Goal: Information Seeking & Learning: Learn about a topic

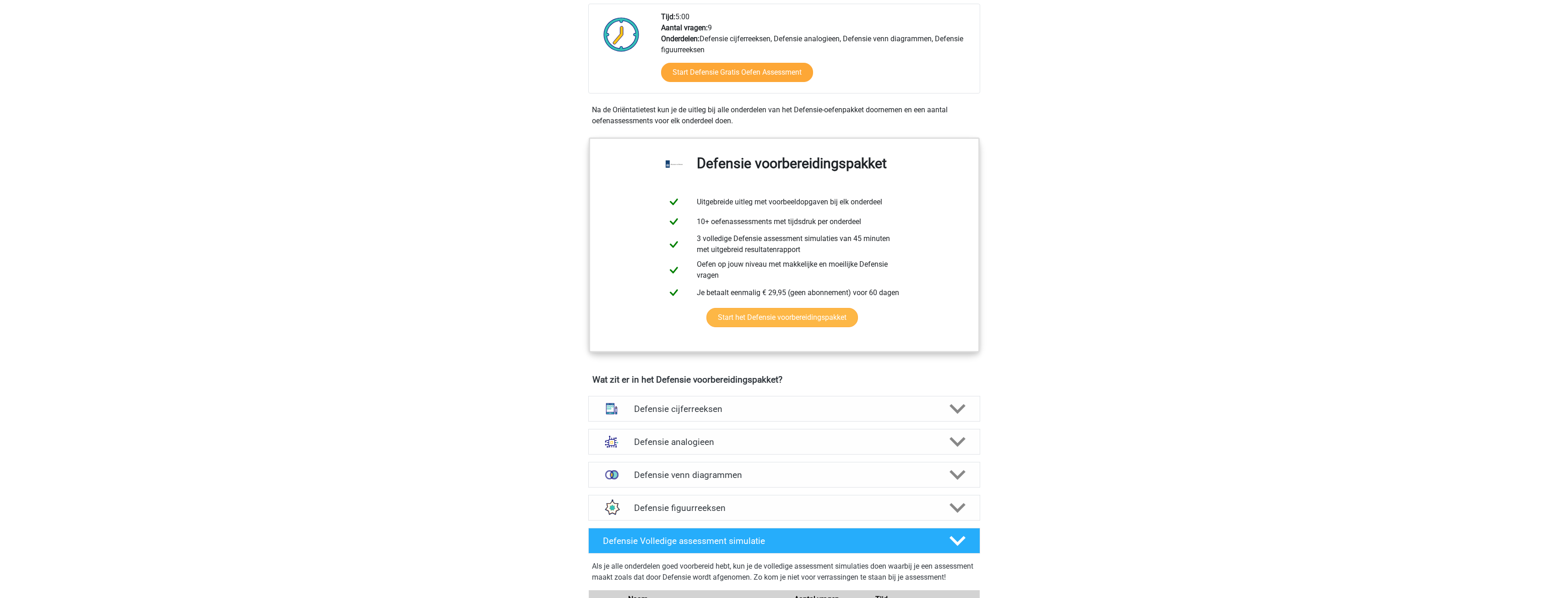
scroll to position [321, 0]
click at [953, 415] on icon at bounding box center [957, 408] width 16 height 16
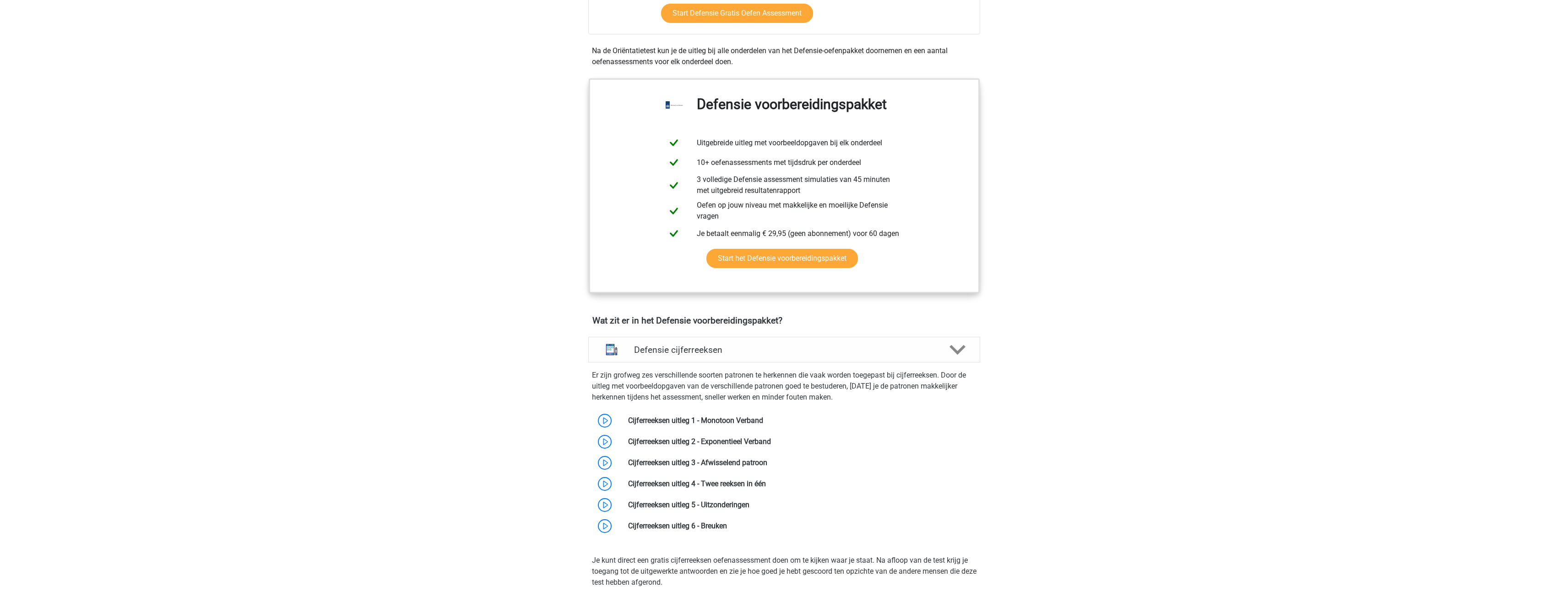
scroll to position [412, 0]
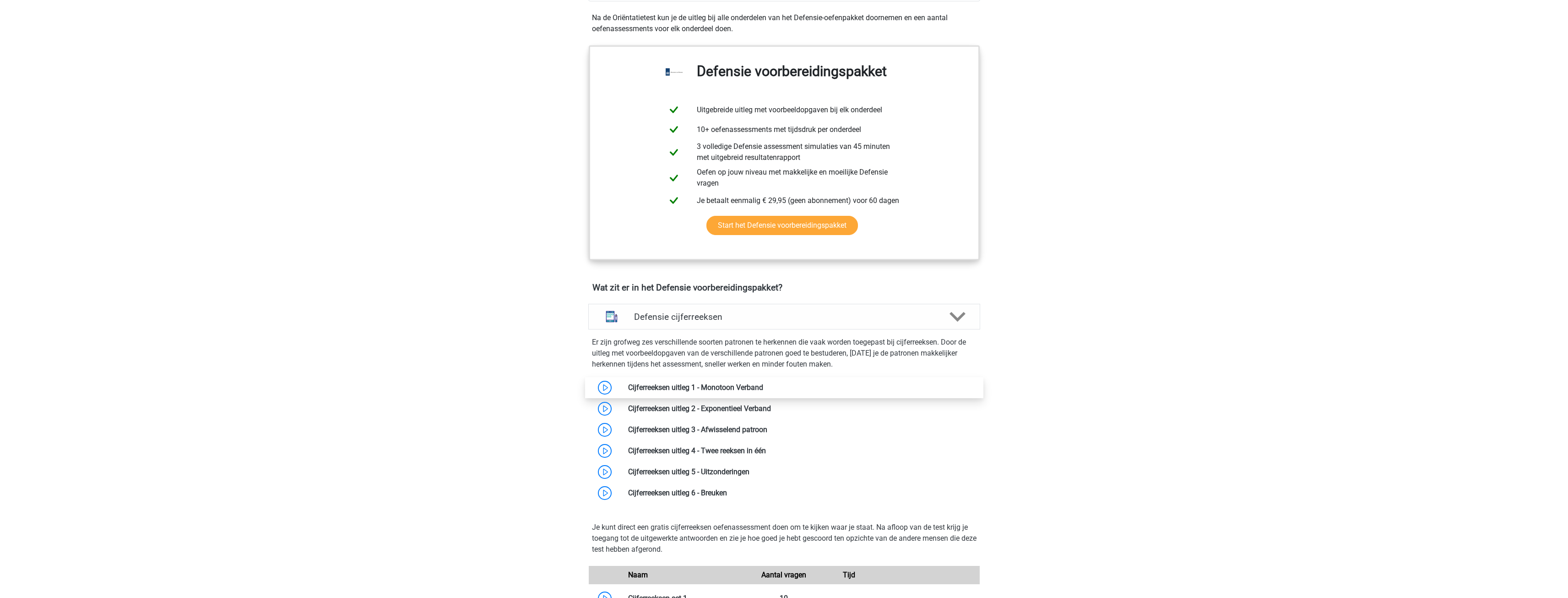
click at [763, 388] on link at bounding box center [763, 387] width 0 height 8
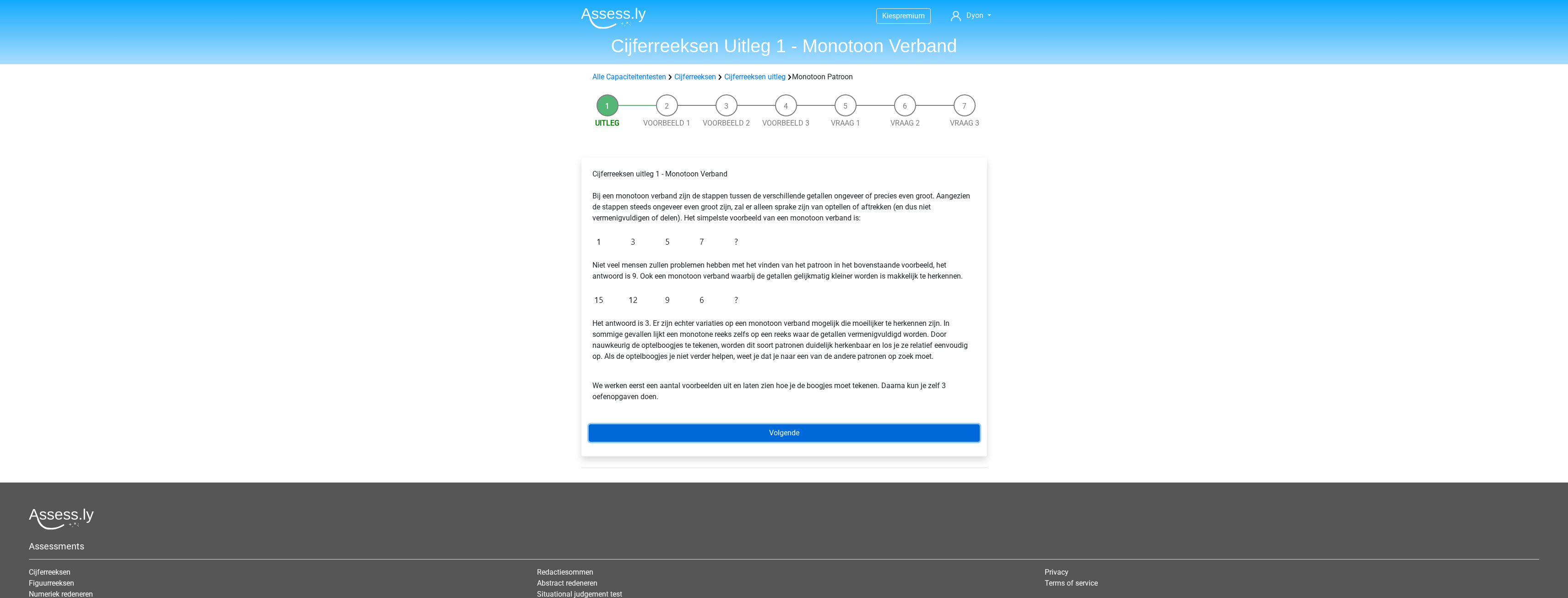
click at [740, 428] on link "Volgende" at bounding box center [784, 432] width 391 height 17
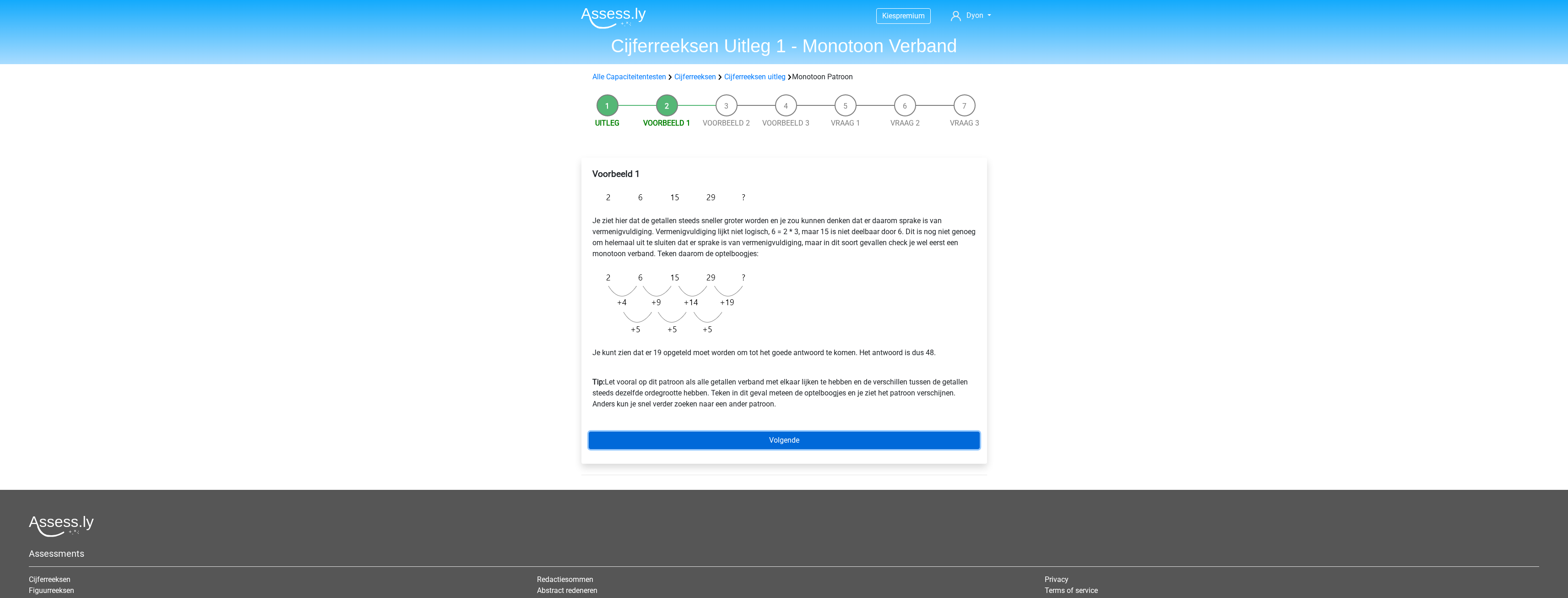
click at [804, 441] on link "Volgende" at bounding box center [784, 440] width 391 height 17
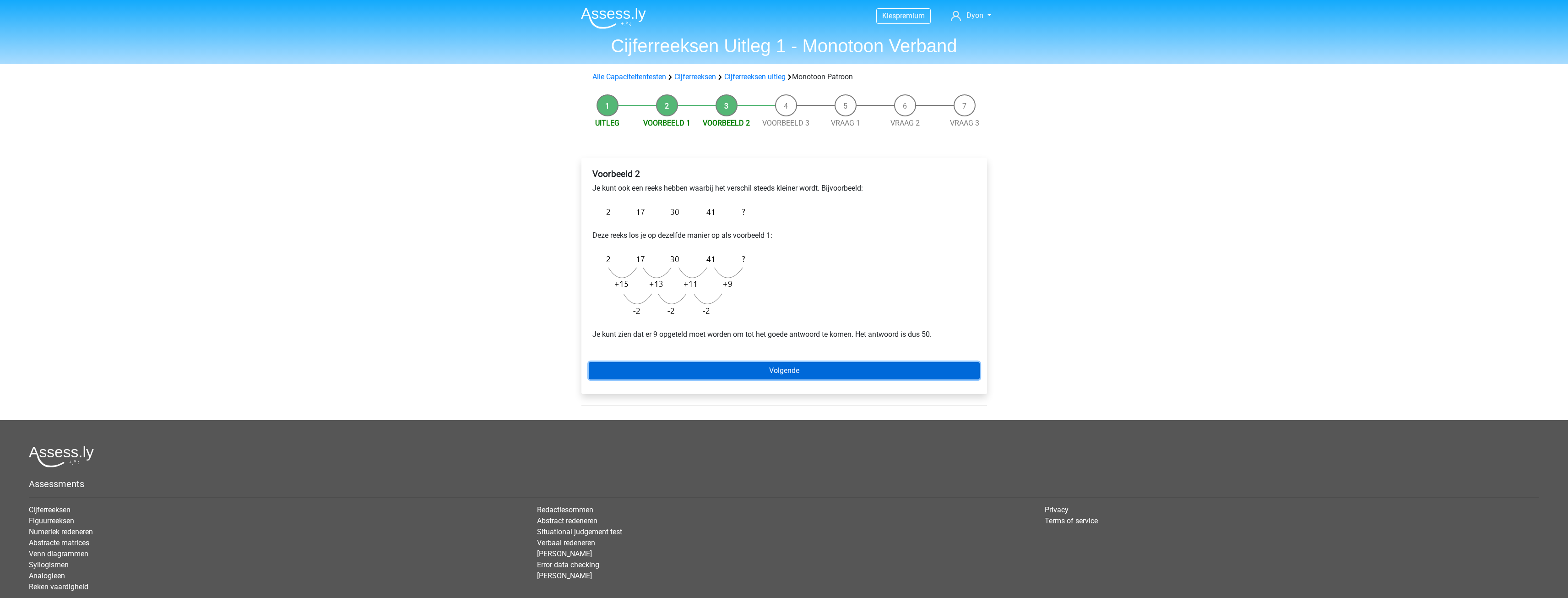
click at [775, 371] on link "Volgende" at bounding box center [784, 371] width 391 height 17
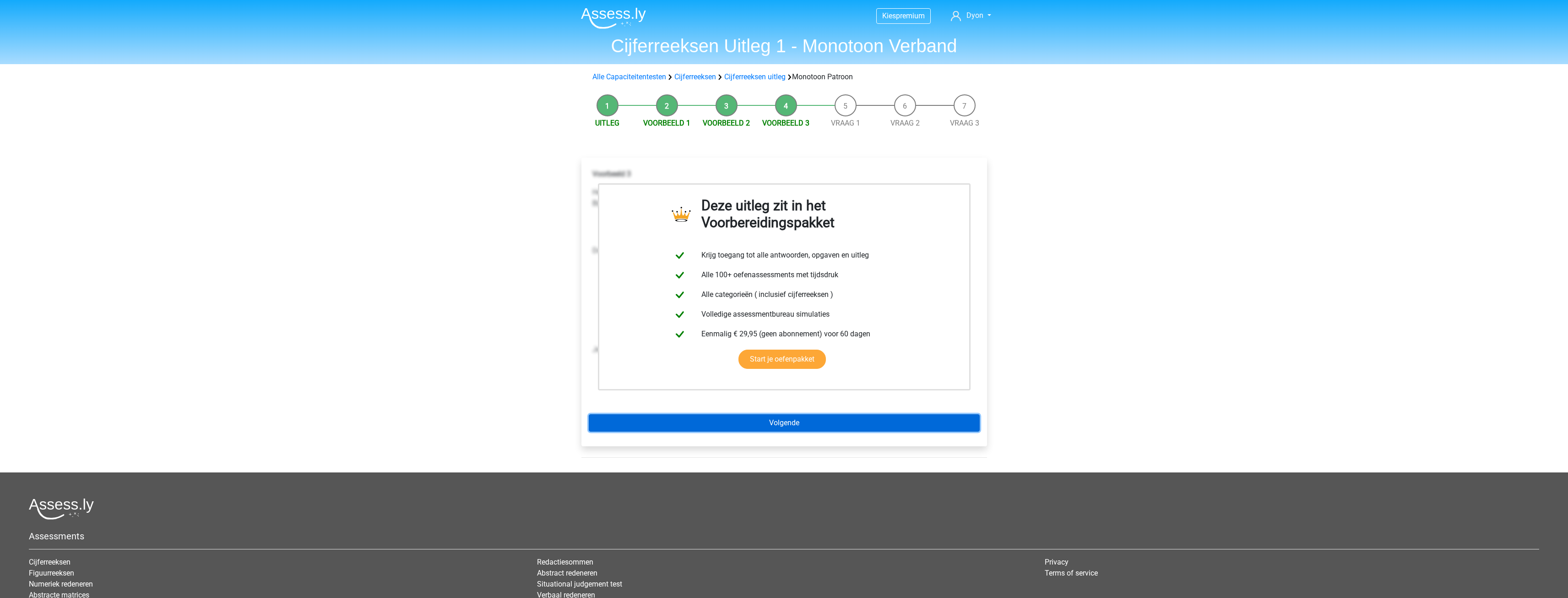
click at [816, 422] on link "Volgende" at bounding box center [784, 422] width 391 height 17
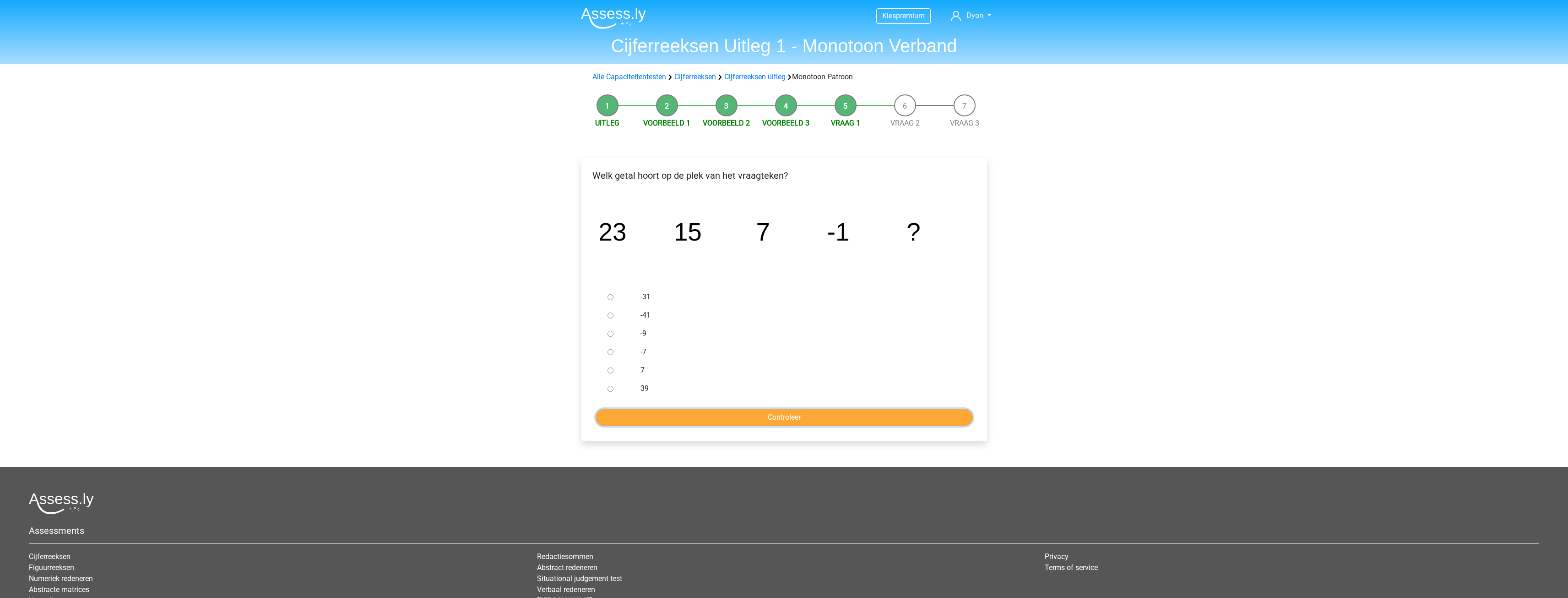
click at [816, 422] on input "Controleer" at bounding box center [784, 417] width 377 height 17
click at [782, 127] on link "Voorbeeld 3" at bounding box center [786, 122] width 47 height 8
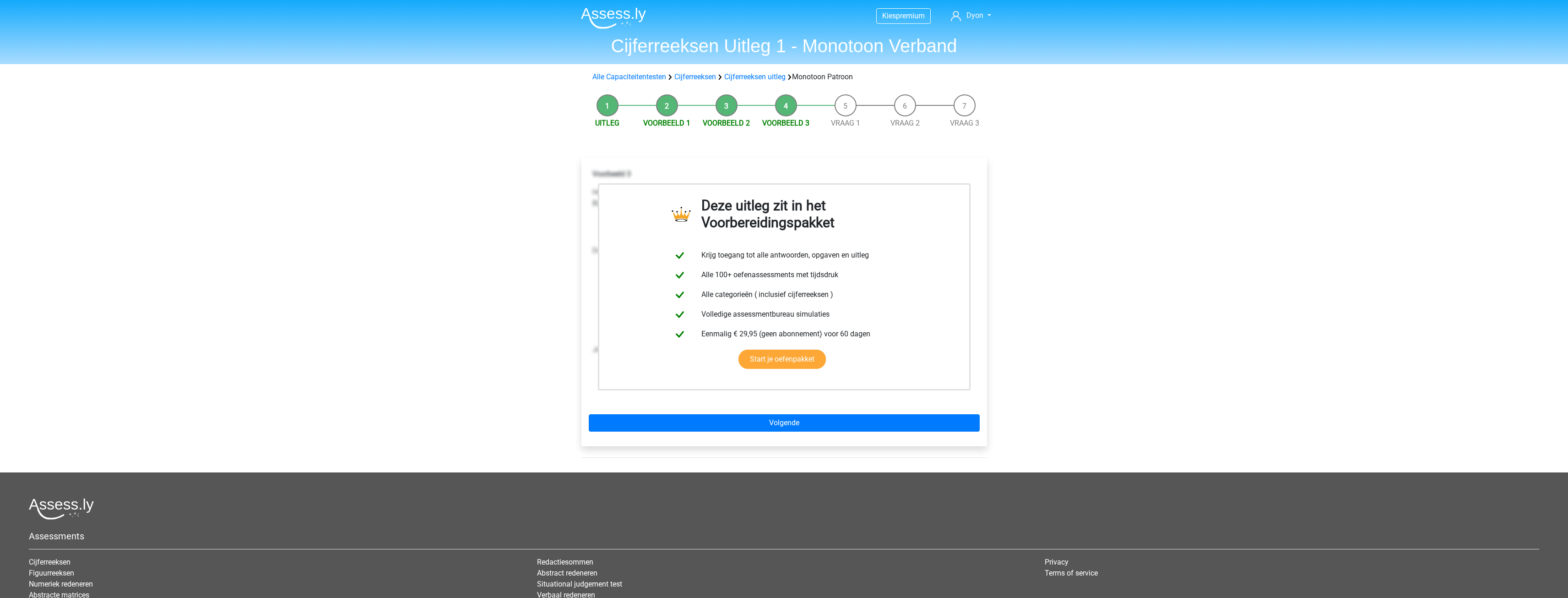
drag, startPoint x: 742, startPoint y: 107, endPoint x: 731, endPoint y: 116, distance: 14.2
click at [740, 107] on li "Voorbeeld 2" at bounding box center [727, 111] width 60 height 34
click at [730, 116] on li "Voorbeeld 2" at bounding box center [727, 111] width 60 height 34
click at [732, 127] on link "Voorbeeld 2" at bounding box center [726, 122] width 47 height 8
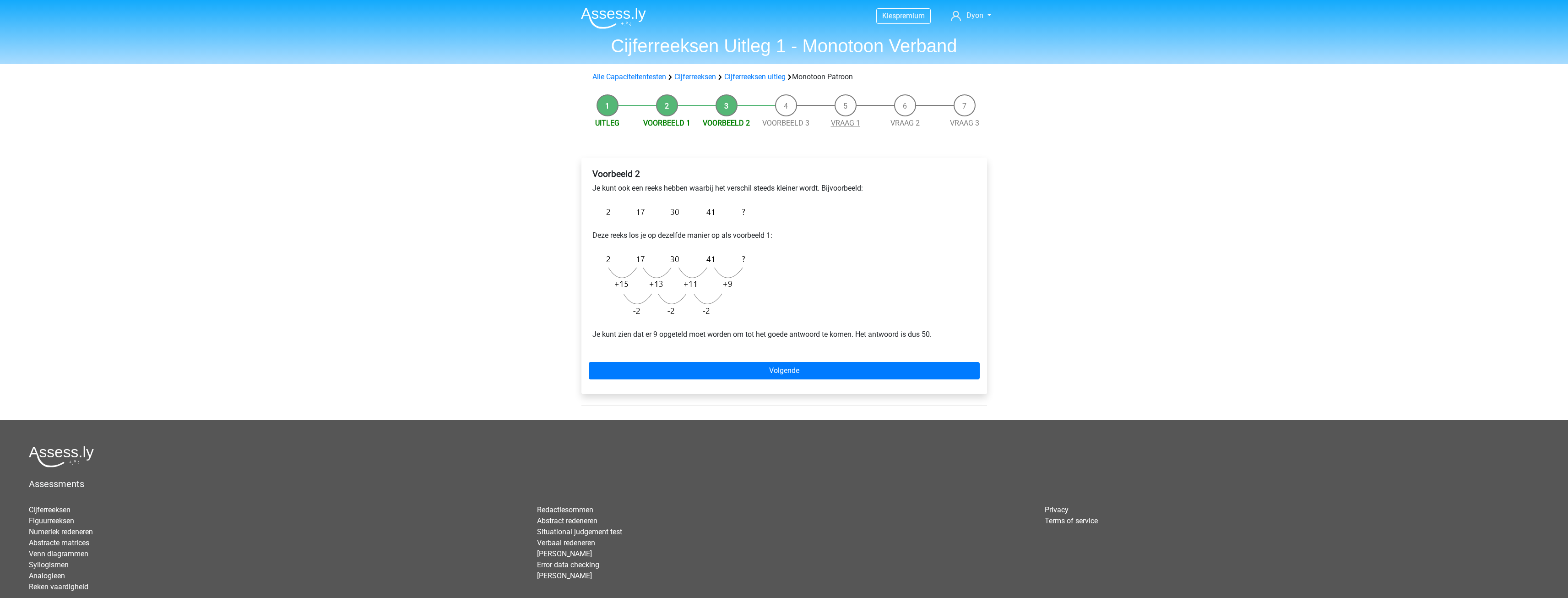
click at [846, 121] on link "Vraag 1" at bounding box center [845, 122] width 29 height 8
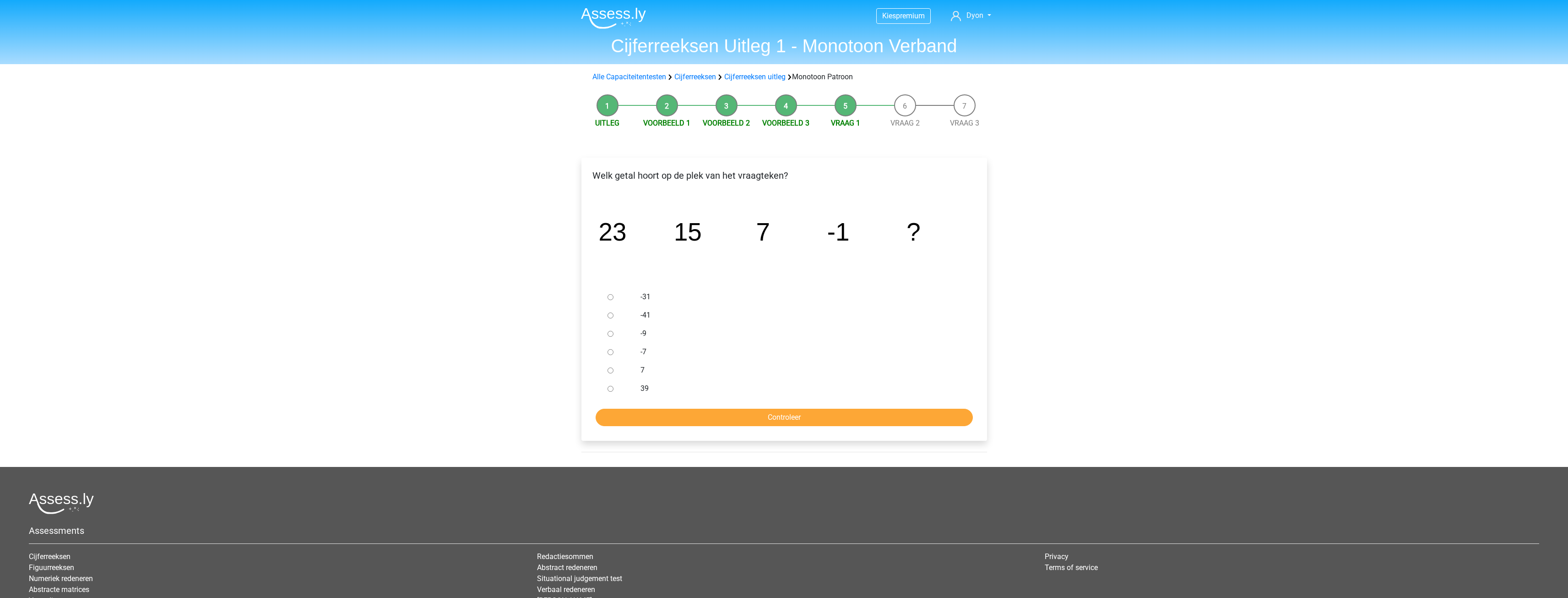
click at [640, 328] on div "-9" at bounding box center [798, 333] width 330 height 18
click at [613, 334] on input "-9" at bounding box center [610, 333] width 6 height 6
radio input "true"
click at [692, 414] on input "Controleer" at bounding box center [784, 417] width 377 height 17
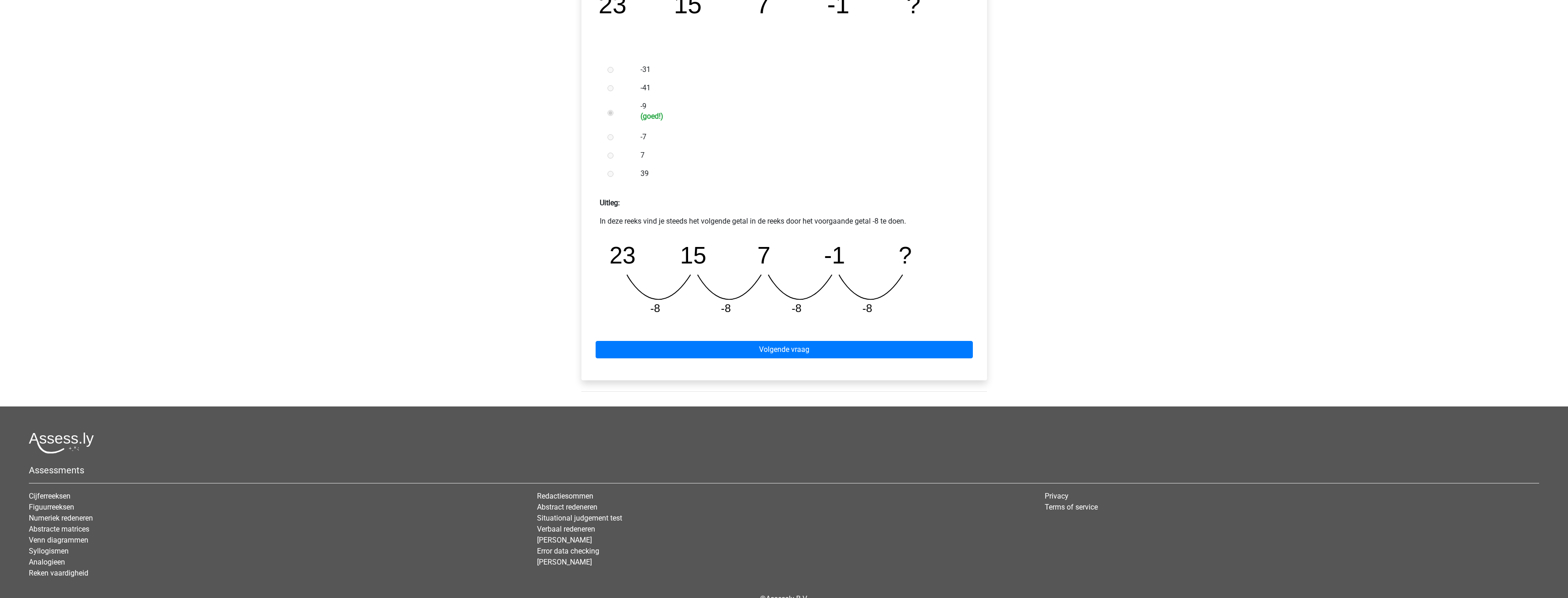
scroll to position [229, 0]
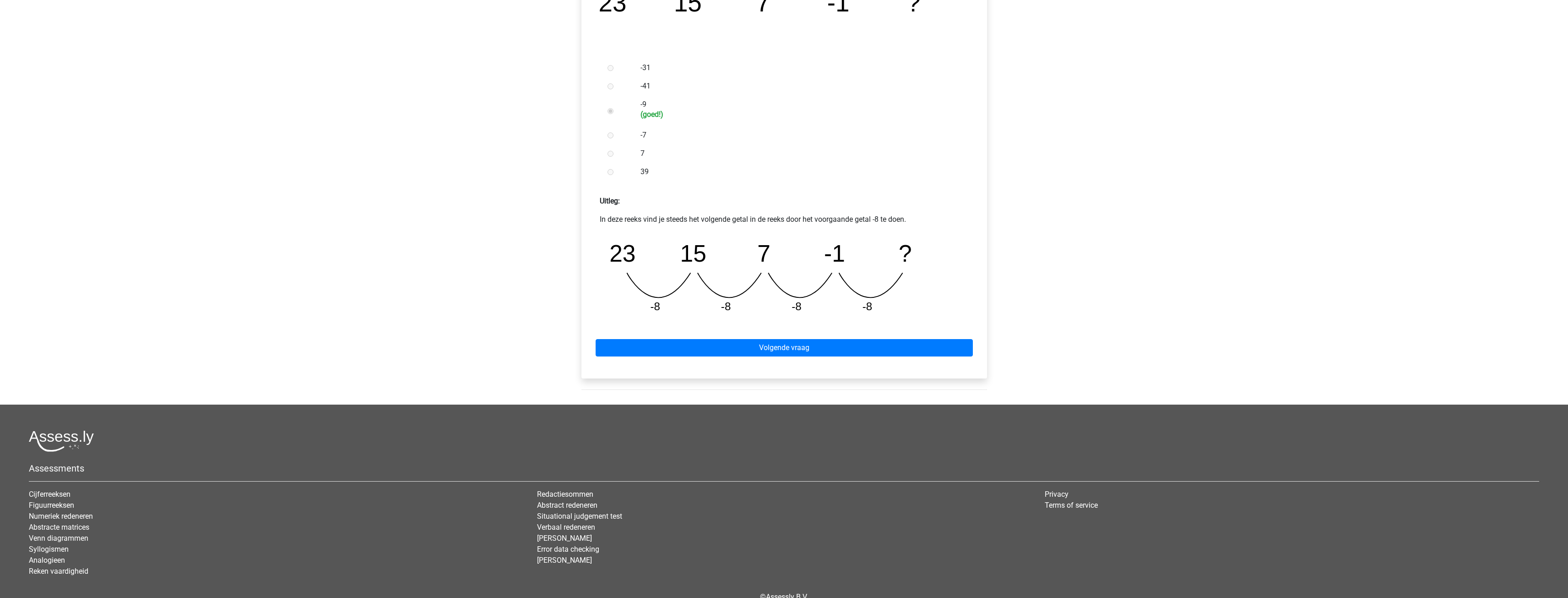
click at [825, 359] on div "Volgende vraag" at bounding box center [784, 346] width 391 height 51
click at [820, 348] on link "Volgende vraag" at bounding box center [784, 347] width 377 height 17
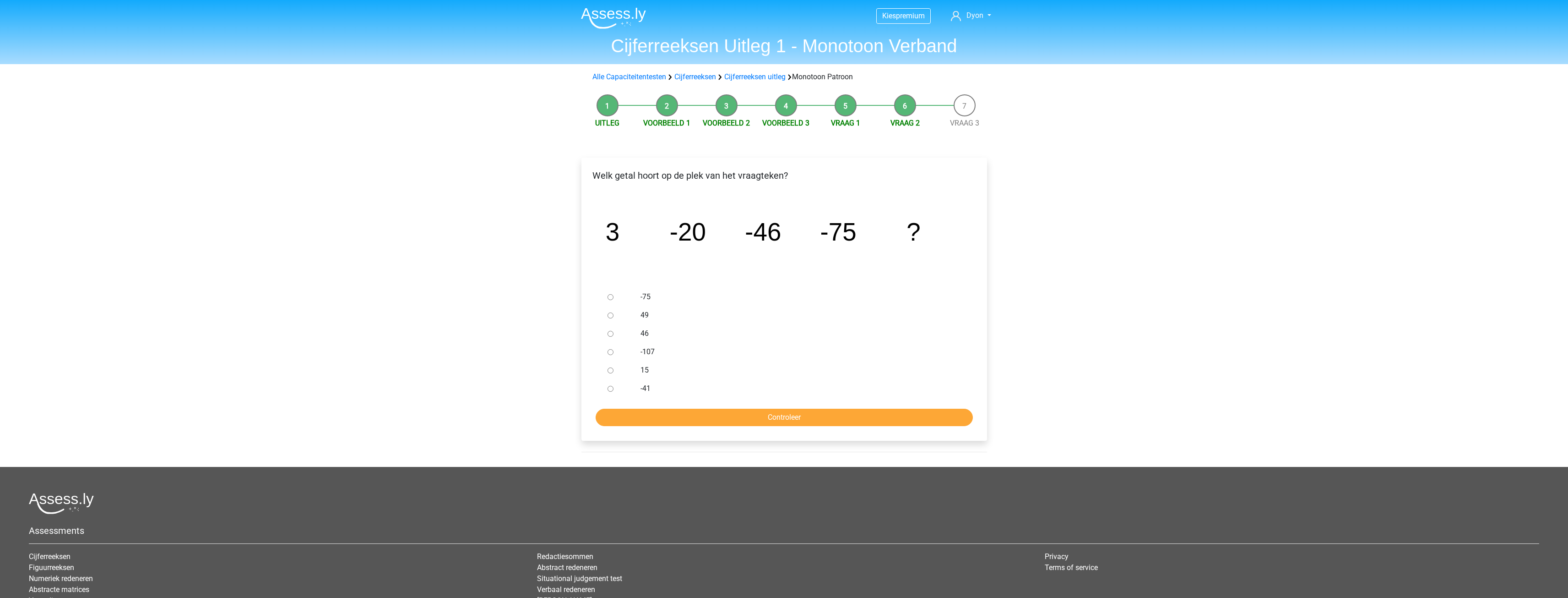
click at [621, 354] on div at bounding box center [619, 351] width 30 height 18
click at [613, 354] on input "-107" at bounding box center [610, 351] width 6 height 6
radio input "true"
click at [661, 422] on input "Controleer" at bounding box center [784, 417] width 377 height 17
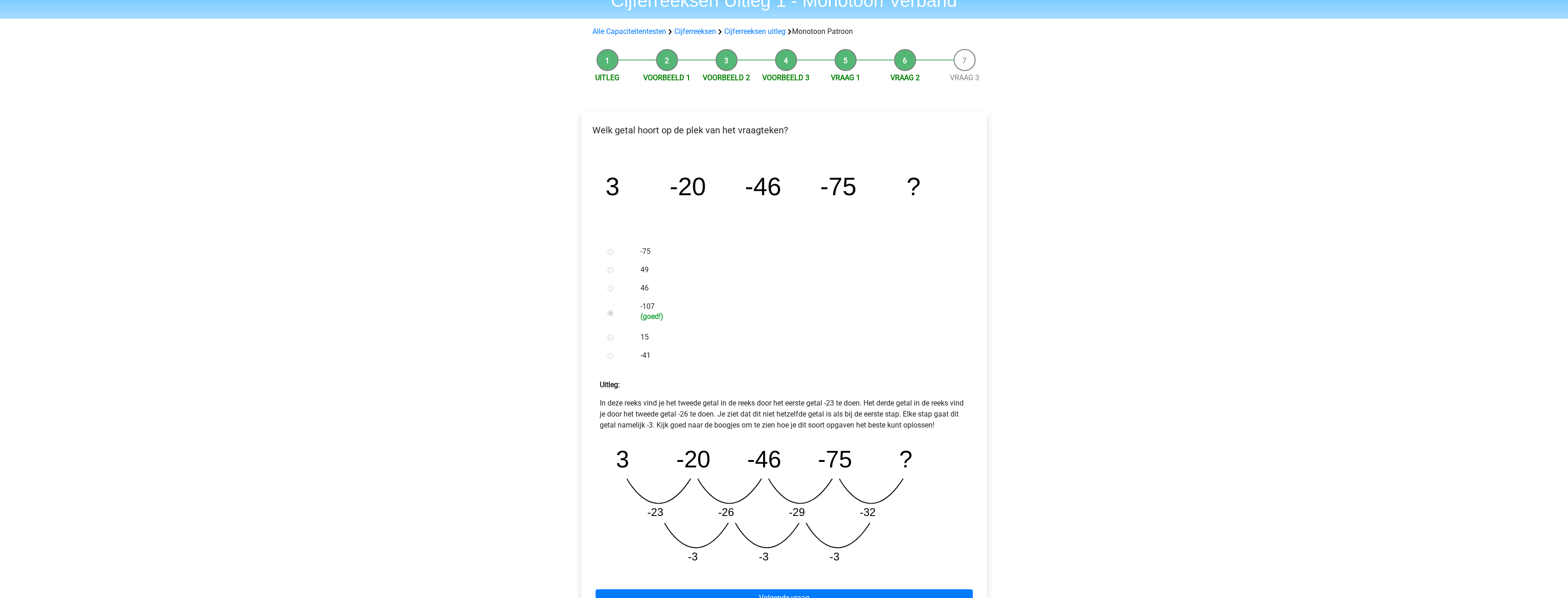
scroll to position [92, 0]
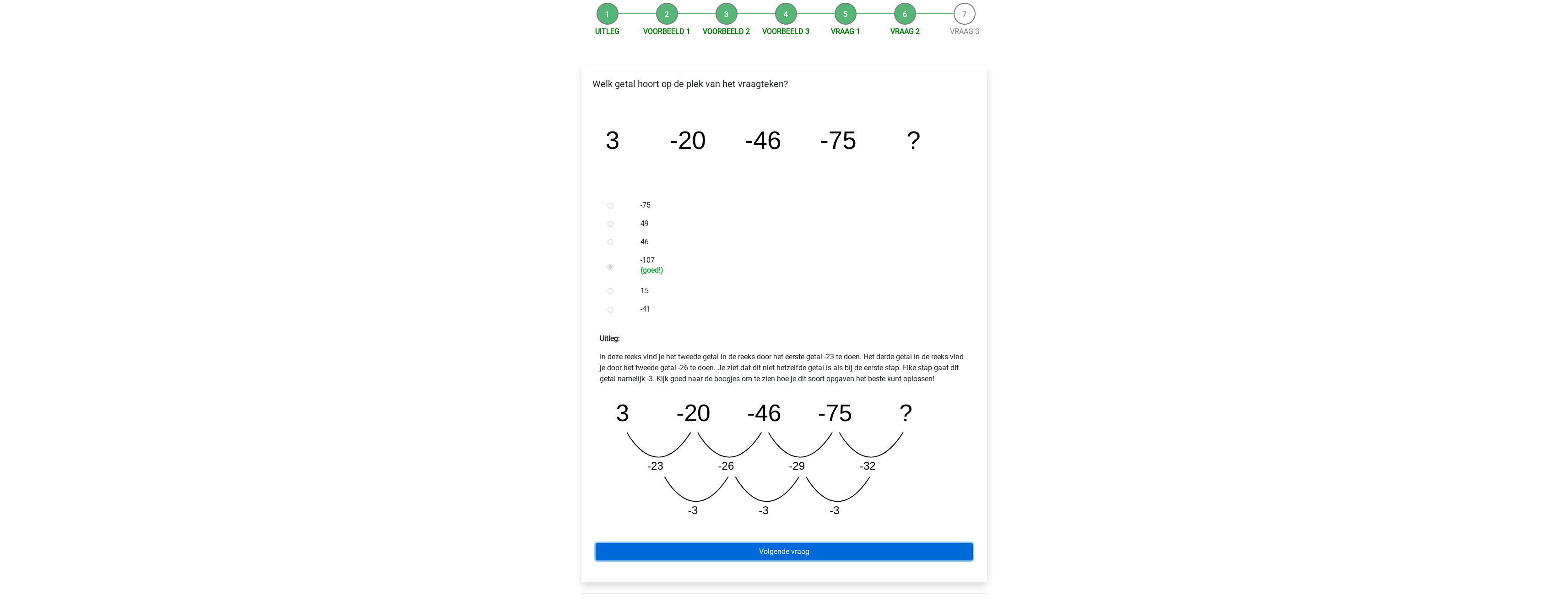
click at [823, 546] on link "Volgende vraag" at bounding box center [784, 551] width 377 height 17
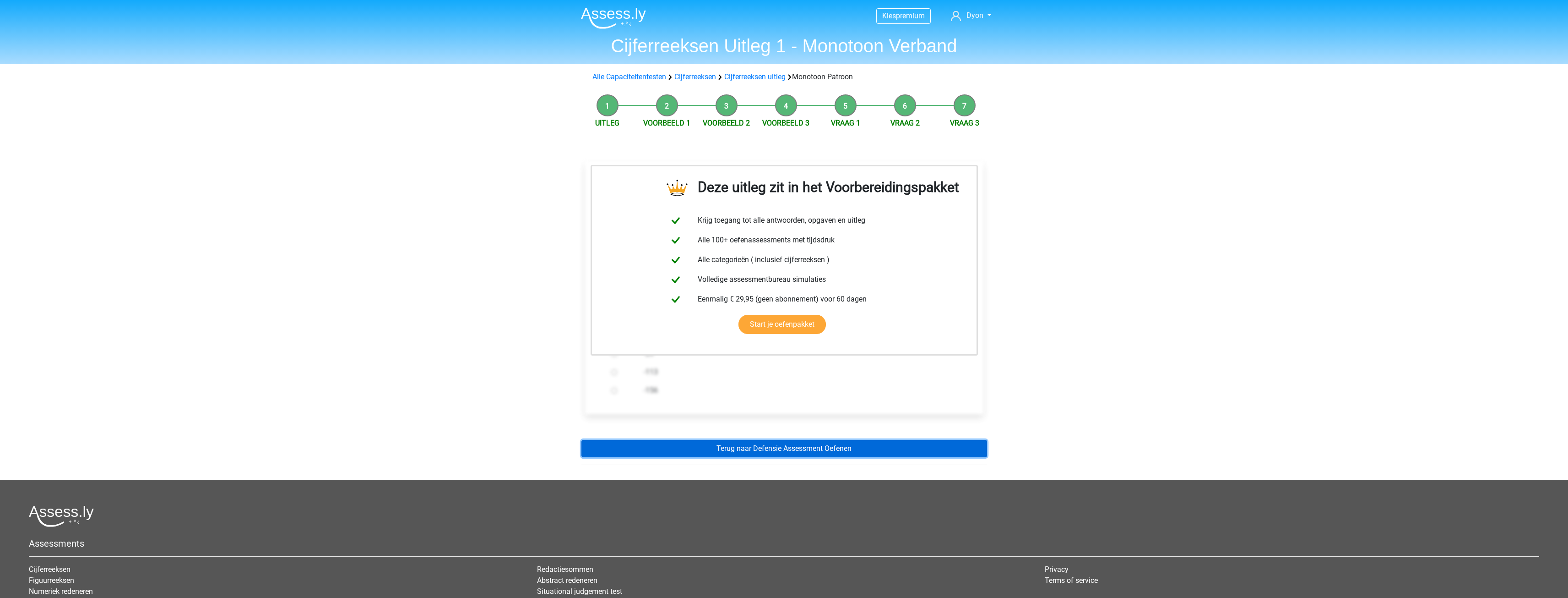
click at [894, 447] on link "Terug naar Defensie Assessment Oefenen" at bounding box center [784, 448] width 405 height 17
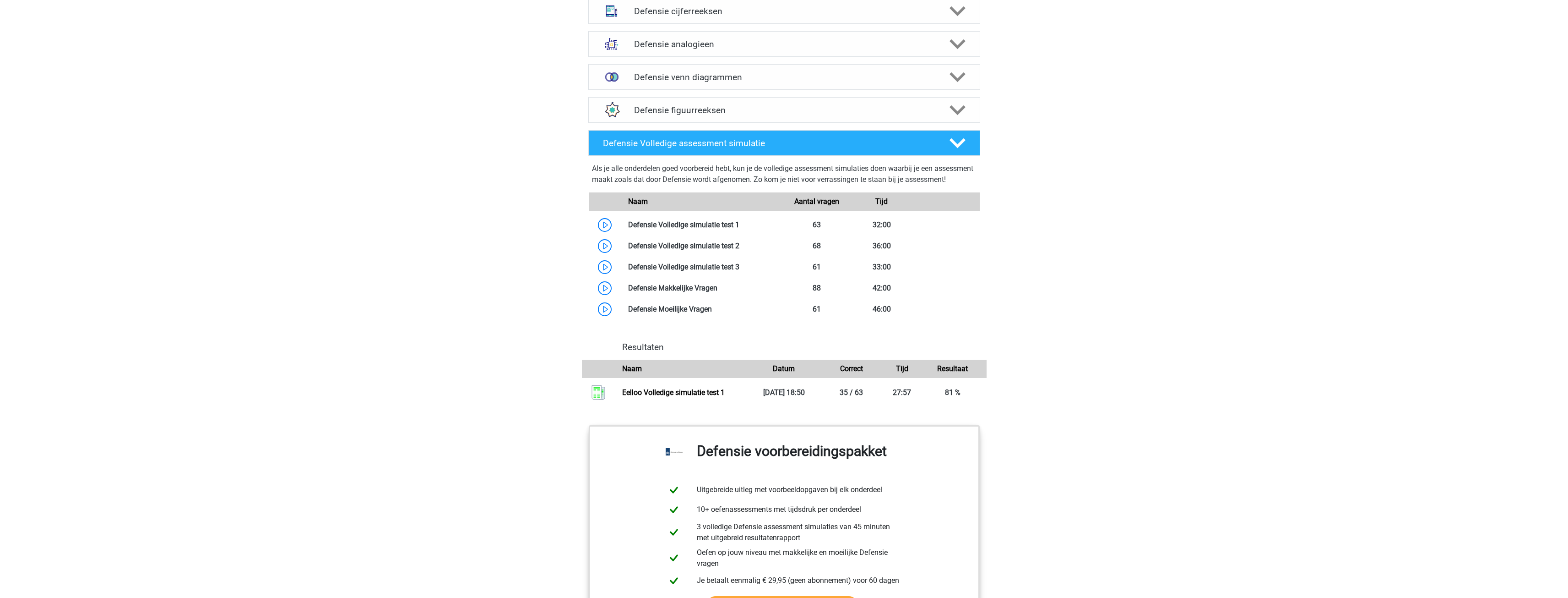
scroll to position [715, 0]
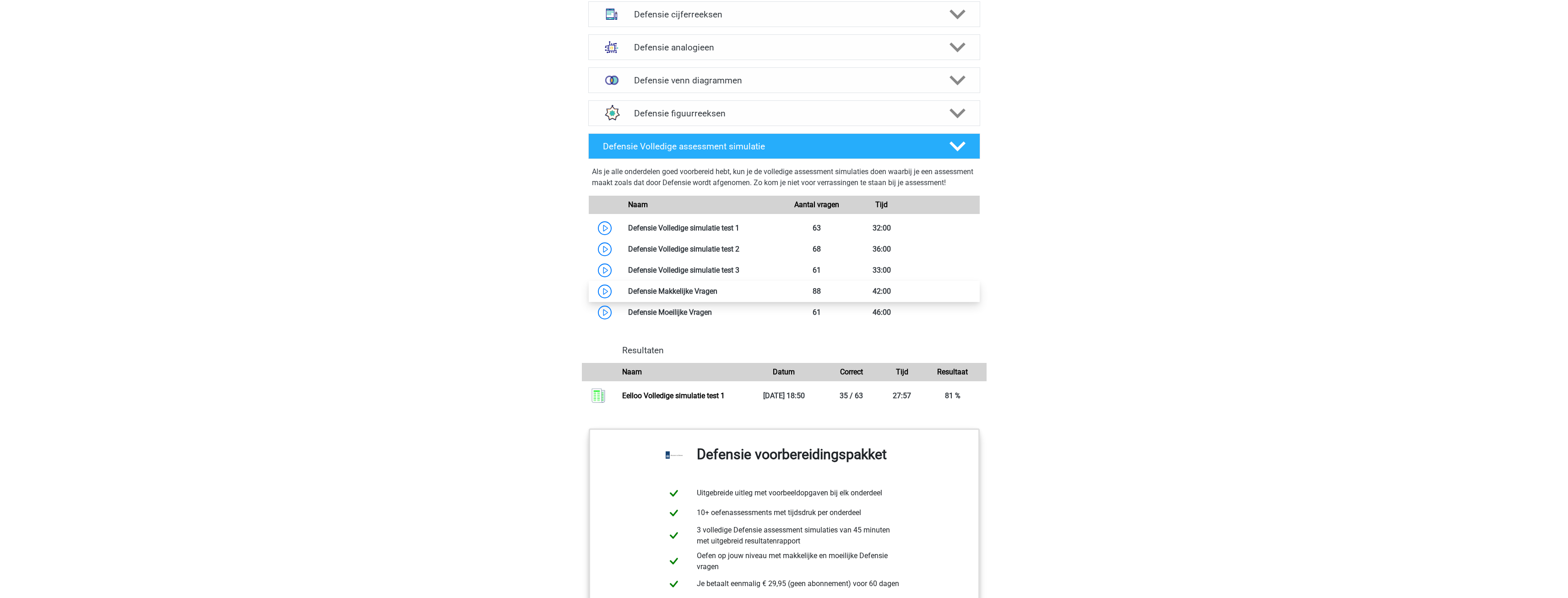
click at [717, 296] on link at bounding box center [717, 291] width 0 height 8
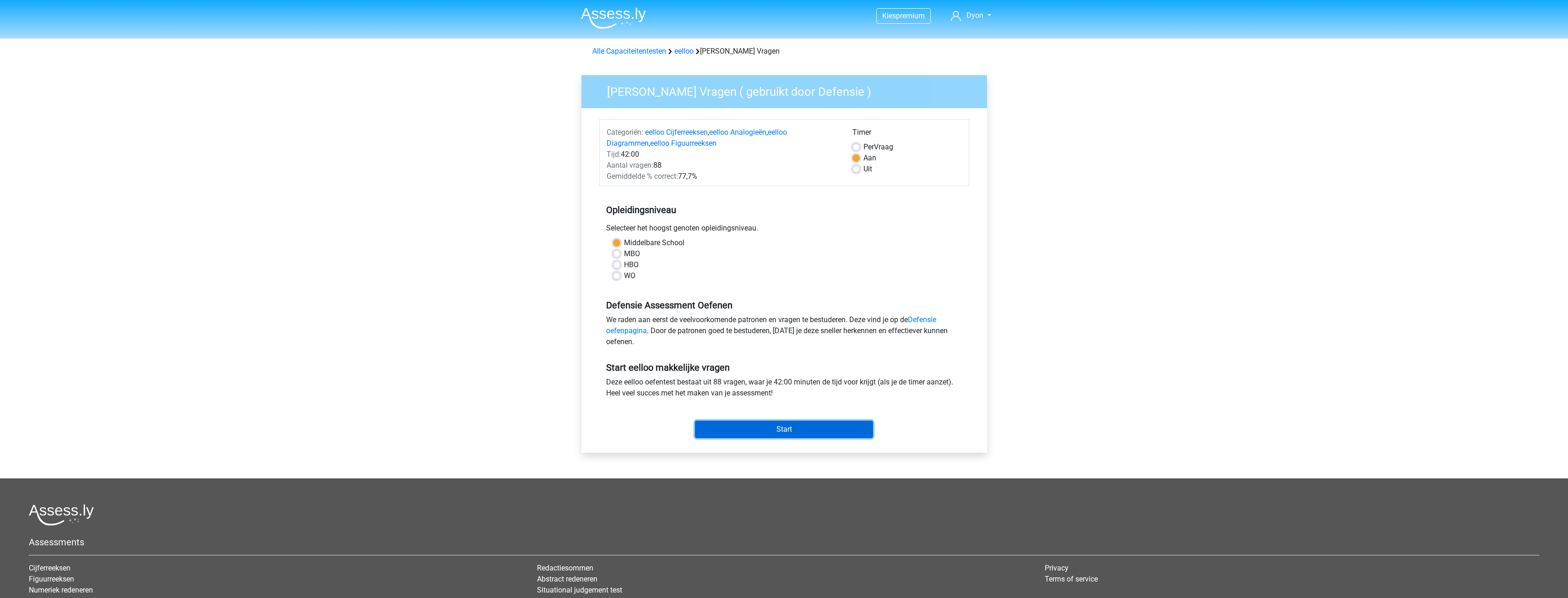
click at [769, 431] on input "Start" at bounding box center [784, 429] width 178 height 17
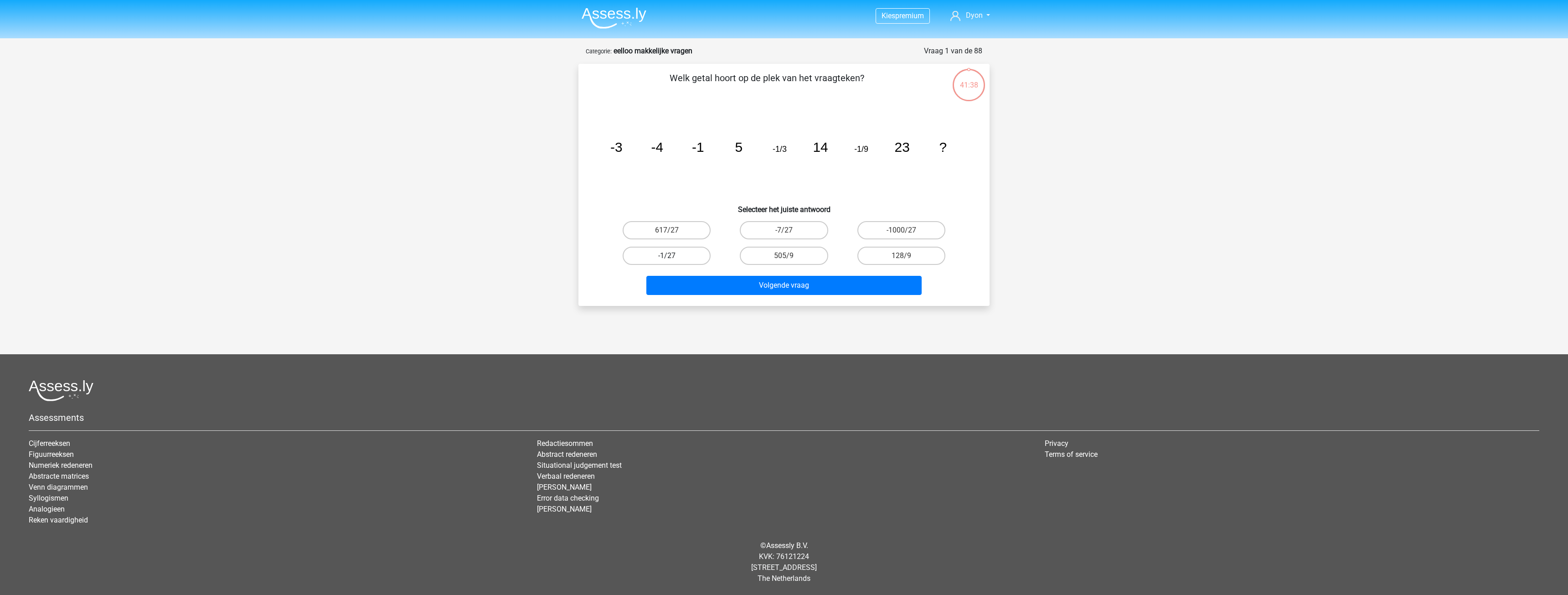
click at [699, 255] on label "-1/27" at bounding box center [666, 256] width 88 height 18
click at [673, 256] on input "-1/27" at bounding box center [670, 259] width 6 height 6
radio input "true"
click at [715, 283] on button "Volgende vraag" at bounding box center [784, 285] width 276 height 19
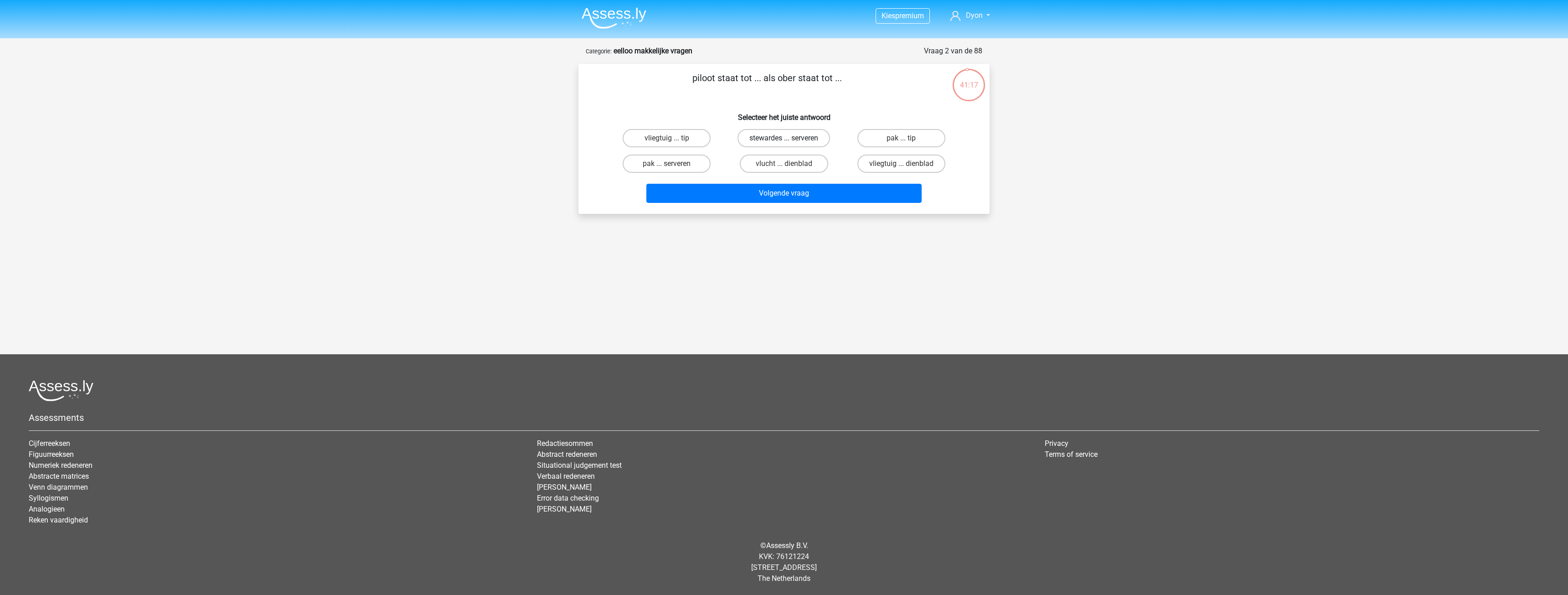
click at [808, 139] on label "stewardes ... serveren" at bounding box center [784, 138] width 93 height 18
click at [790, 139] on input "stewardes ... serveren" at bounding box center [786, 141] width 6 height 6
radio input "true"
click at [846, 190] on button "Volgende vraag" at bounding box center [784, 193] width 276 height 19
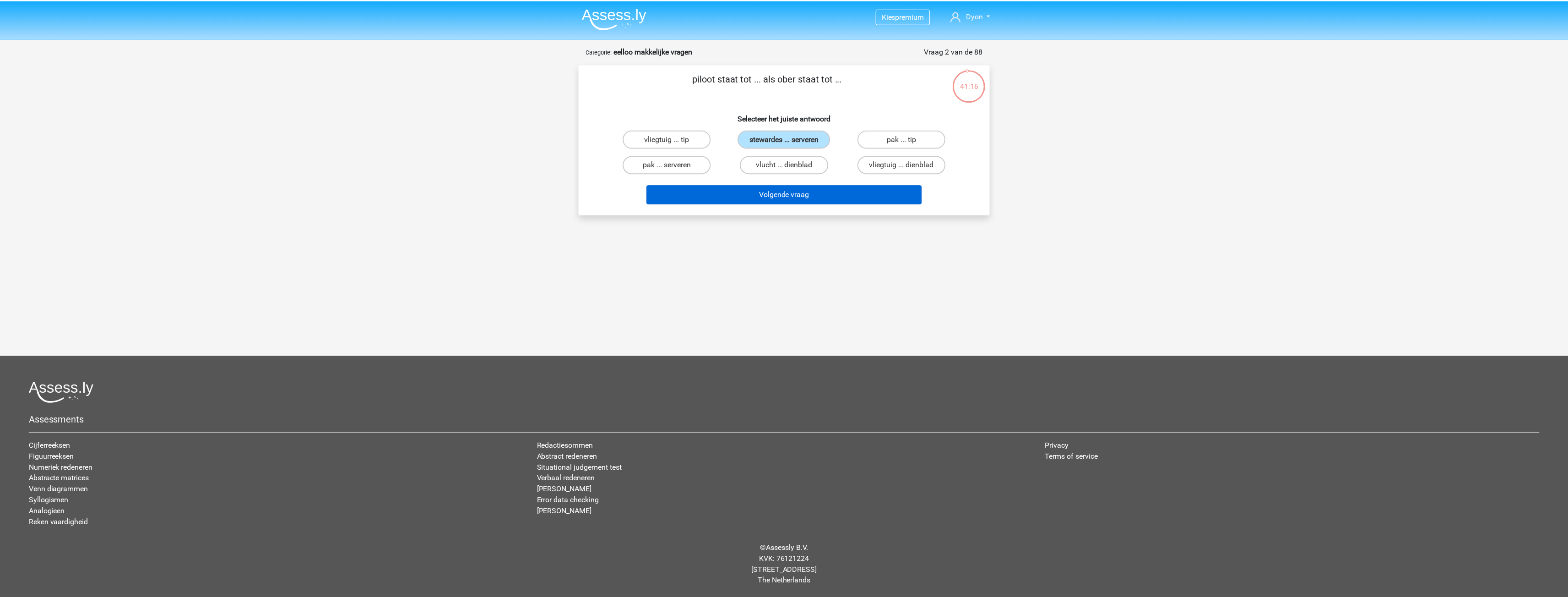
scroll to position [10, 0]
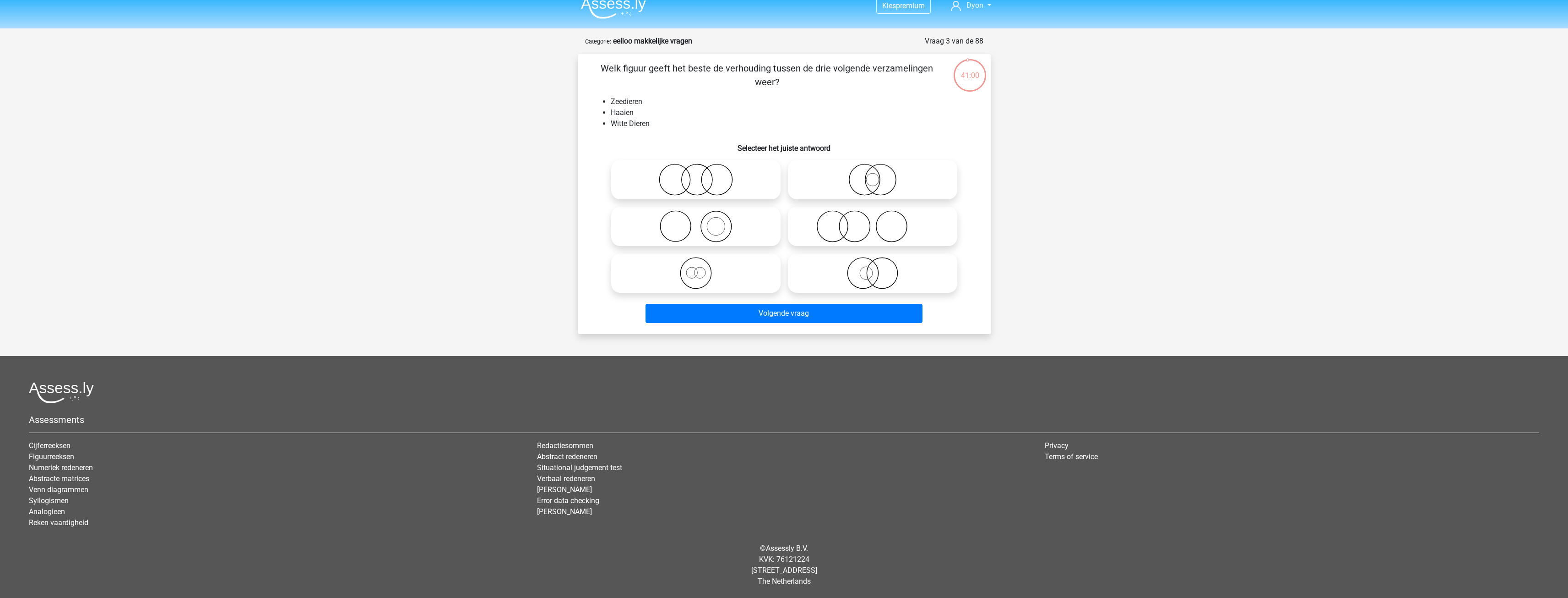
click at [857, 268] on icon at bounding box center [872, 273] width 162 height 32
click at [873, 268] on input "radio" at bounding box center [876, 265] width 6 height 6
radio input "true"
click at [856, 301] on div "Volgende vraag" at bounding box center [784, 311] width 384 height 30
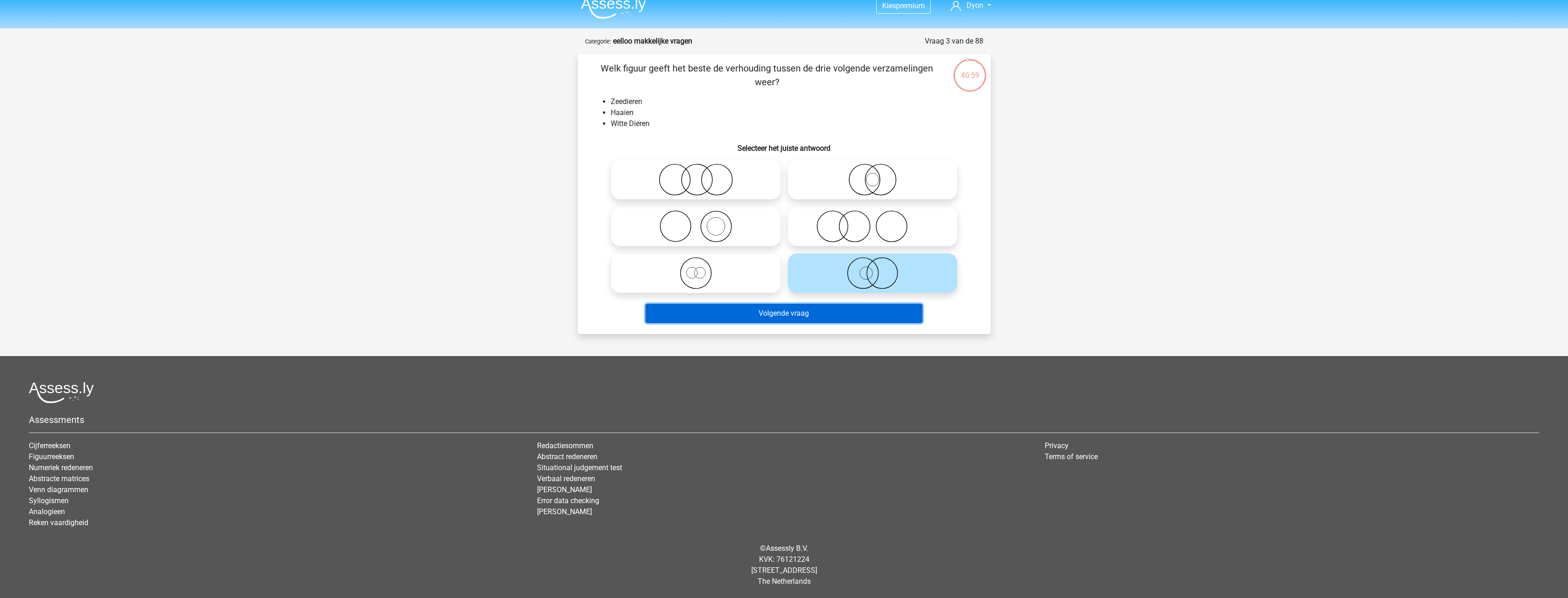
click at [857, 307] on button "Volgende vraag" at bounding box center [784, 313] width 277 height 19
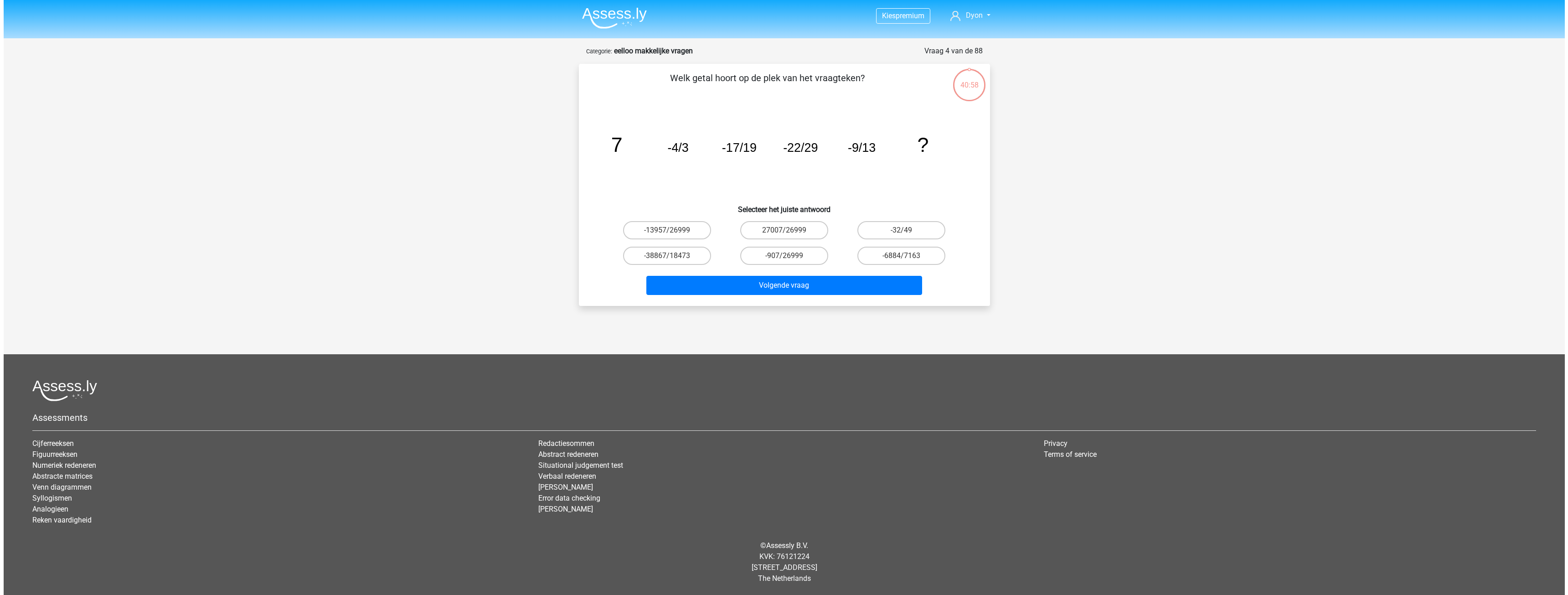
scroll to position [0, 0]
click at [894, 231] on label "-32/49" at bounding box center [902, 230] width 88 height 18
click at [902, 231] on input "-32/49" at bounding box center [904, 233] width 6 height 6
radio input "true"
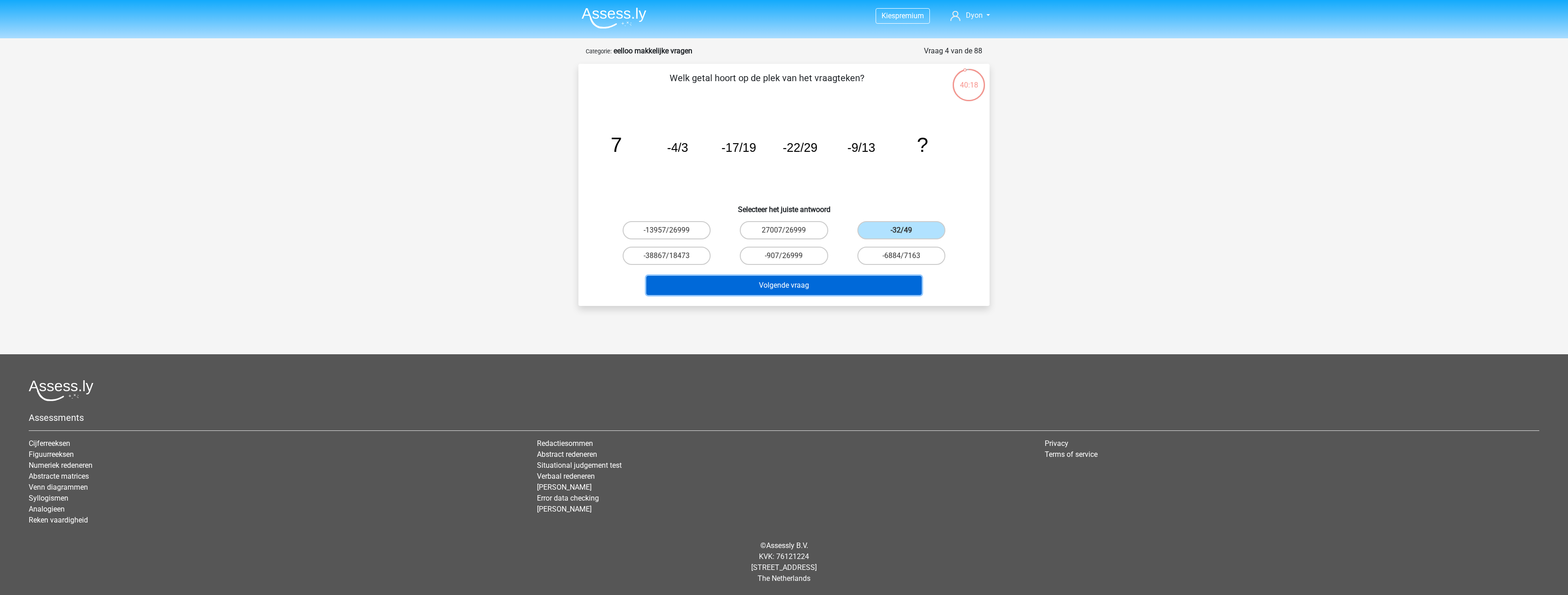
click at [885, 279] on button "Volgende vraag" at bounding box center [784, 285] width 276 height 19
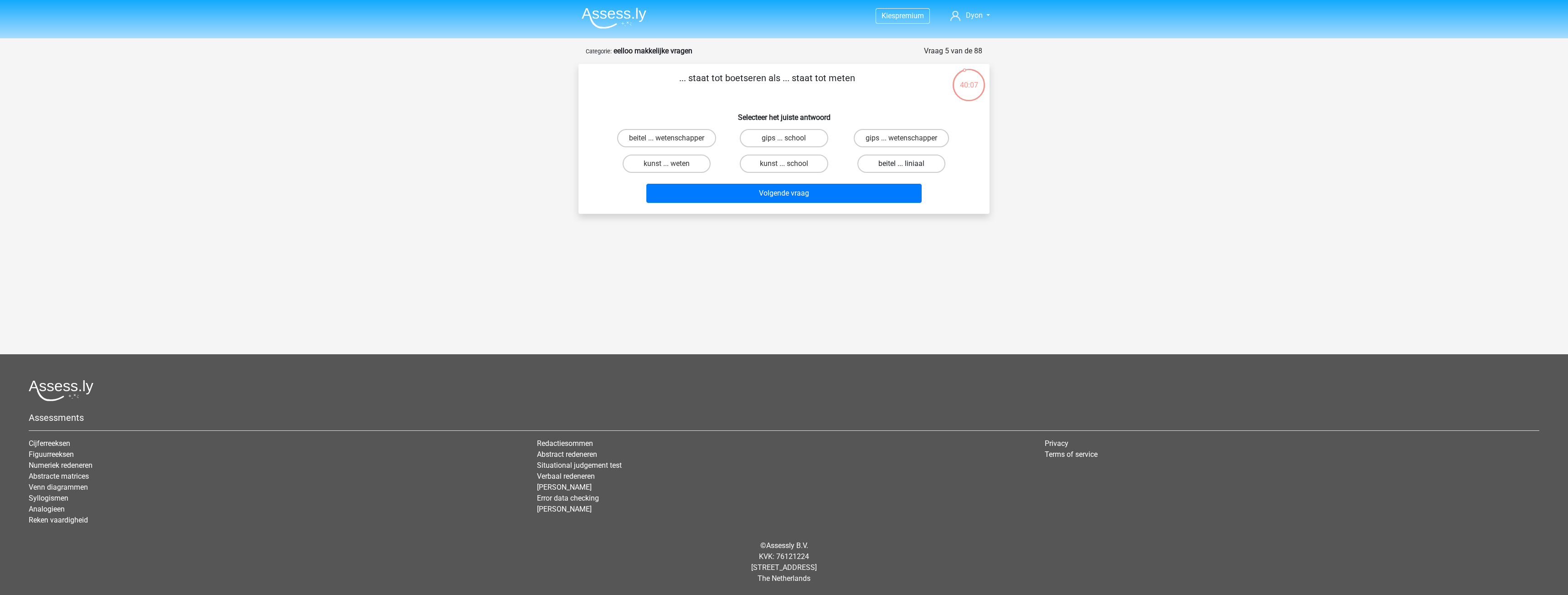
click at [914, 170] on label "beitel ... liniaal" at bounding box center [902, 163] width 88 height 18
click at [907, 170] on input "beitel ... liniaal" at bounding box center [904, 166] width 6 height 6
radio input "true"
click at [891, 192] on button "Volgende vraag" at bounding box center [784, 193] width 276 height 19
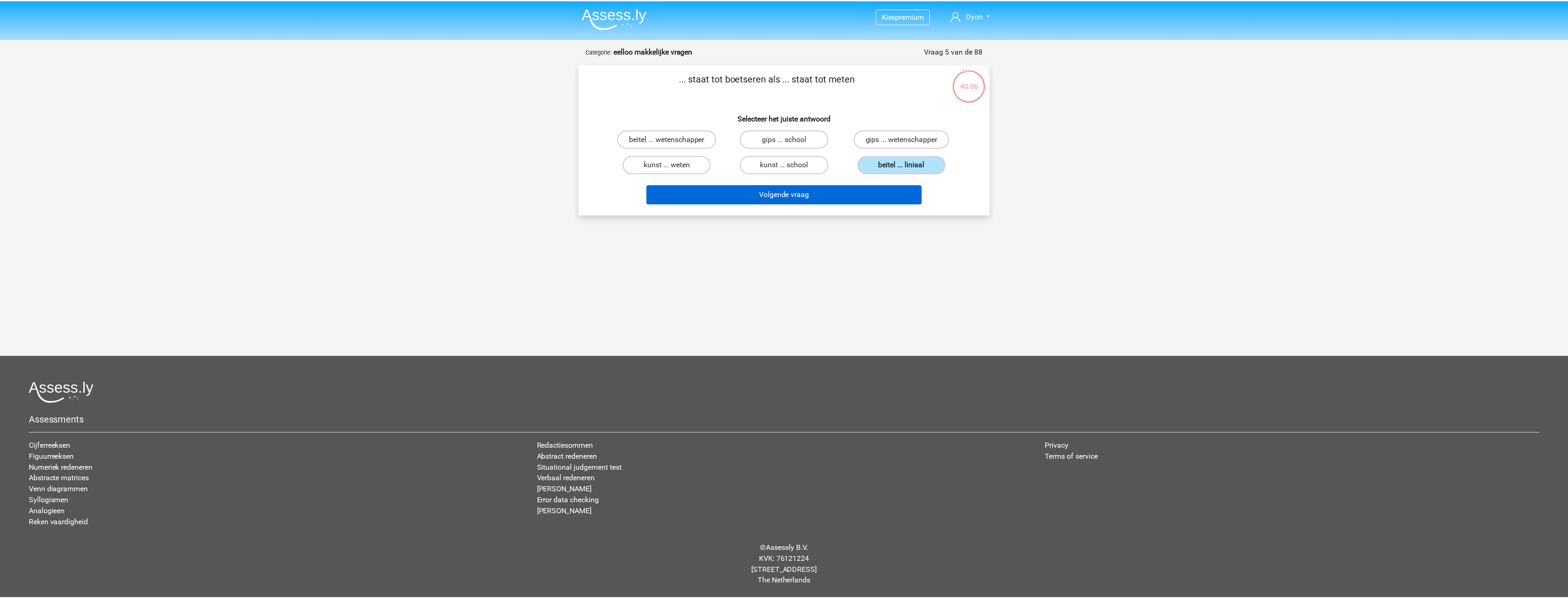
scroll to position [10, 0]
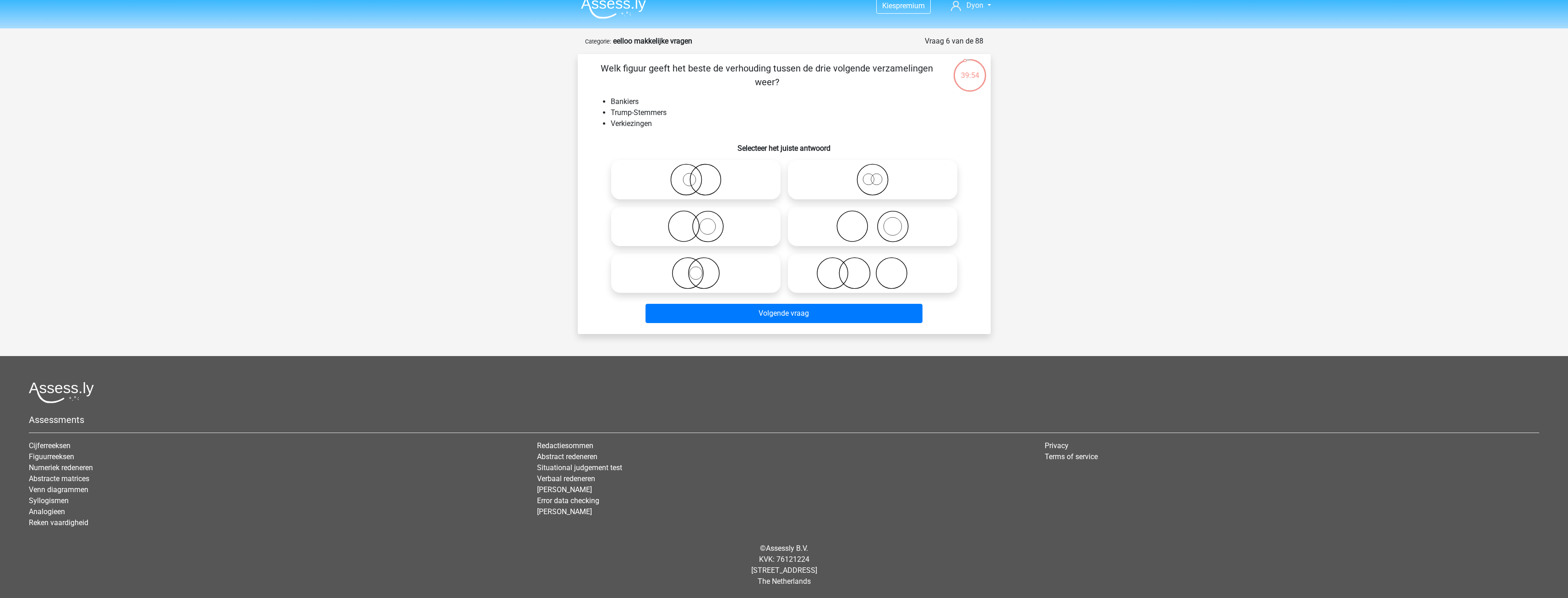
click at [871, 232] on icon at bounding box center [872, 227] width 162 height 32
click at [873, 222] on input "radio" at bounding box center [876, 218] width 6 height 6
radio input "true"
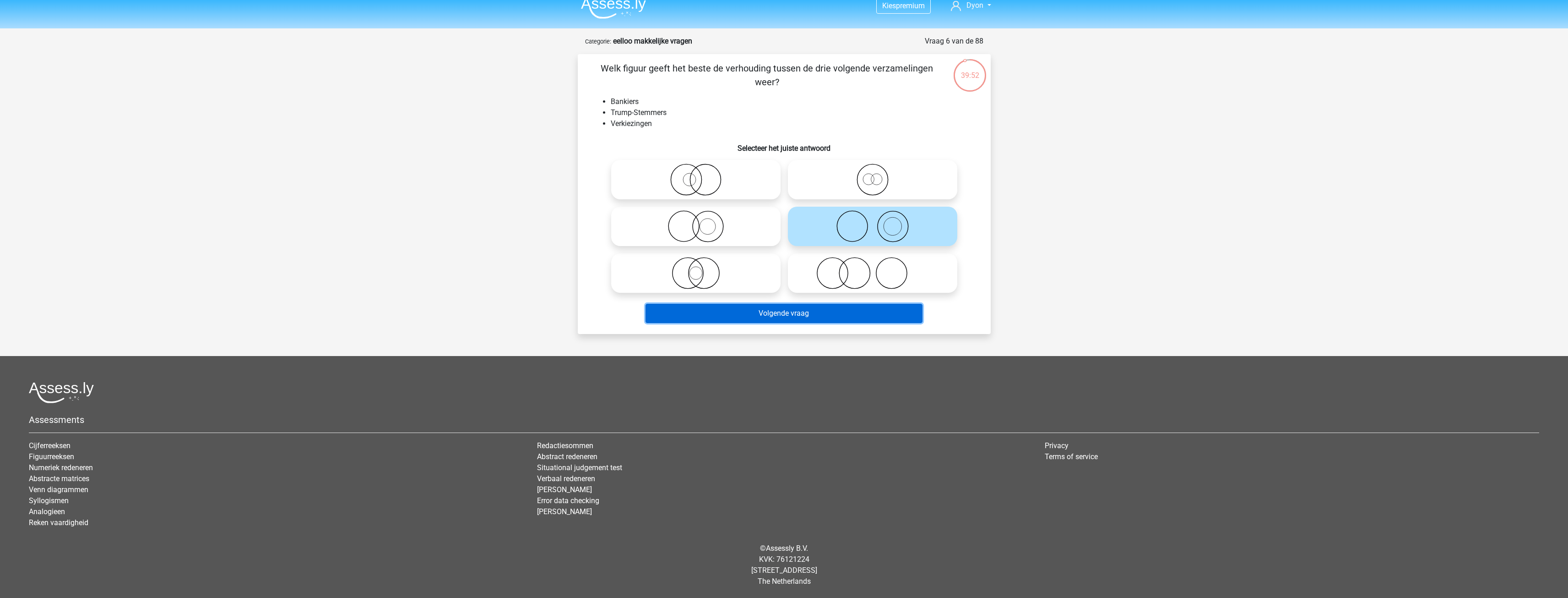
click at [821, 306] on button "Volgende vraag" at bounding box center [784, 313] width 277 height 19
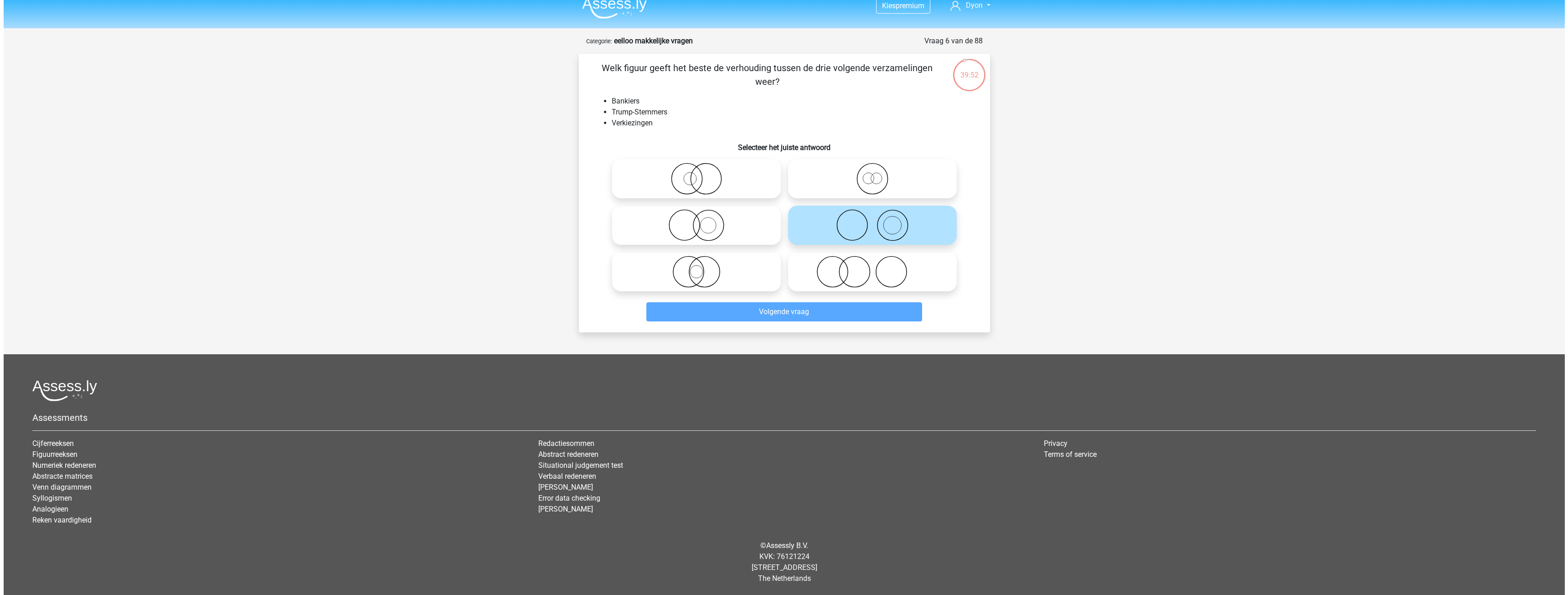
scroll to position [0, 0]
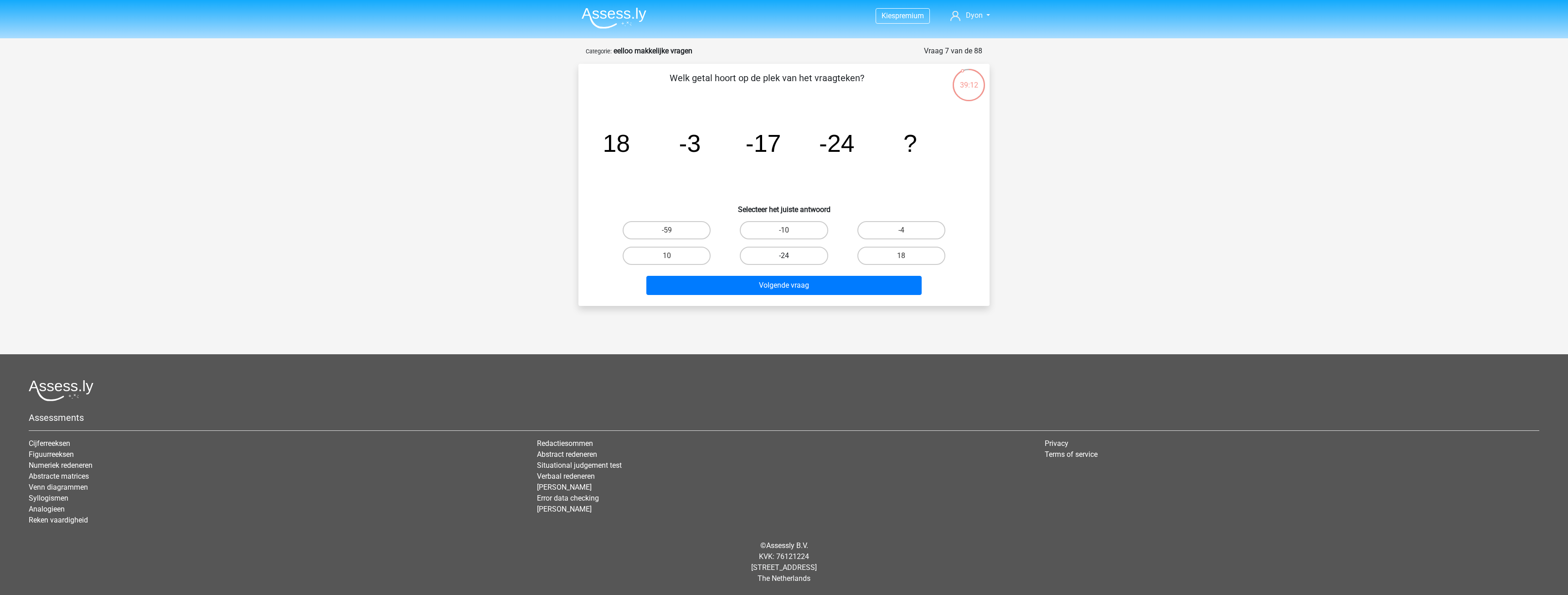
click at [788, 254] on label "-24" at bounding box center [784, 256] width 88 height 18
click at [788, 256] on input "-24" at bounding box center [786, 259] width 6 height 6
radio input "true"
click at [801, 283] on button "Volgende vraag" at bounding box center [784, 285] width 276 height 19
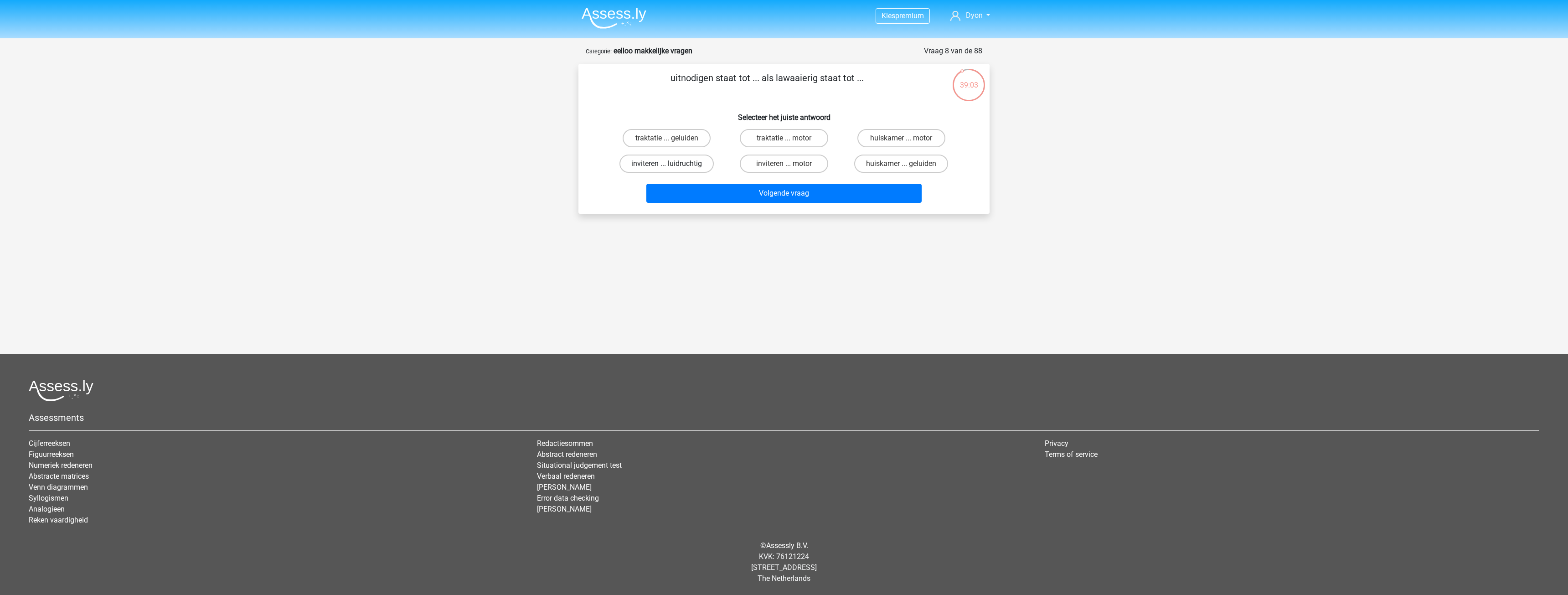
click at [690, 164] on label "inviteren ... luidruchtig" at bounding box center [667, 163] width 94 height 18
click at [673, 164] on input "inviteren ... luidruchtig" at bounding box center [670, 166] width 6 height 6
radio input "true"
click at [828, 196] on button "Volgende vraag" at bounding box center [784, 193] width 276 height 19
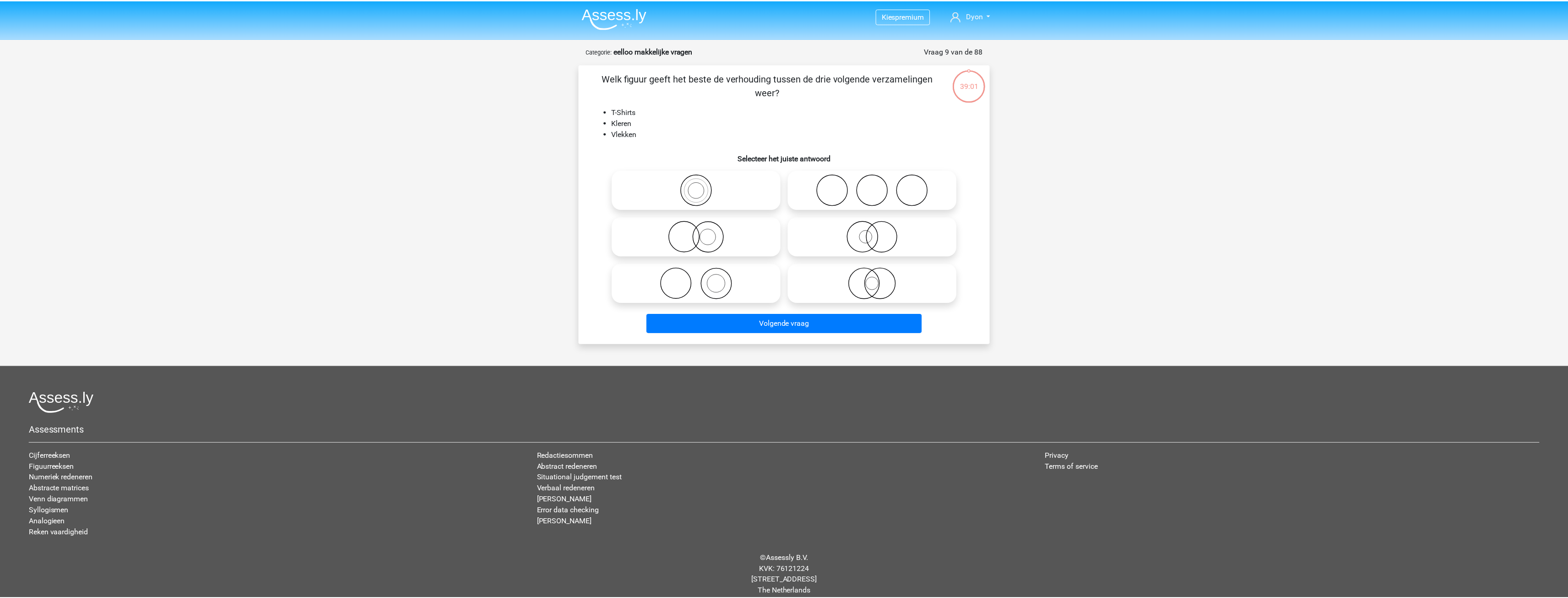
scroll to position [10, 0]
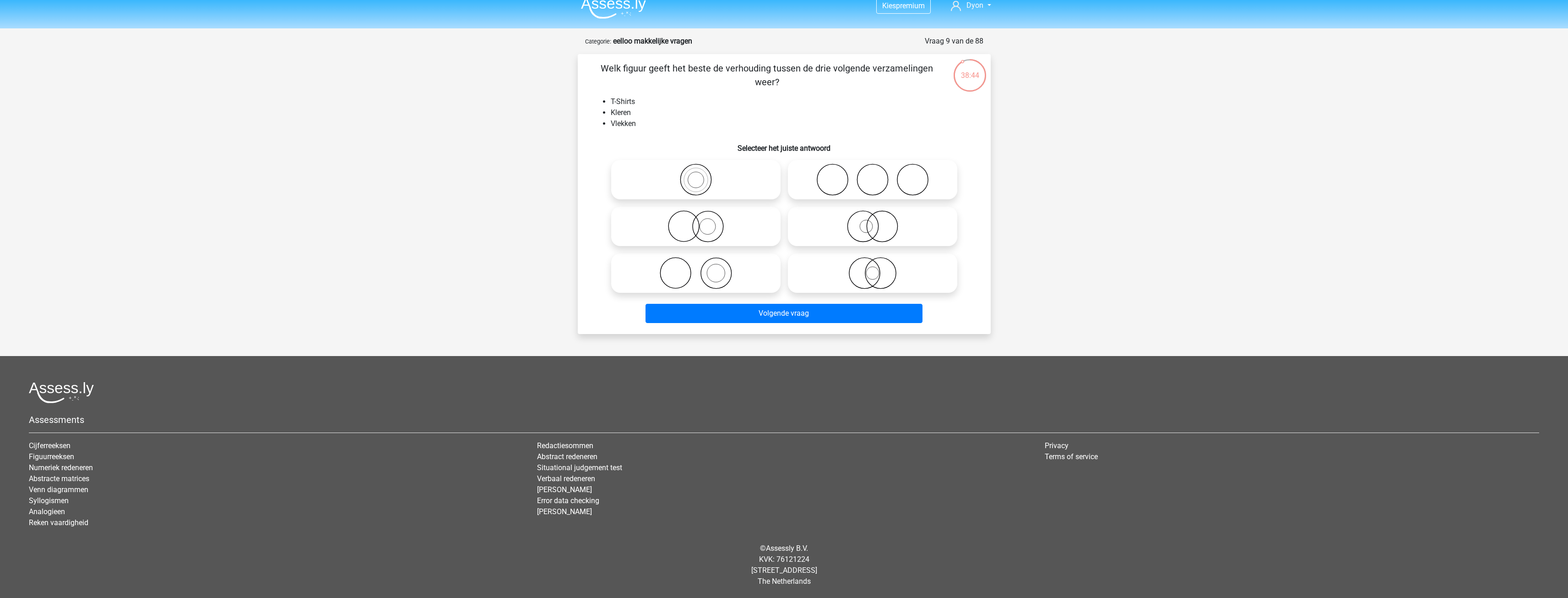
click at [816, 239] on icon at bounding box center [872, 227] width 162 height 32
click at [873, 222] on input "radio" at bounding box center [876, 218] width 6 height 6
radio input "true"
click at [832, 283] on icon at bounding box center [872, 273] width 162 height 32
click at [873, 268] on input "radio" at bounding box center [876, 265] width 6 height 6
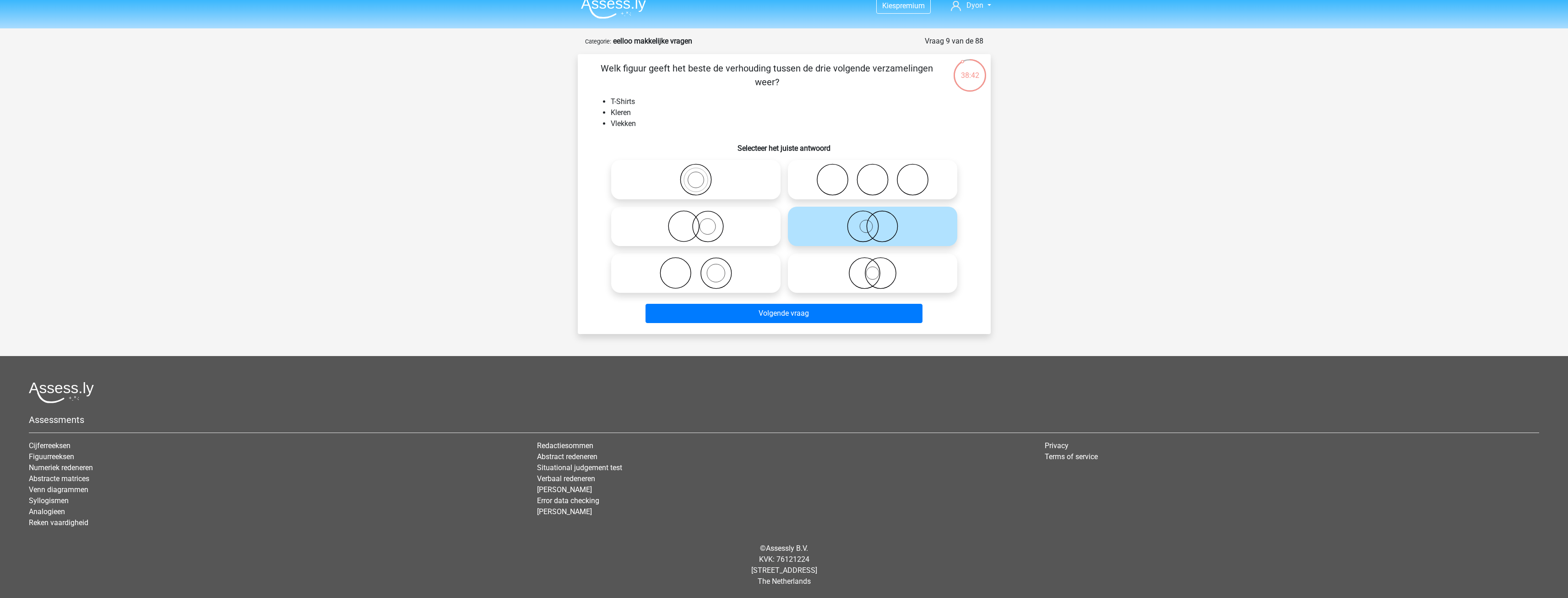
radio input "true"
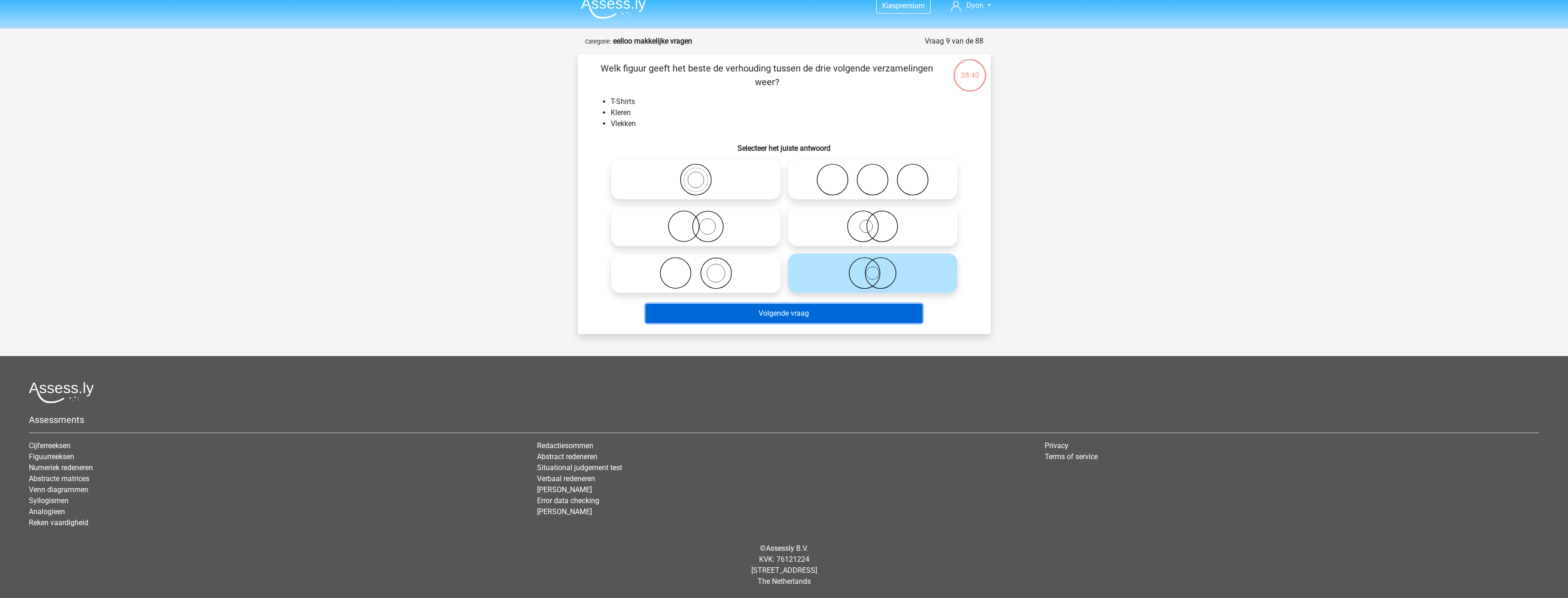
click at [871, 311] on button "Volgende vraag" at bounding box center [784, 313] width 277 height 19
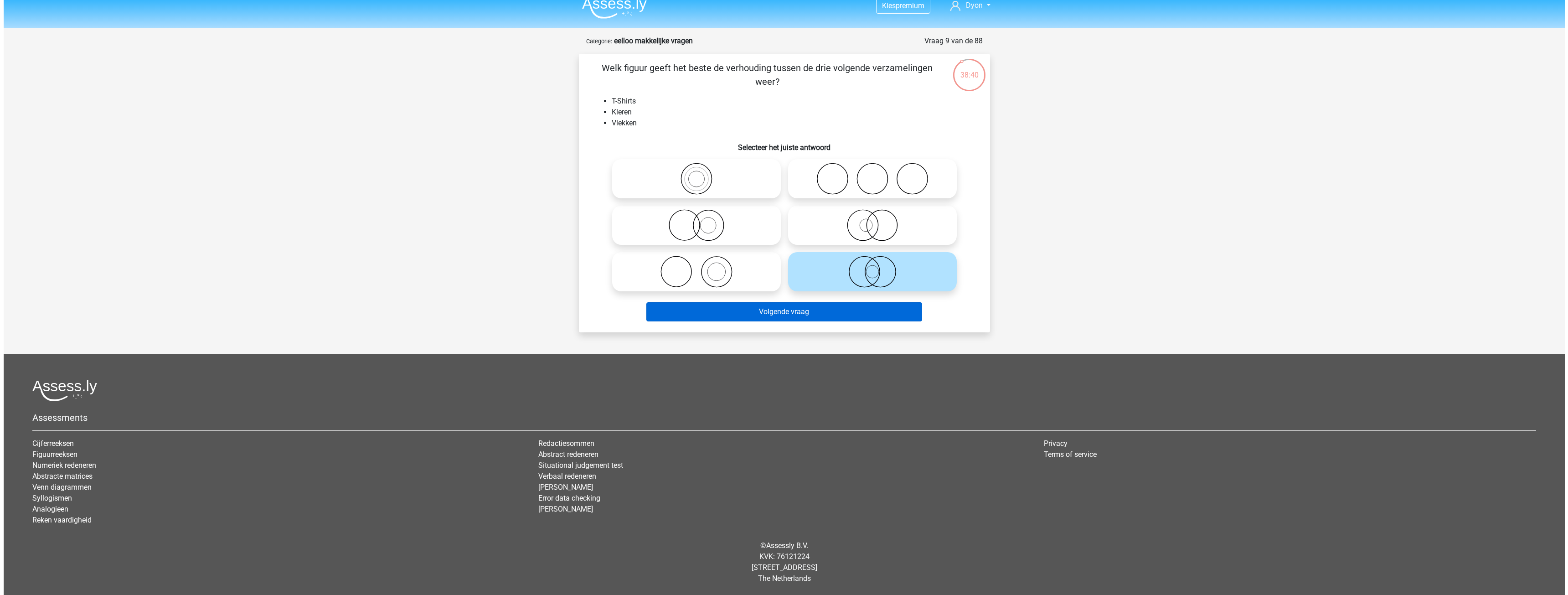
scroll to position [0, 0]
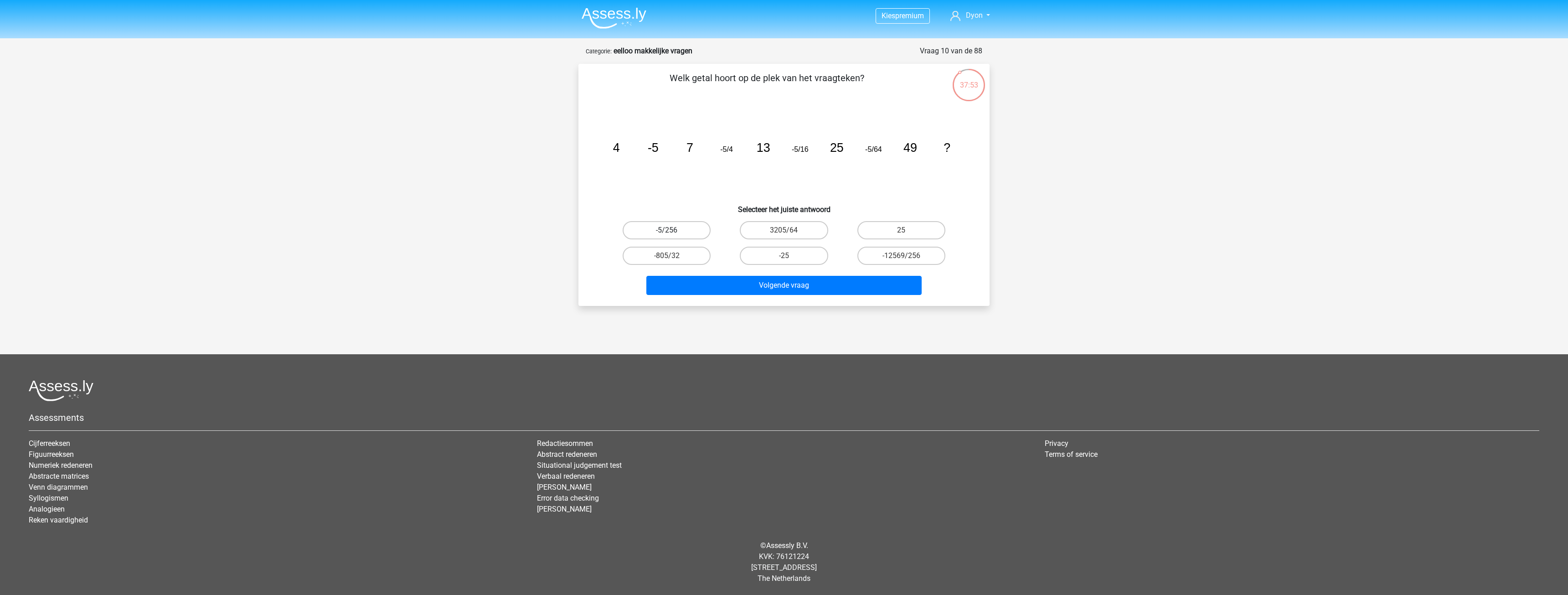
click at [699, 230] on label "-5/256" at bounding box center [666, 230] width 88 height 18
click at [673, 230] on input "-5/256" at bounding box center [670, 233] width 6 height 6
radio input "true"
click at [741, 279] on button "Volgende vraag" at bounding box center [784, 285] width 276 height 19
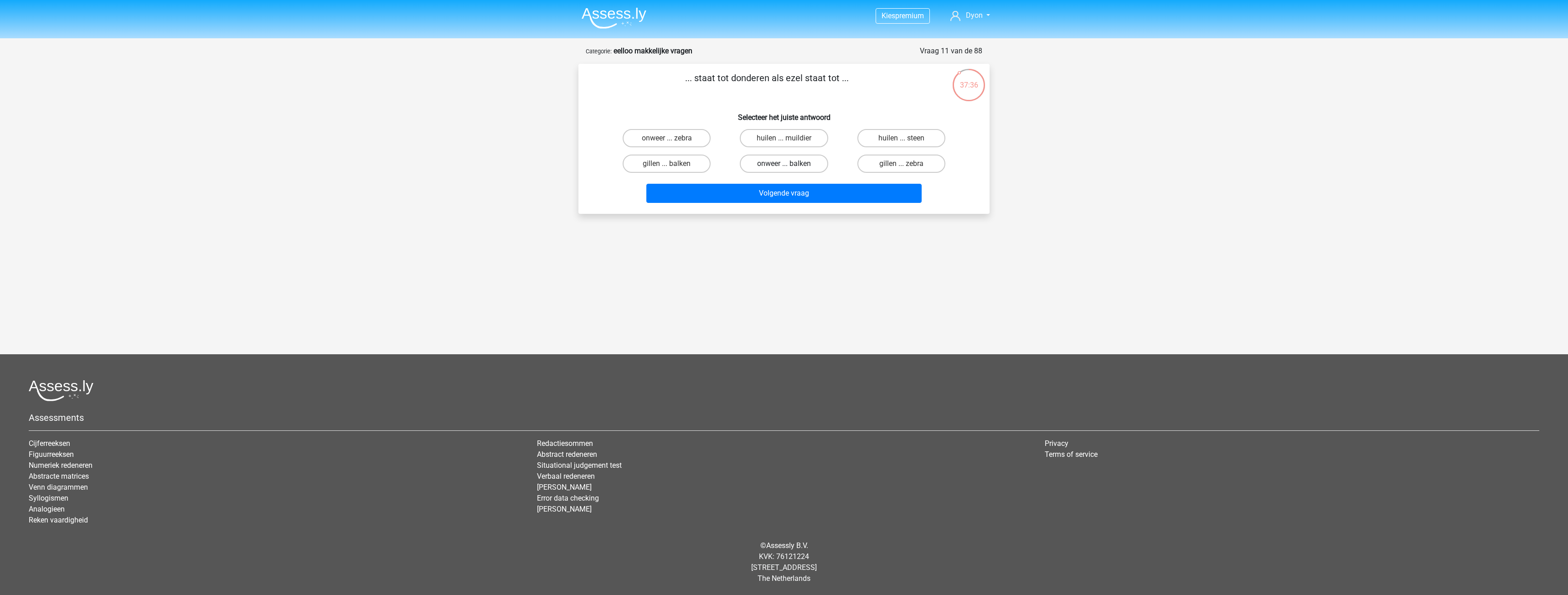
click at [814, 163] on label "onweer ... balken" at bounding box center [784, 163] width 88 height 18
click at [790, 163] on input "onweer ... balken" at bounding box center [786, 166] width 6 height 6
radio input "true"
click at [811, 187] on button "Volgende vraag" at bounding box center [784, 193] width 276 height 19
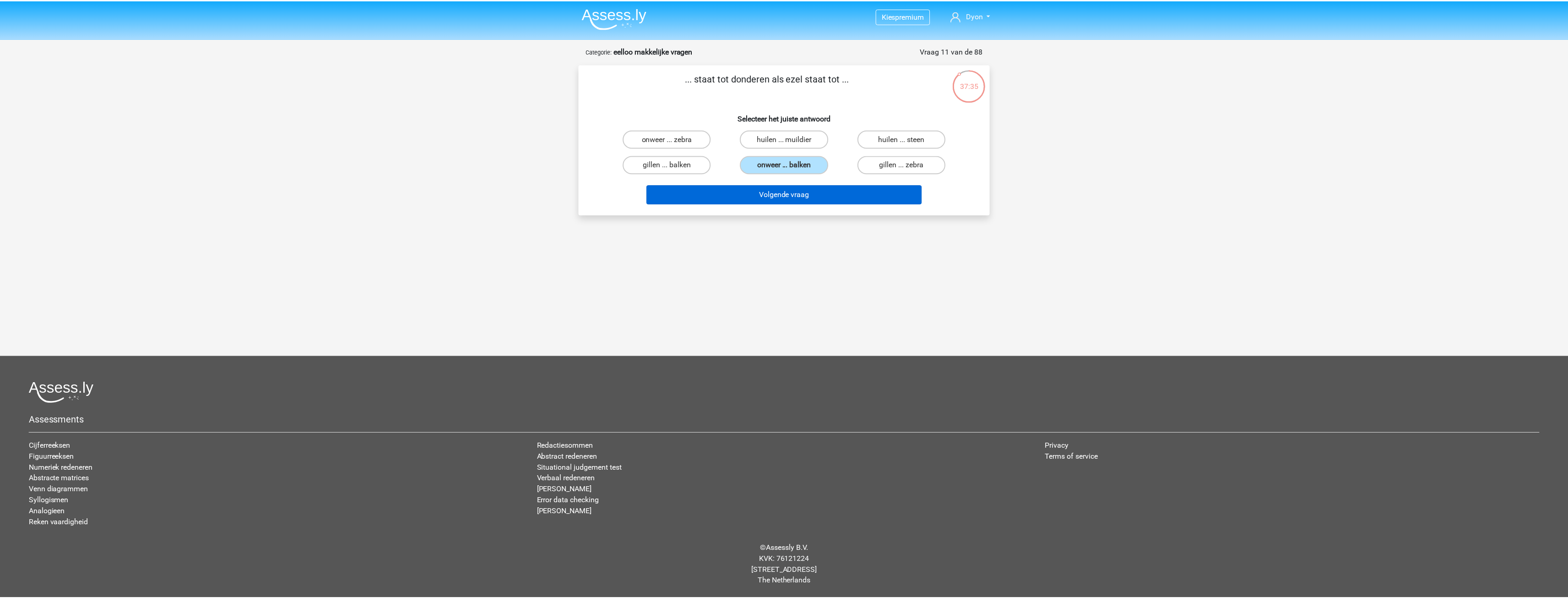
scroll to position [10, 0]
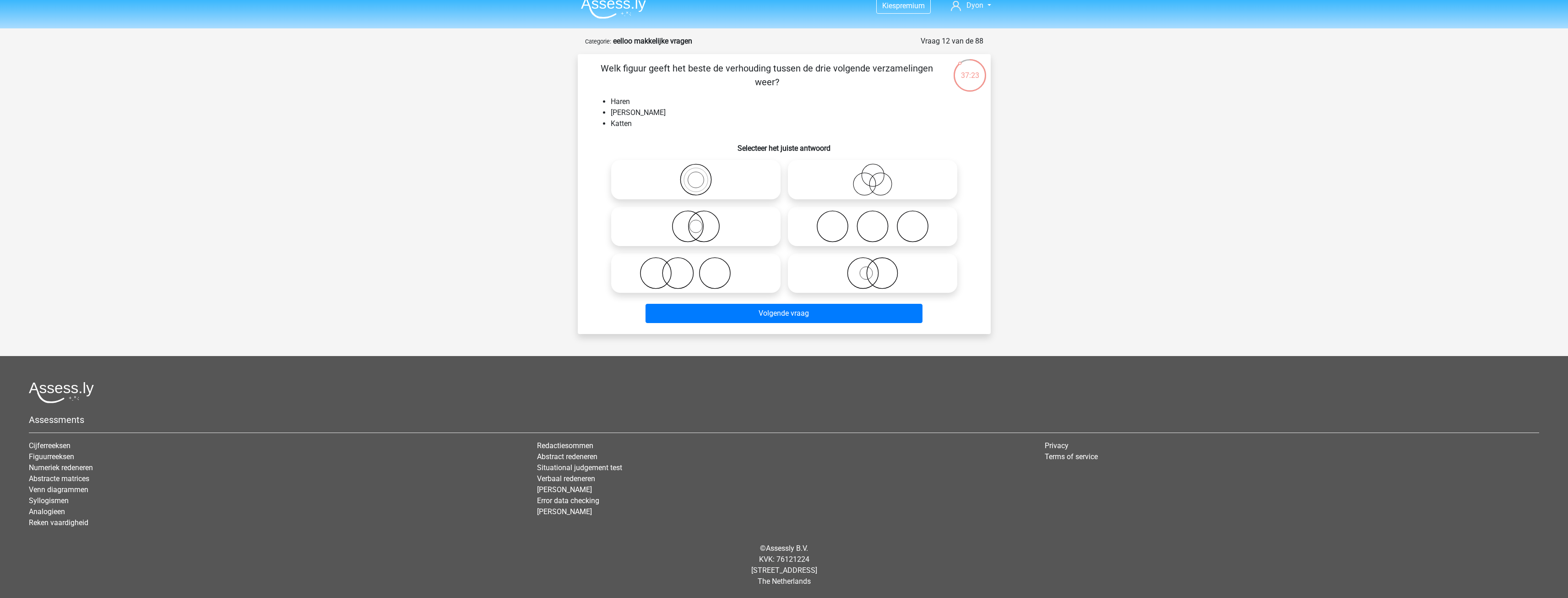
click at [827, 183] on icon at bounding box center [872, 179] width 162 height 32
click at [873, 175] on input "radio" at bounding box center [876, 172] width 6 height 6
radio input "true"
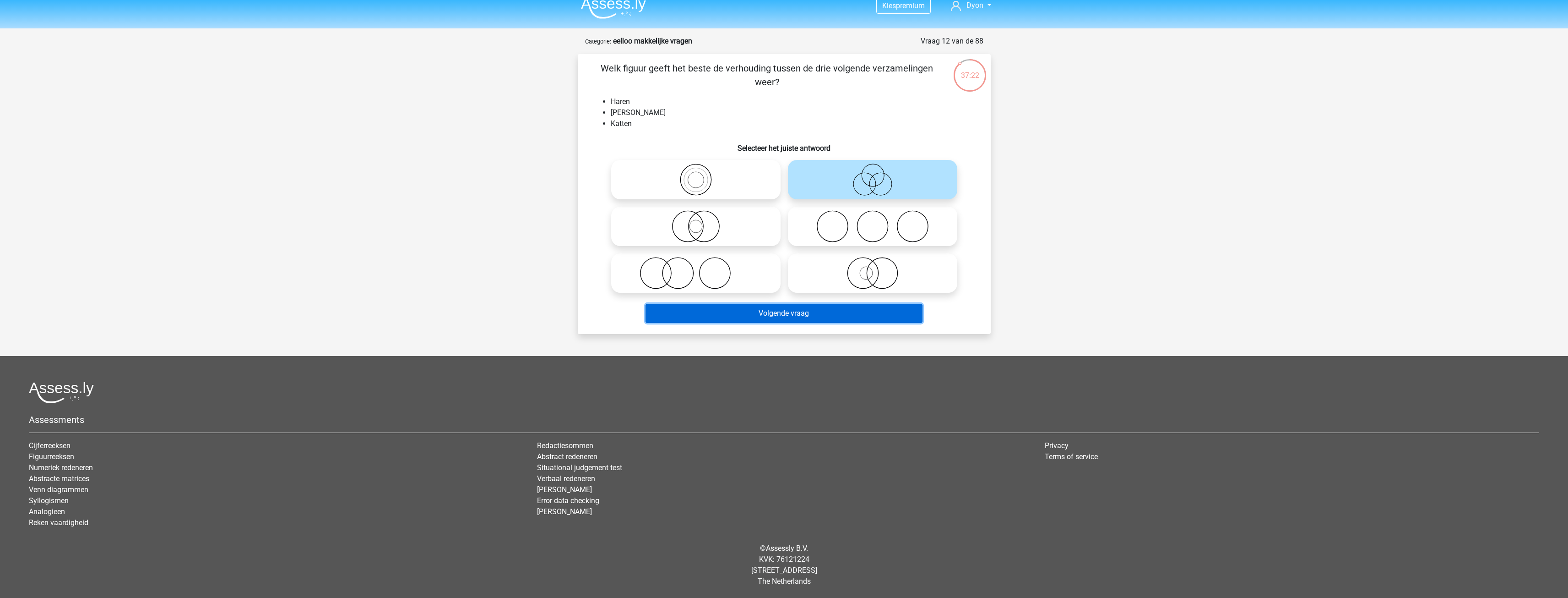
click at [868, 314] on button "Volgende vraag" at bounding box center [784, 313] width 277 height 19
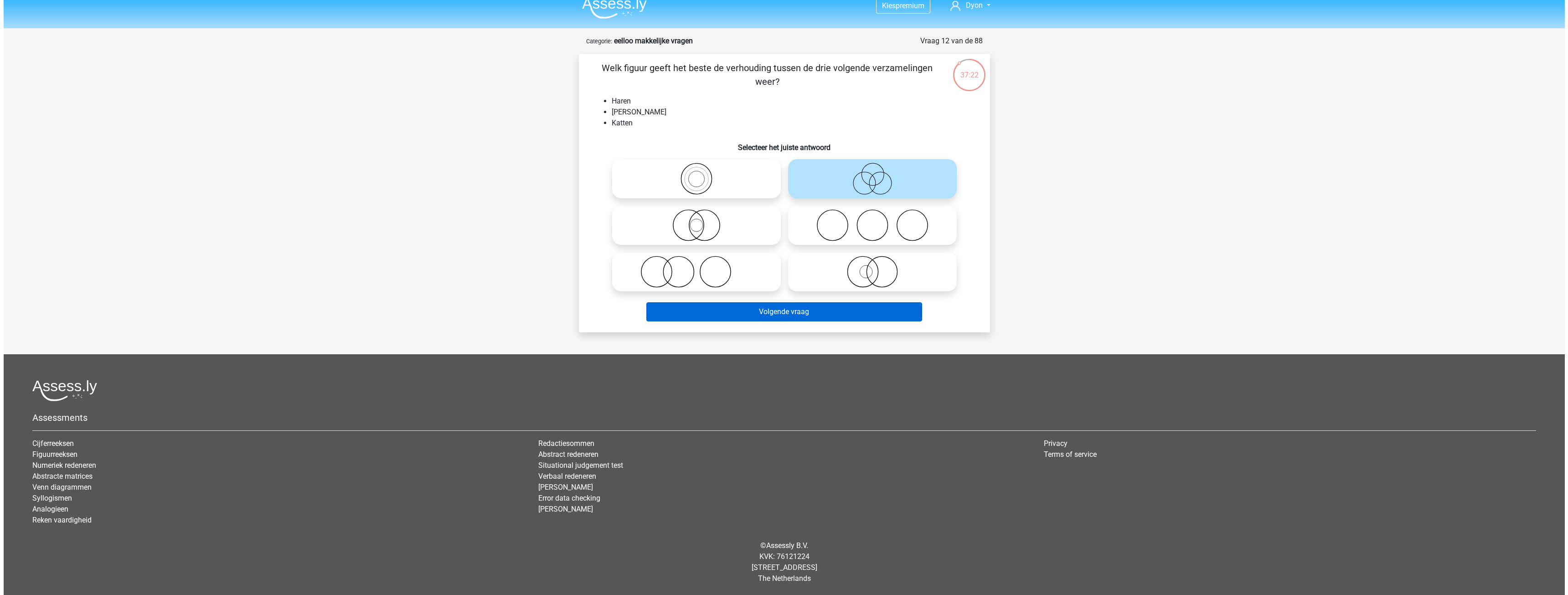
scroll to position [0, 0]
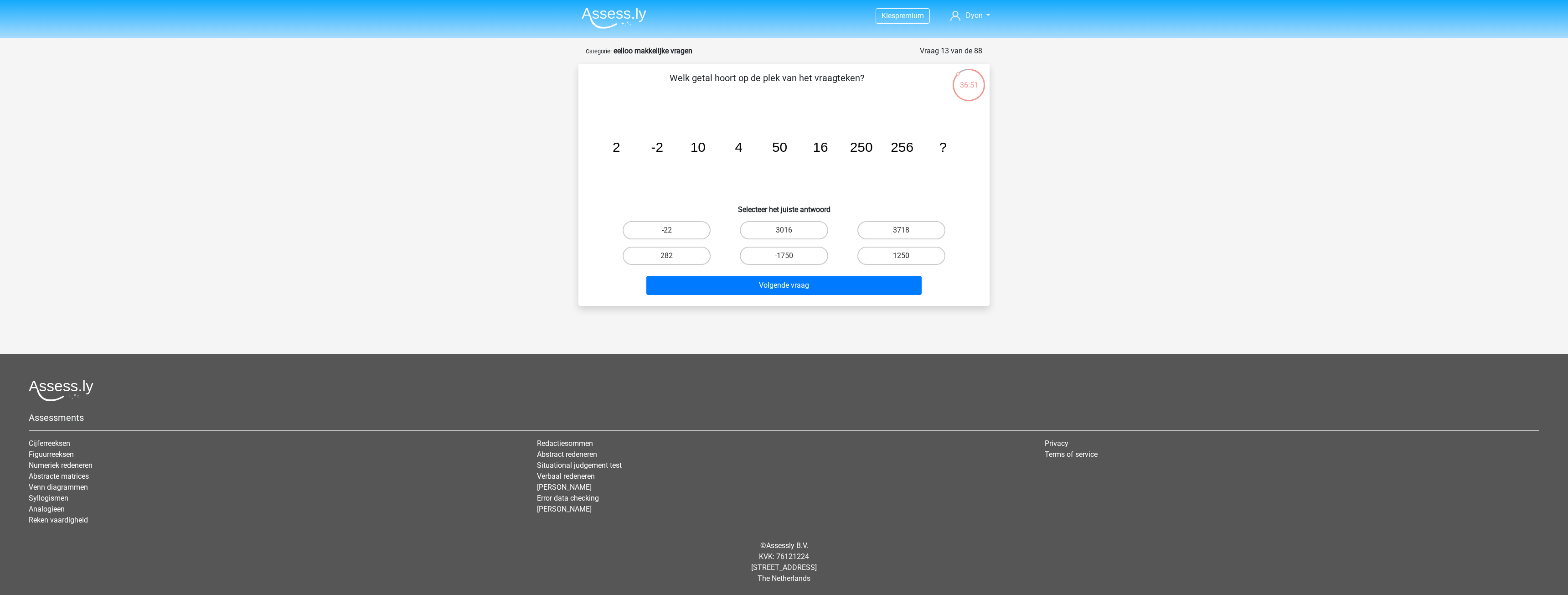
click at [870, 255] on label "1250" at bounding box center [902, 256] width 88 height 18
click at [902, 256] on input "1250" at bounding box center [904, 259] width 6 height 6
radio input "true"
click at [855, 278] on button "Volgende vraag" at bounding box center [784, 285] width 276 height 19
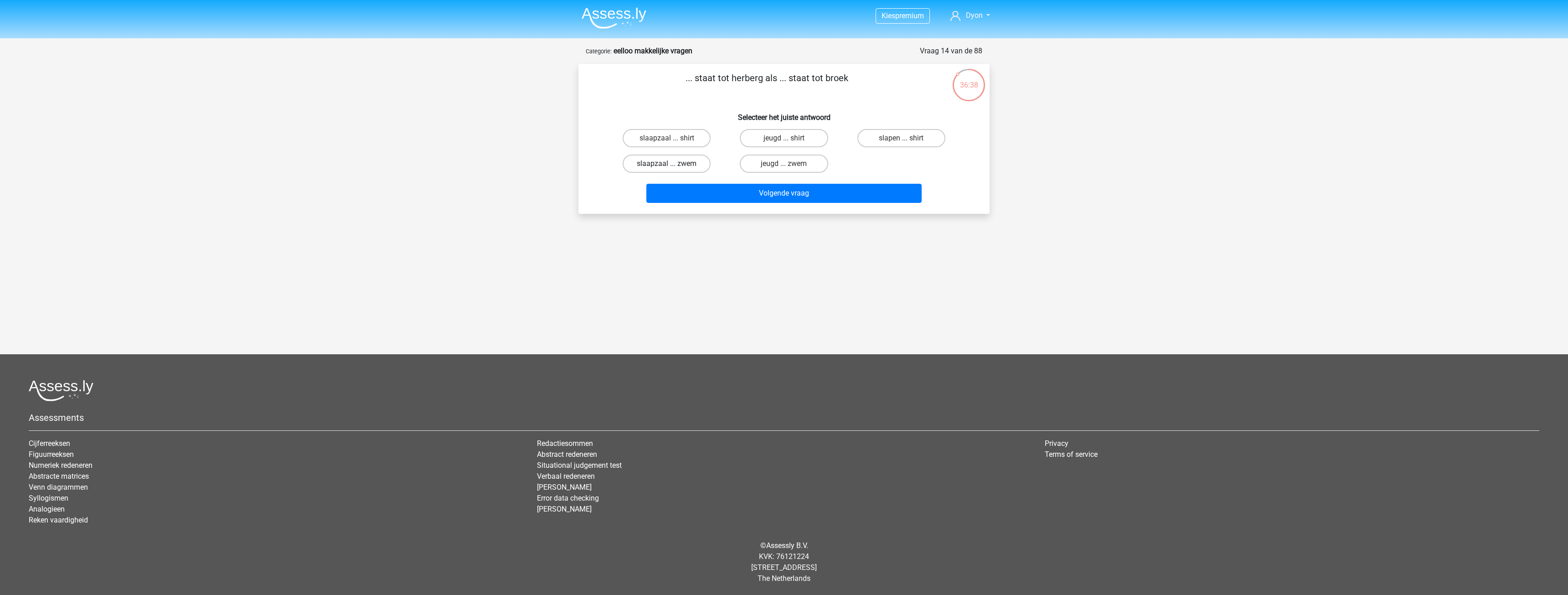
click at [679, 163] on label "slaapzaal ... zwem" at bounding box center [666, 163] width 88 height 18
click at [673, 163] on input "slaapzaal ... zwem" at bounding box center [670, 166] width 6 height 6
radio input "true"
click at [754, 191] on button "Volgende vraag" at bounding box center [784, 193] width 276 height 19
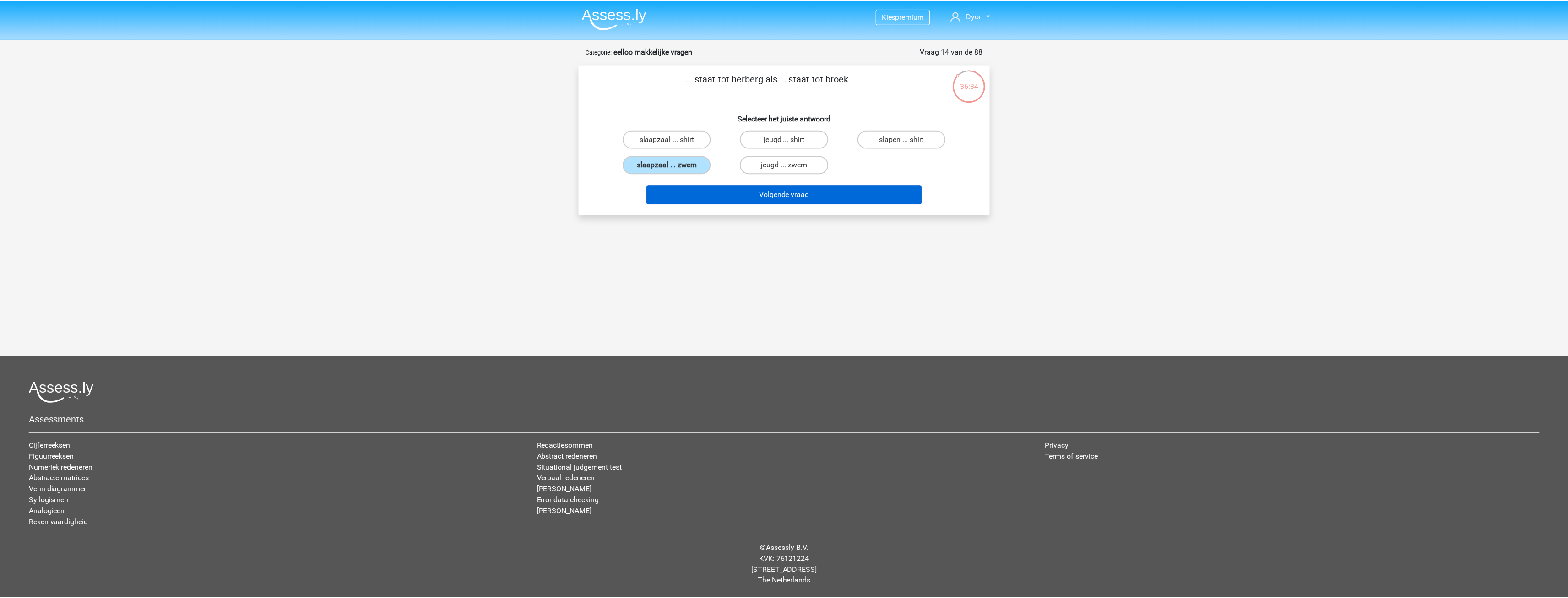
scroll to position [10, 0]
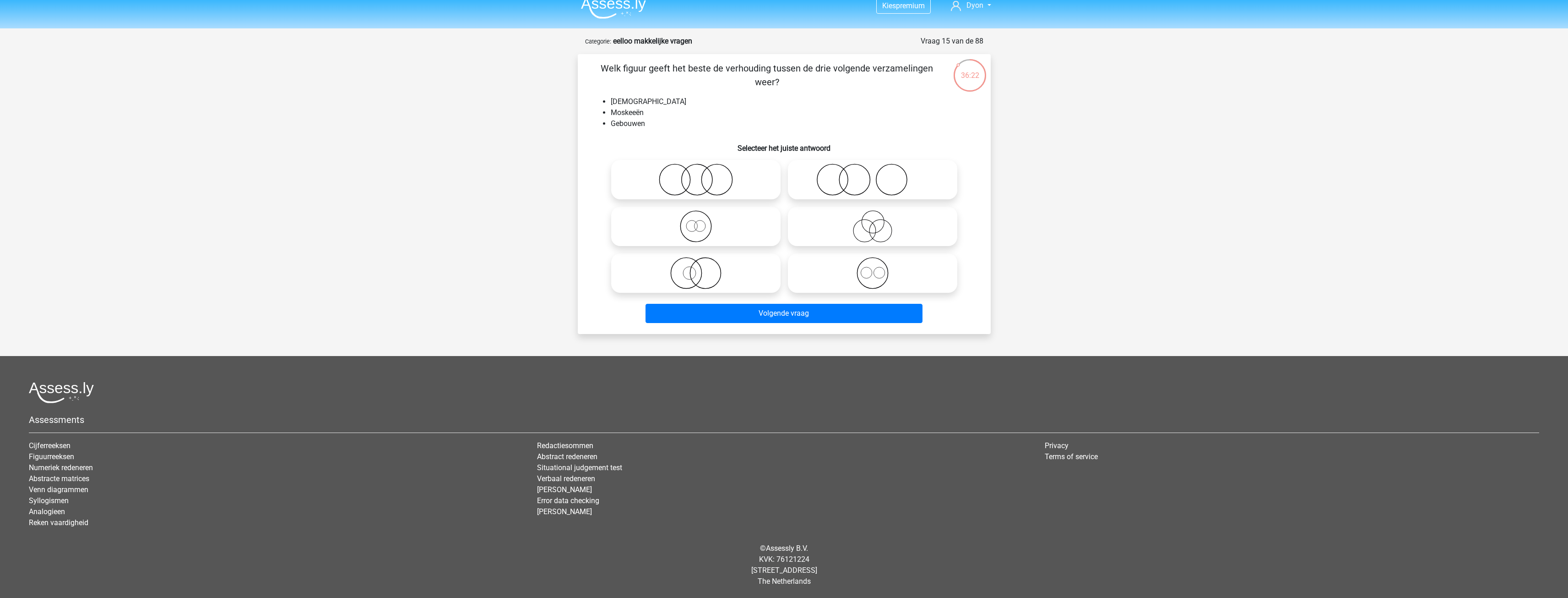
click at [673, 186] on icon at bounding box center [696, 179] width 162 height 32
click at [696, 175] on input "radio" at bounding box center [698, 172] width 6 height 6
radio input "true"
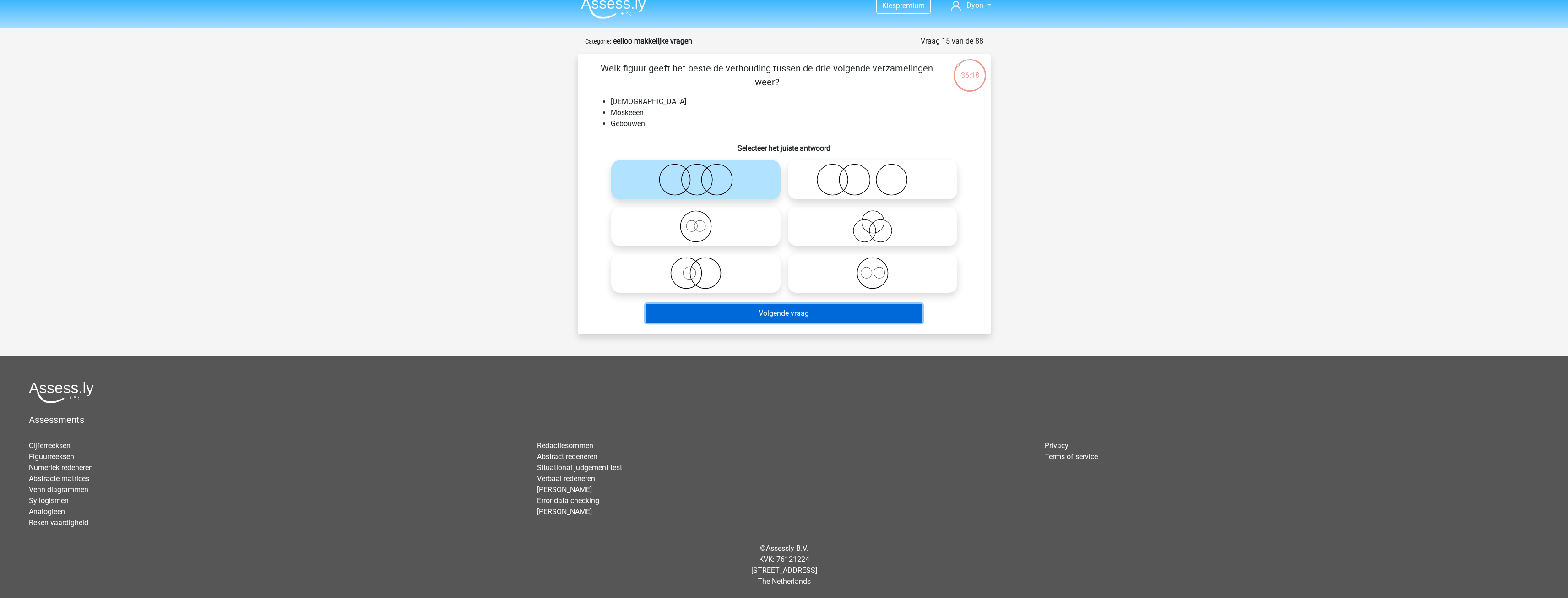
click at [739, 314] on button "Volgende vraag" at bounding box center [784, 313] width 277 height 19
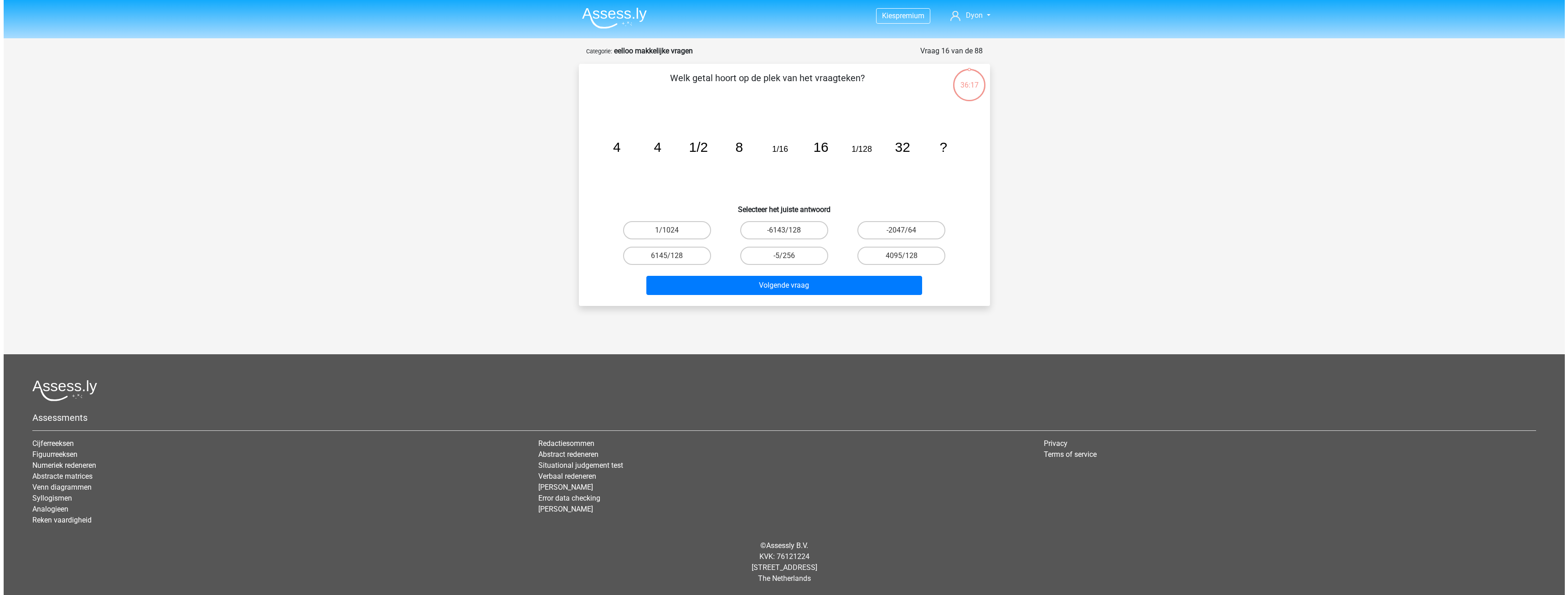
scroll to position [0, 0]
click at [688, 231] on label "1/1024" at bounding box center [666, 230] width 88 height 18
click at [673, 231] on input "1/1024" at bounding box center [670, 233] width 6 height 6
radio input "true"
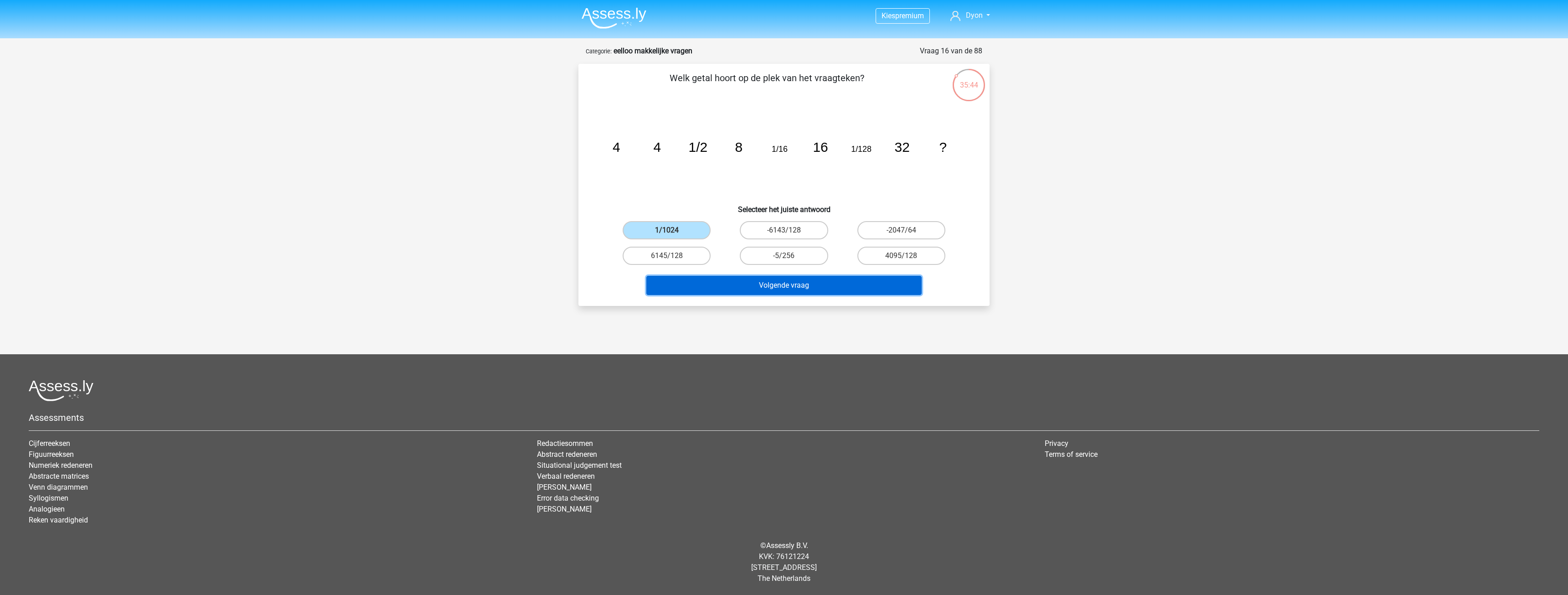
click at [740, 276] on button "Volgende vraag" at bounding box center [784, 285] width 276 height 19
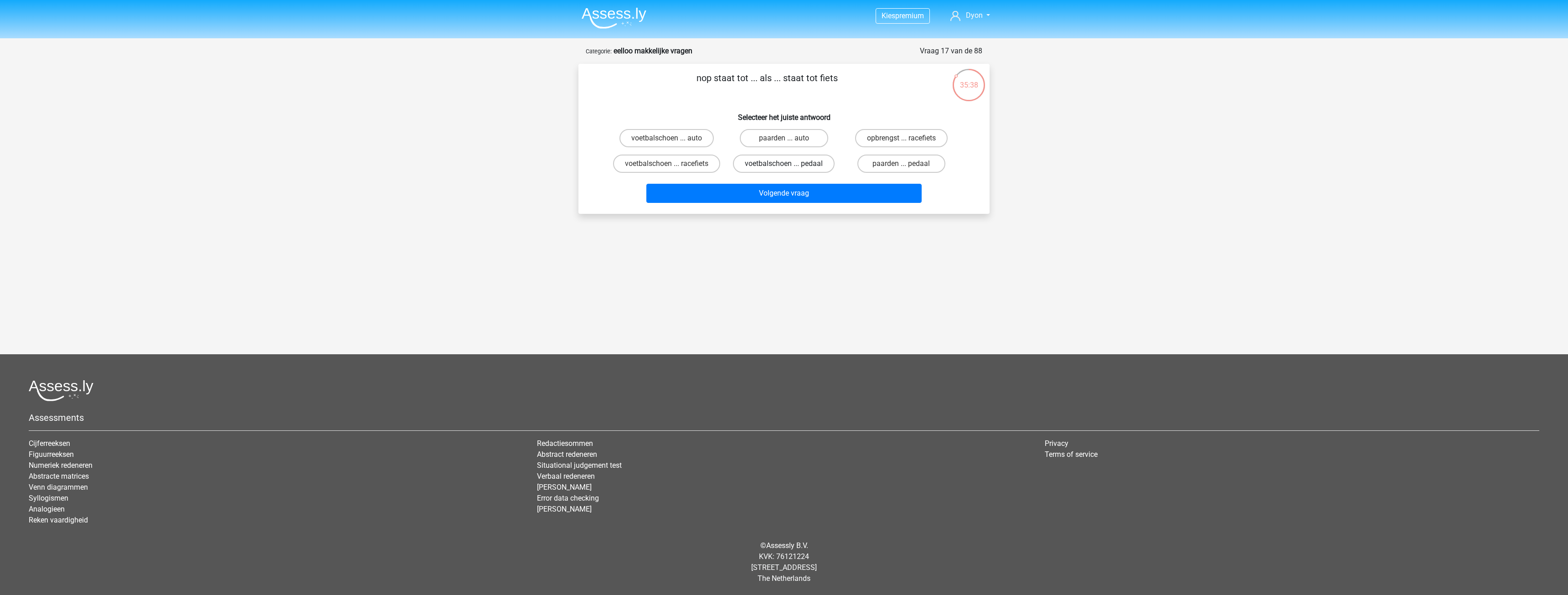
click at [781, 163] on label "voetbalschoen ... pedaal" at bounding box center [784, 163] width 102 height 18
click at [784, 163] on input "voetbalschoen ... pedaal" at bounding box center [786, 166] width 6 height 6
radio input "true"
click at [845, 191] on button "Volgende vraag" at bounding box center [784, 193] width 276 height 19
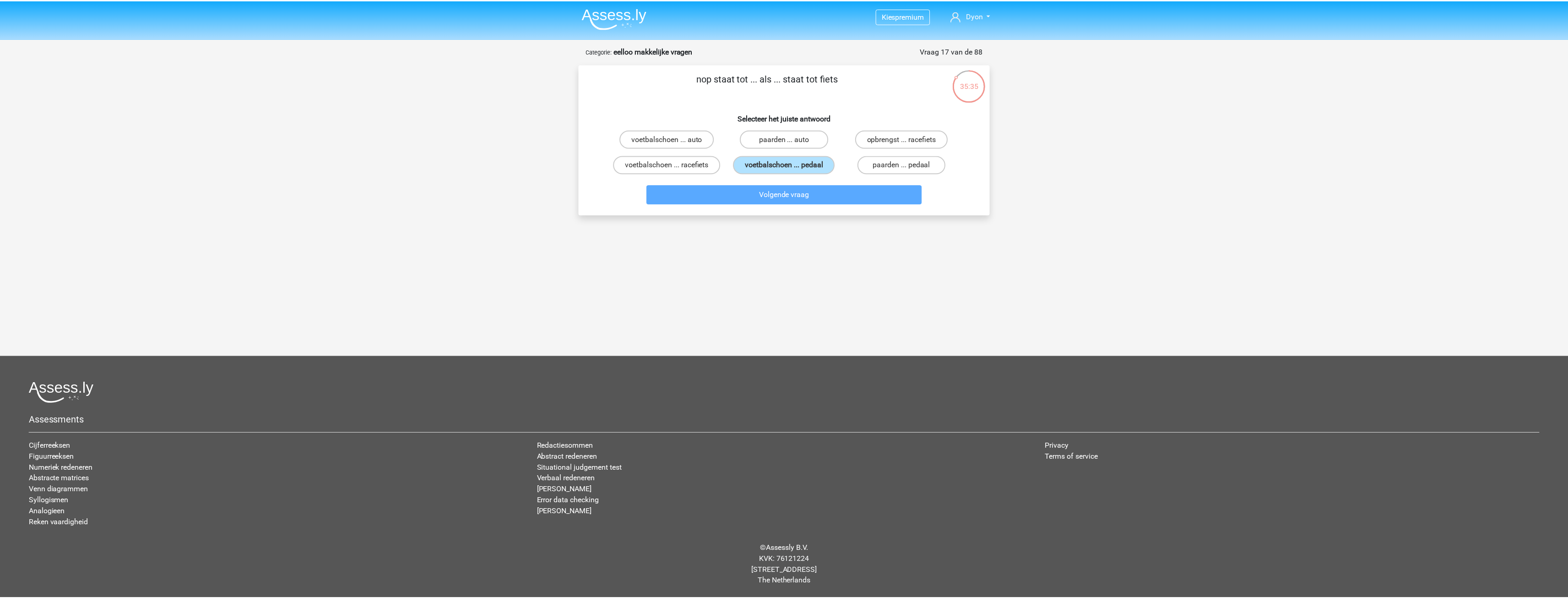
scroll to position [10, 0]
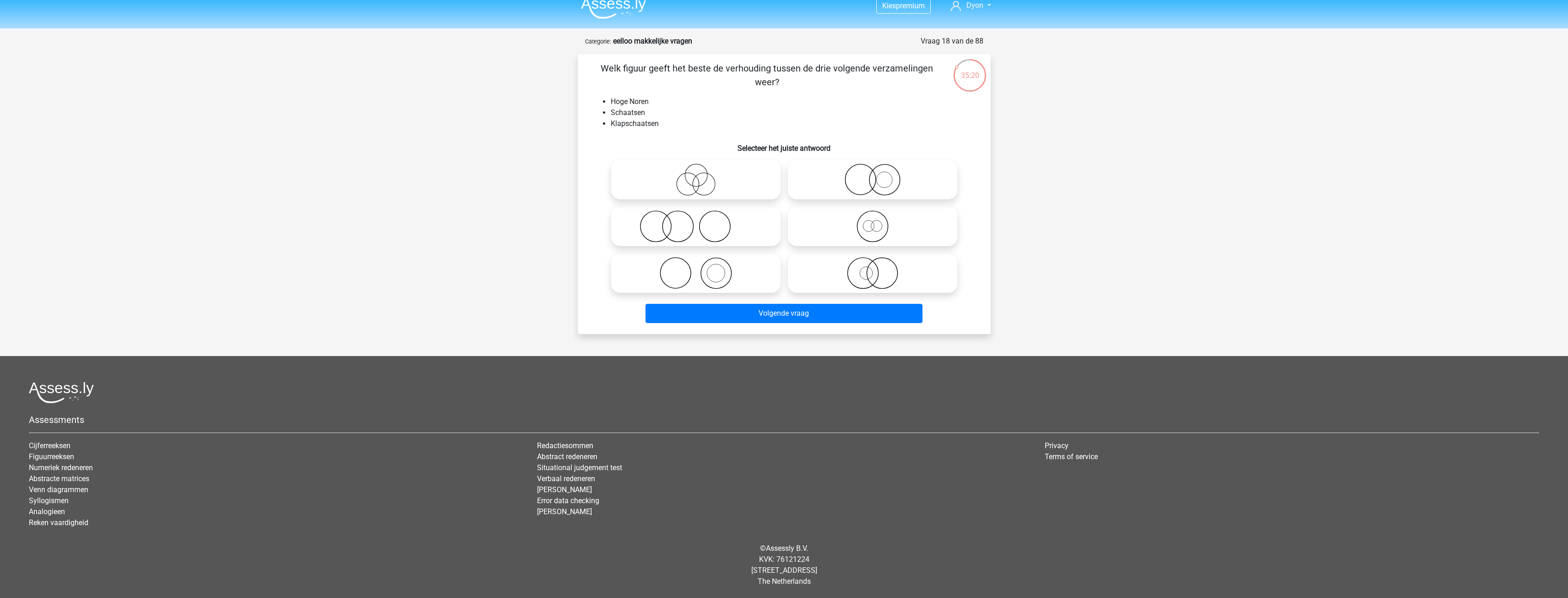
click at [742, 268] on icon at bounding box center [696, 273] width 162 height 32
click at [702, 268] on input "radio" at bounding box center [698, 265] width 6 height 6
radio input "true"
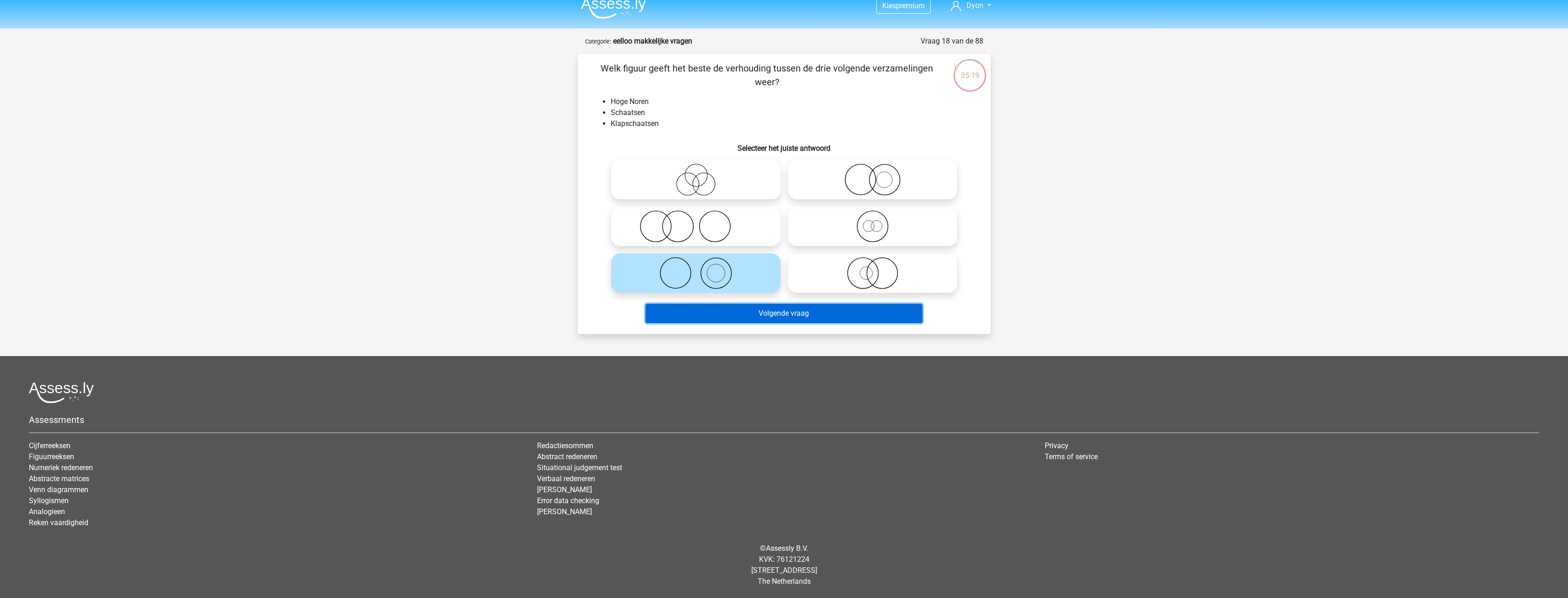
click at [816, 319] on button "Volgende vraag" at bounding box center [784, 313] width 277 height 19
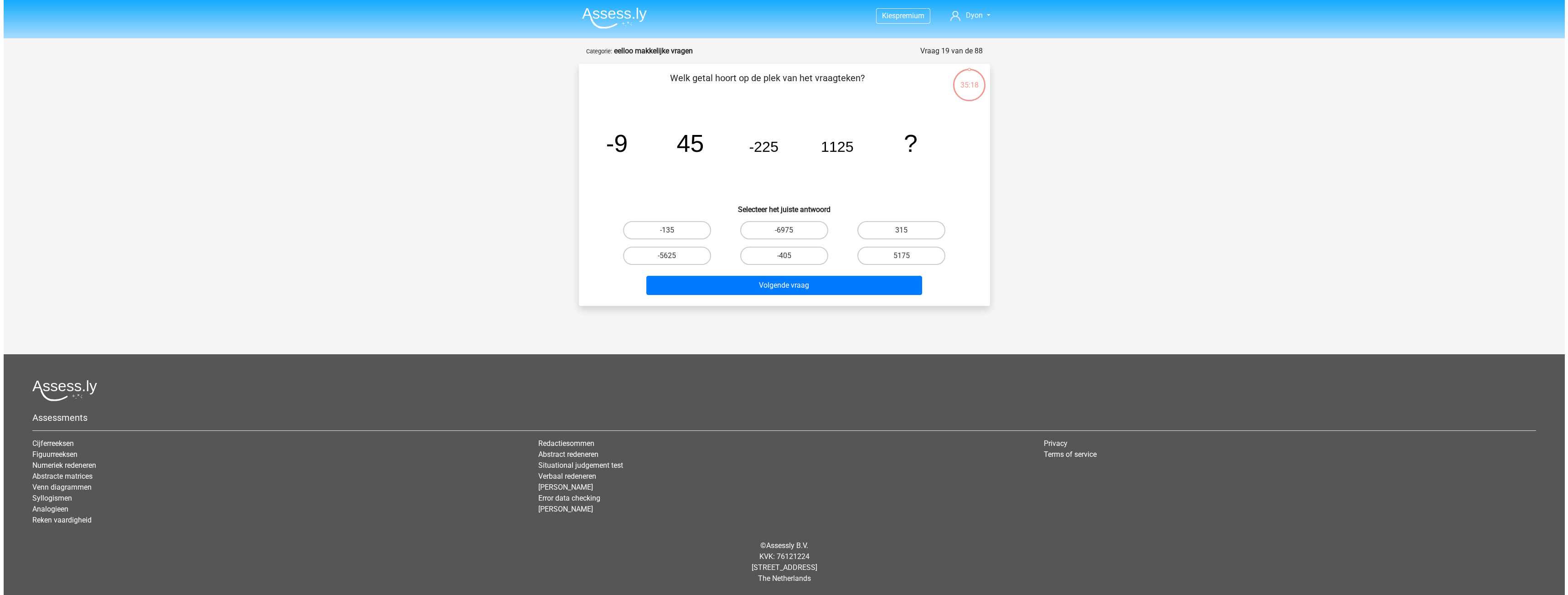
scroll to position [0, 0]
click at [680, 258] on label "-5625" at bounding box center [666, 256] width 88 height 18
click at [673, 258] on input "-5625" at bounding box center [670, 259] width 6 height 6
radio input "true"
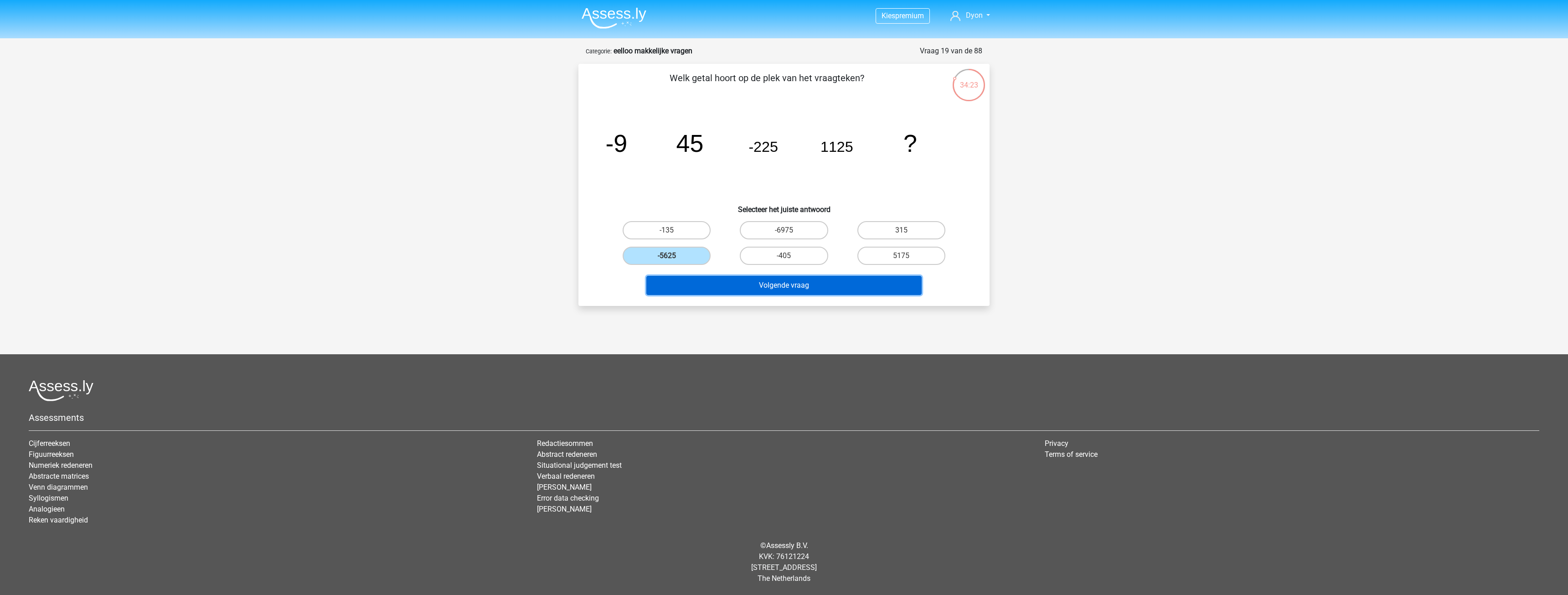
click at [698, 284] on button "Volgende vraag" at bounding box center [784, 285] width 276 height 19
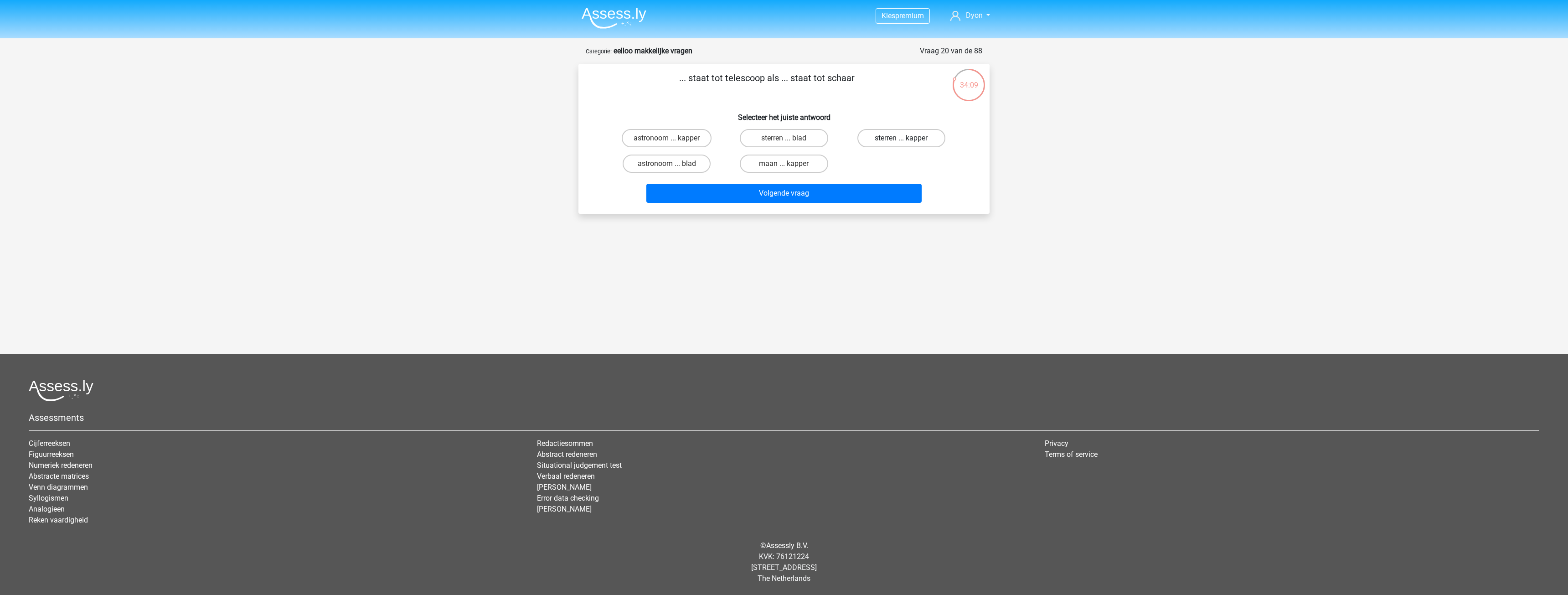
click at [902, 146] on label "sterren ... kapper" at bounding box center [902, 138] width 88 height 18
click at [902, 144] on input "sterren ... kapper" at bounding box center [904, 141] width 6 height 6
radio input "true"
click at [889, 180] on div "Volgende vraag" at bounding box center [784, 191] width 382 height 30
click at [888, 194] on button "Volgende vraag" at bounding box center [784, 193] width 276 height 19
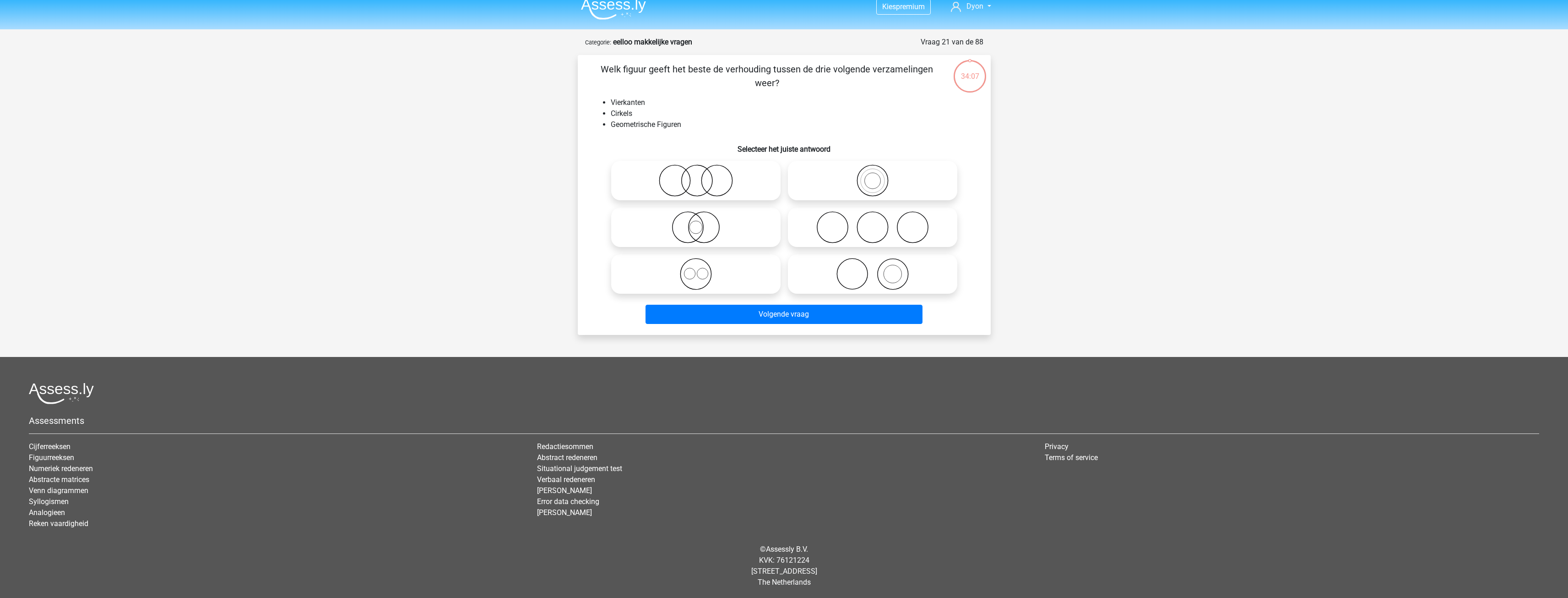
scroll to position [10, 0]
click at [704, 222] on icon at bounding box center [696, 227] width 162 height 32
click at [702, 222] on input "radio" at bounding box center [698, 218] width 6 height 6
radio input "true"
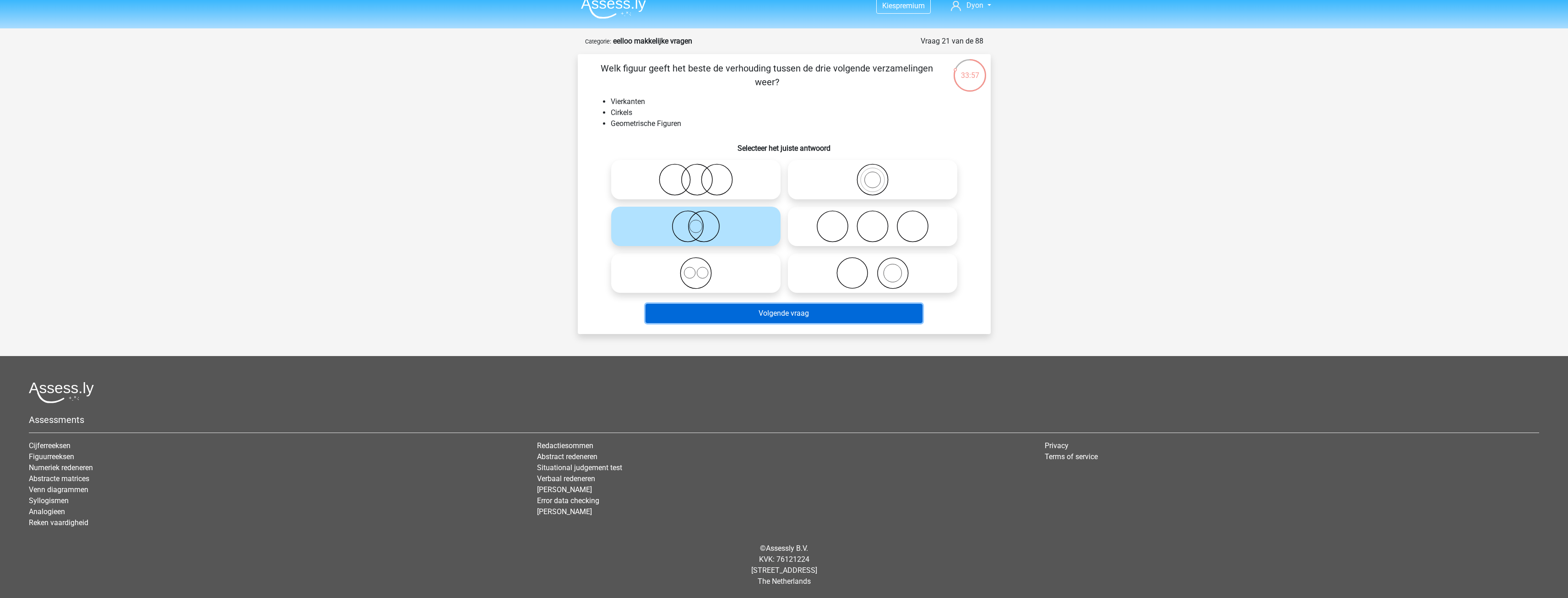
click at [782, 309] on button "Volgende vraag" at bounding box center [784, 313] width 277 height 19
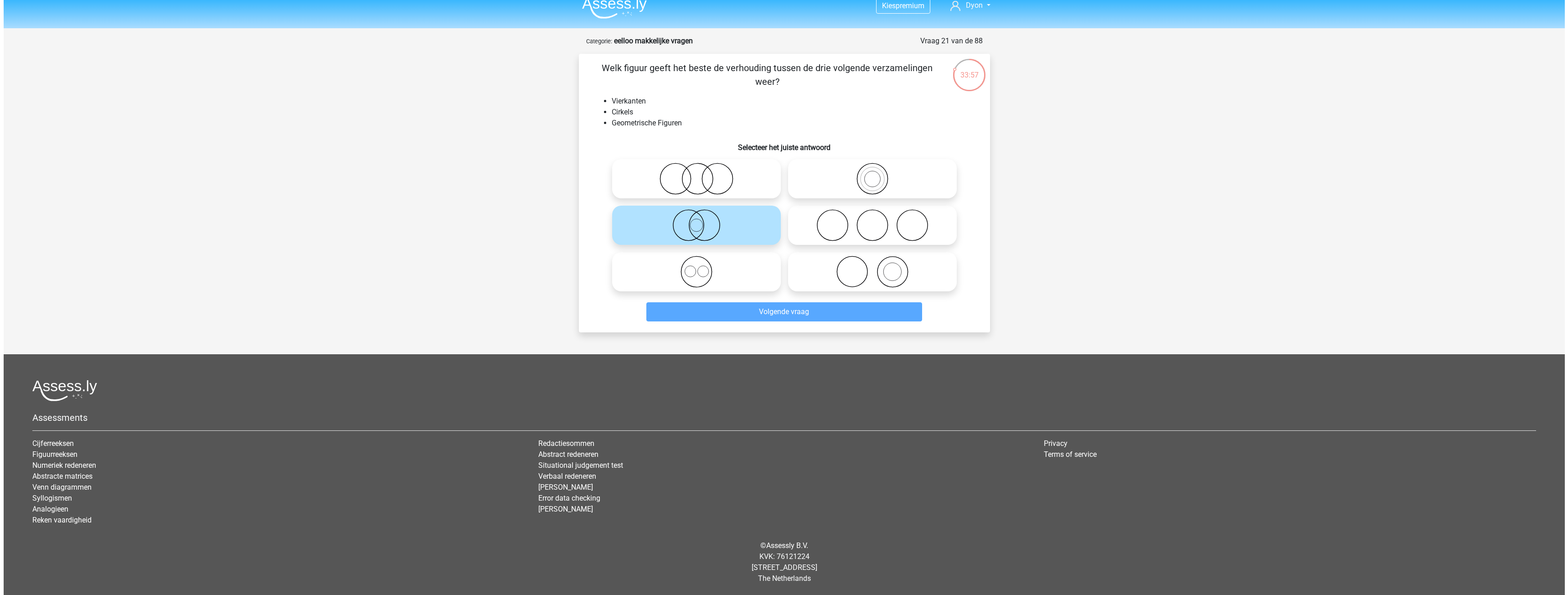
scroll to position [0, 0]
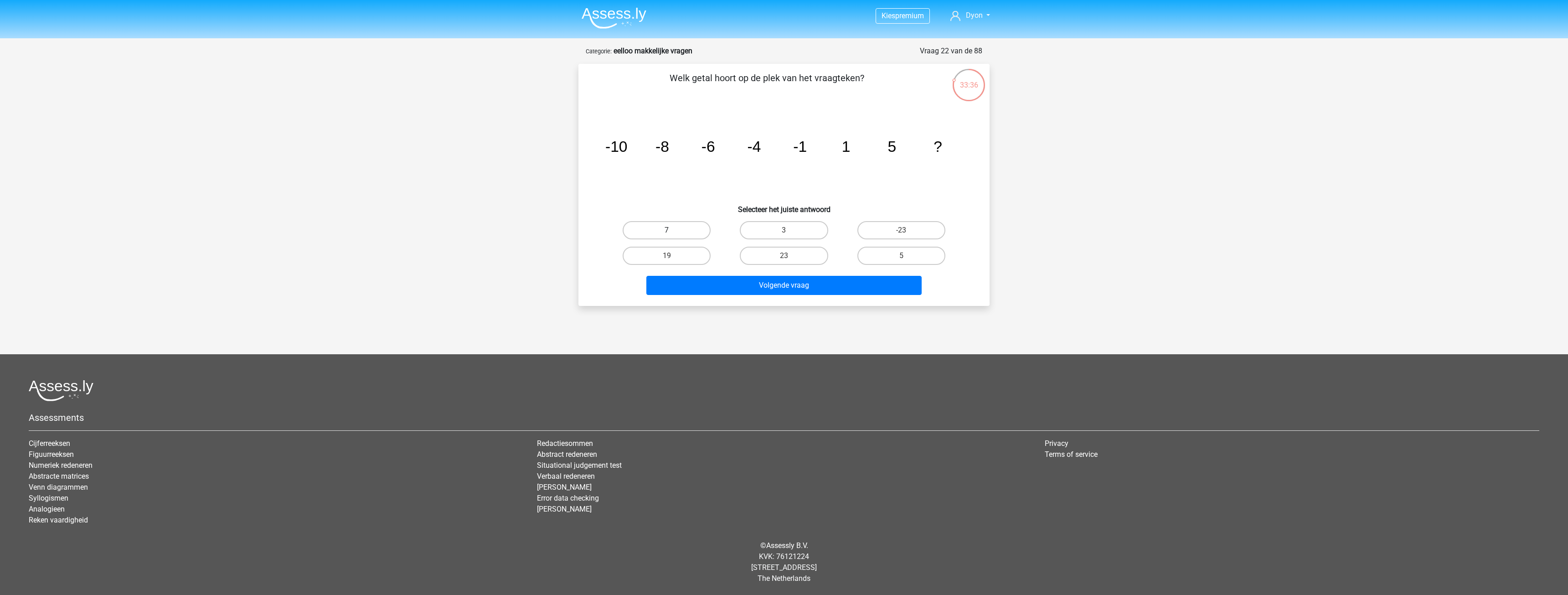
click at [696, 230] on label "7" at bounding box center [666, 230] width 88 height 18
click at [673, 230] on input "7" at bounding box center [670, 233] width 6 height 6
radio input "true"
click at [731, 270] on div "Volgende vraag" at bounding box center [784, 283] width 382 height 30
click at [729, 284] on button "Volgende vraag" at bounding box center [784, 285] width 276 height 19
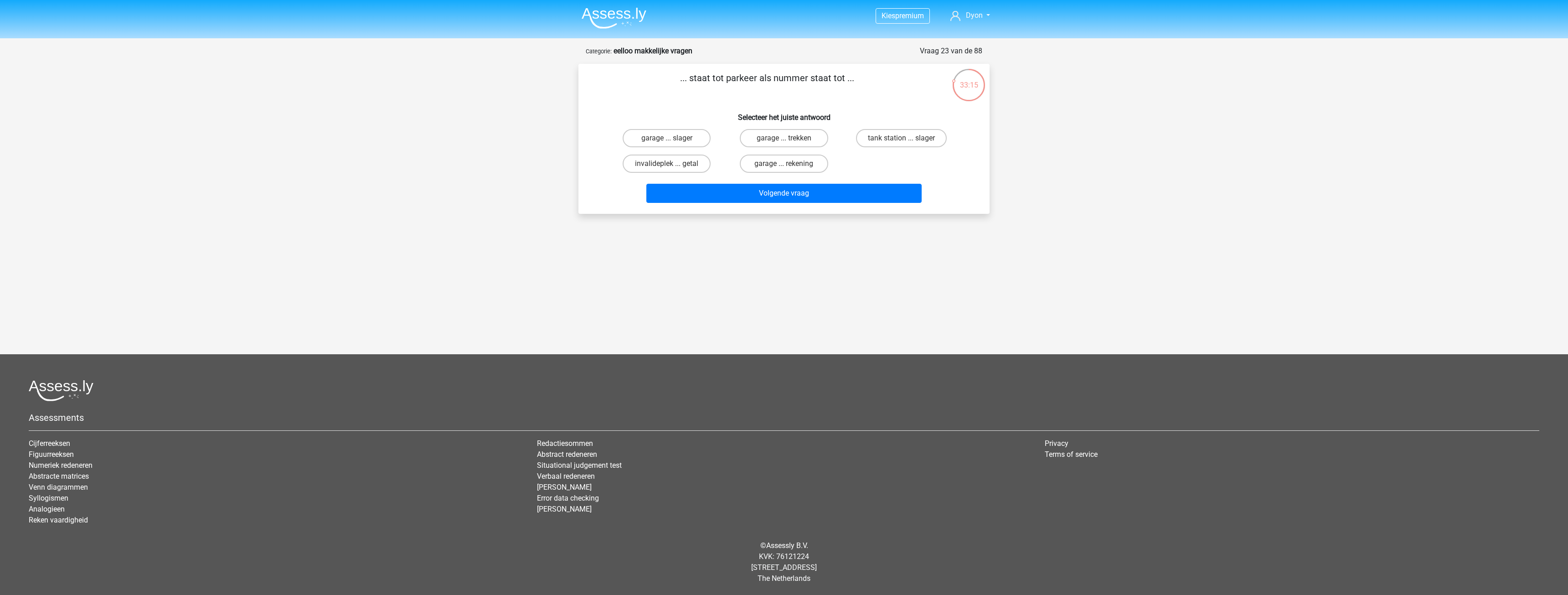
click at [708, 148] on div "invalideplek ... getal" at bounding box center [666, 138] width 110 height 18
click at [704, 160] on label "invalideplek ... getal" at bounding box center [666, 163] width 88 height 18
click at [673, 163] on input "invalideplek ... getal" at bounding box center [670, 166] width 6 height 6
radio input "true"
click at [724, 177] on div "Volgende vraag" at bounding box center [784, 191] width 382 height 30
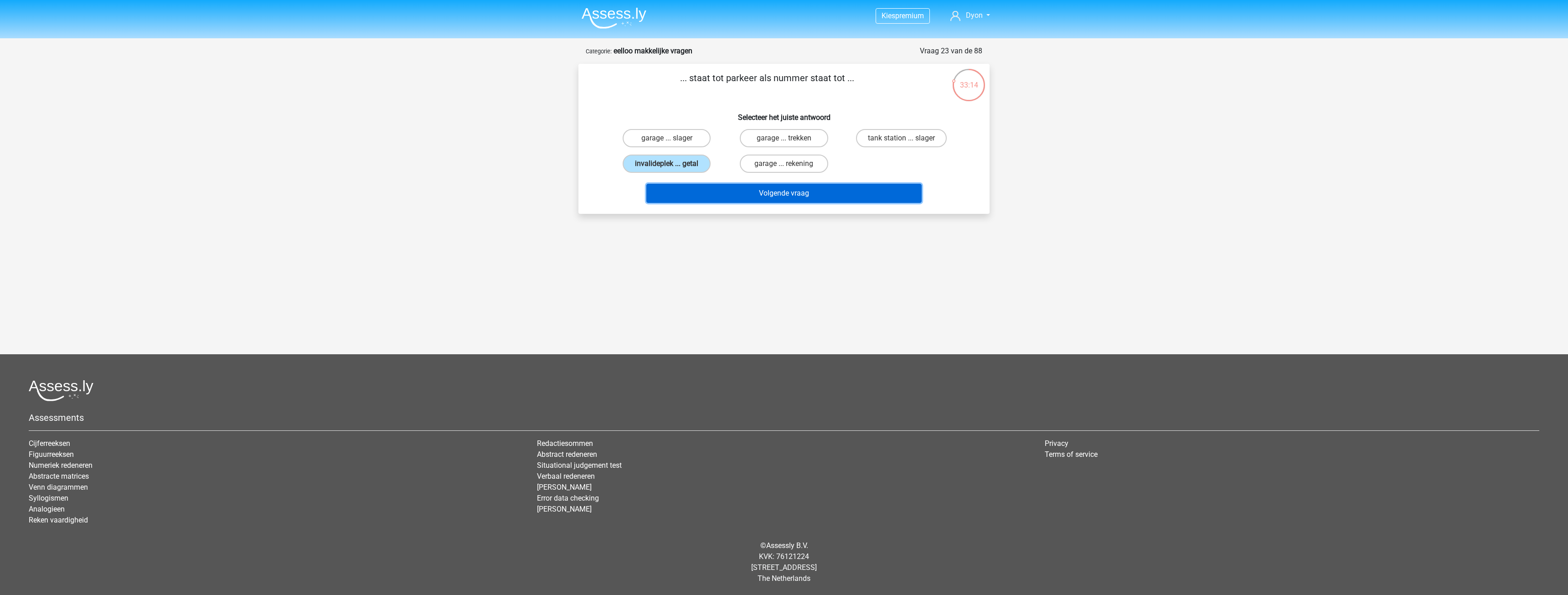
click at [724, 184] on button "Volgende vraag" at bounding box center [784, 193] width 276 height 19
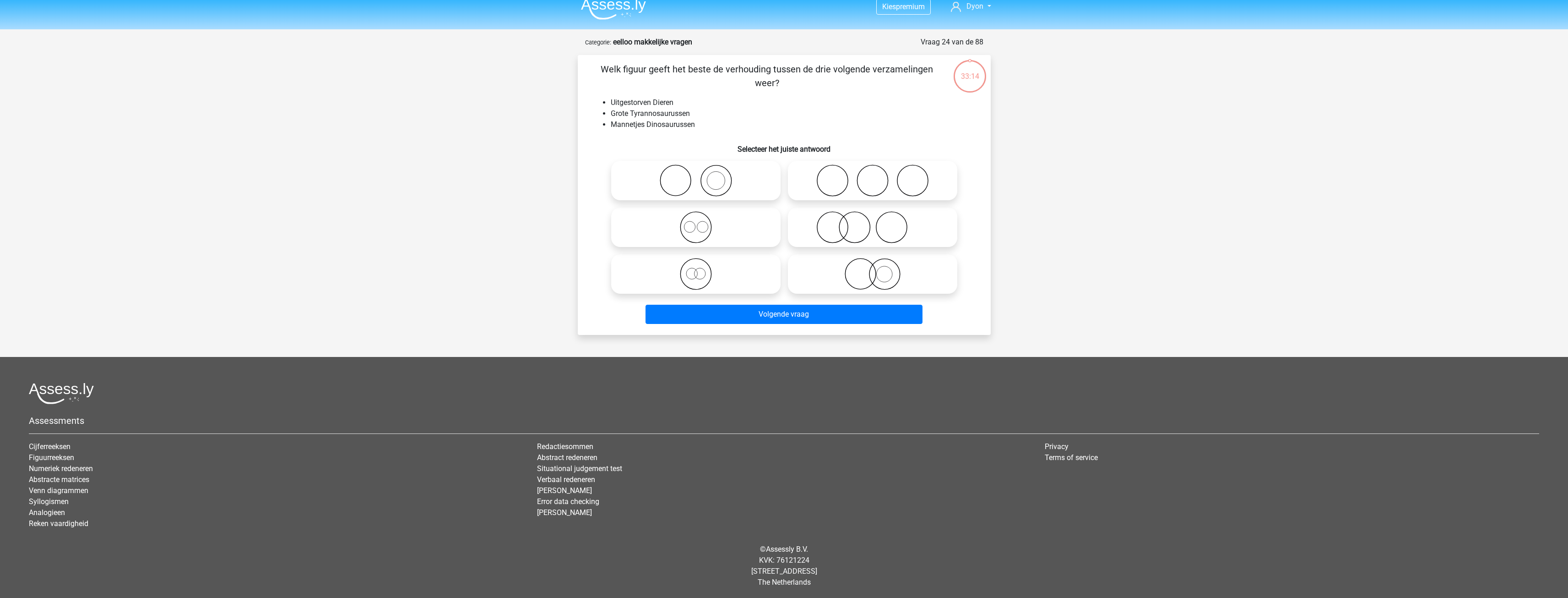
scroll to position [10, 0]
click at [763, 277] on icon at bounding box center [696, 273] width 162 height 32
click at [702, 268] on input "radio" at bounding box center [698, 265] width 6 height 6
radio input "true"
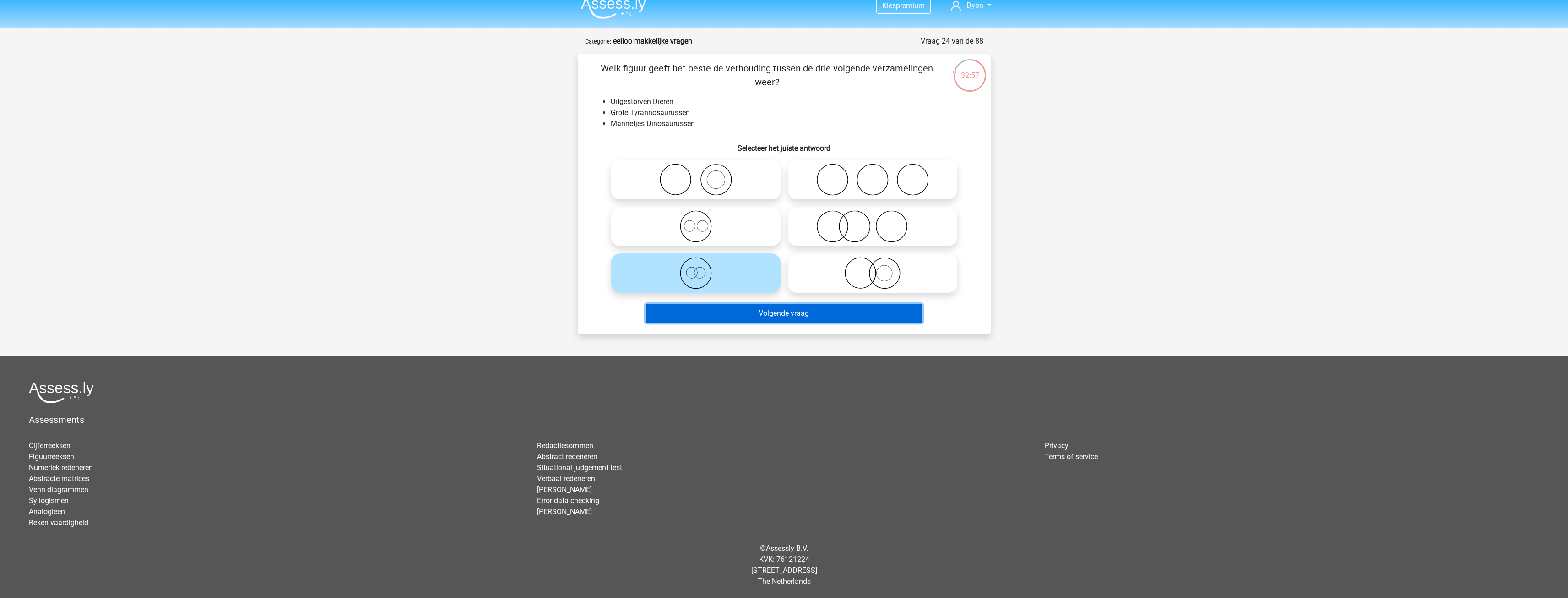
click at [762, 316] on button "Volgende vraag" at bounding box center [784, 313] width 277 height 19
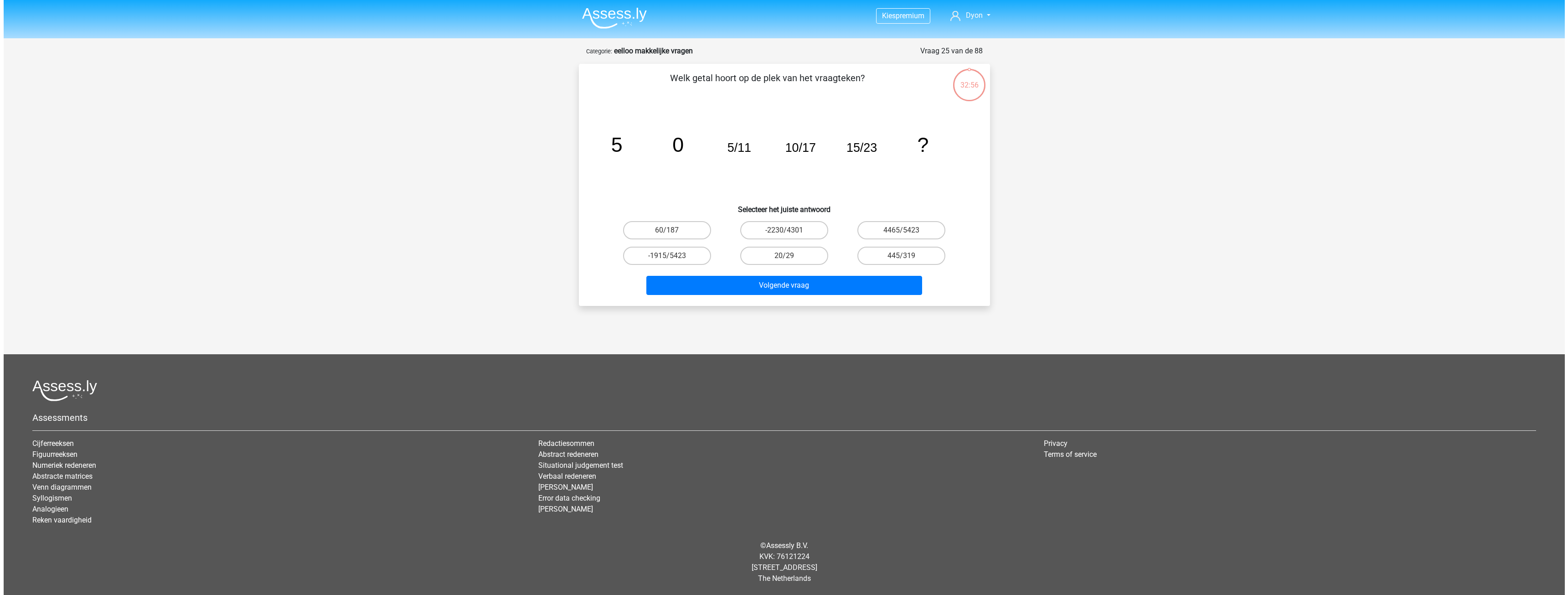
scroll to position [0, 0]
click at [752, 260] on label "20/29" at bounding box center [784, 256] width 88 height 18
click at [784, 260] on input "20/29" at bounding box center [786, 259] width 6 height 6
radio input "true"
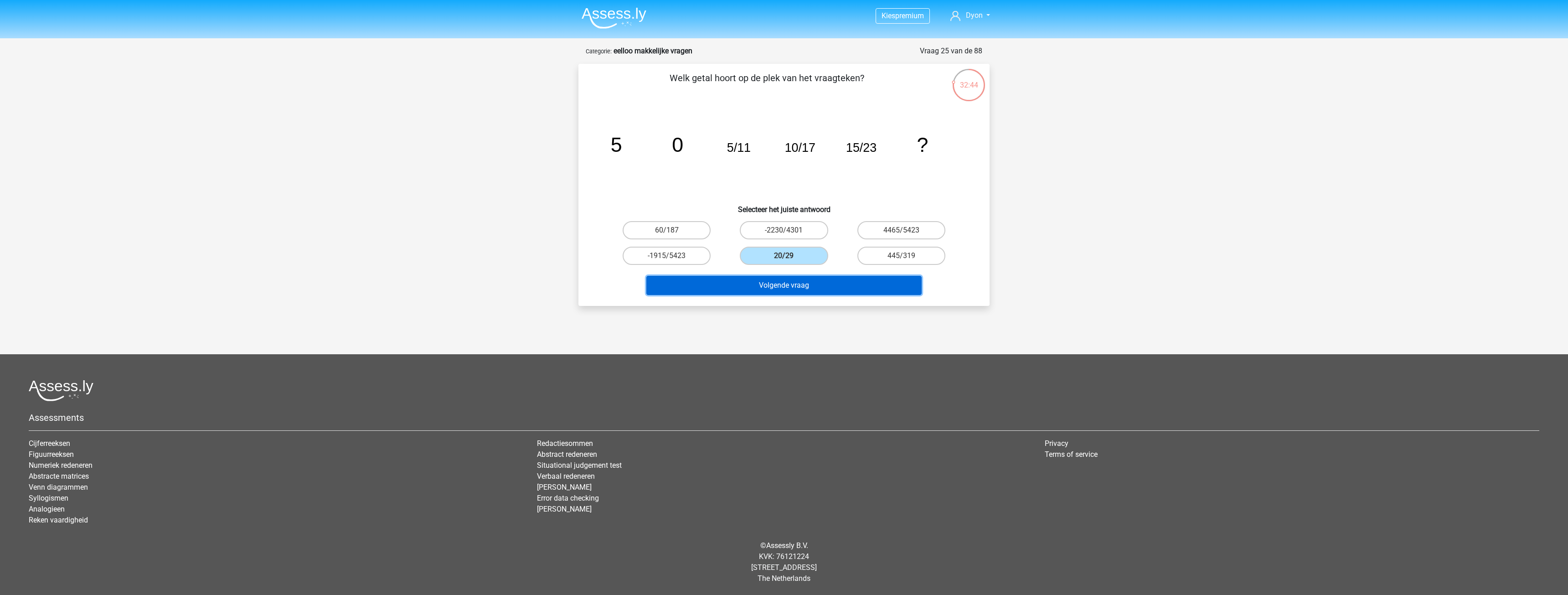
click at [757, 283] on button "Volgende vraag" at bounding box center [784, 285] width 276 height 19
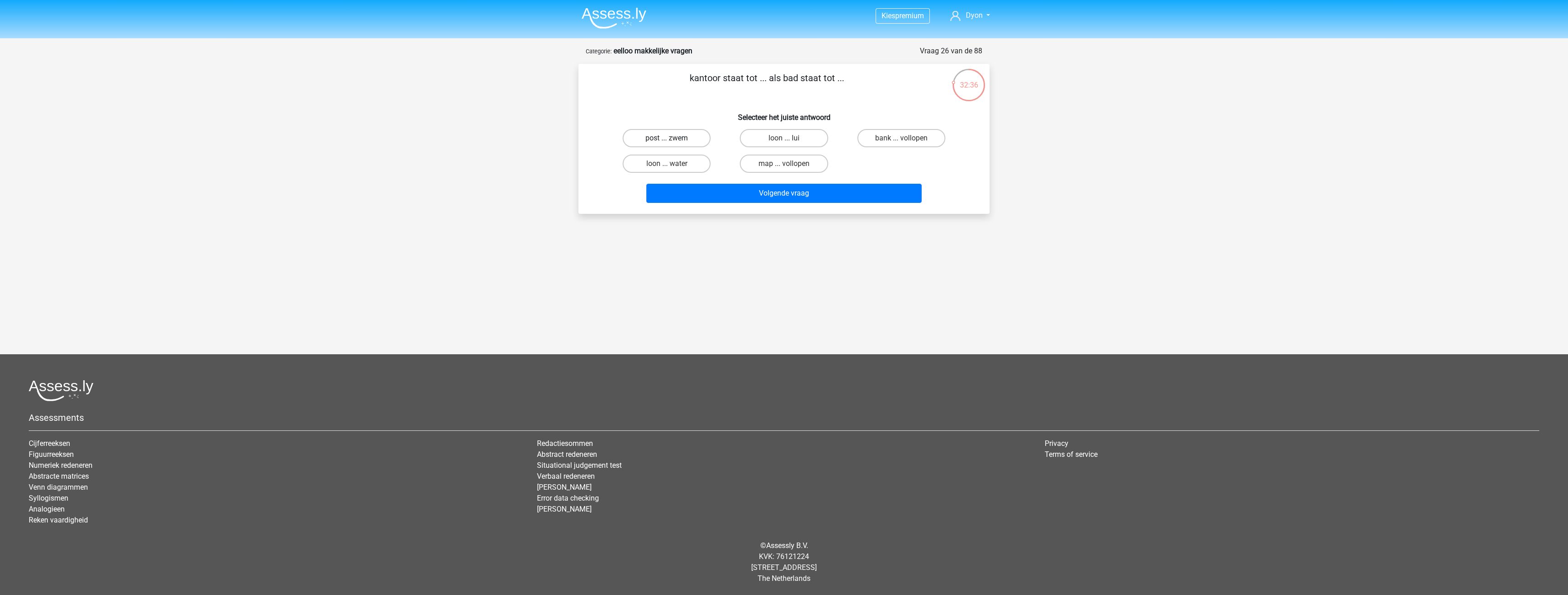
click at [692, 140] on label "post ... zwem" at bounding box center [666, 138] width 88 height 18
click at [673, 140] on input "post ... zwem" at bounding box center [670, 141] width 6 height 6
radio input "true"
click at [724, 186] on button "Volgende vraag" at bounding box center [784, 193] width 276 height 19
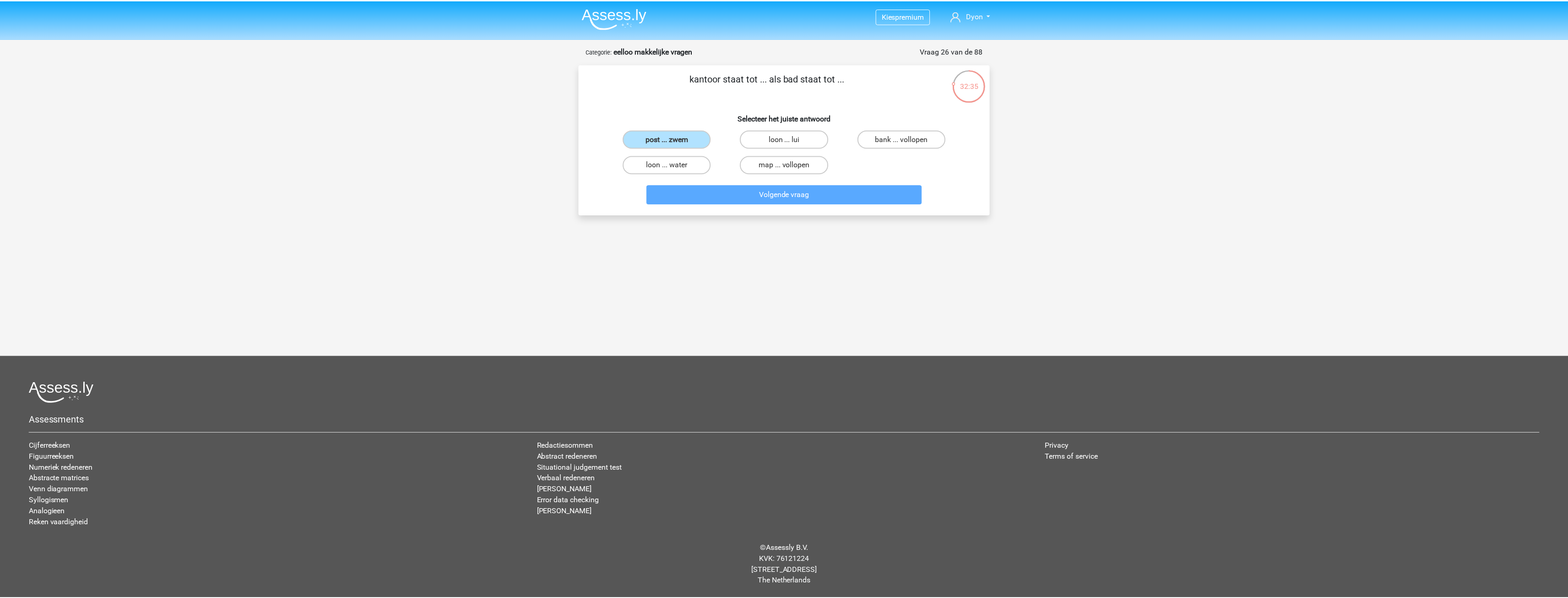
scroll to position [10, 0]
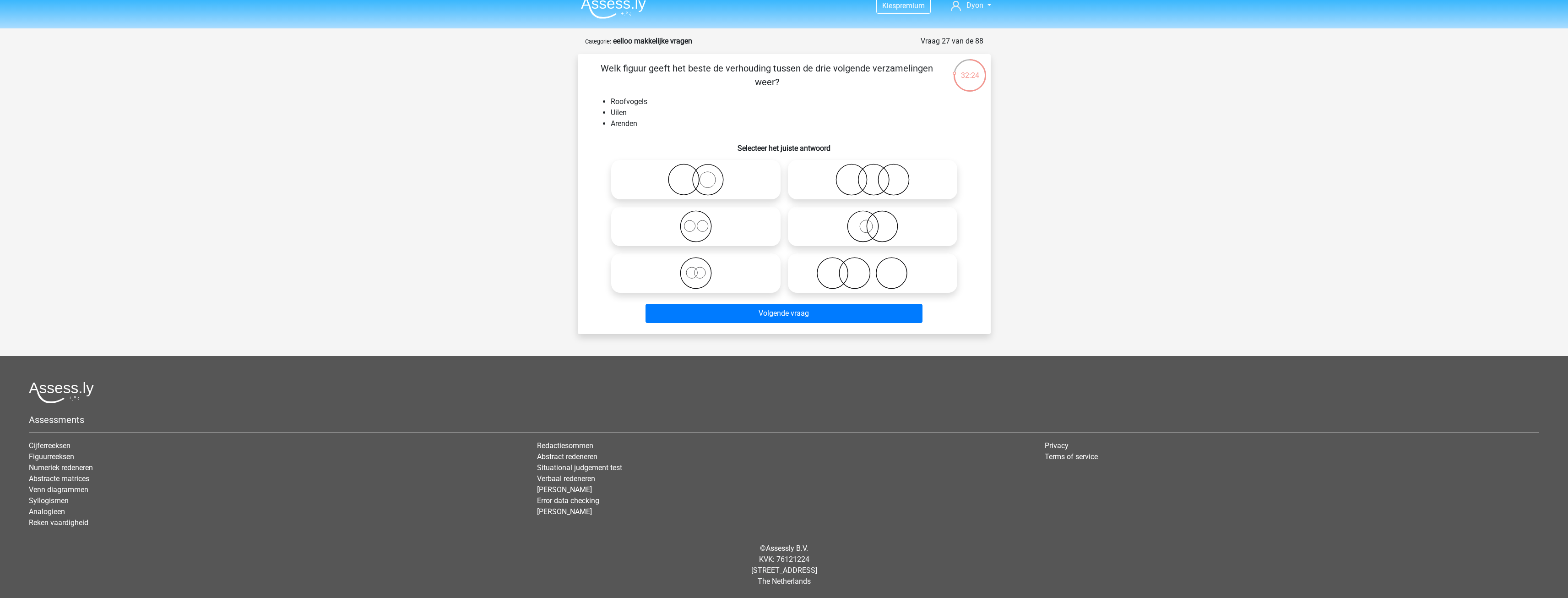
click at [755, 190] on icon at bounding box center [696, 179] width 162 height 32
click at [702, 175] on input "radio" at bounding box center [698, 172] width 6 height 6
radio input "true"
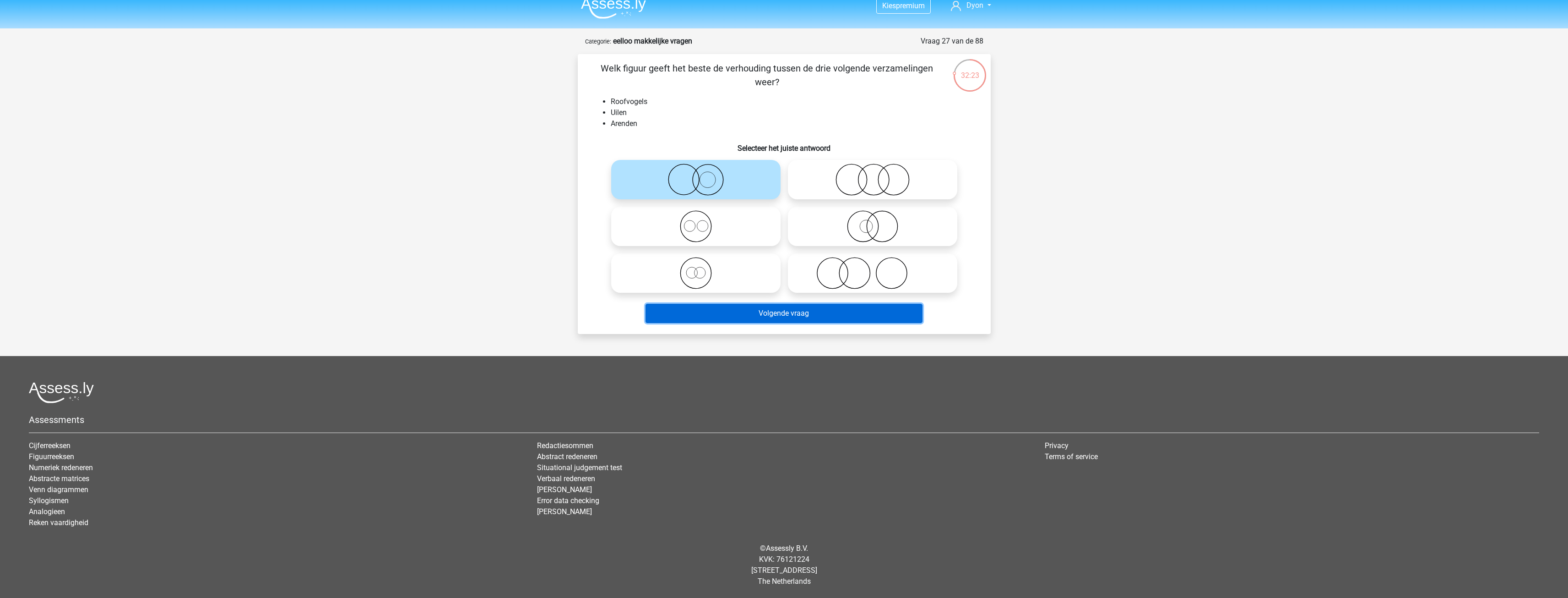
click at [816, 306] on button "Volgende vraag" at bounding box center [784, 313] width 277 height 19
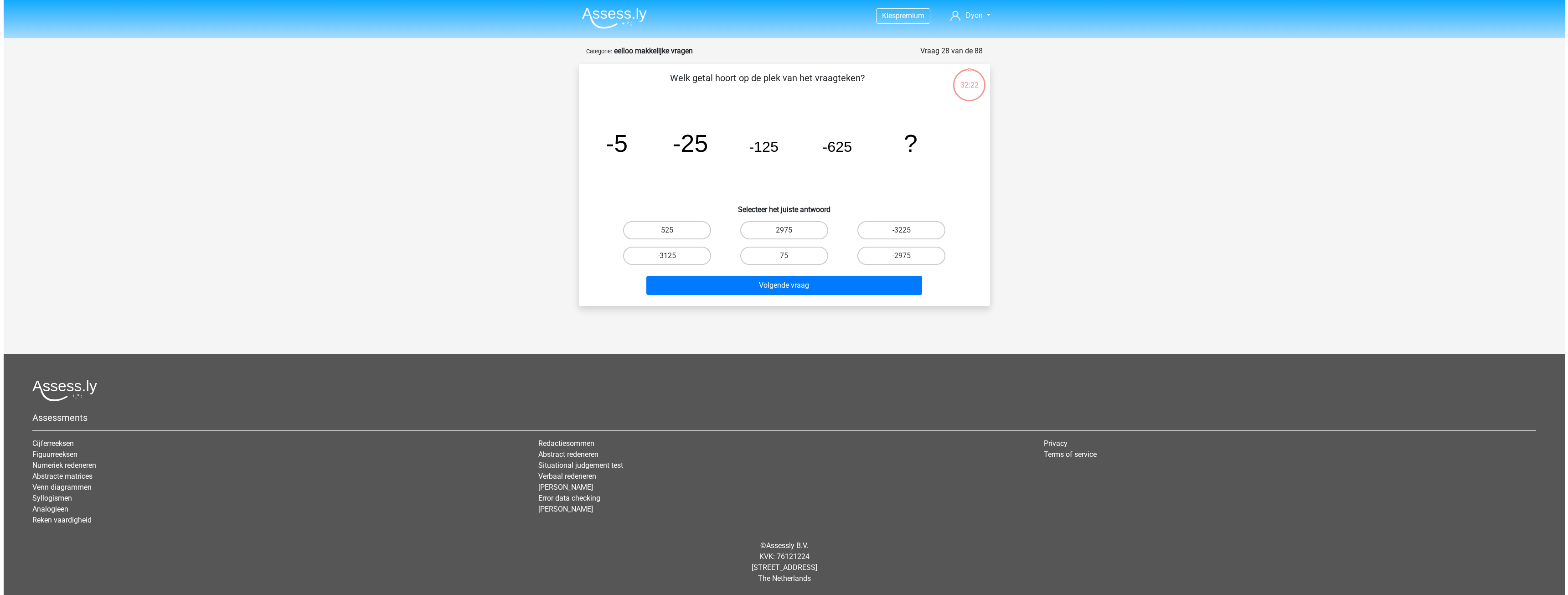
scroll to position [0, 0]
click at [874, 230] on label "-3225" at bounding box center [902, 230] width 88 height 18
click at [902, 230] on input "-3225" at bounding box center [904, 233] width 6 height 6
radio input "true"
click at [690, 258] on label "-3125" at bounding box center [666, 256] width 88 height 18
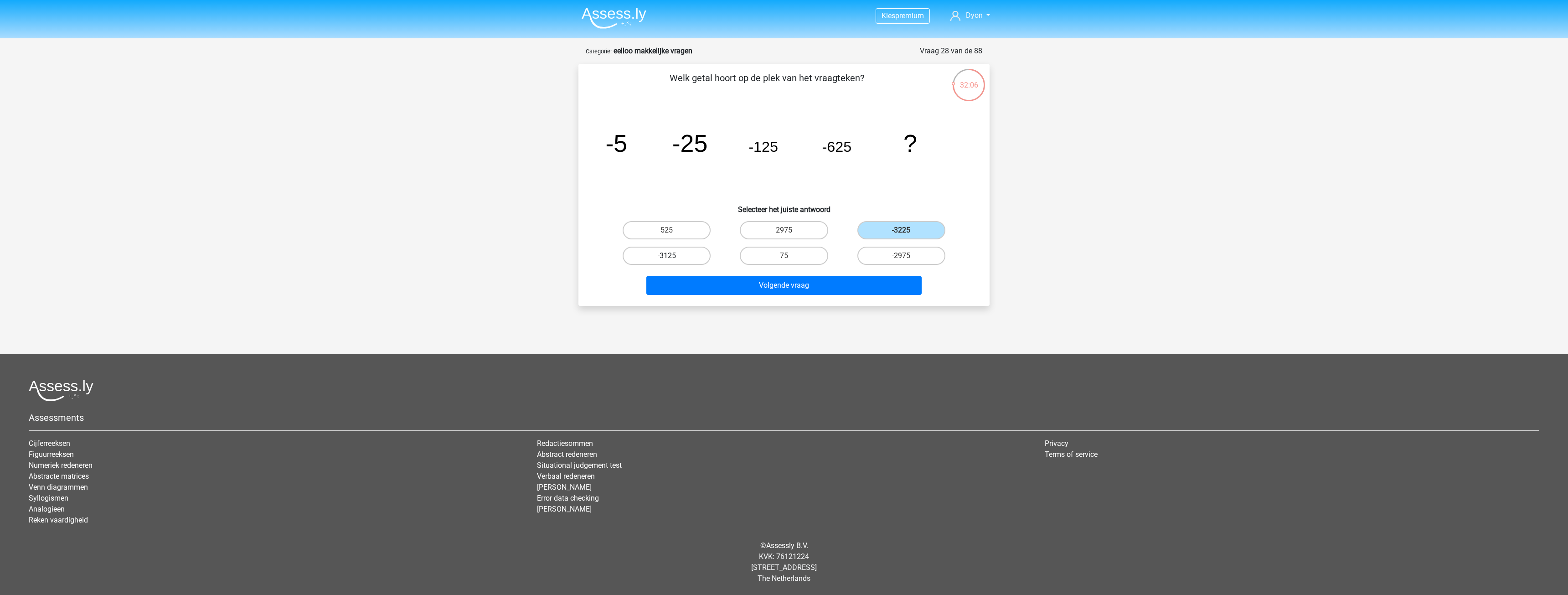
click at [673, 258] on input "-3125" at bounding box center [670, 259] width 6 height 6
radio input "true"
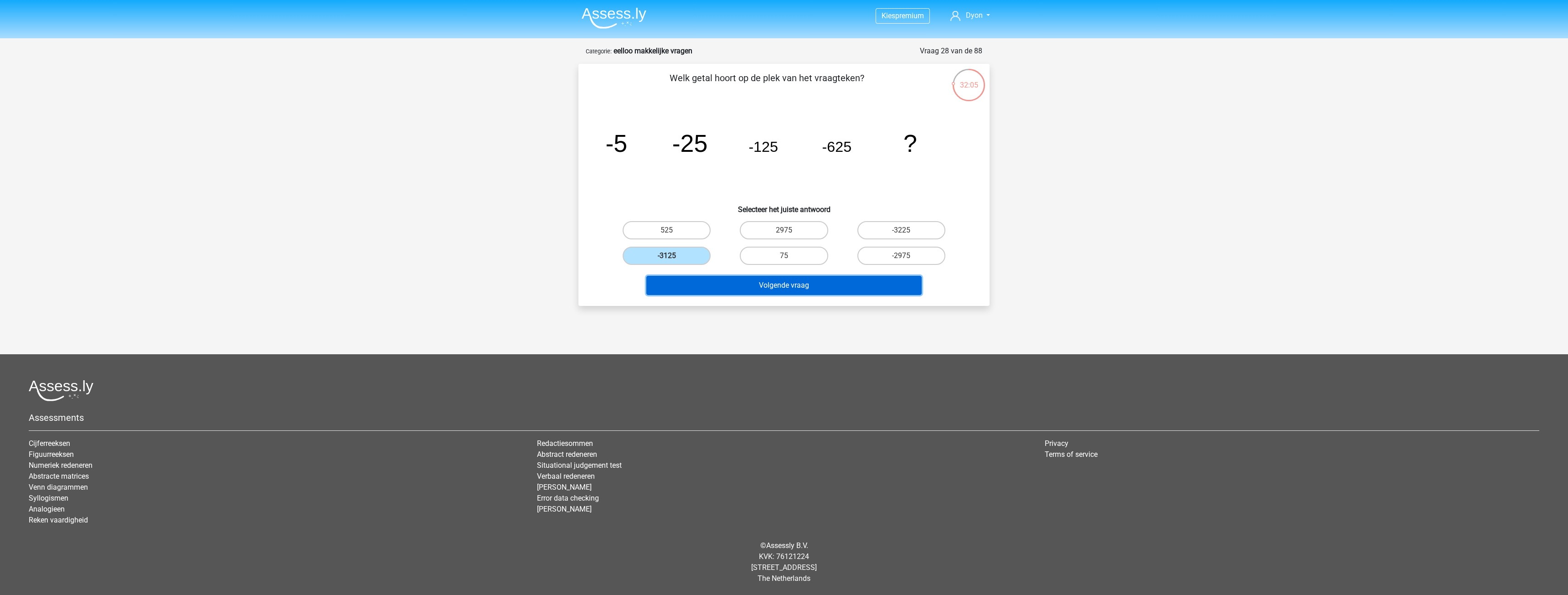
click at [720, 279] on button "Volgende vraag" at bounding box center [784, 285] width 276 height 19
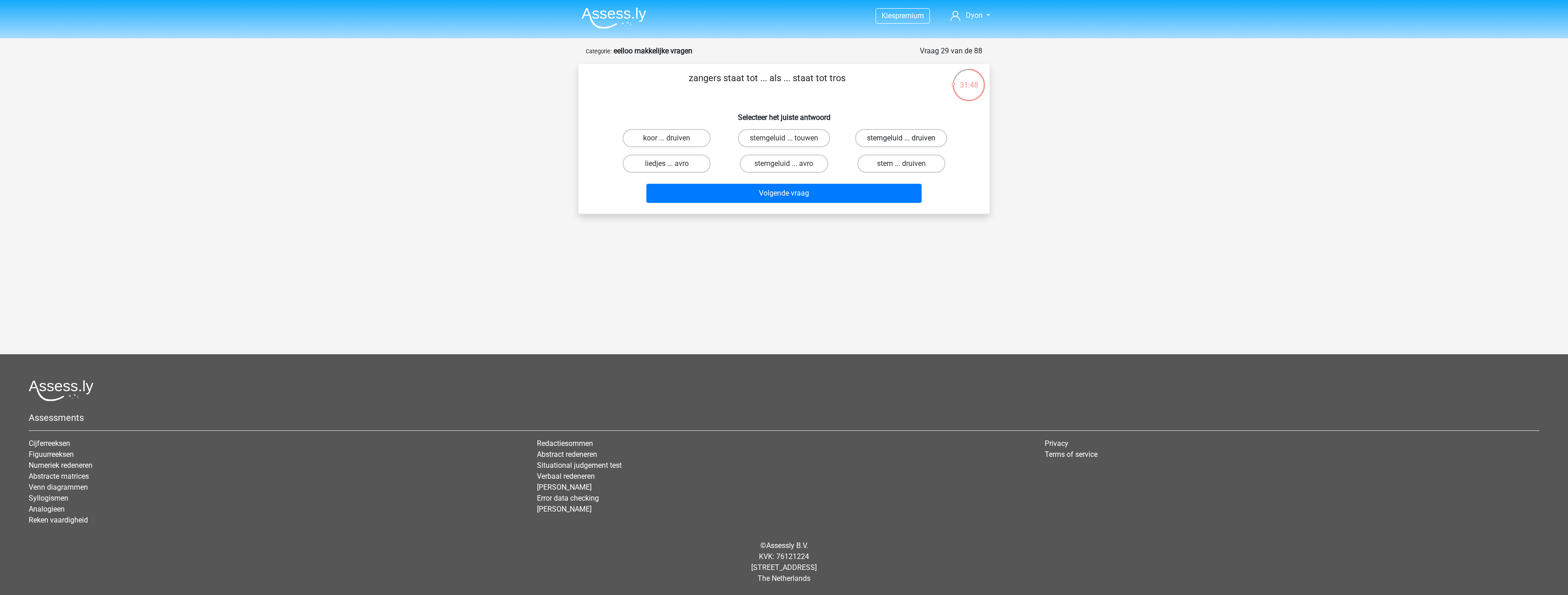
click at [872, 135] on label "stemgeluid ... druiven" at bounding box center [901, 138] width 92 height 18
click at [902, 138] on input "stemgeluid ... druiven" at bounding box center [904, 141] width 6 height 6
radio input "true"
click at [850, 188] on button "Volgende vraag" at bounding box center [784, 193] width 276 height 19
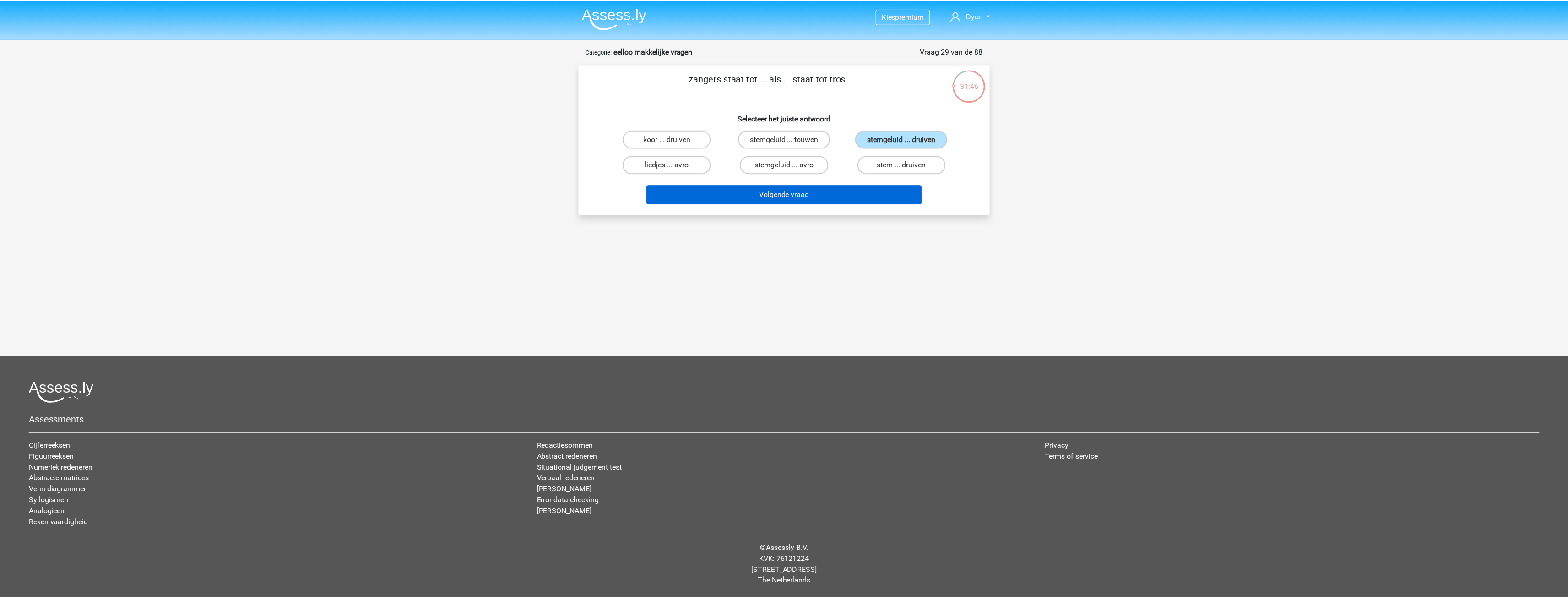
scroll to position [10, 0]
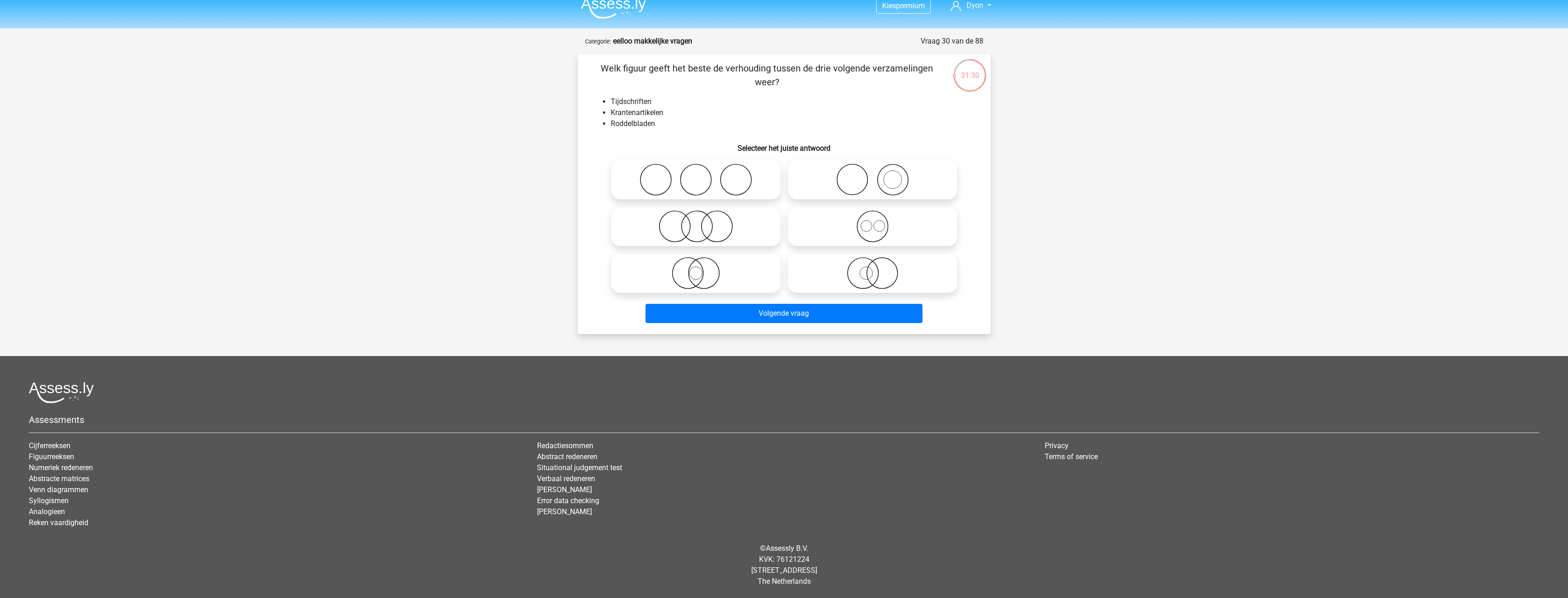
click at [722, 226] on icon at bounding box center [696, 227] width 162 height 32
click at [702, 222] on input "radio" at bounding box center [698, 218] width 6 height 6
radio input "true"
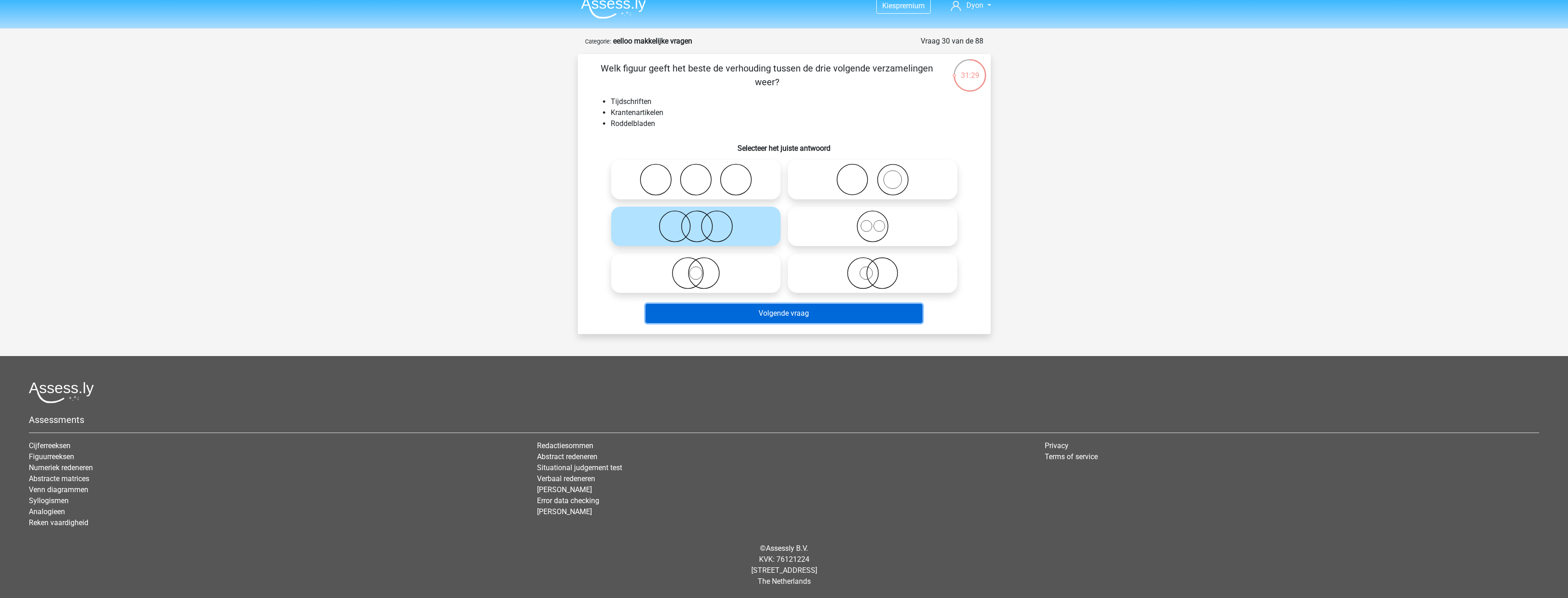
click at [771, 316] on button "Volgende vraag" at bounding box center [784, 313] width 277 height 19
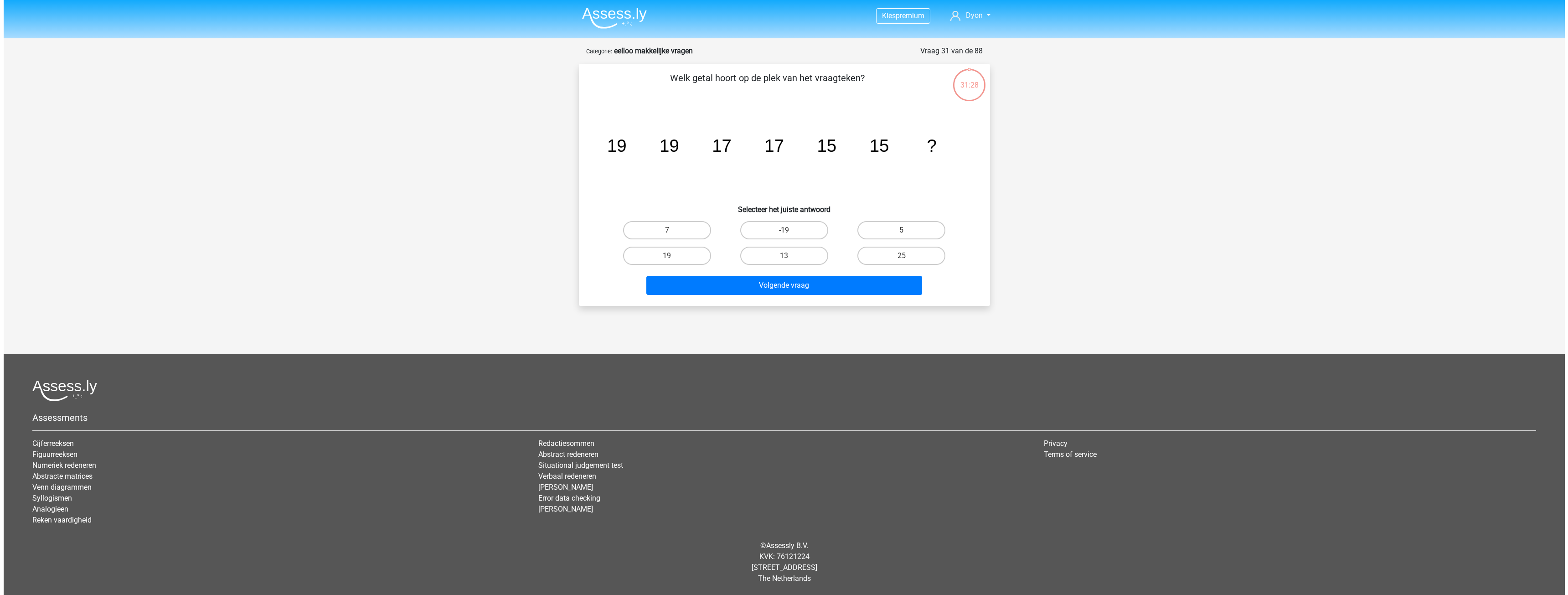
scroll to position [0, 0]
click at [815, 256] on label "13" at bounding box center [784, 256] width 88 height 18
click at [790, 256] on input "13" at bounding box center [786, 259] width 6 height 6
radio input "true"
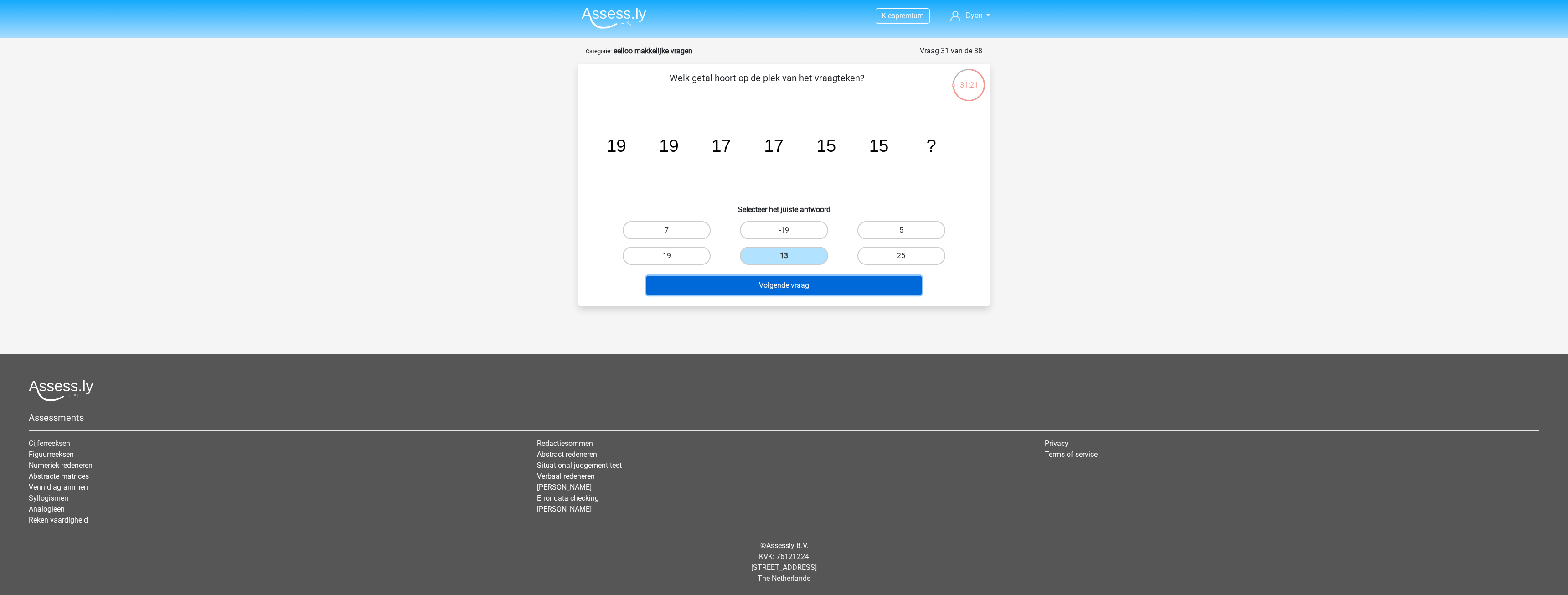
click at [825, 283] on button "Volgende vraag" at bounding box center [784, 285] width 276 height 19
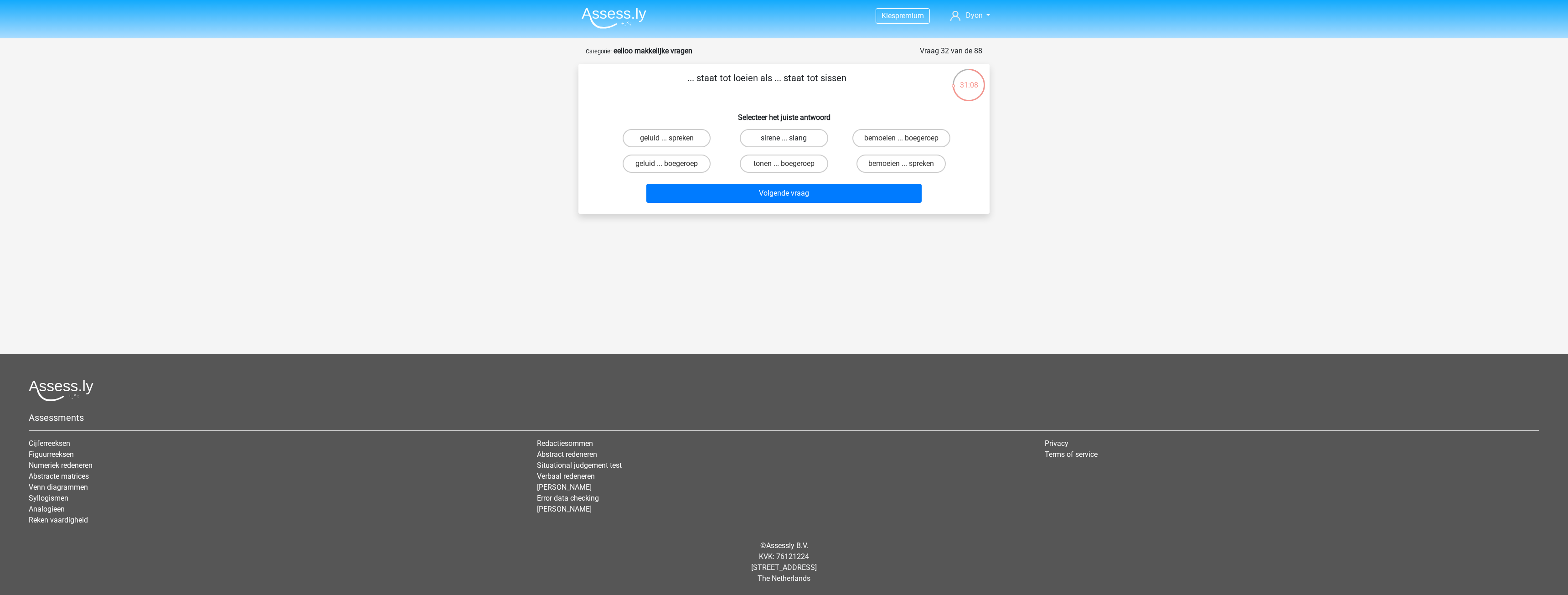
click at [768, 140] on label "sirene ... slang" at bounding box center [784, 138] width 88 height 18
click at [784, 140] on input "sirene ... slang" at bounding box center [786, 141] width 6 height 6
radio input "true"
click at [783, 199] on button "Volgende vraag" at bounding box center [784, 193] width 276 height 19
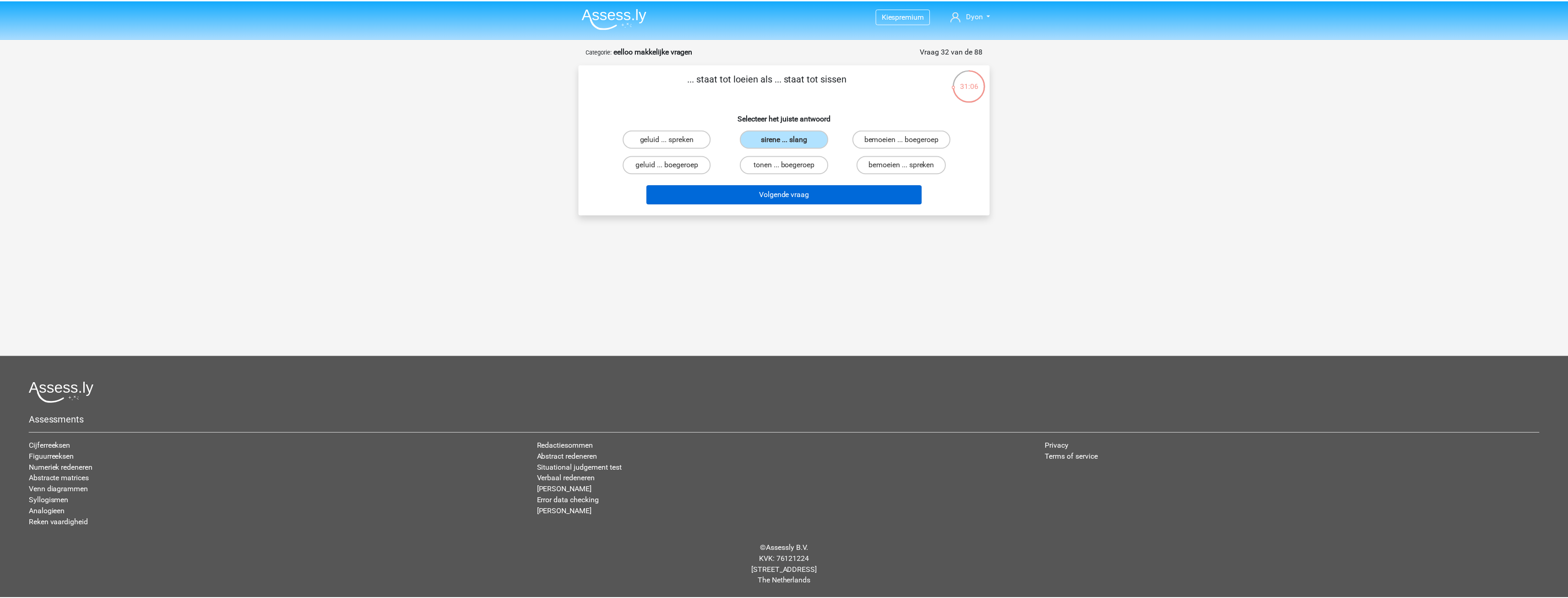
scroll to position [10, 0]
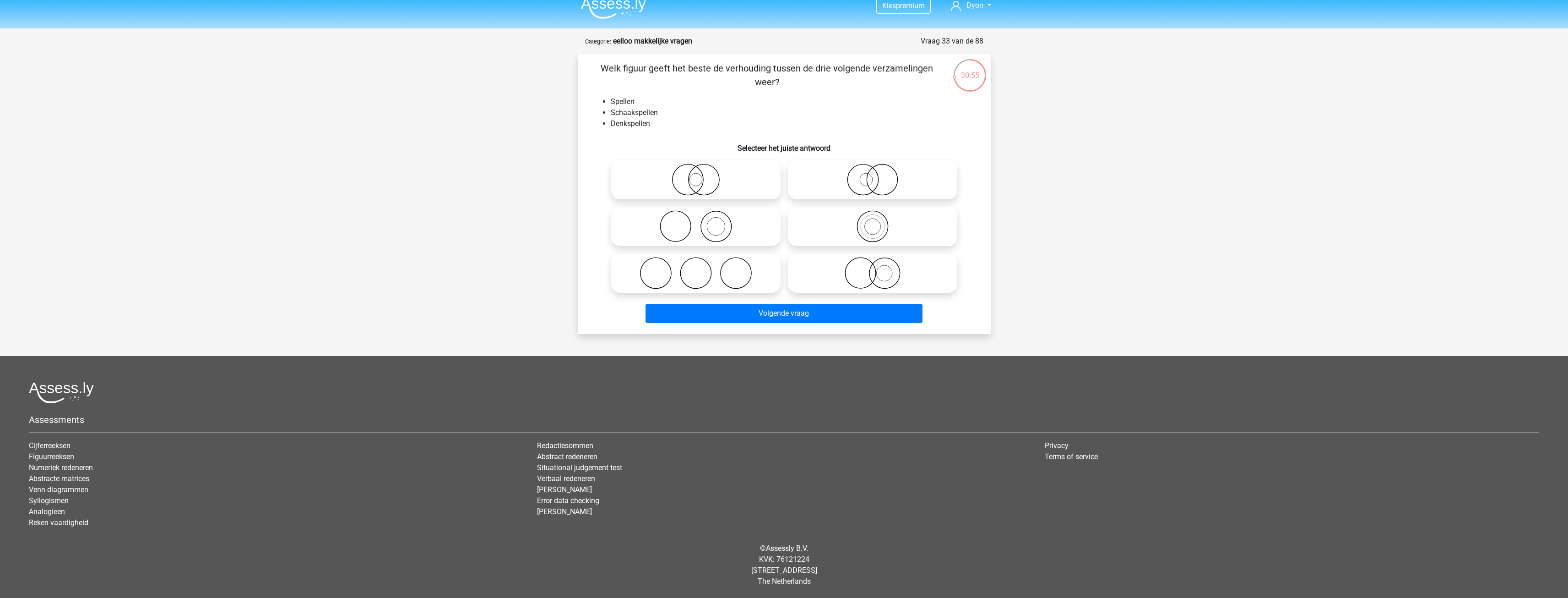
click at [816, 232] on icon at bounding box center [872, 227] width 162 height 32
click at [873, 222] on input "radio" at bounding box center [876, 218] width 6 height 6
radio input "true"
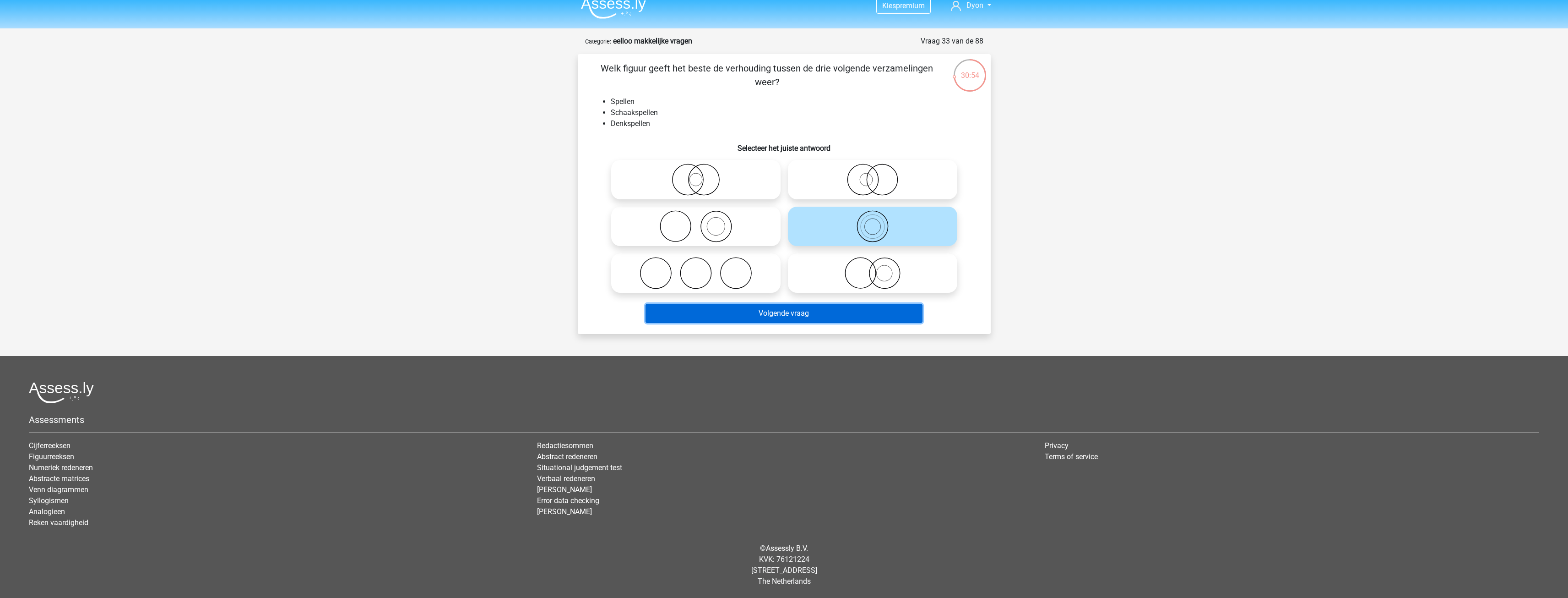
click at [819, 319] on button "Volgende vraag" at bounding box center [784, 313] width 277 height 19
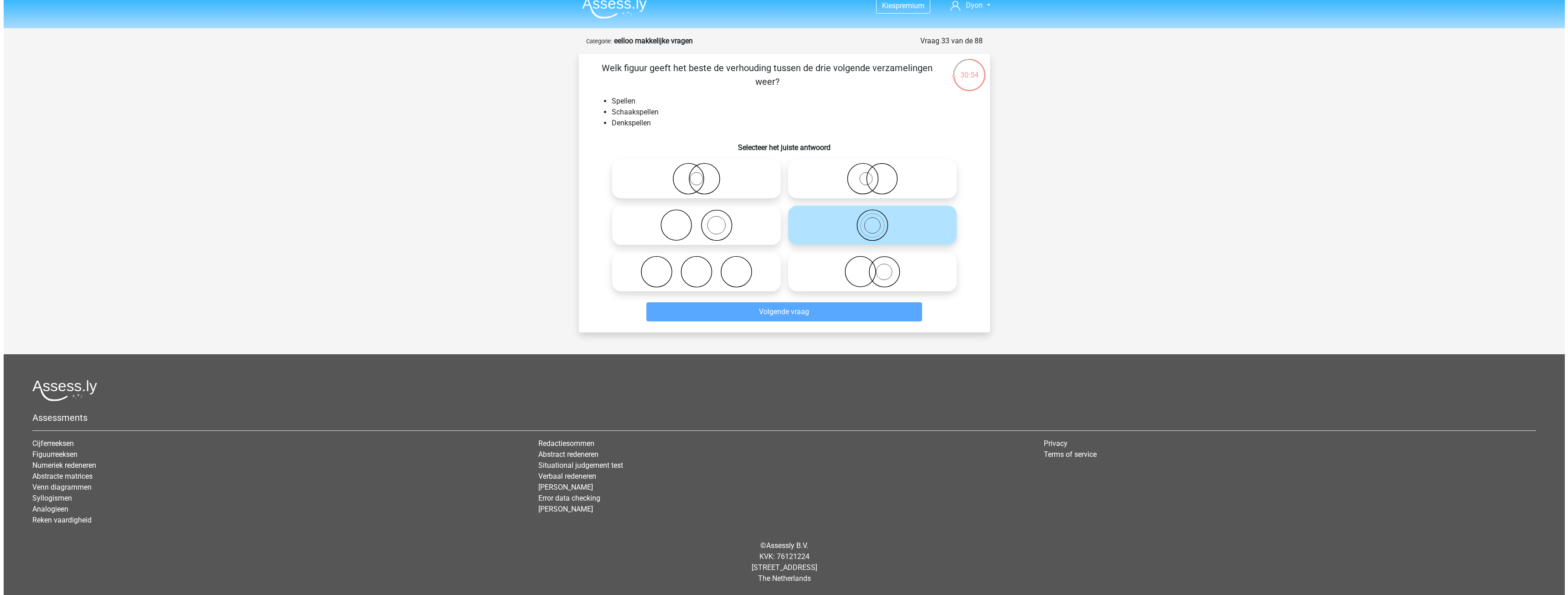
scroll to position [0, 0]
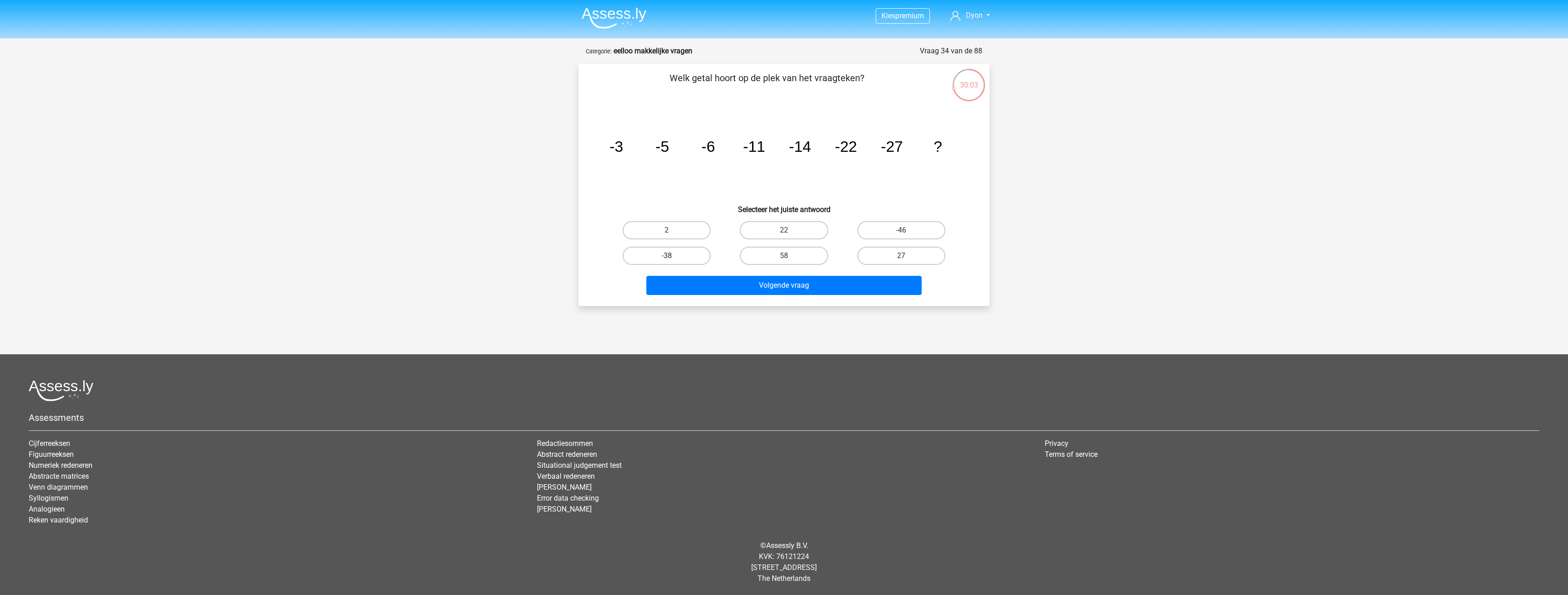
click at [704, 253] on label "-38" at bounding box center [666, 256] width 88 height 18
click at [673, 256] on input "-38" at bounding box center [670, 259] width 6 height 6
radio input "true"
click at [728, 278] on button "Volgende vraag" at bounding box center [784, 285] width 276 height 19
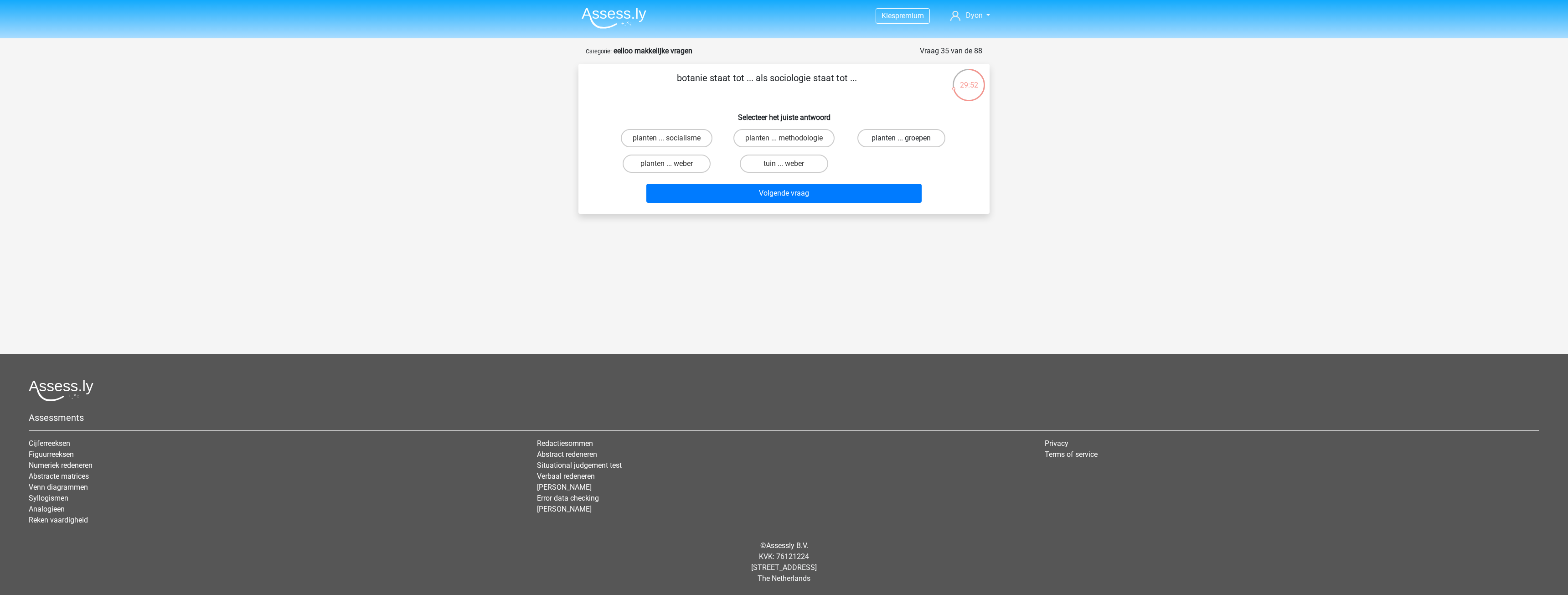
click at [888, 140] on label "planten ... groepen" at bounding box center [902, 138] width 88 height 18
click at [902, 140] on input "planten ... groepen" at bounding box center [904, 141] width 6 height 6
radio input "true"
click at [875, 185] on button "Volgende vraag" at bounding box center [784, 193] width 276 height 19
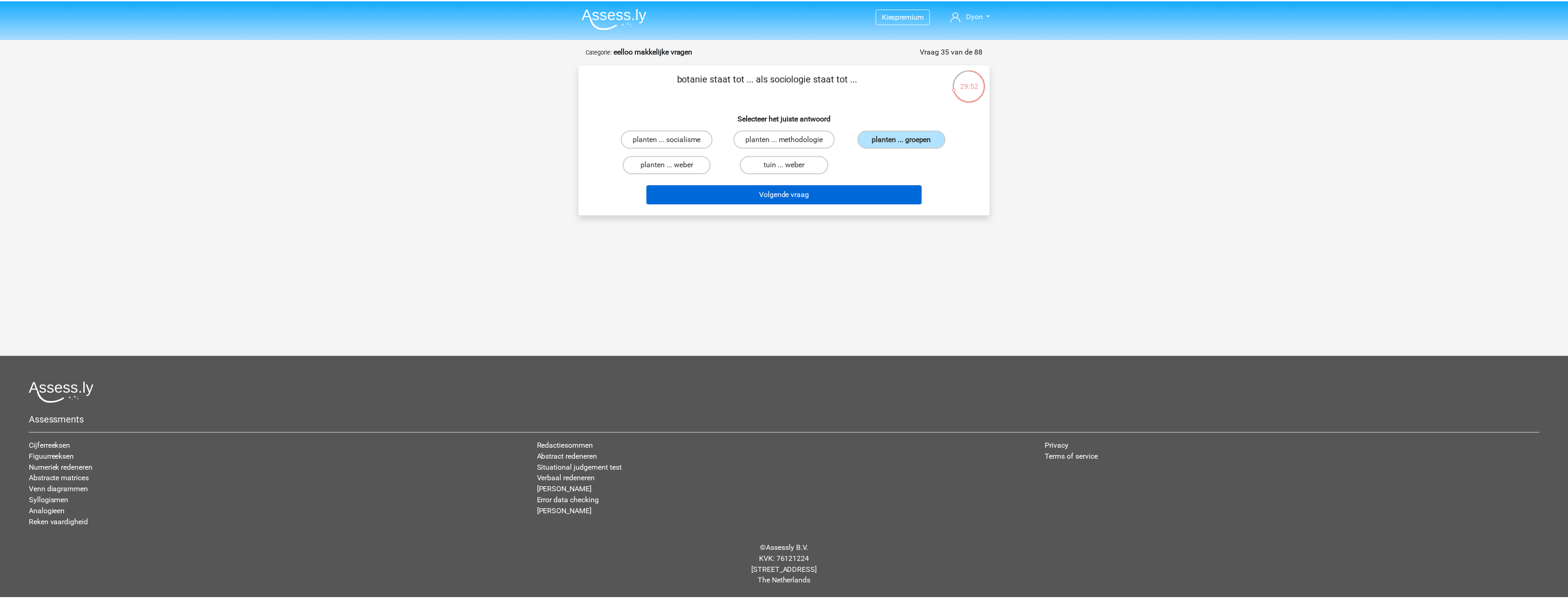
scroll to position [10, 0]
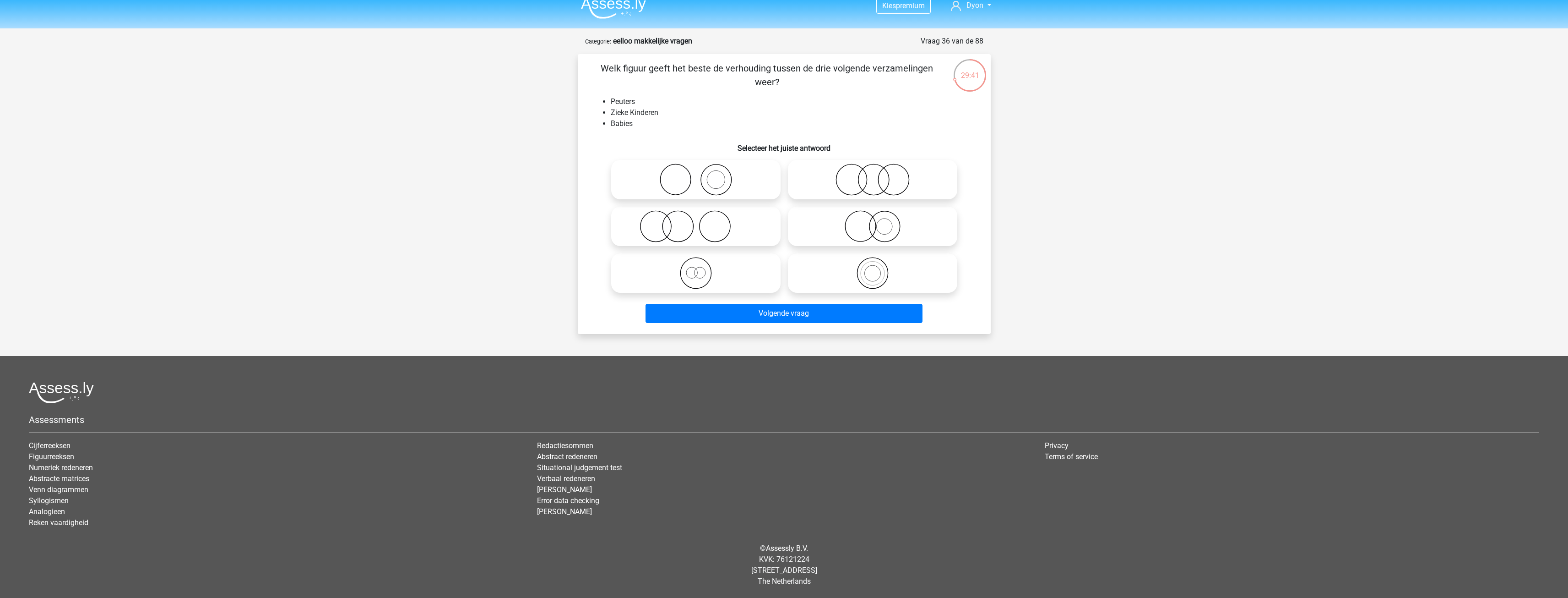
click at [754, 225] on icon at bounding box center [696, 227] width 162 height 32
click at [702, 222] on input "radio" at bounding box center [698, 218] width 6 height 6
radio input "true"
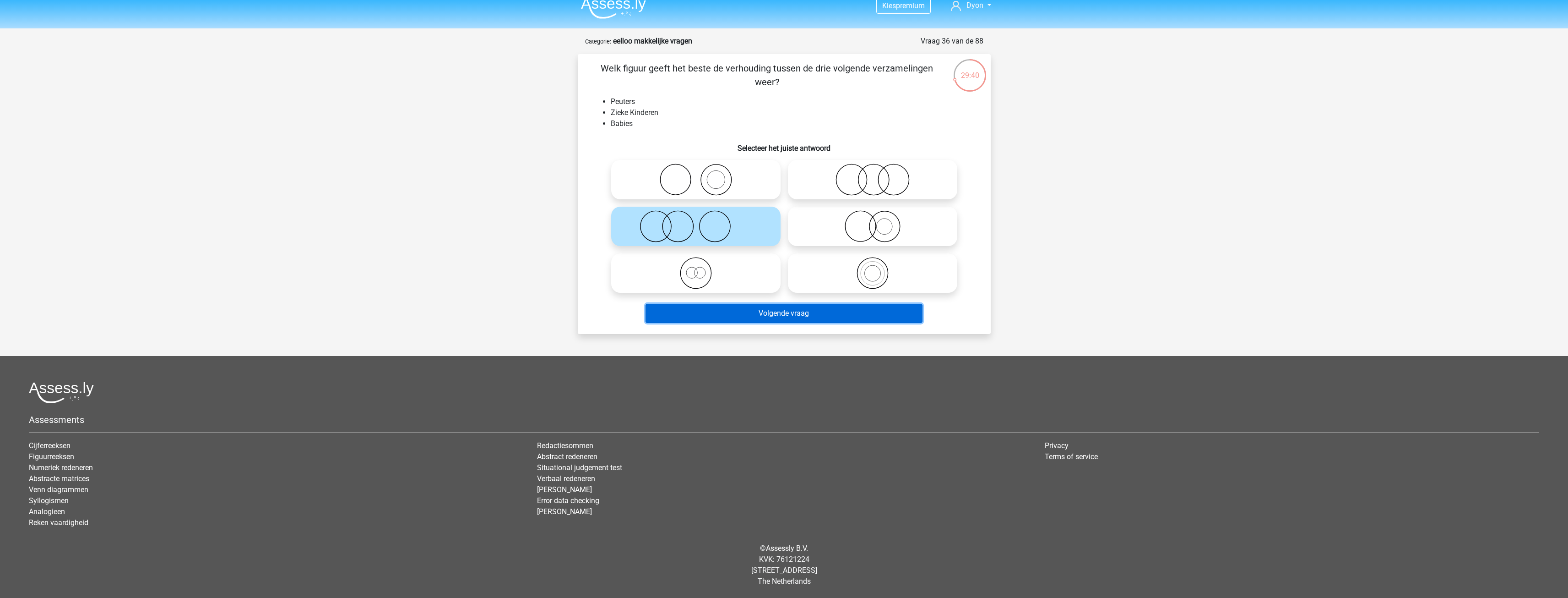
click at [821, 306] on button "Volgende vraag" at bounding box center [784, 313] width 277 height 19
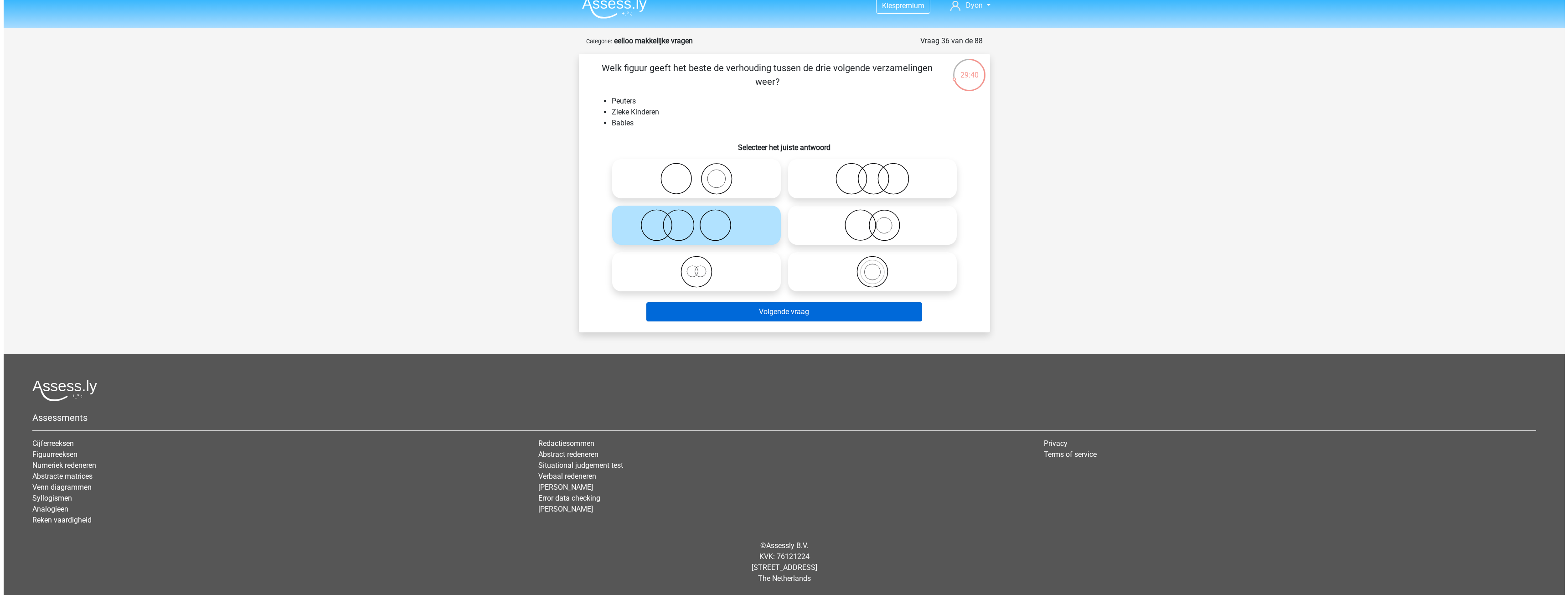
scroll to position [0, 0]
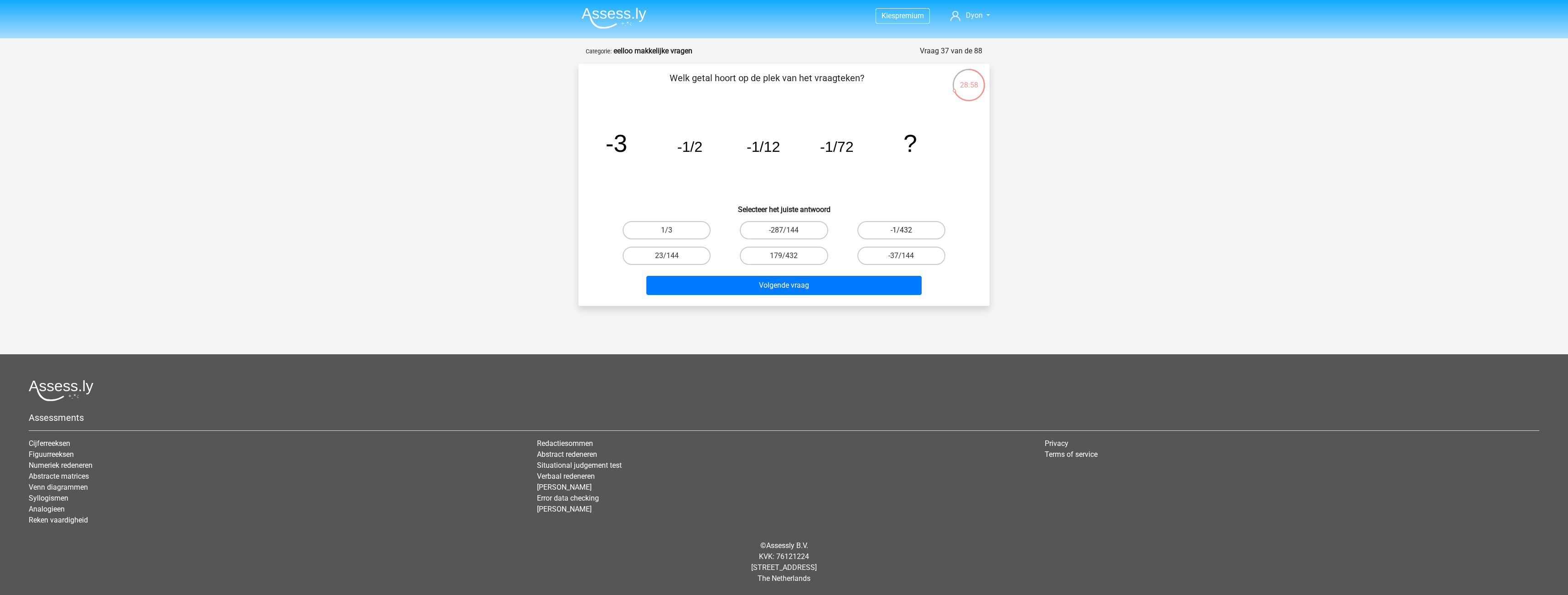
click at [896, 224] on label "-1/432" at bounding box center [902, 230] width 88 height 18
click at [902, 230] on input "-1/432" at bounding box center [904, 233] width 6 height 6
radio input "true"
click at [842, 286] on button "Volgende vraag" at bounding box center [784, 285] width 276 height 19
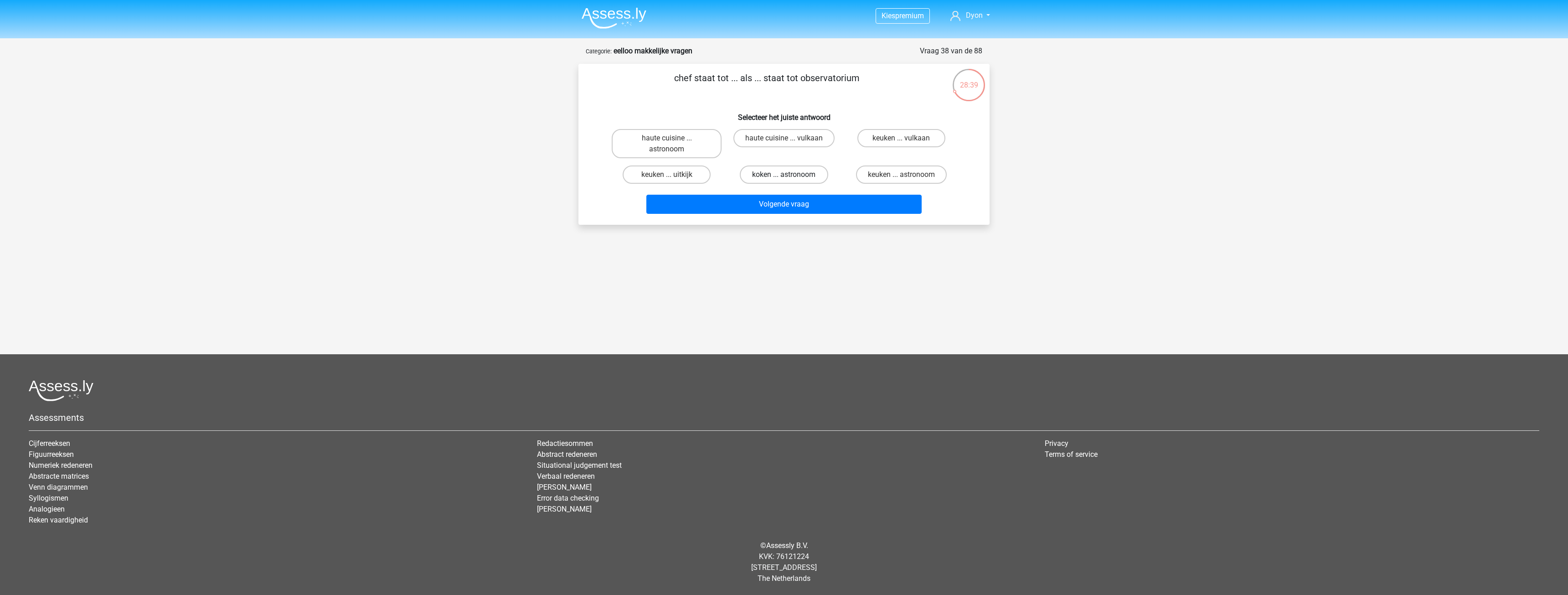
click at [818, 180] on label "koken ... astronoom" at bounding box center [784, 175] width 88 height 18
click at [790, 180] on input "koken ... astronoom" at bounding box center [786, 177] width 6 height 6
radio input "true"
click at [830, 197] on button "Volgende vraag" at bounding box center [784, 204] width 276 height 19
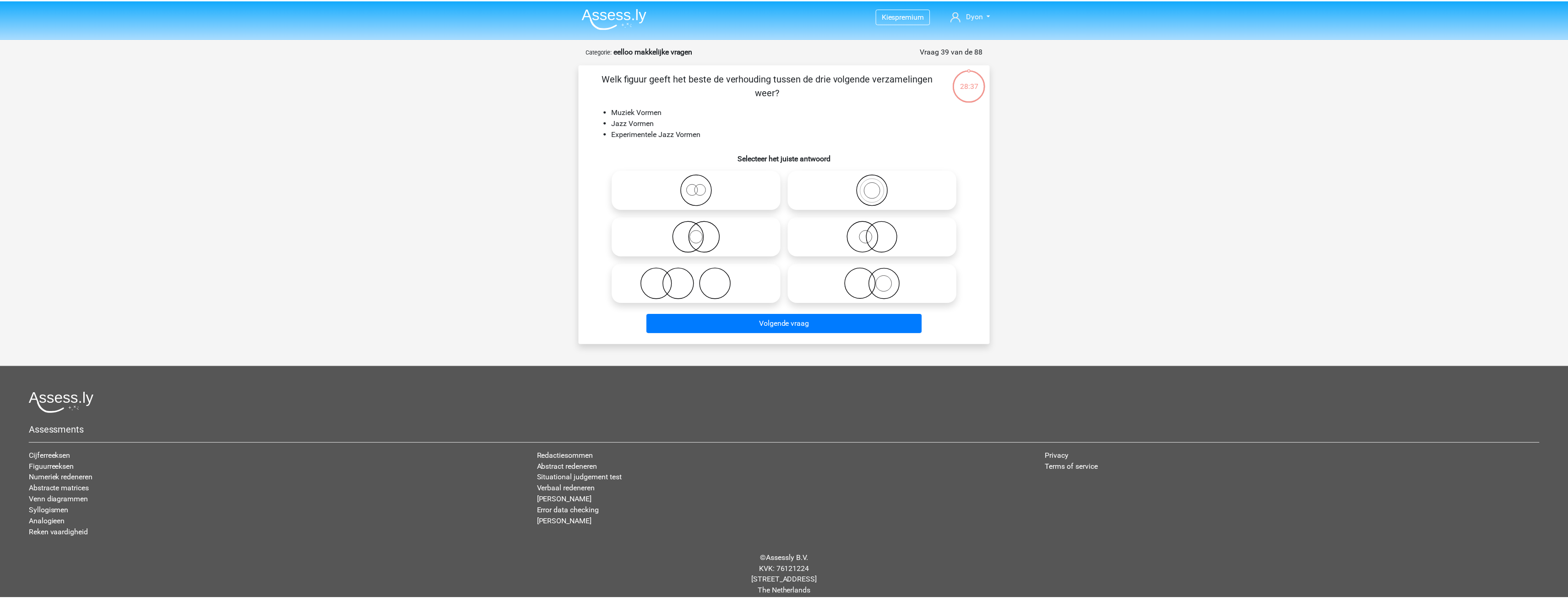
scroll to position [10, 0]
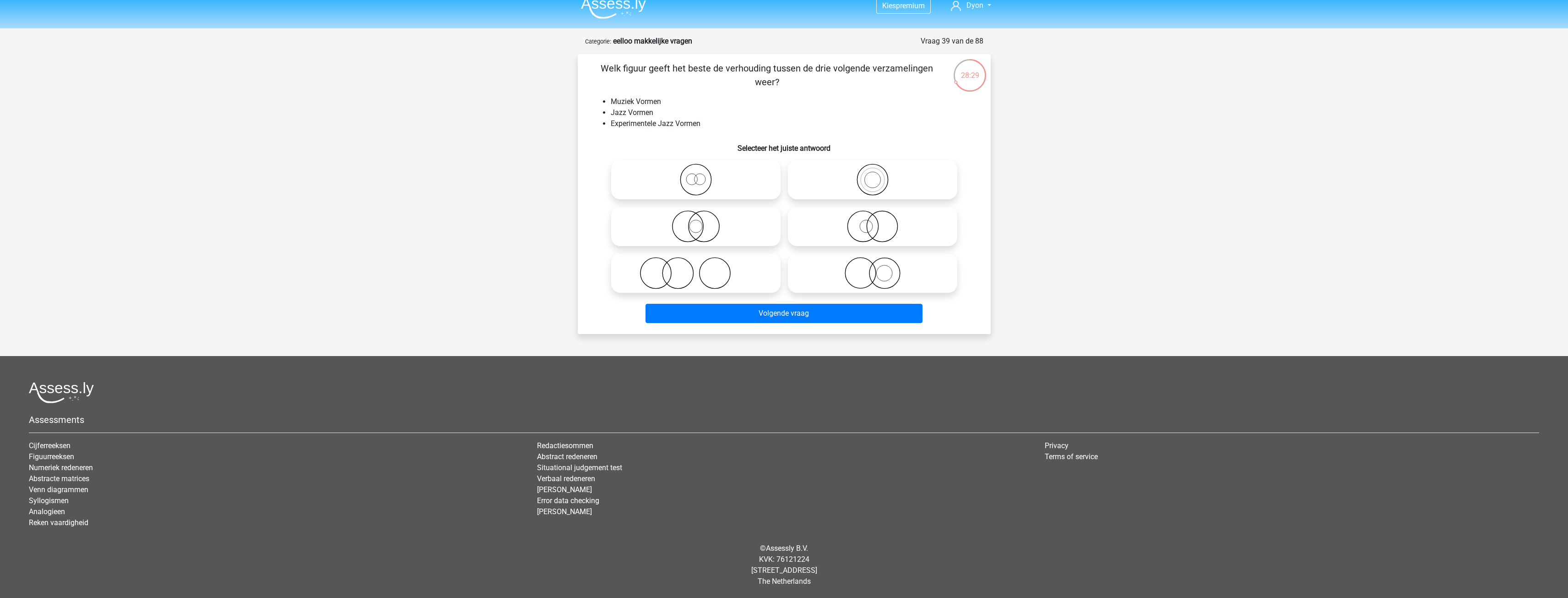
click at [808, 182] on icon at bounding box center [872, 179] width 162 height 32
click at [873, 175] on input "radio" at bounding box center [876, 172] width 6 height 6
radio input "true"
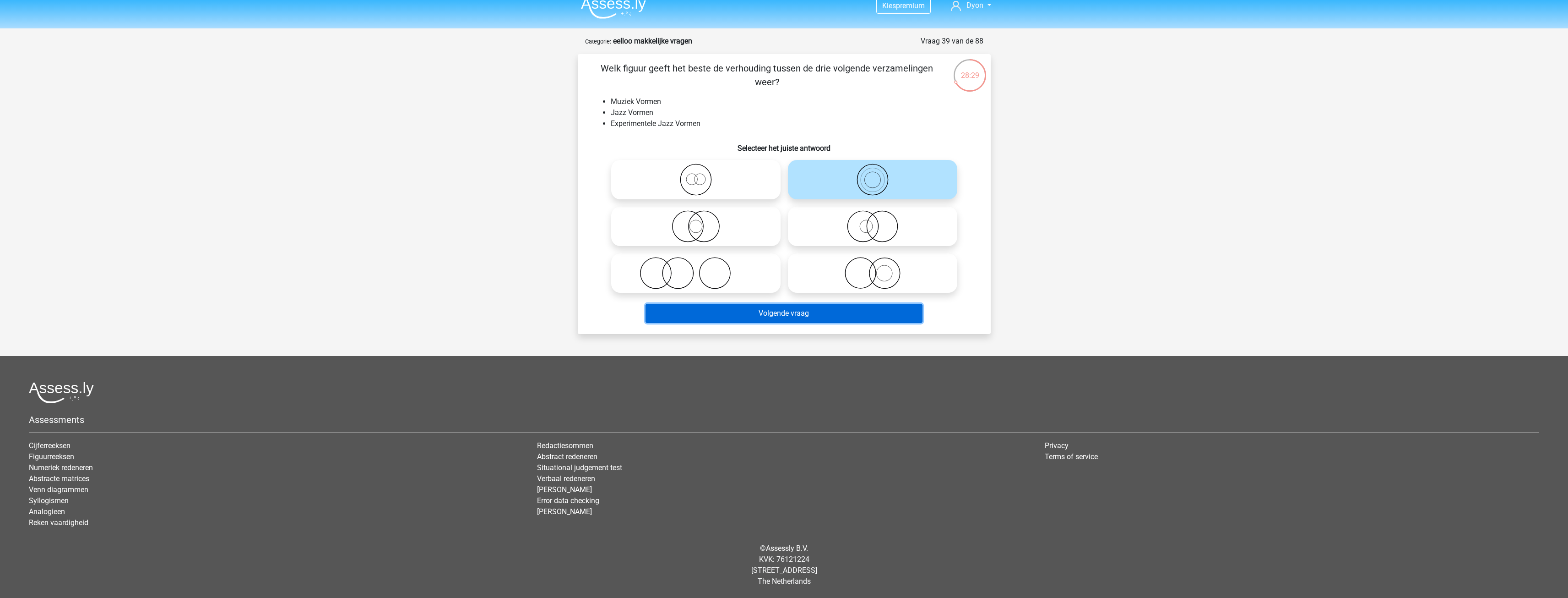
click at [826, 316] on button "Volgende vraag" at bounding box center [784, 313] width 277 height 19
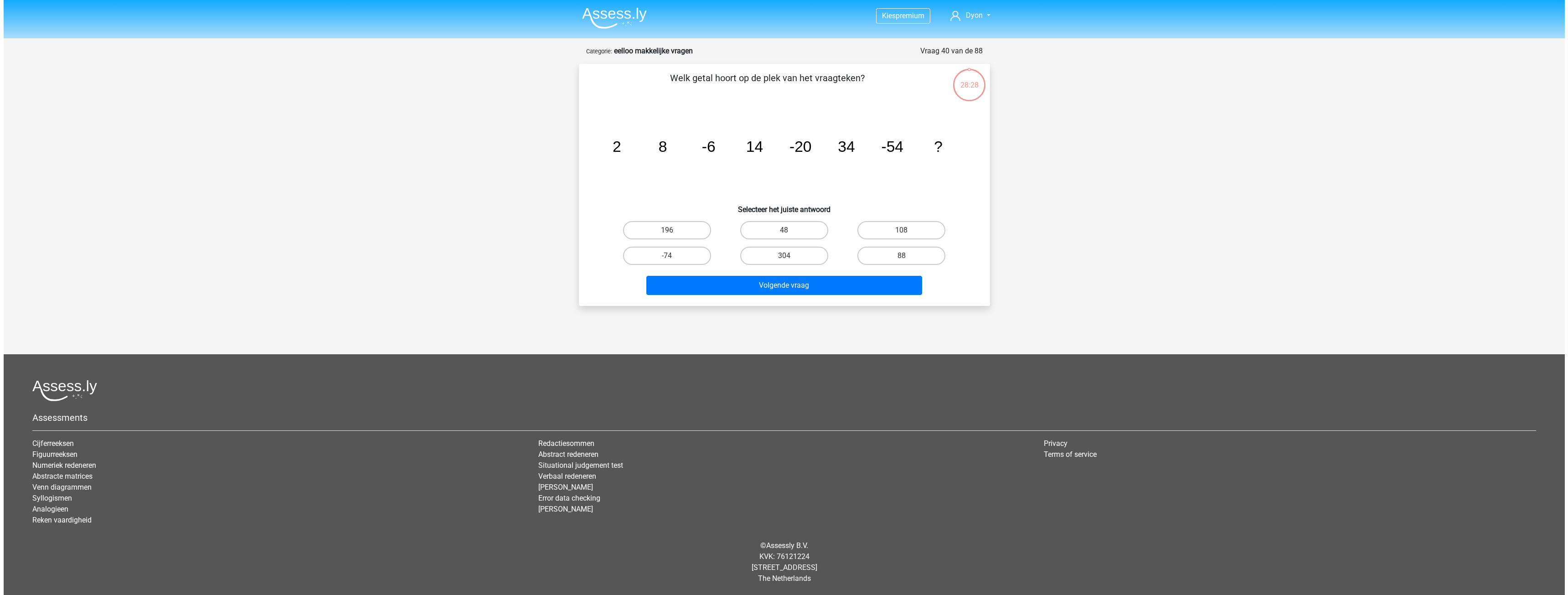
scroll to position [0, 0]
click at [891, 256] on label "88" at bounding box center [902, 256] width 88 height 18
click at [902, 256] on input "88" at bounding box center [904, 259] width 6 height 6
radio input "true"
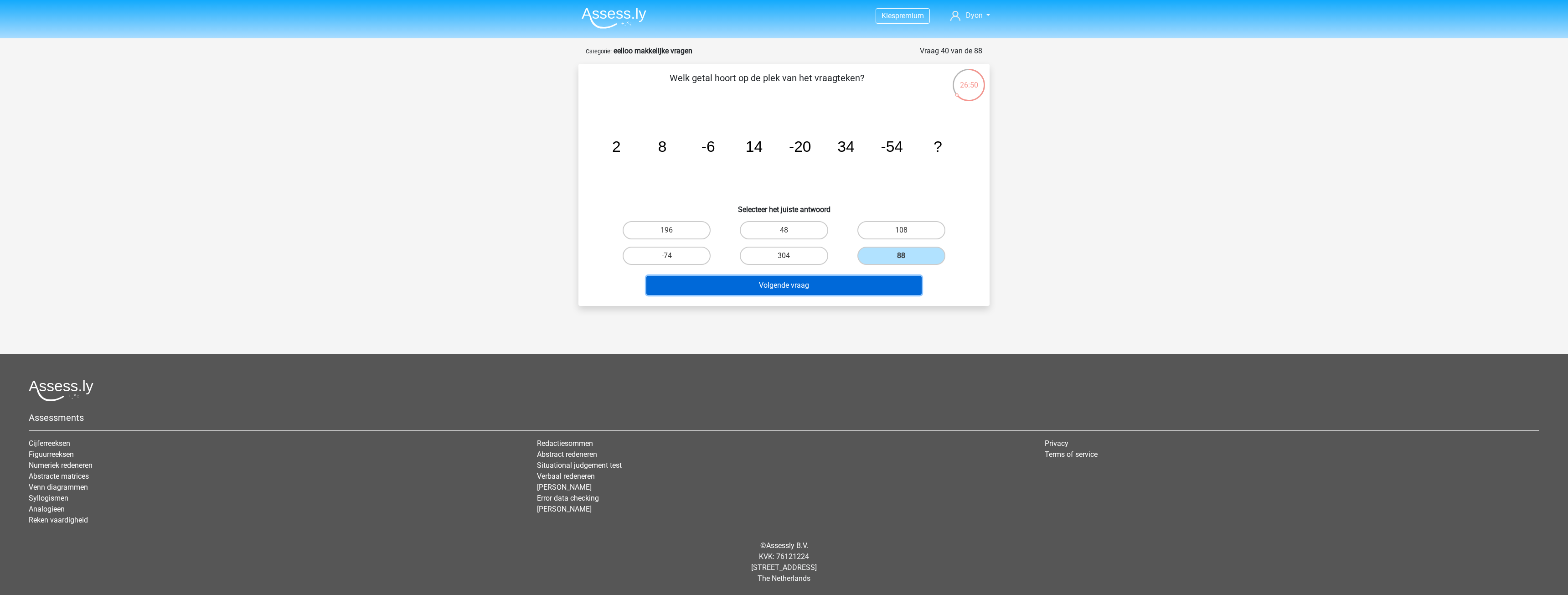
click at [871, 283] on button "Volgende vraag" at bounding box center [784, 285] width 276 height 19
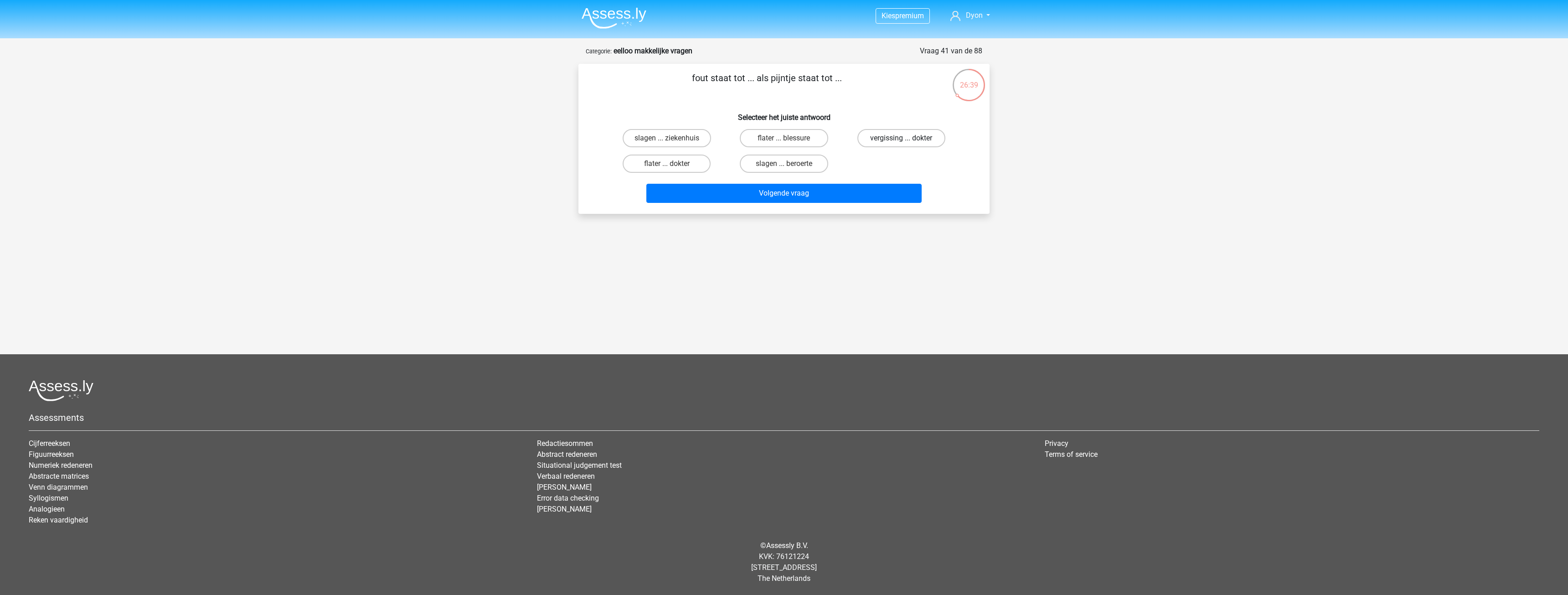
click at [859, 138] on label "vergissing ... dokter" at bounding box center [902, 138] width 88 height 18
click at [902, 138] on input "vergissing ... dokter" at bounding box center [904, 141] width 6 height 6
radio input "true"
click at [874, 182] on div "Volgende vraag" at bounding box center [784, 191] width 382 height 30
drag, startPoint x: 875, startPoint y: 189, endPoint x: 867, endPoint y: 153, distance: 36.9
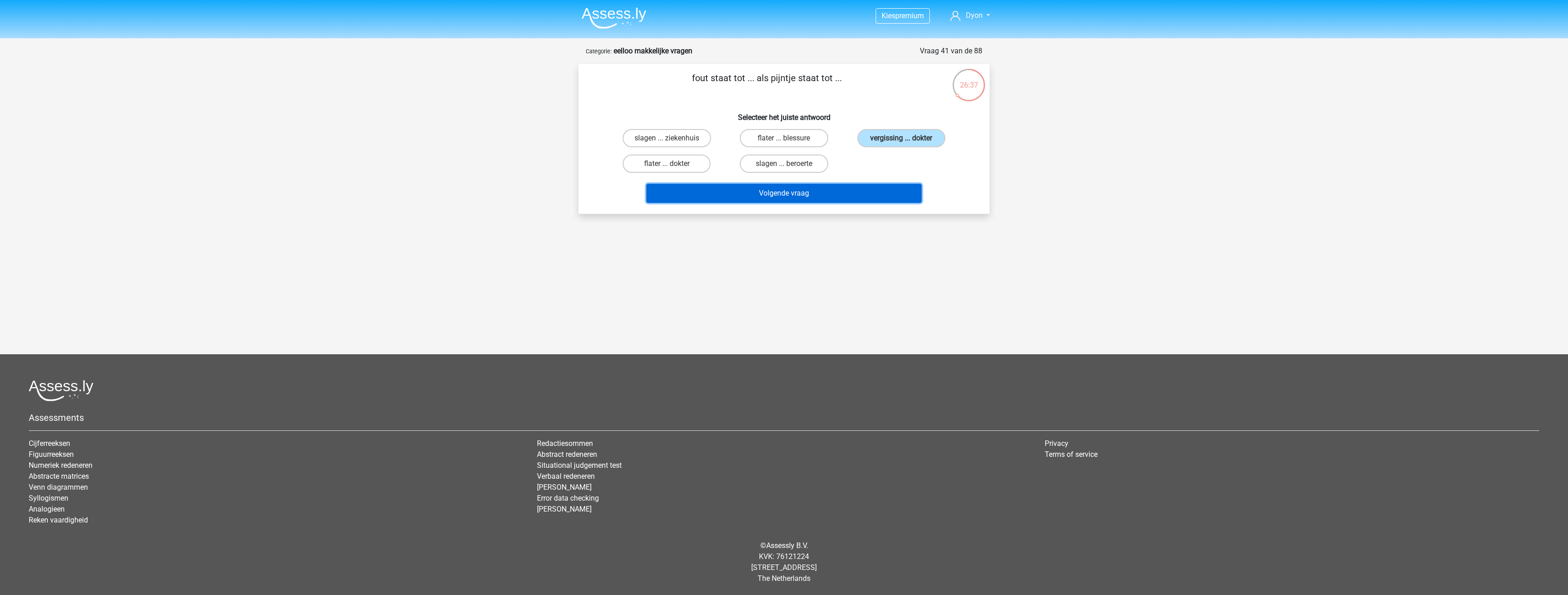
click at [867, 153] on div "fout staat tot ... als pijntje staat tot ... Selecteer het juiste antwoord slag…" at bounding box center [784, 138] width 404 height 135
click at [871, 190] on button "Volgende vraag" at bounding box center [784, 193] width 276 height 19
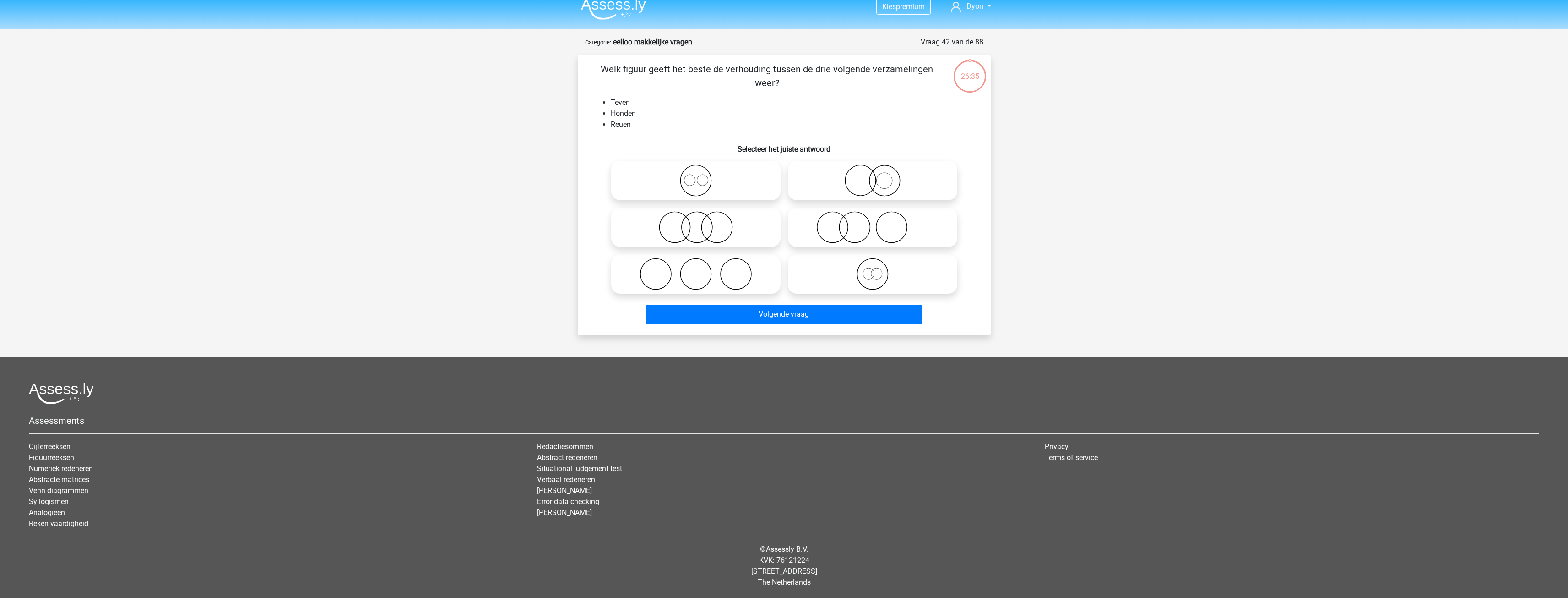
scroll to position [10, 0]
click at [865, 269] on circle at bounding box center [868, 272] width 11 height 11
click at [873, 268] on input "radio" at bounding box center [876, 265] width 6 height 6
radio input "true"
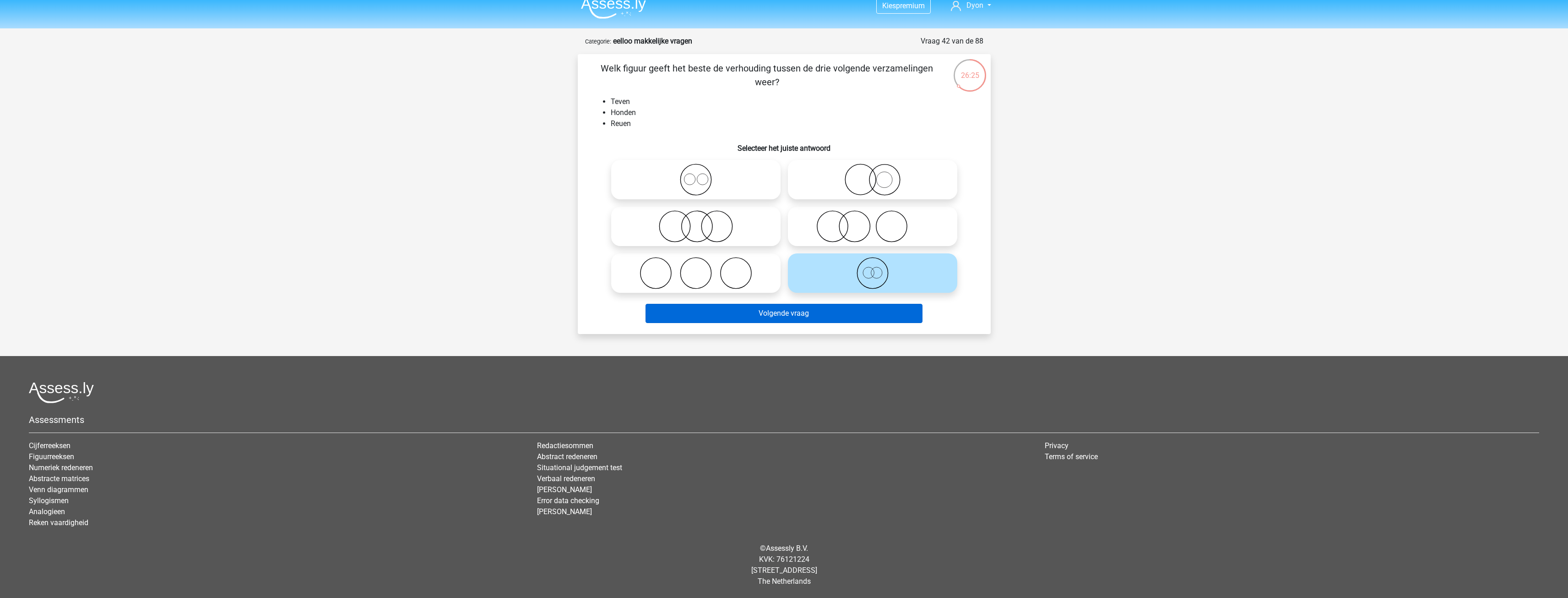
drag, startPoint x: 836, startPoint y: 297, endPoint x: 830, endPoint y: 305, distance: 10.0
click at [835, 298] on div "Volgende vraag" at bounding box center [784, 311] width 384 height 30
click at [823, 316] on button "Volgende vraag" at bounding box center [784, 313] width 277 height 19
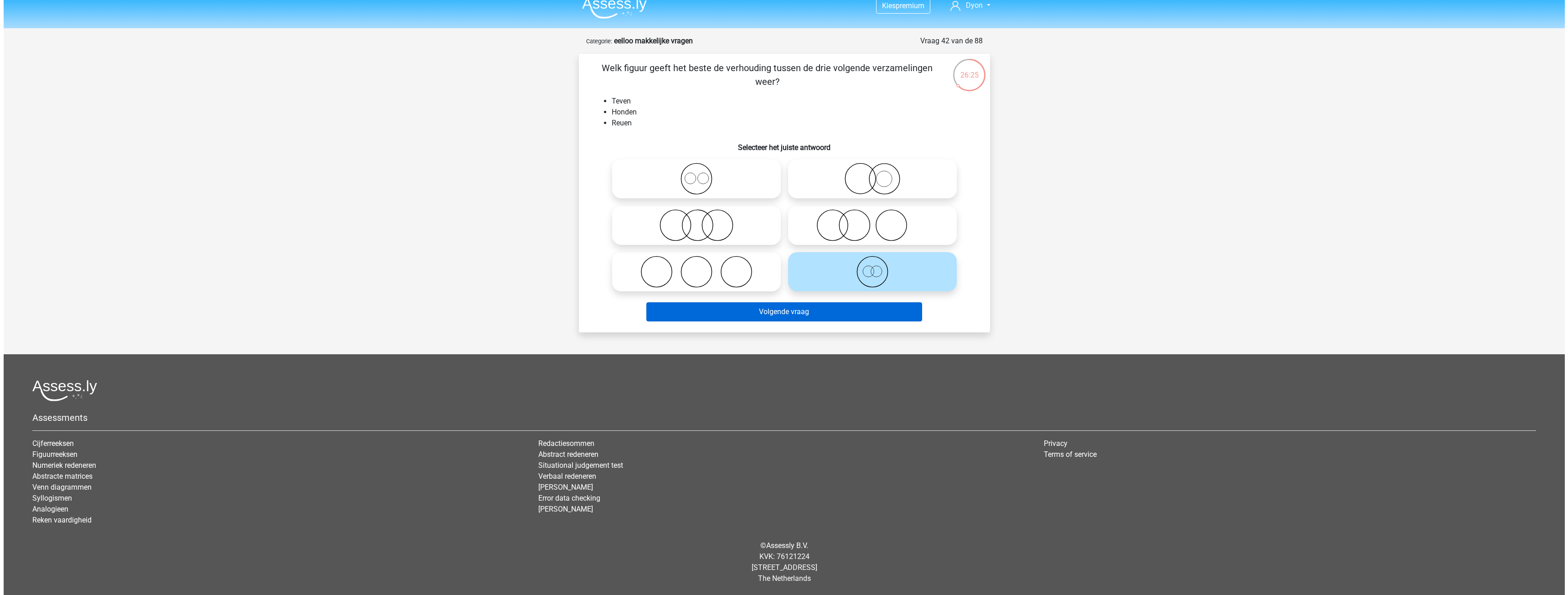
scroll to position [0, 0]
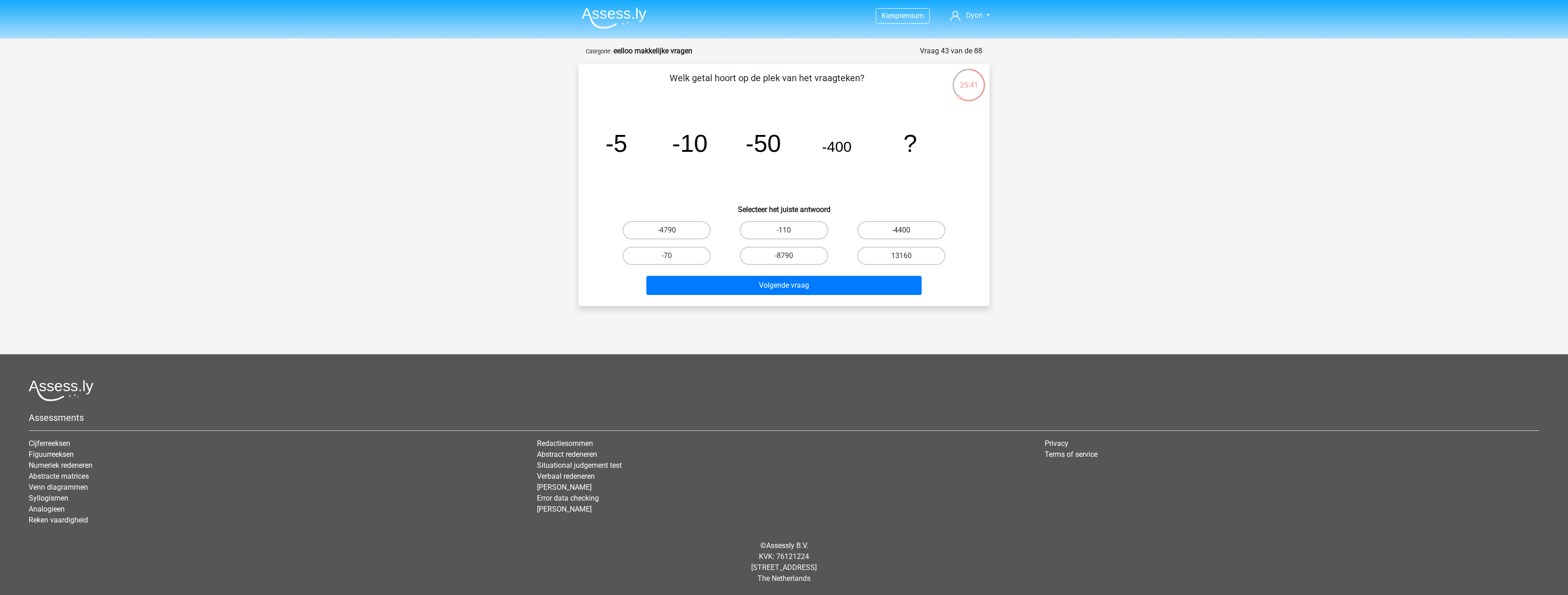
click at [864, 233] on label "-4400" at bounding box center [902, 230] width 88 height 18
click at [902, 233] on input "-4400" at bounding box center [904, 233] width 6 height 6
radio input "true"
click at [821, 287] on button "Volgende vraag" at bounding box center [784, 285] width 276 height 19
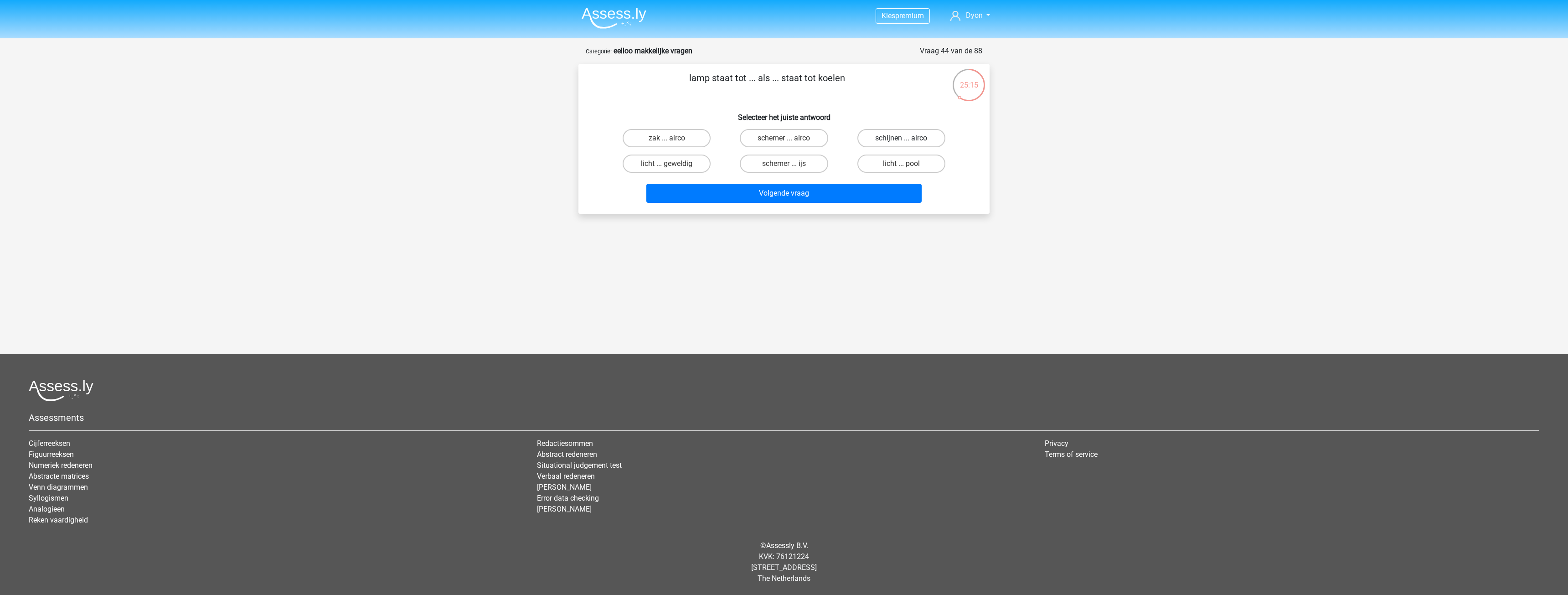
click at [880, 136] on label "schijnen ... airco" at bounding box center [902, 138] width 88 height 18
click at [902, 138] on input "schijnen ... airco" at bounding box center [904, 141] width 6 height 6
radio input "true"
click at [800, 191] on button "Volgende vraag" at bounding box center [784, 193] width 276 height 19
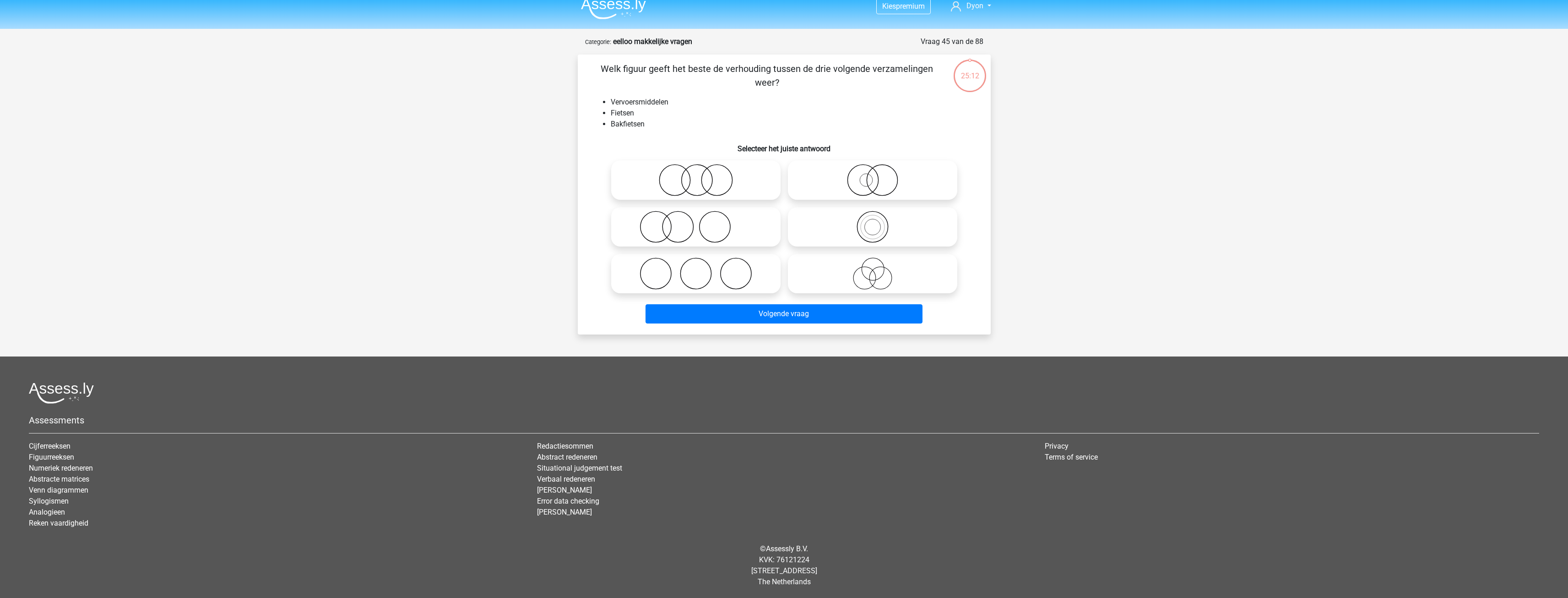
scroll to position [10, 0]
click at [850, 183] on icon at bounding box center [872, 179] width 162 height 32
click at [873, 175] on input "radio" at bounding box center [876, 172] width 6 height 6
radio input "true"
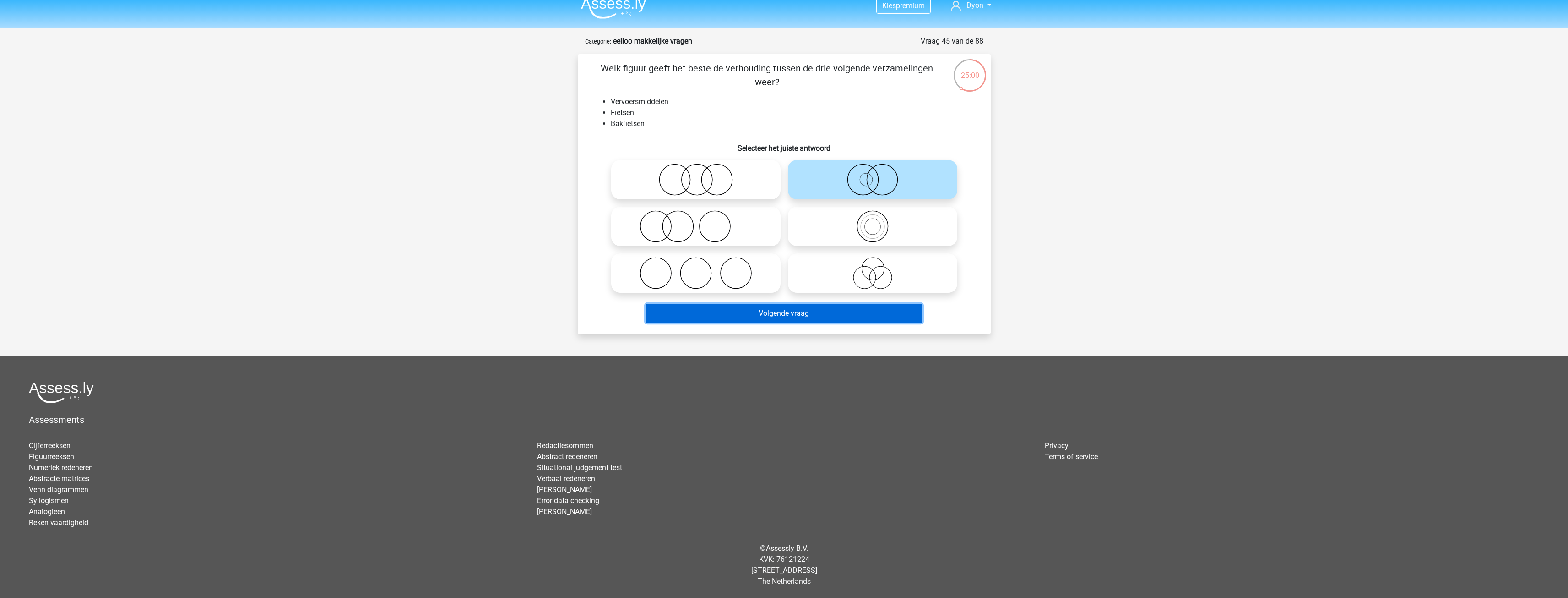
click at [755, 311] on button "Volgende vraag" at bounding box center [784, 313] width 277 height 19
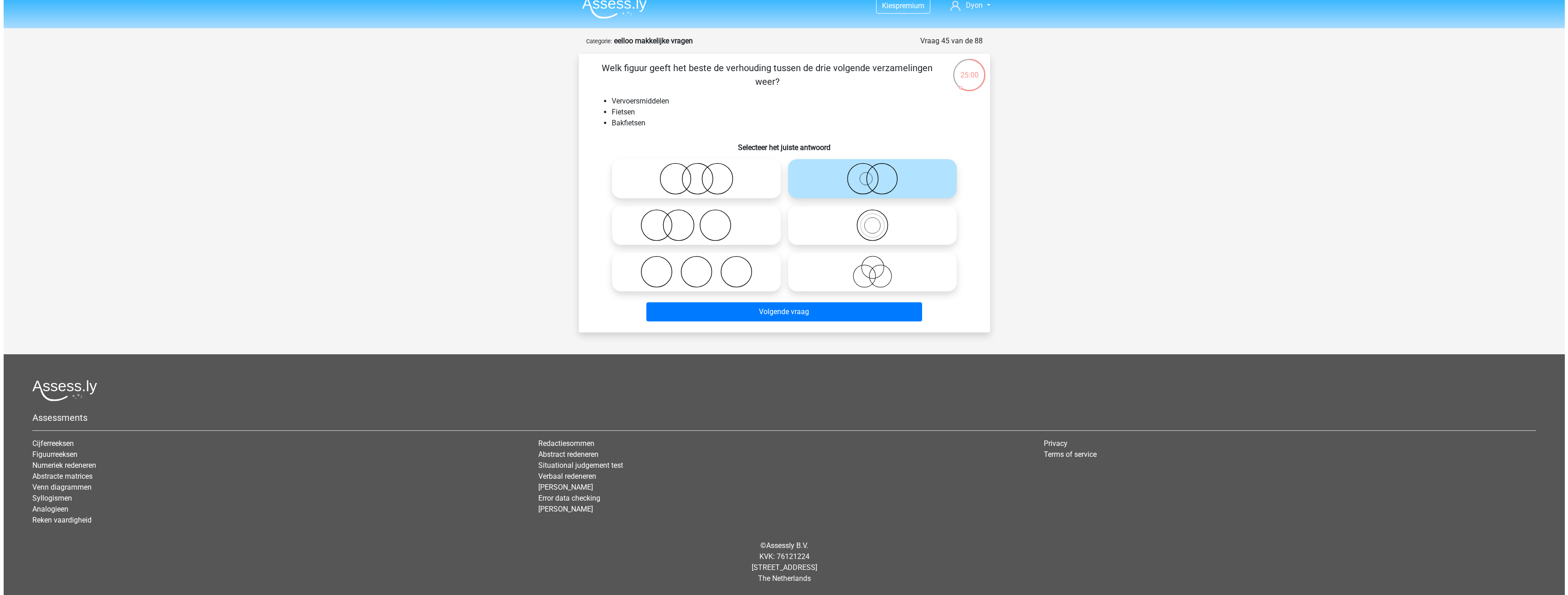
scroll to position [0, 0]
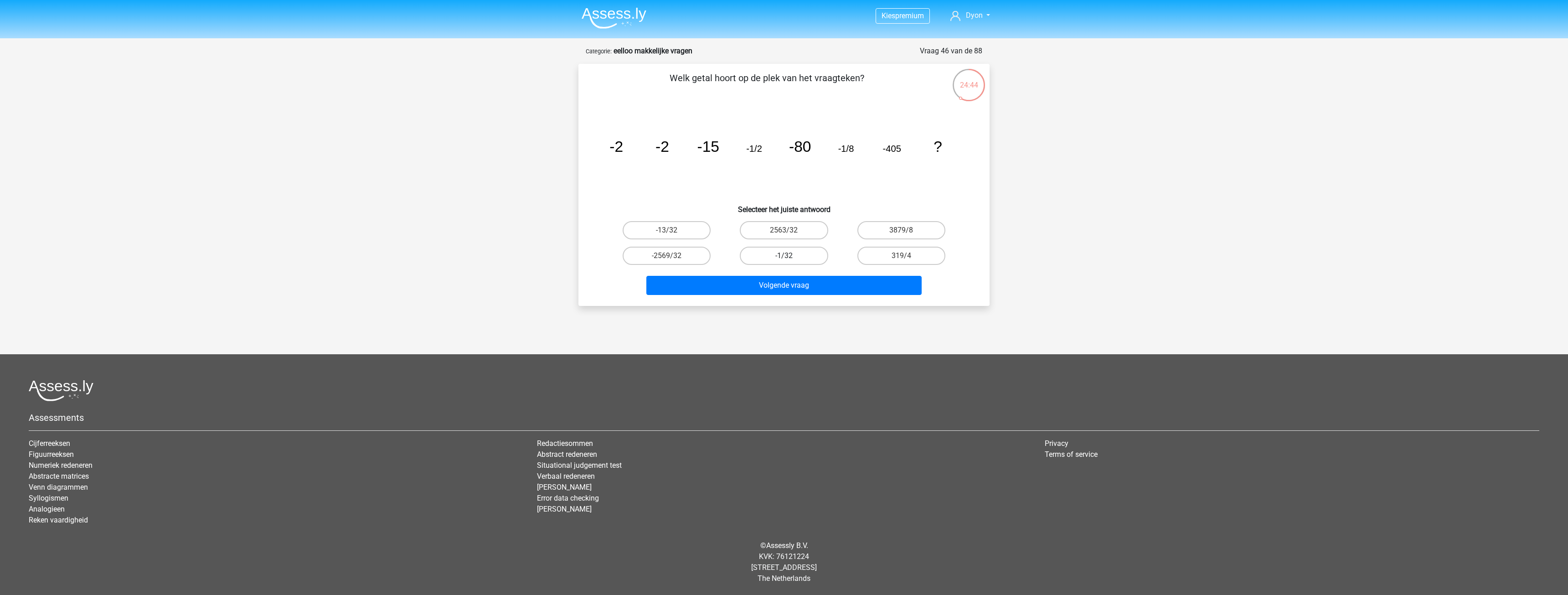
click at [783, 259] on label "-1/32" at bounding box center [784, 256] width 88 height 18
click at [784, 259] on input "-1/32" at bounding box center [786, 259] width 6 height 6
radio input "true"
click at [790, 292] on button "Volgende vraag" at bounding box center [784, 285] width 276 height 19
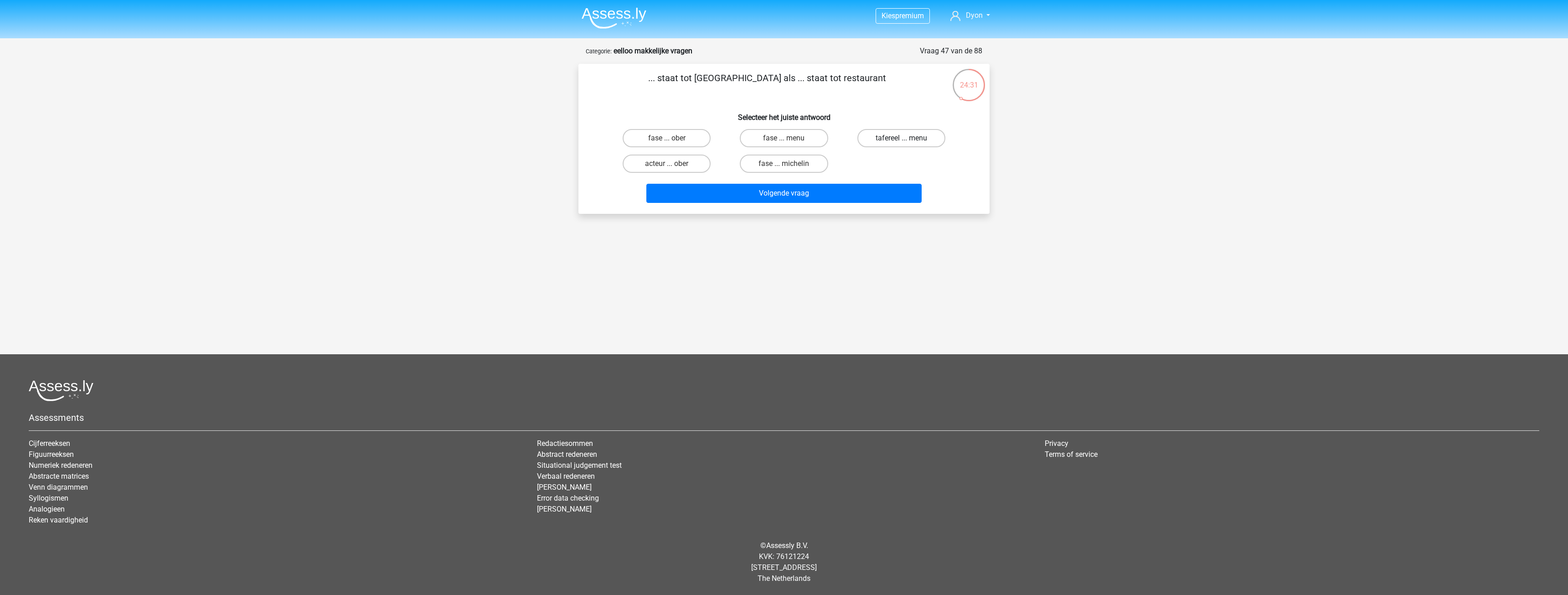
click at [866, 140] on label "tafereel ... menu" at bounding box center [902, 138] width 88 height 18
click at [902, 140] on input "tafereel ... menu" at bounding box center [904, 141] width 6 height 6
radio input "true"
click at [867, 185] on button "Volgende vraag" at bounding box center [784, 193] width 276 height 19
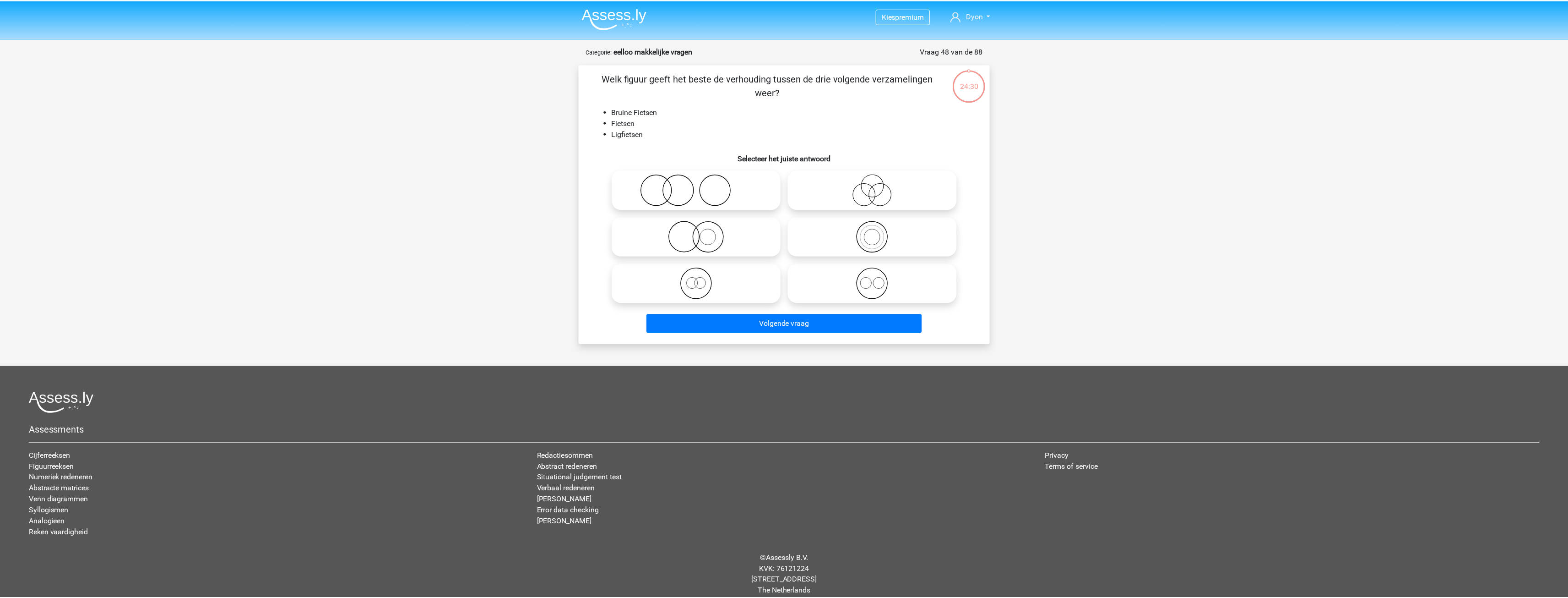
scroll to position [10, 0]
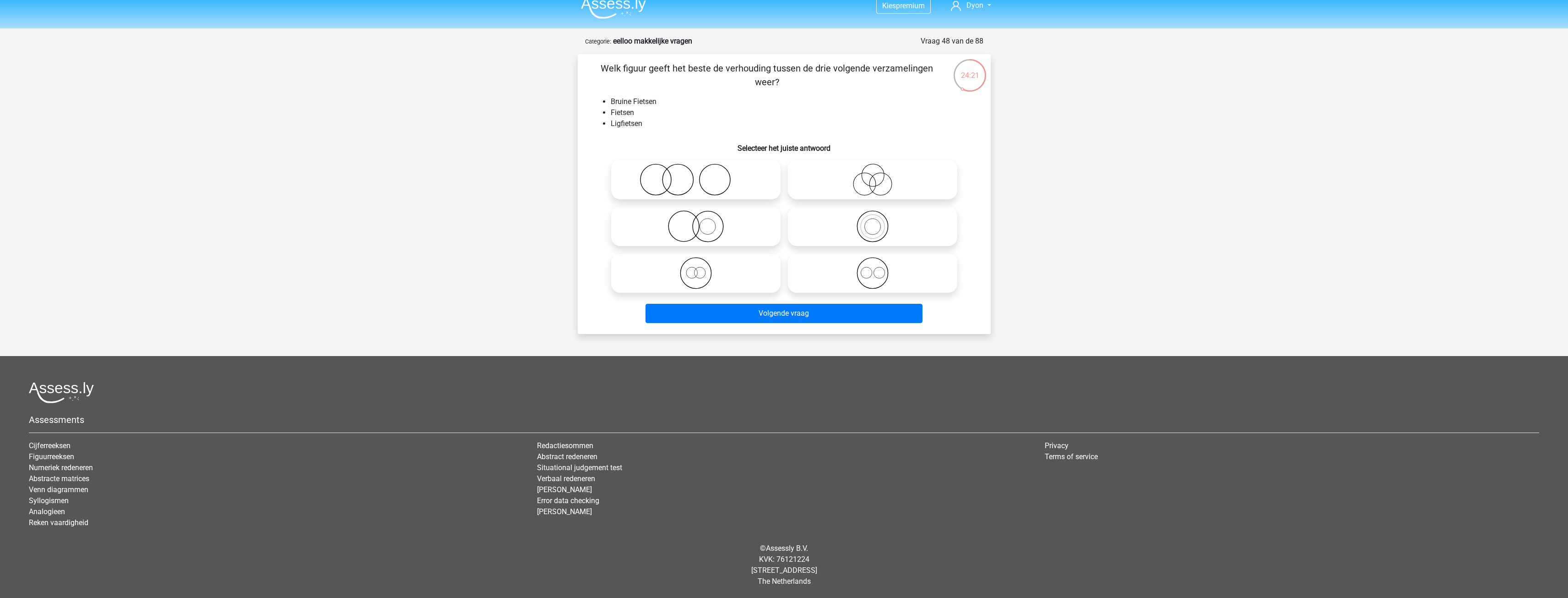
click at [752, 277] on icon at bounding box center [696, 273] width 162 height 32
click at [702, 268] on input "radio" at bounding box center [698, 265] width 6 height 6
radio input "true"
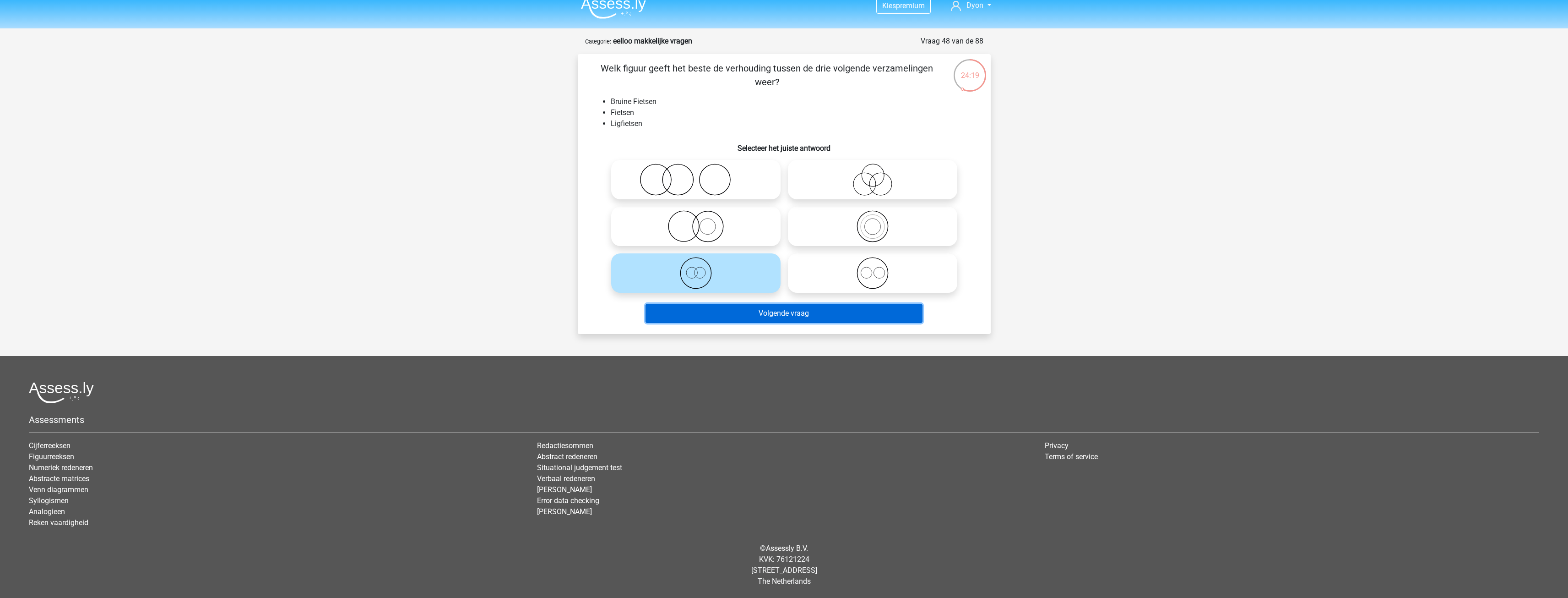
click at [765, 316] on button "Volgende vraag" at bounding box center [784, 313] width 277 height 19
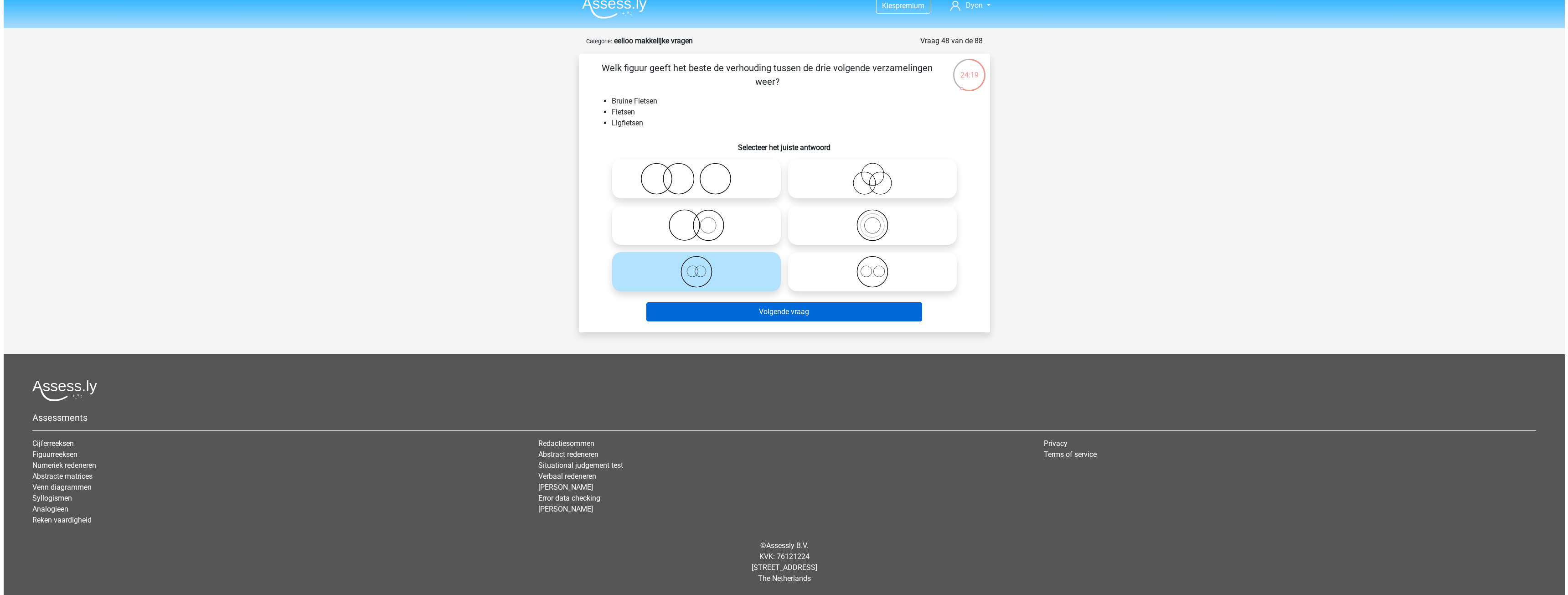
scroll to position [0, 0]
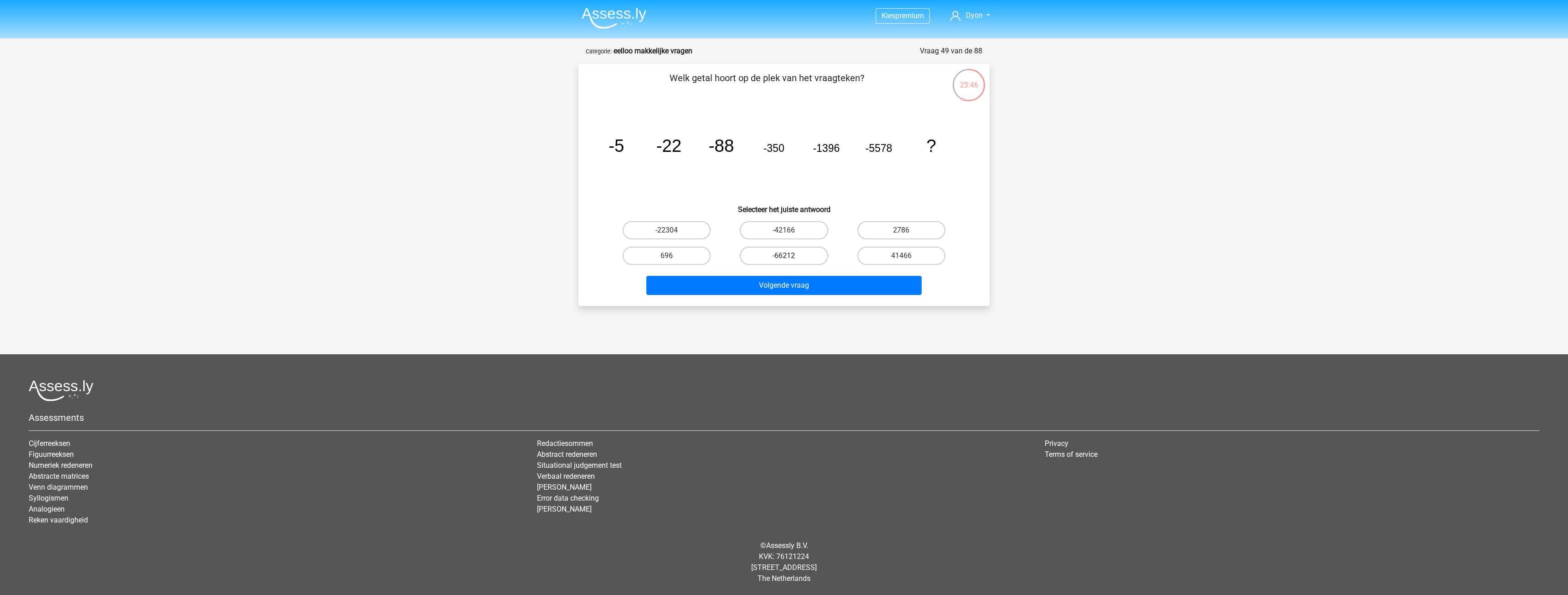
click at [762, 251] on label "-66212" at bounding box center [784, 256] width 88 height 18
click at [784, 256] on input "-66212" at bounding box center [786, 259] width 6 height 6
radio input "true"
click at [692, 237] on label "-22304" at bounding box center [666, 230] width 88 height 18
click at [673, 236] on input "-22304" at bounding box center [670, 233] width 6 height 6
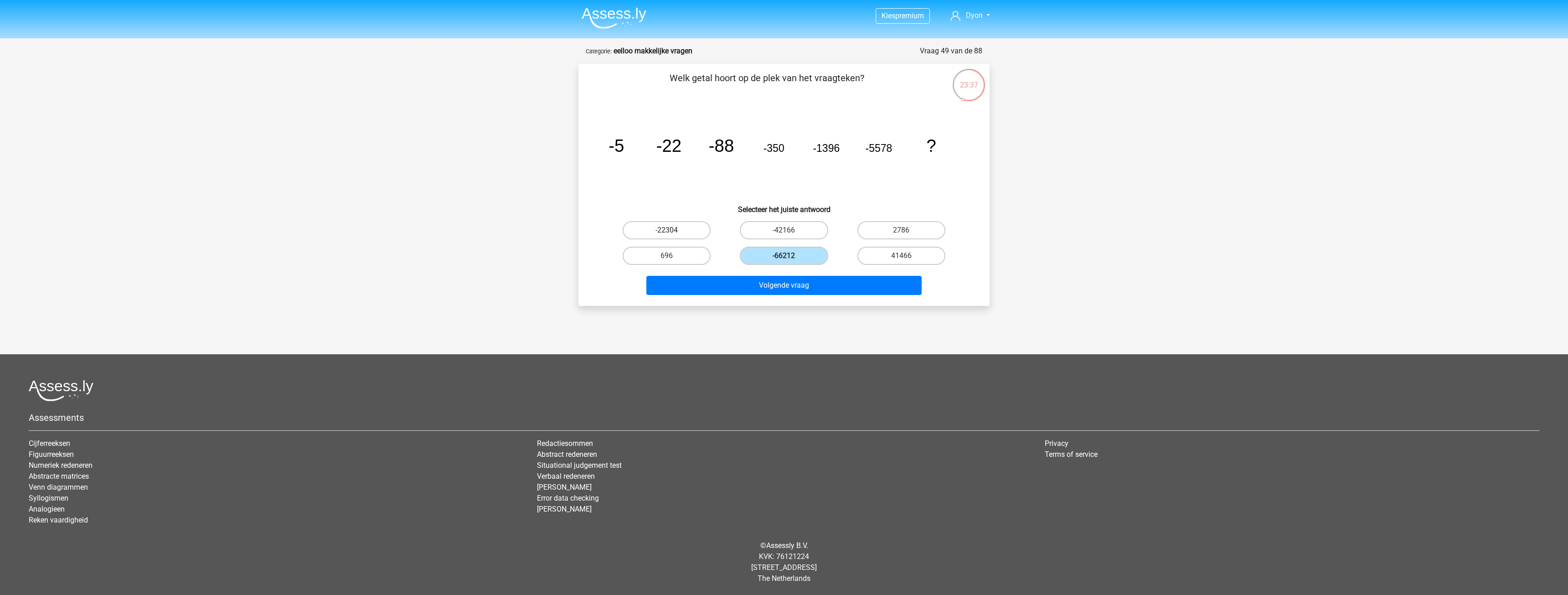
radio input "true"
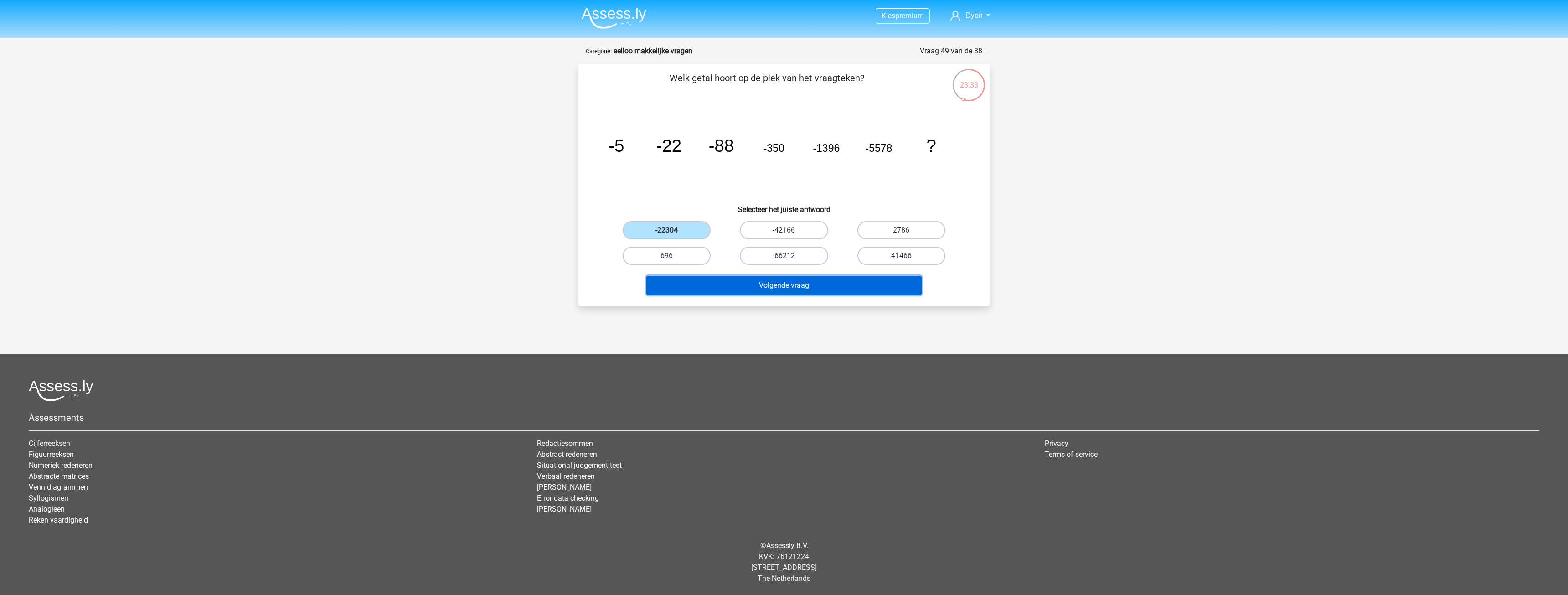
click at [765, 281] on button "Volgende vraag" at bounding box center [784, 285] width 276 height 19
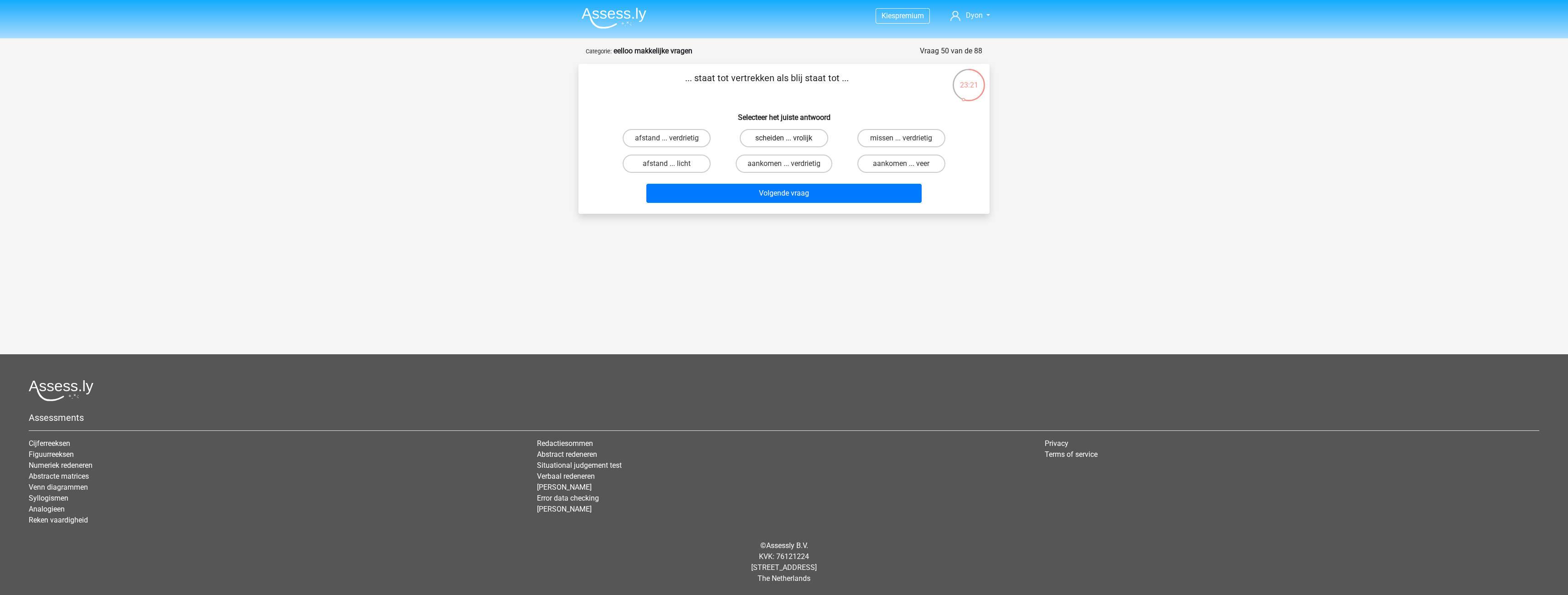
click at [781, 138] on label "scheiden ... vrolijk" at bounding box center [784, 138] width 88 height 18
click at [784, 138] on input "scheiden ... vrolijk" at bounding box center [786, 141] width 6 height 6
radio input "true"
click at [796, 194] on button "Volgende vraag" at bounding box center [784, 193] width 276 height 19
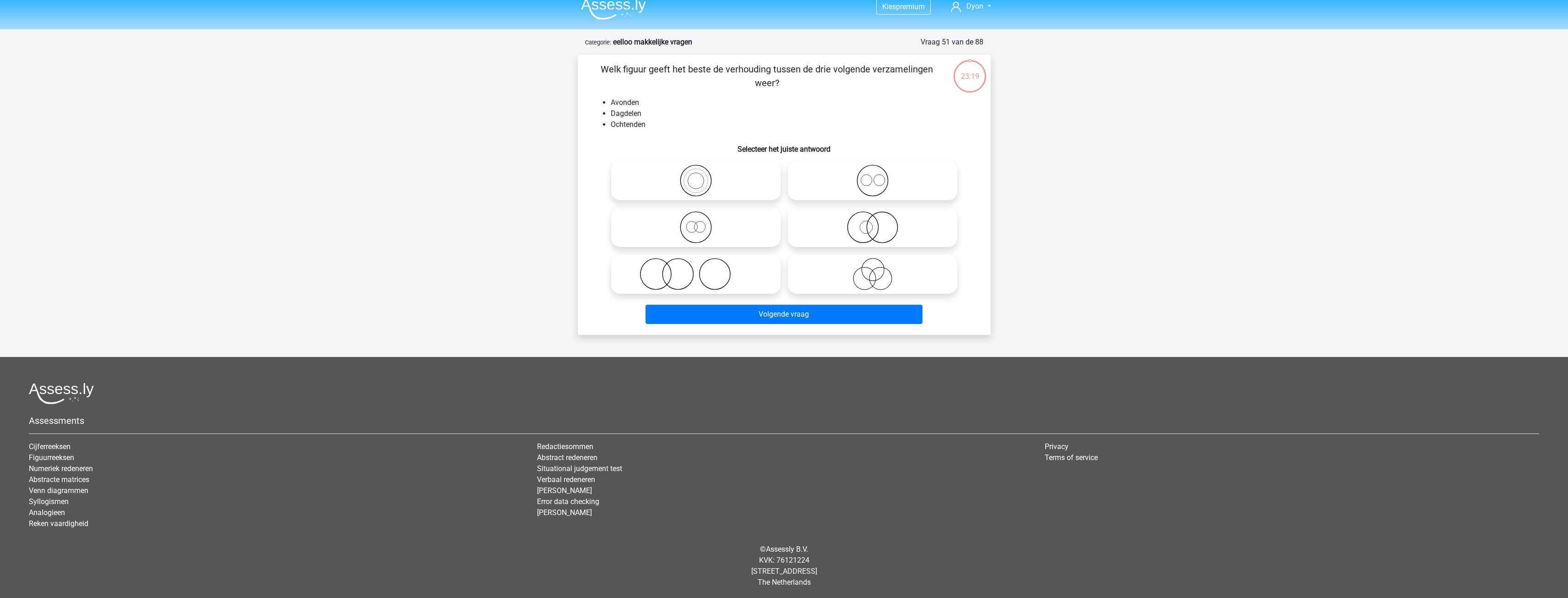
scroll to position [10, 0]
click at [800, 195] on icon at bounding box center [872, 179] width 162 height 32
click at [873, 175] on input "radio" at bounding box center [876, 172] width 6 height 6
radio input "true"
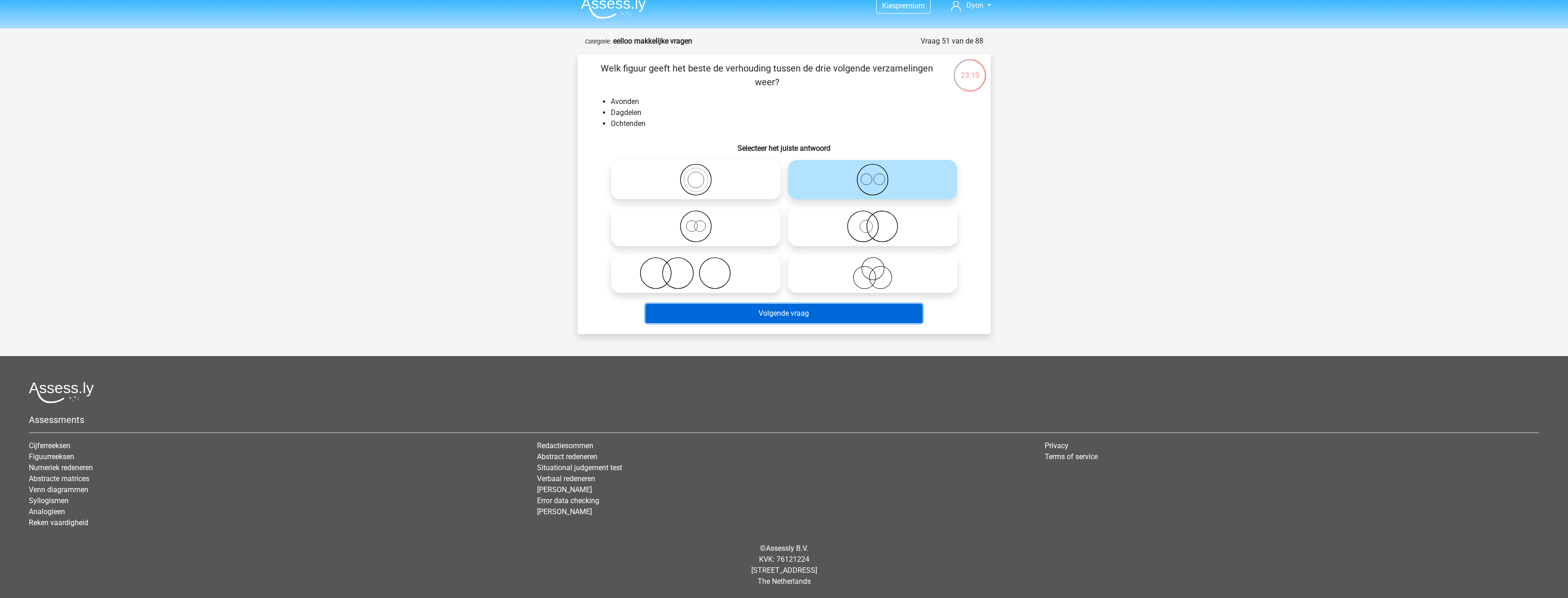
click at [833, 319] on button "Volgende vraag" at bounding box center [784, 313] width 277 height 19
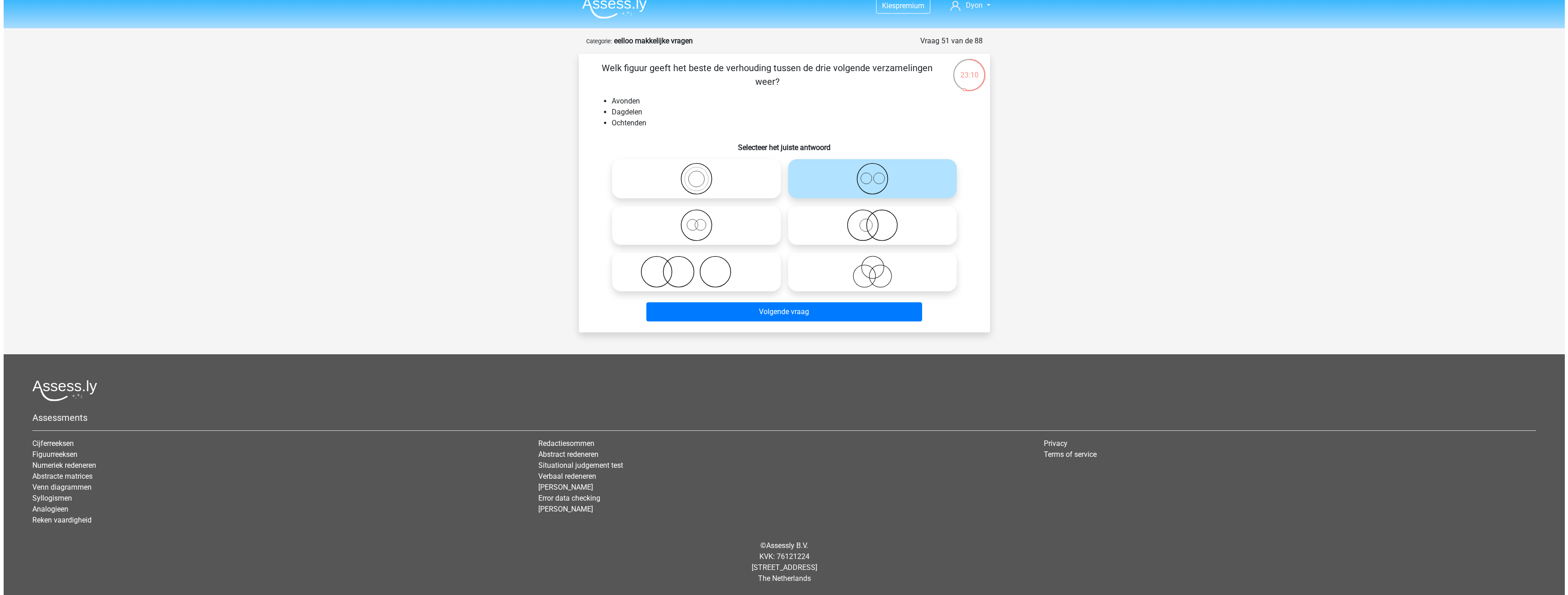
scroll to position [0, 0]
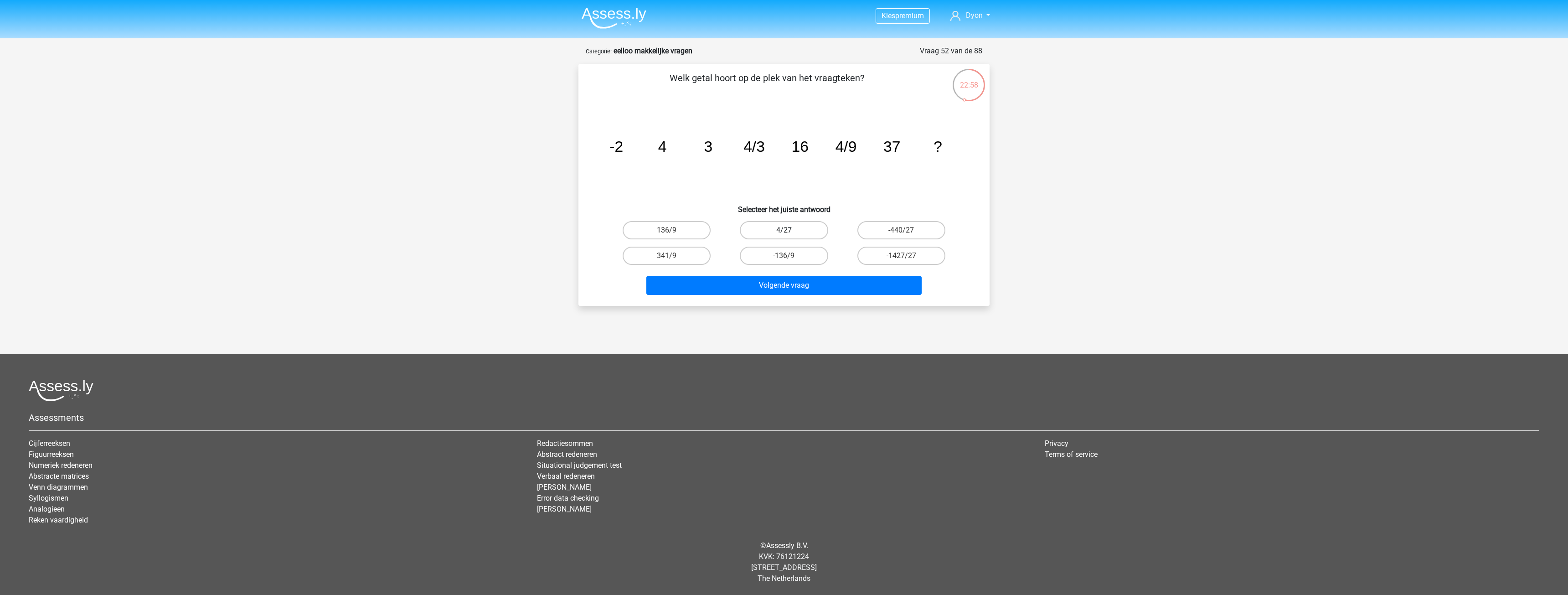
click at [796, 233] on label "4/27" at bounding box center [784, 230] width 88 height 18
click at [790, 233] on input "4/27" at bounding box center [786, 233] width 6 height 6
radio input "true"
click at [796, 281] on button "Volgende vraag" at bounding box center [784, 285] width 276 height 19
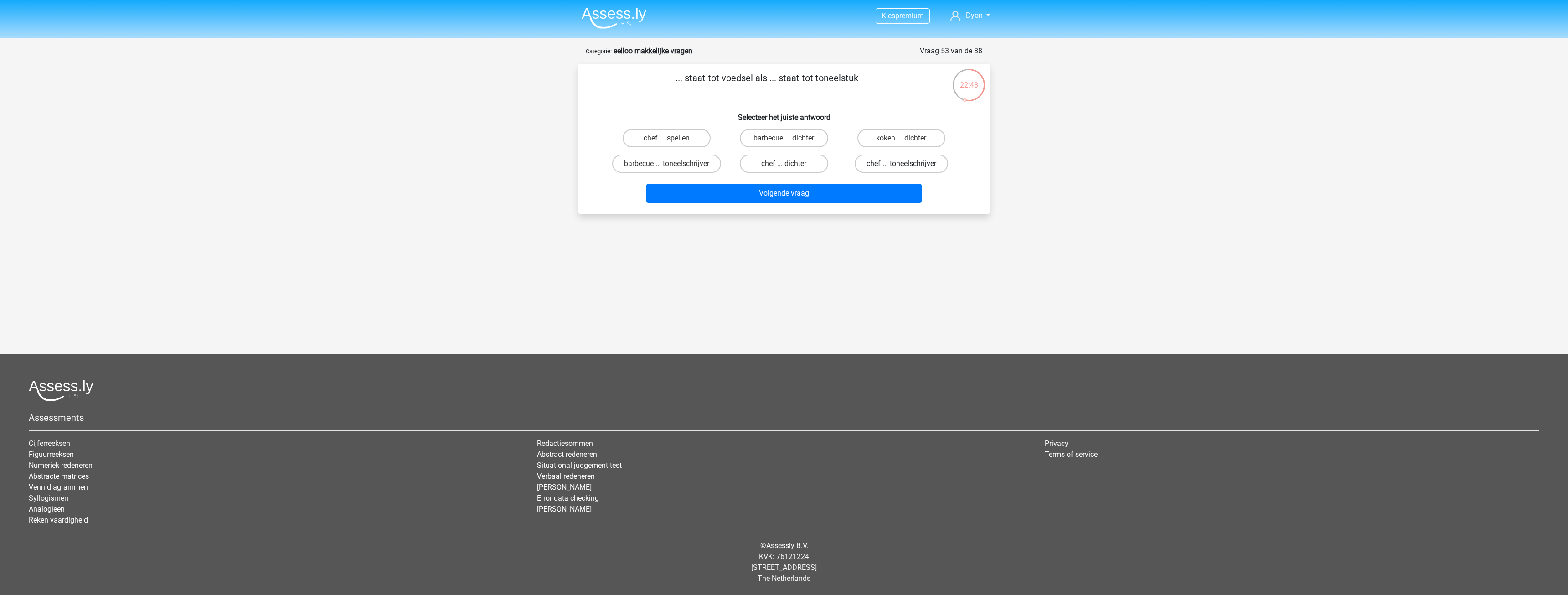
click at [899, 165] on label "chef ... toneelschrijver" at bounding box center [901, 163] width 94 height 18
click at [902, 165] on input "chef ... toneelschrijver" at bounding box center [904, 166] width 6 height 6
radio input "true"
click at [887, 203] on button "Volgende vraag" at bounding box center [784, 193] width 276 height 19
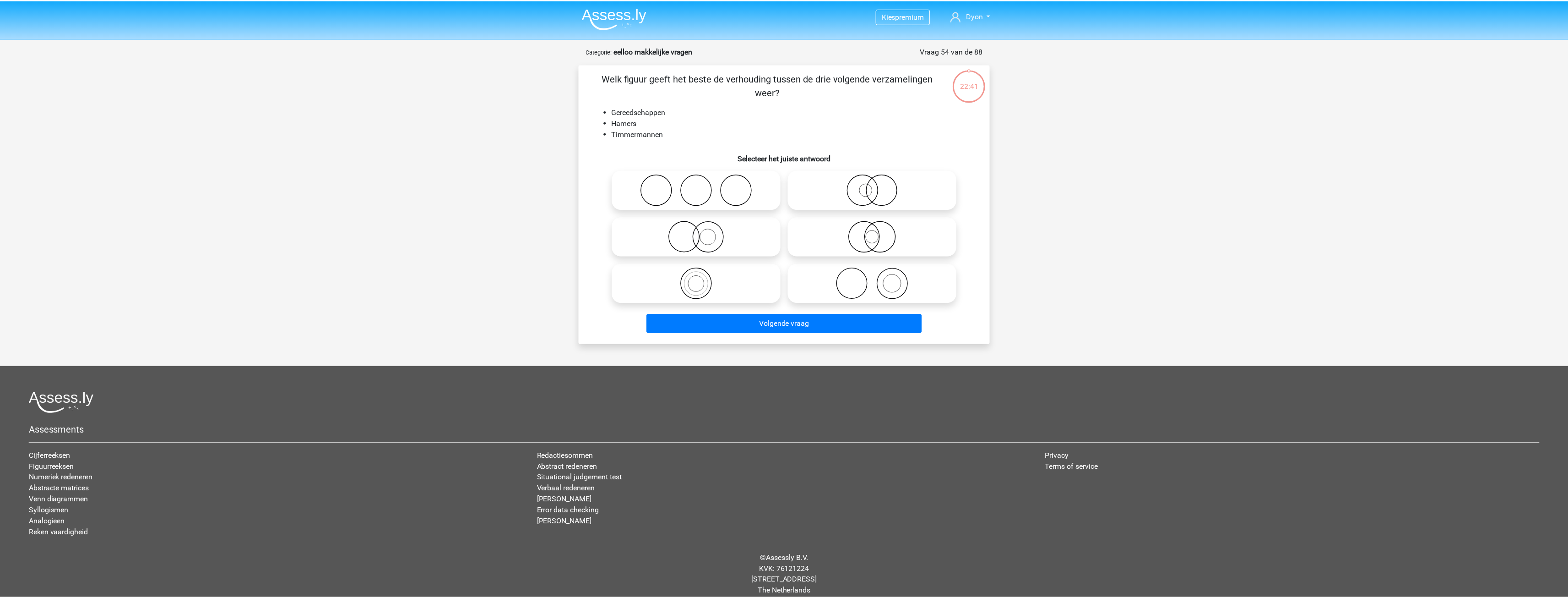
scroll to position [10, 0]
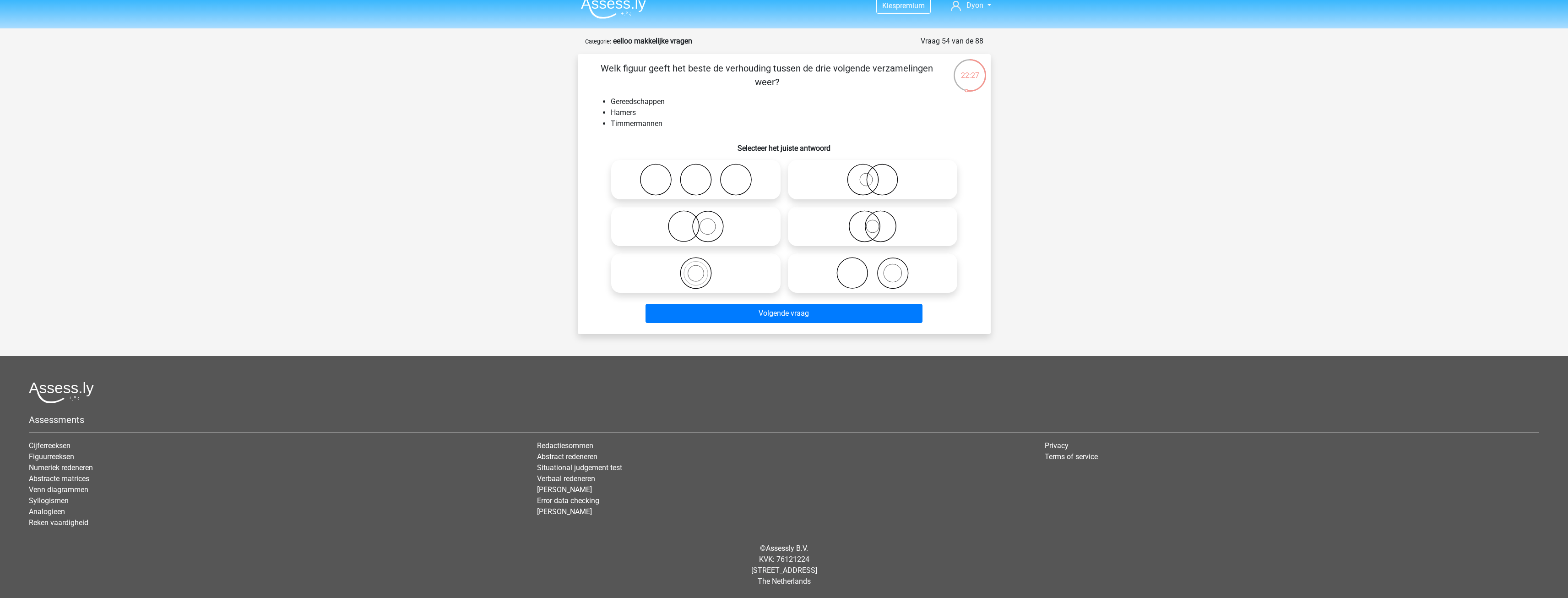
click at [765, 216] on icon at bounding box center [696, 227] width 162 height 32
click at [702, 216] on input "radio" at bounding box center [698, 218] width 6 height 6
radio input "true"
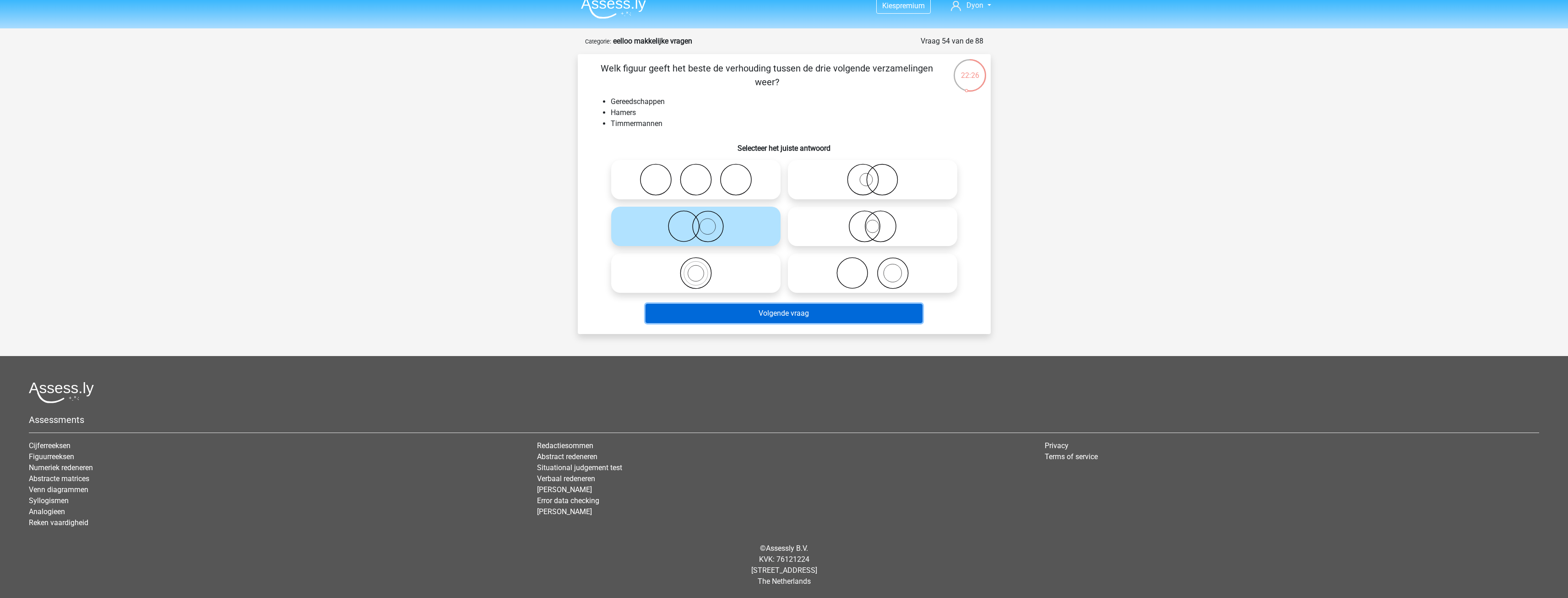
click at [777, 312] on button "Volgende vraag" at bounding box center [784, 313] width 277 height 19
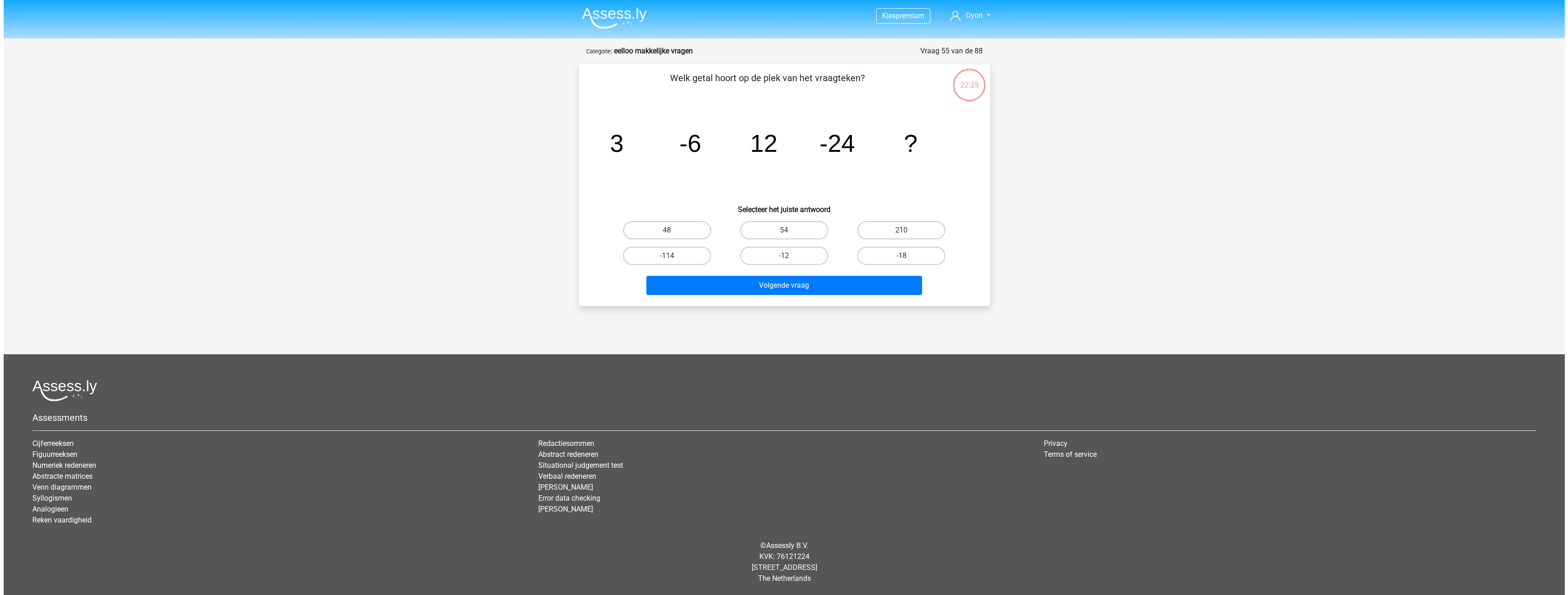
scroll to position [0, 0]
click at [699, 228] on label "48" at bounding box center [666, 230] width 88 height 18
click at [673, 230] on input "48" at bounding box center [670, 233] width 6 height 6
radio input "true"
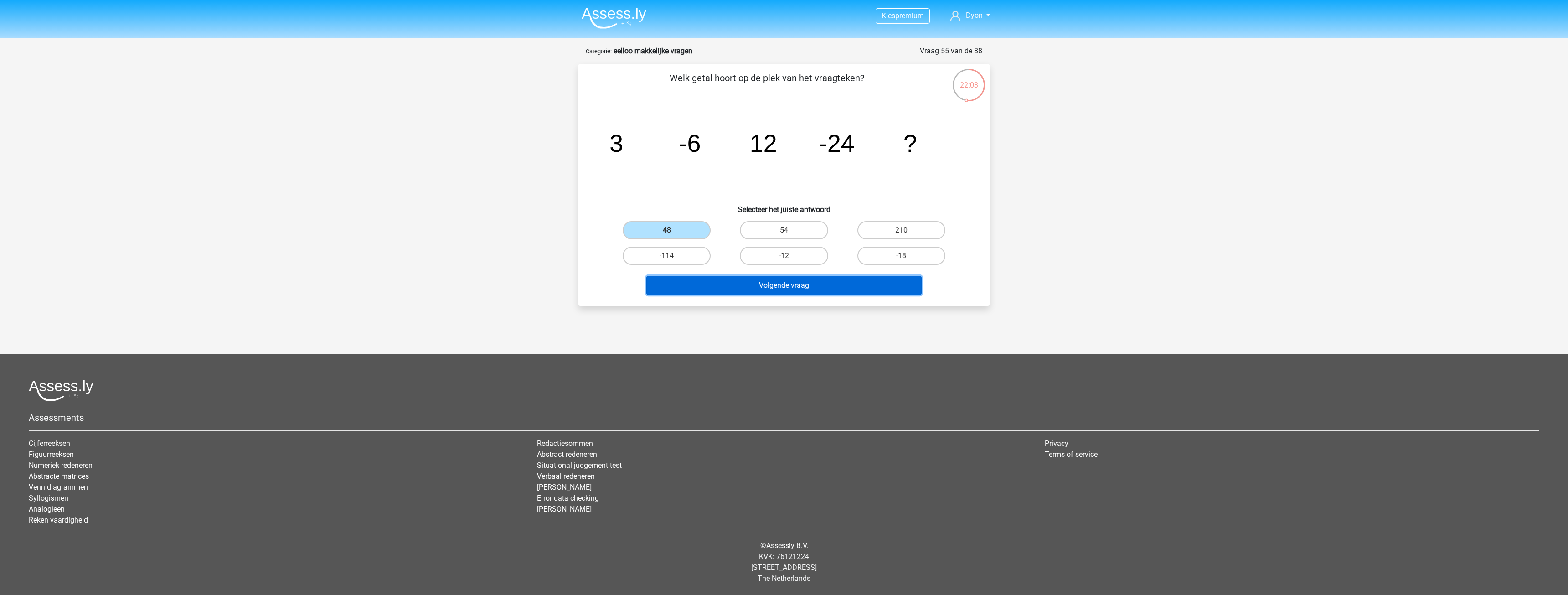
click at [738, 276] on button "Volgende vraag" at bounding box center [784, 285] width 276 height 19
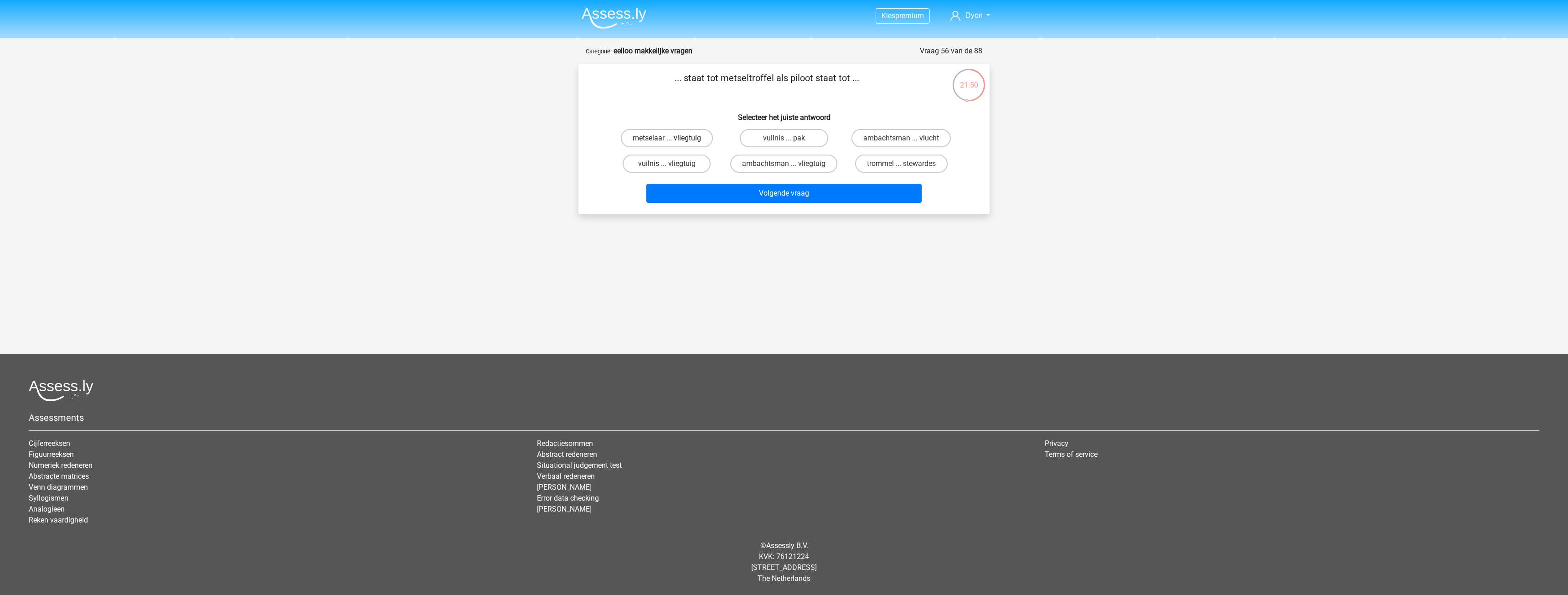
click at [704, 138] on label "metselaar ... vliegtuig" at bounding box center [666, 138] width 92 height 18
click at [673, 138] on input "metselaar ... vliegtuig" at bounding box center [670, 141] width 6 height 6
radio input "true"
click at [707, 191] on button "Volgende vraag" at bounding box center [784, 193] width 276 height 19
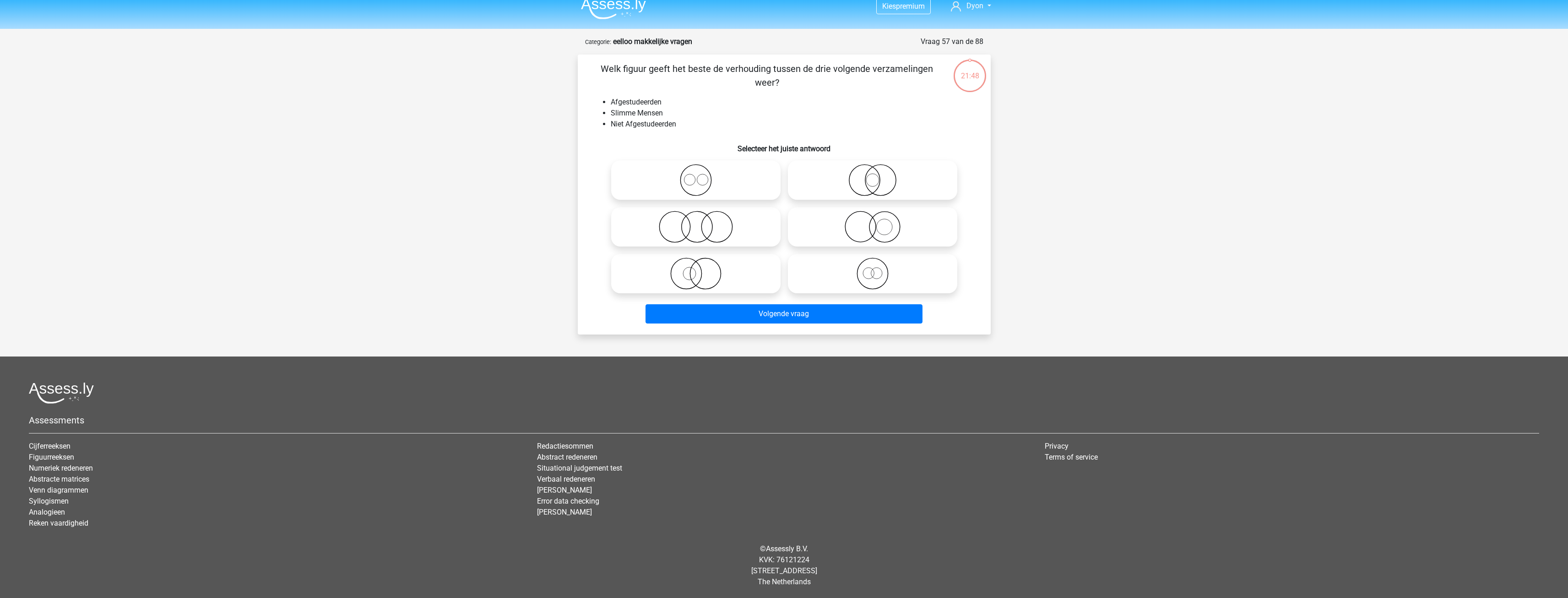
scroll to position [10, 0]
click at [757, 230] on icon at bounding box center [696, 227] width 162 height 32
click at [702, 222] on input "radio" at bounding box center [698, 218] width 6 height 6
radio input "true"
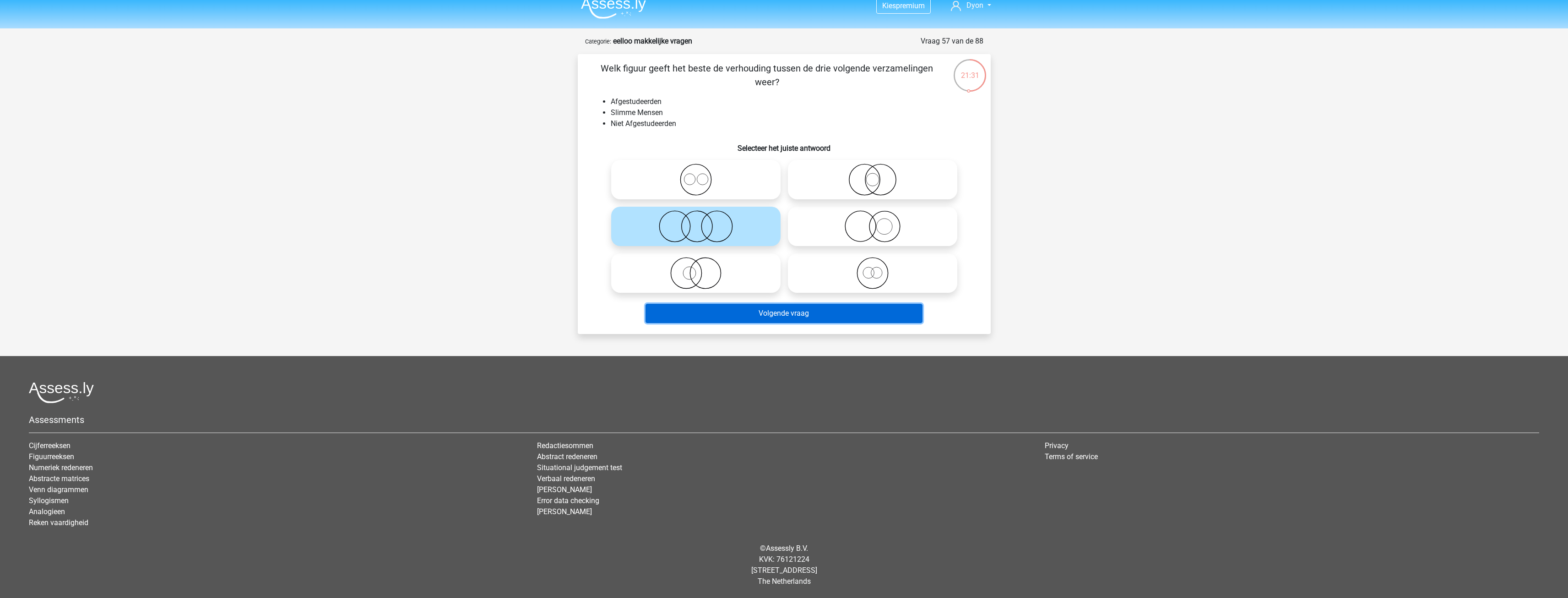
click at [779, 311] on button "Volgende vraag" at bounding box center [784, 313] width 277 height 19
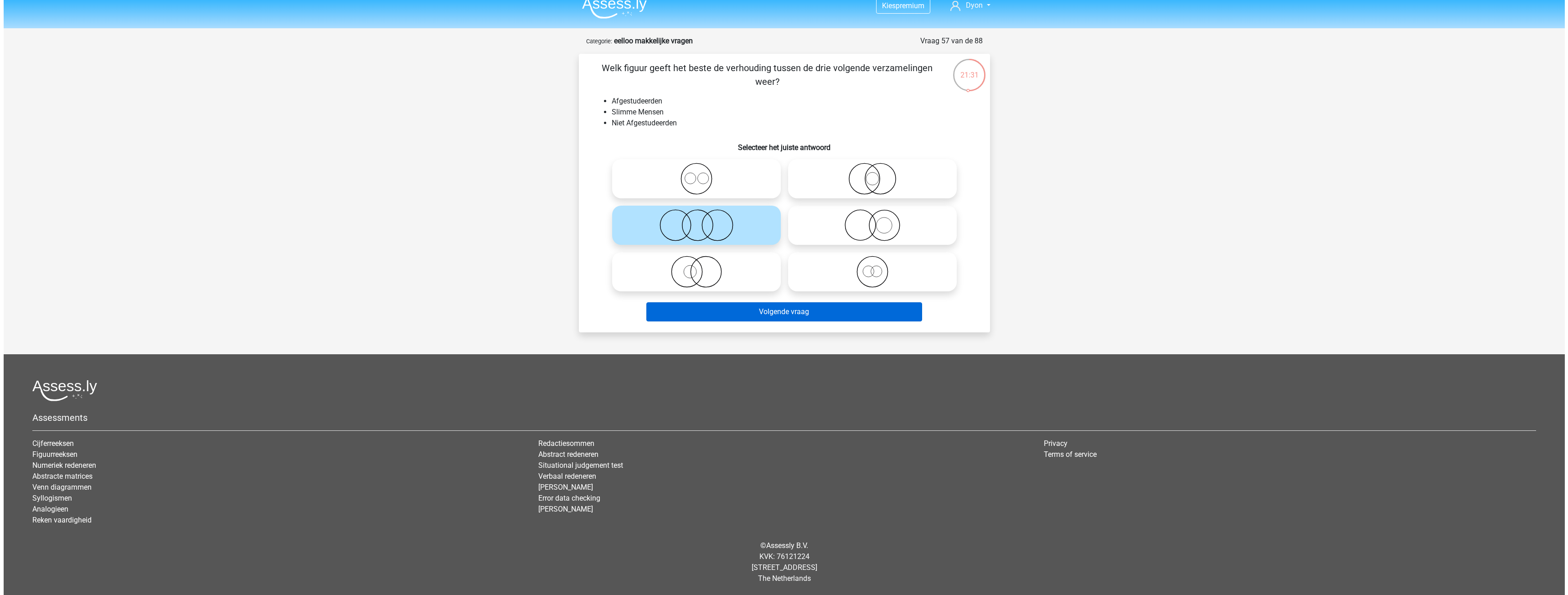
scroll to position [0, 0]
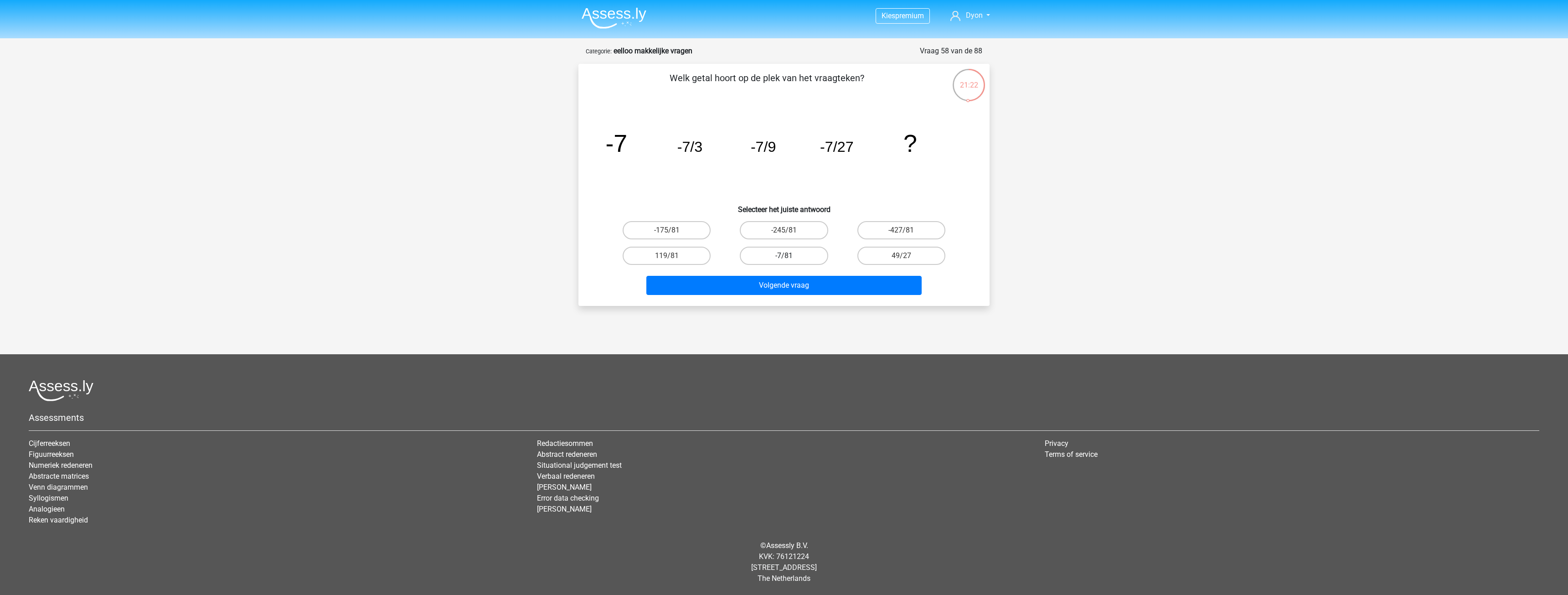
click at [772, 256] on label "-7/81" at bounding box center [784, 256] width 88 height 18
click at [784, 256] on input "-7/81" at bounding box center [786, 259] width 6 height 6
radio input "true"
click at [777, 280] on button "Volgende vraag" at bounding box center [784, 285] width 276 height 19
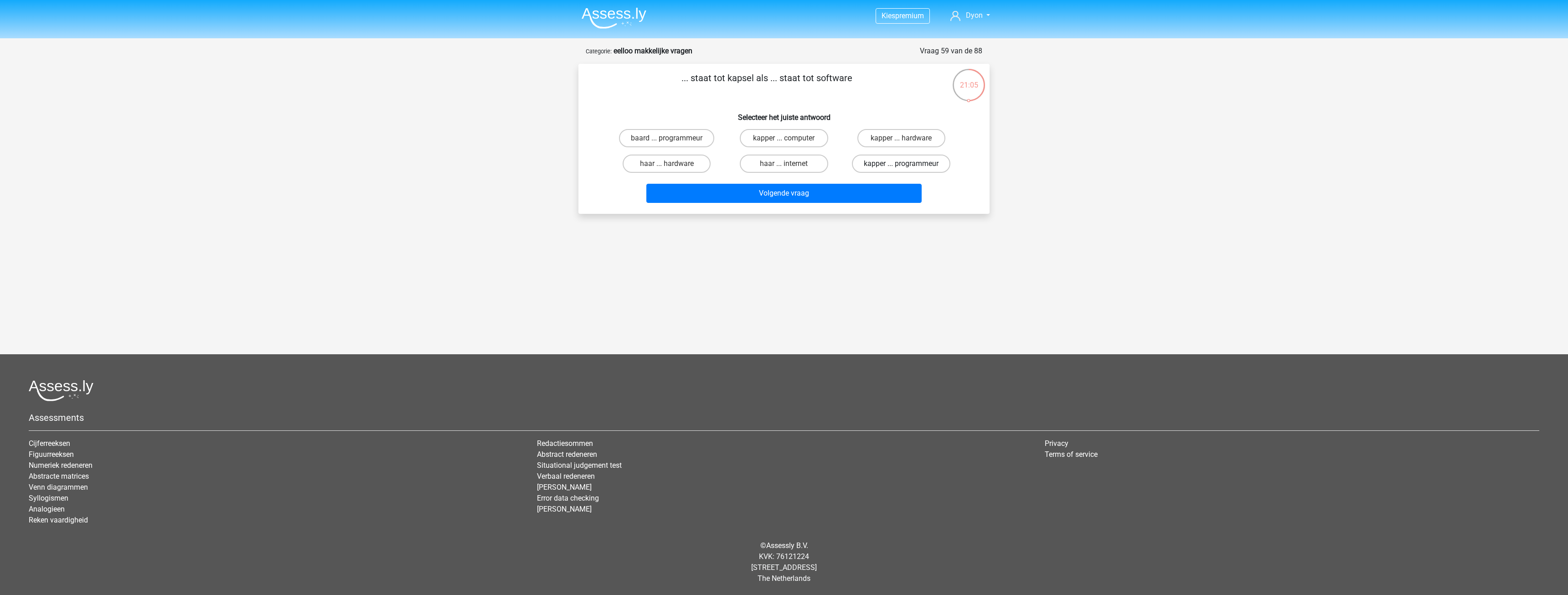
click at [877, 165] on label "kapper ... programmeur" at bounding box center [901, 163] width 99 height 18
click at [902, 165] on input "kapper ... programmeur" at bounding box center [904, 166] width 6 height 6
radio input "true"
click at [800, 167] on label "haar ... internet" at bounding box center [784, 163] width 88 height 18
click at [790, 167] on input "haar ... internet" at bounding box center [786, 166] width 6 height 6
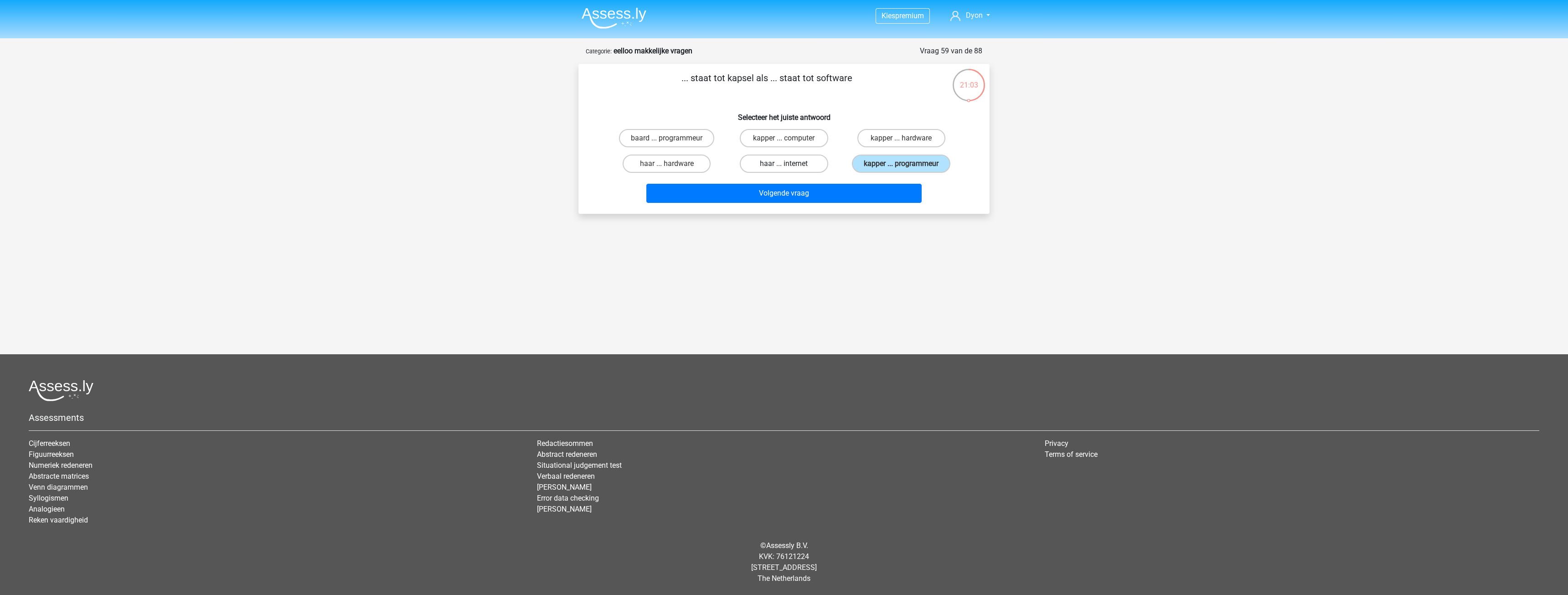
radio input "true"
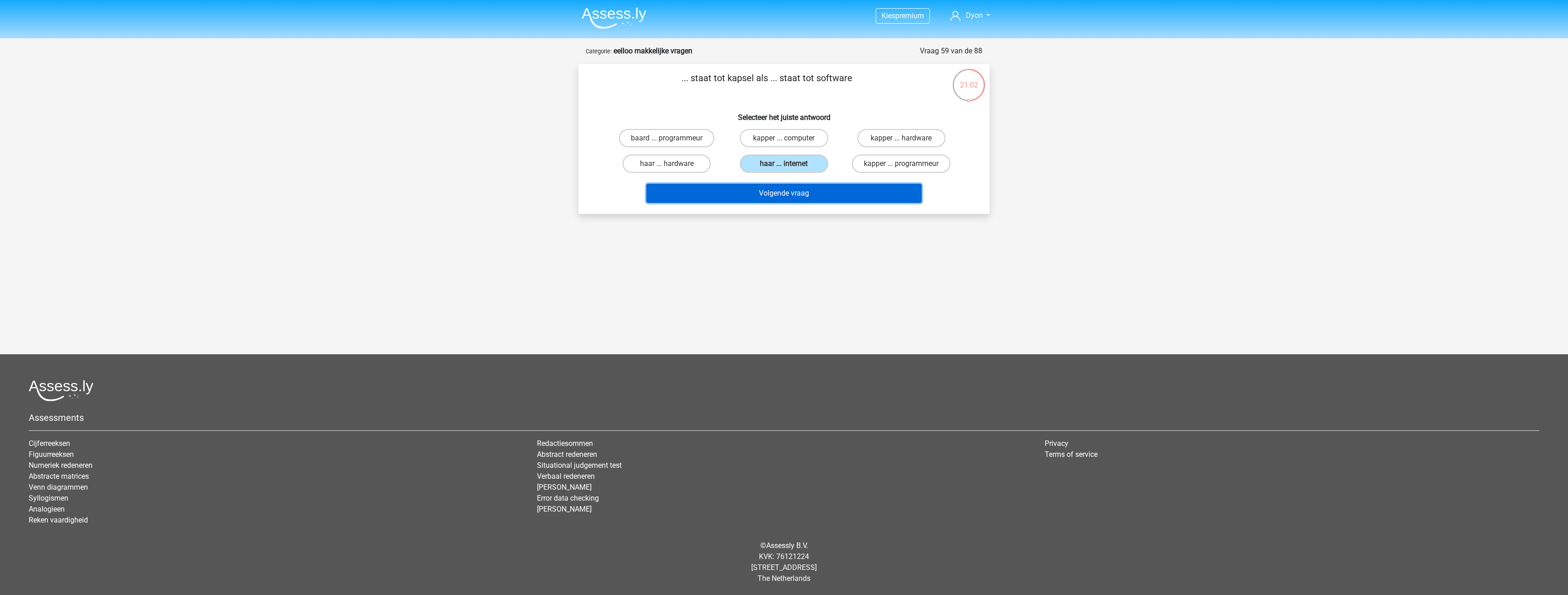
click at [798, 184] on button "Volgende vraag" at bounding box center [784, 193] width 276 height 19
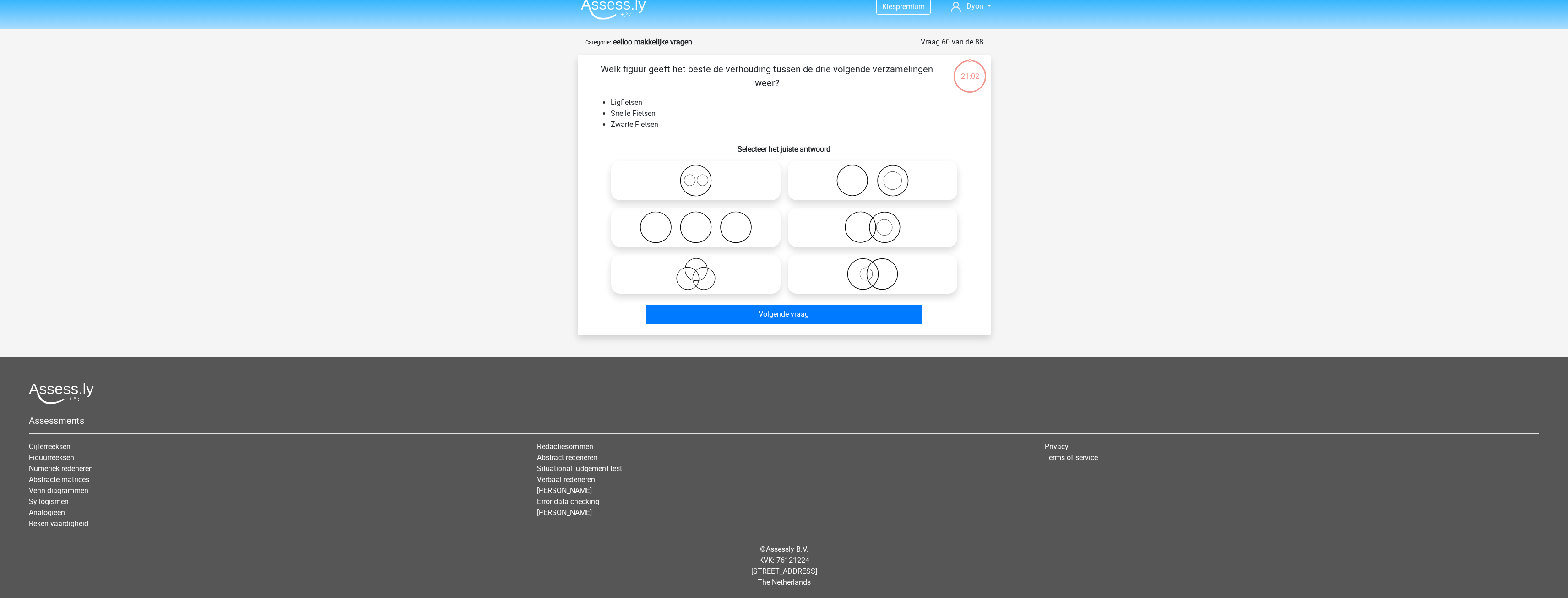
scroll to position [10, 0]
click at [920, 278] on icon at bounding box center [872, 273] width 162 height 32
click at [879, 268] on input "radio" at bounding box center [876, 265] width 6 height 6
radio input "true"
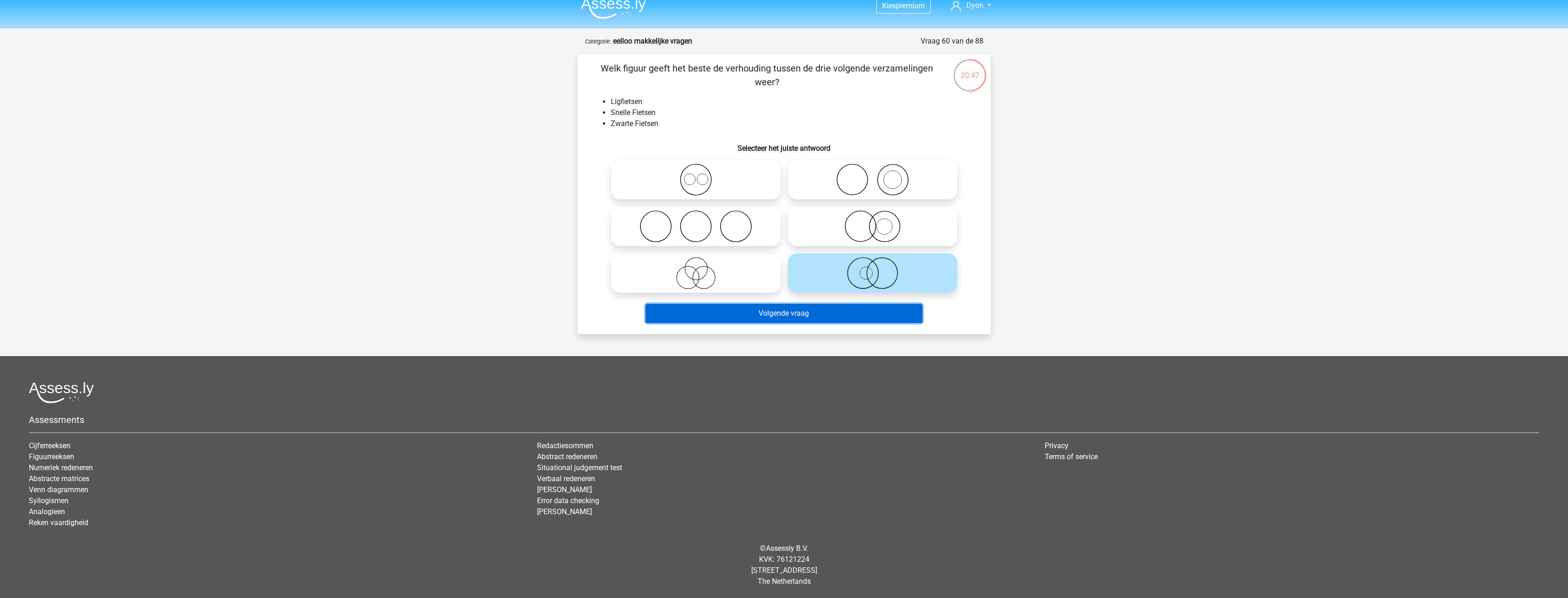
click at [889, 313] on button "Volgende vraag" at bounding box center [784, 313] width 277 height 19
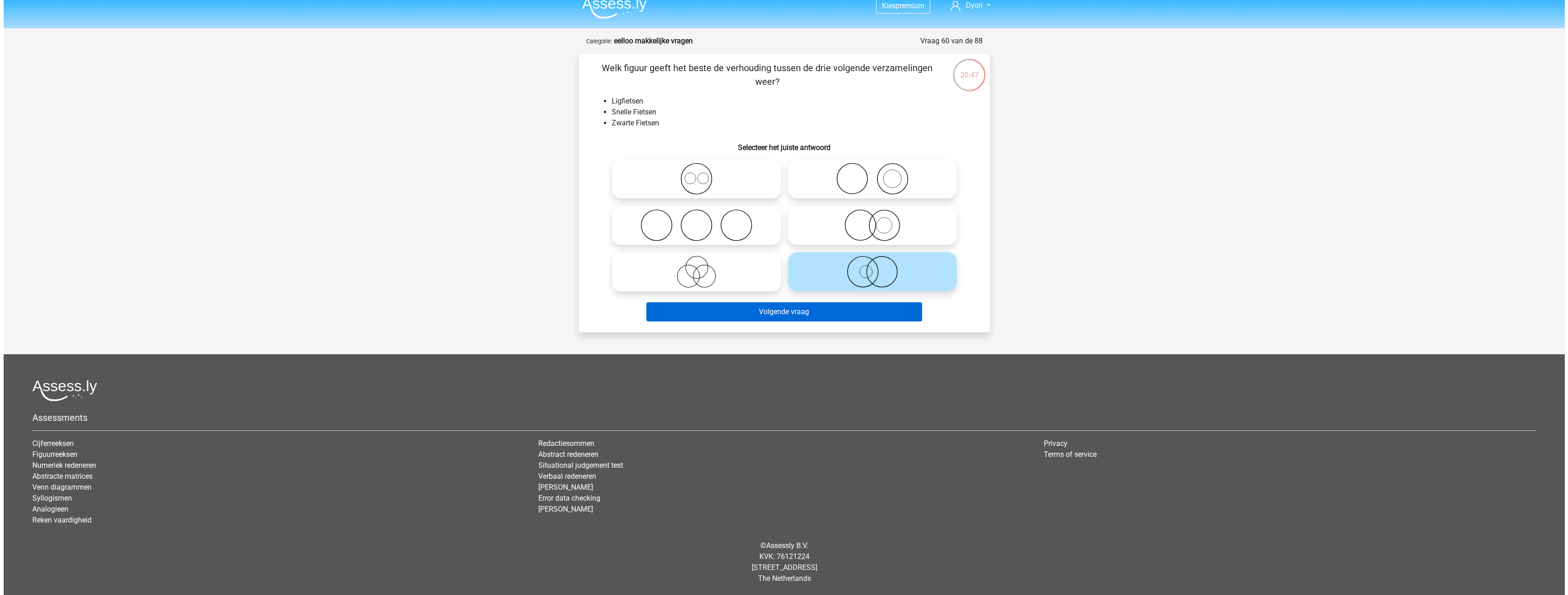
scroll to position [0, 0]
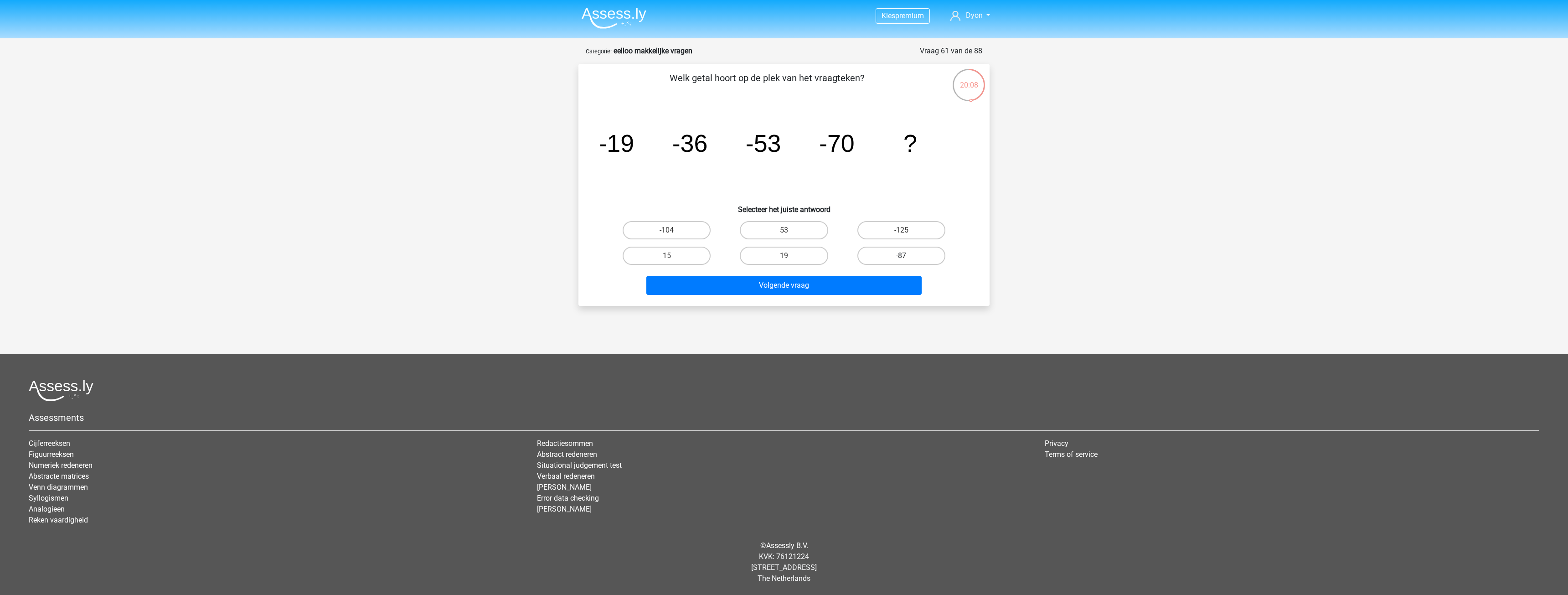
click at [873, 258] on label "-87" at bounding box center [902, 256] width 88 height 18
click at [902, 258] on input "-87" at bounding box center [904, 259] width 6 height 6
radio input "true"
click at [854, 292] on button "Volgende vraag" at bounding box center [784, 285] width 276 height 19
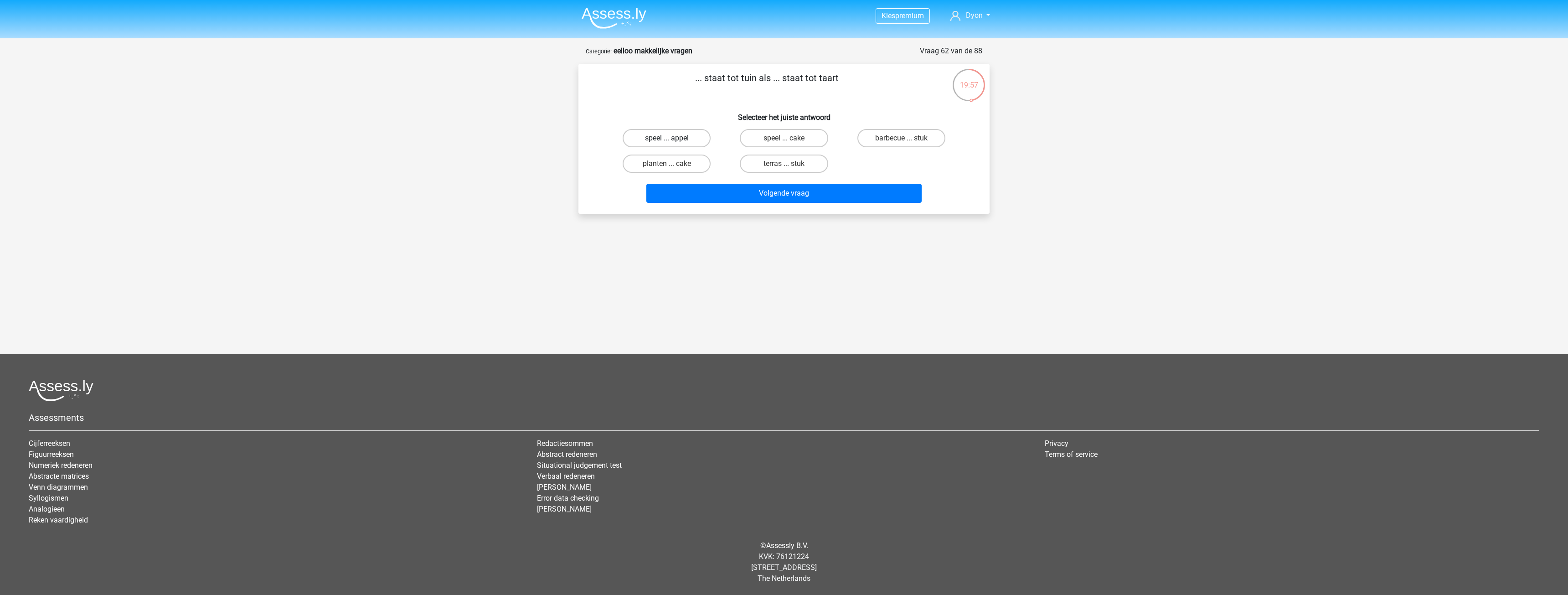
click at [674, 138] on label "speel ... appel" at bounding box center [666, 138] width 88 height 18
click at [673, 138] on input "speel ... appel" at bounding box center [670, 141] width 6 height 6
radio input "true"
click at [759, 198] on button "Volgende vraag" at bounding box center [784, 193] width 276 height 19
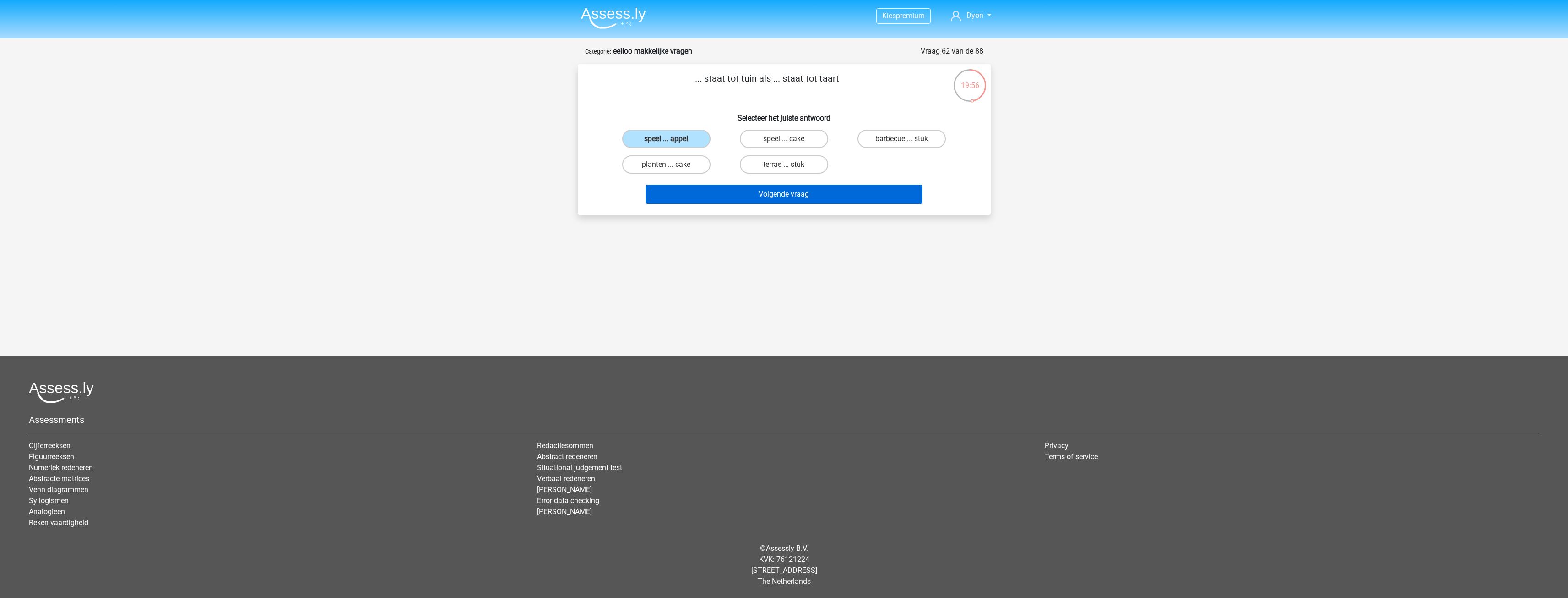
scroll to position [10, 0]
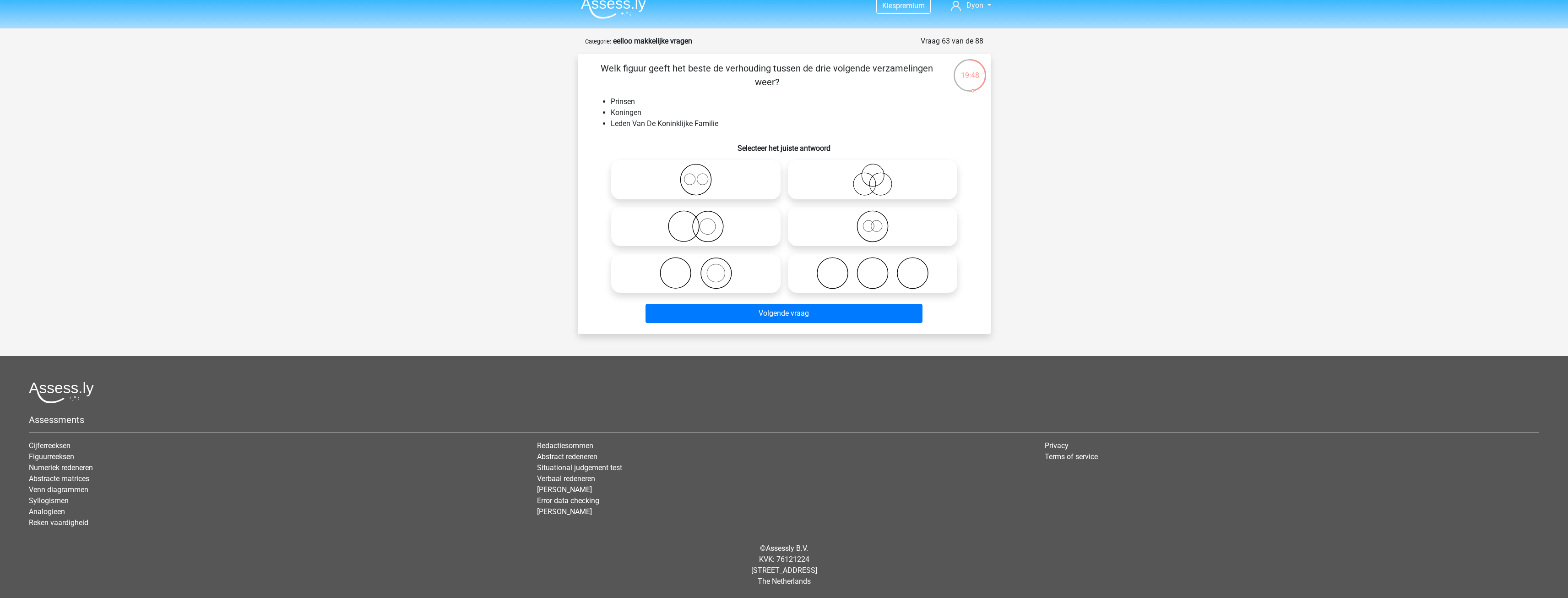
click at [664, 175] on icon at bounding box center [696, 179] width 162 height 32
click at [696, 175] on input "radio" at bounding box center [698, 172] width 6 height 6
radio input "true"
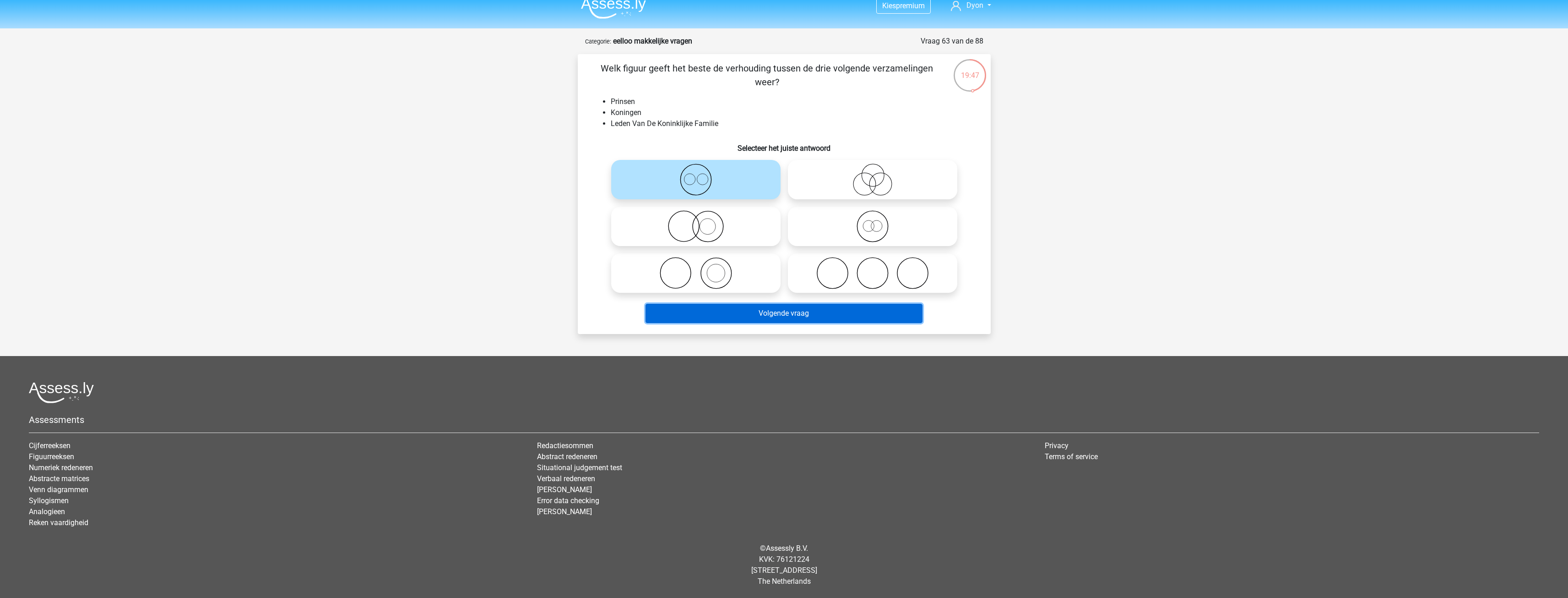
click at [818, 312] on button "Volgende vraag" at bounding box center [784, 313] width 277 height 19
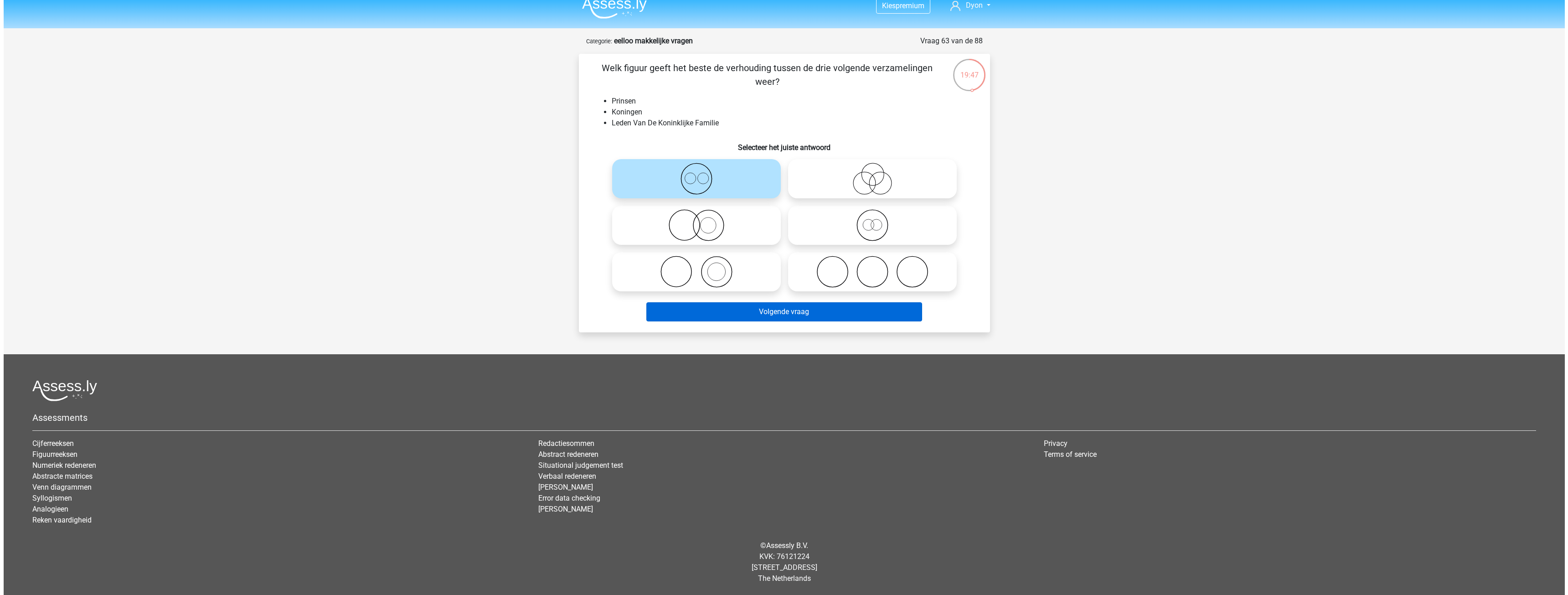
scroll to position [0, 0]
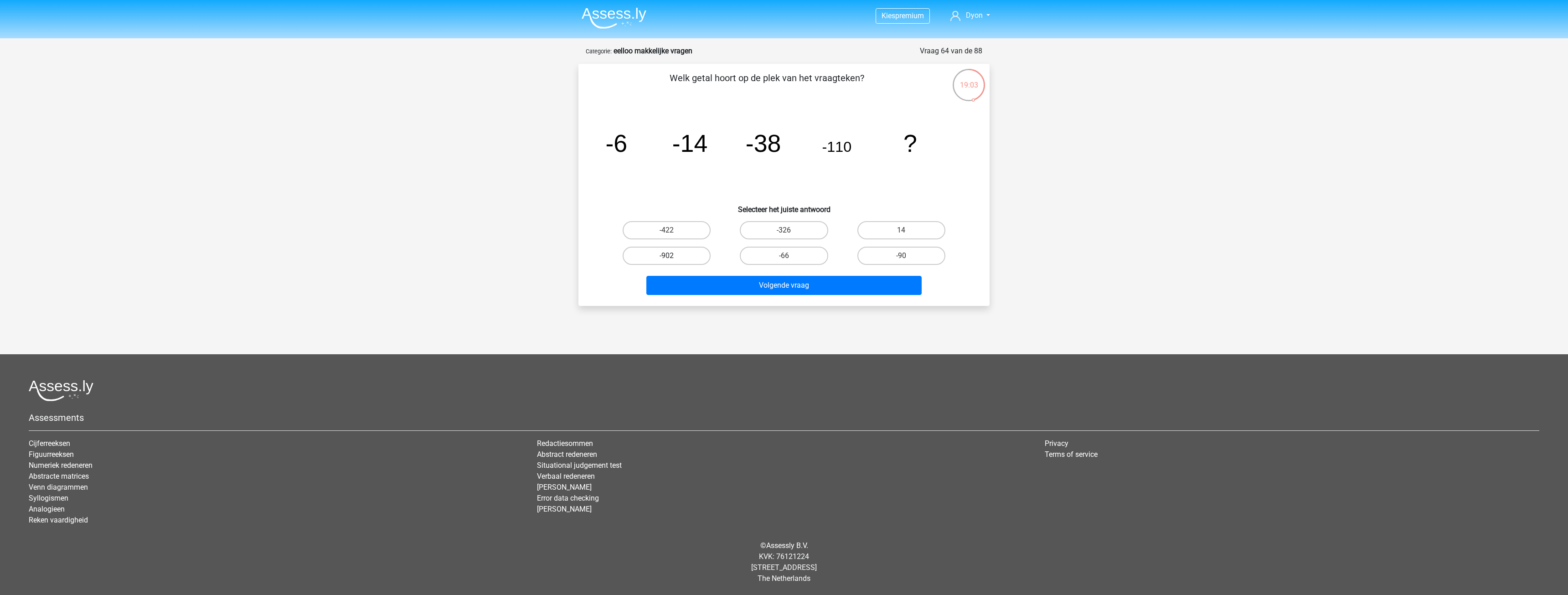
click at [675, 254] on label "-902" at bounding box center [666, 256] width 88 height 18
click at [673, 256] on input "-902" at bounding box center [670, 259] width 6 height 6
radio input "true"
click at [767, 276] on button "Volgende vraag" at bounding box center [784, 285] width 276 height 19
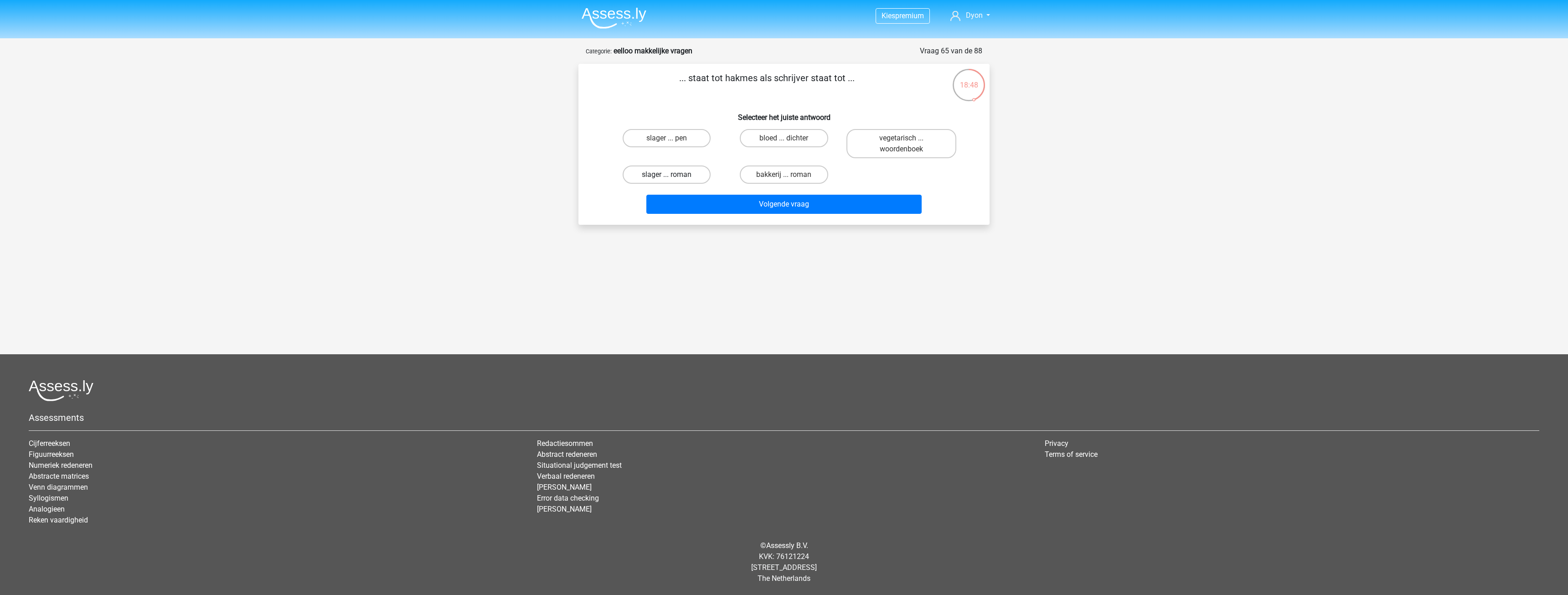
click at [702, 170] on label "slager ... roman" at bounding box center [666, 175] width 88 height 18
click at [673, 175] on input "slager ... roman" at bounding box center [670, 177] width 6 height 6
radio input "true"
click at [711, 196] on button "Volgende vraag" at bounding box center [784, 204] width 276 height 19
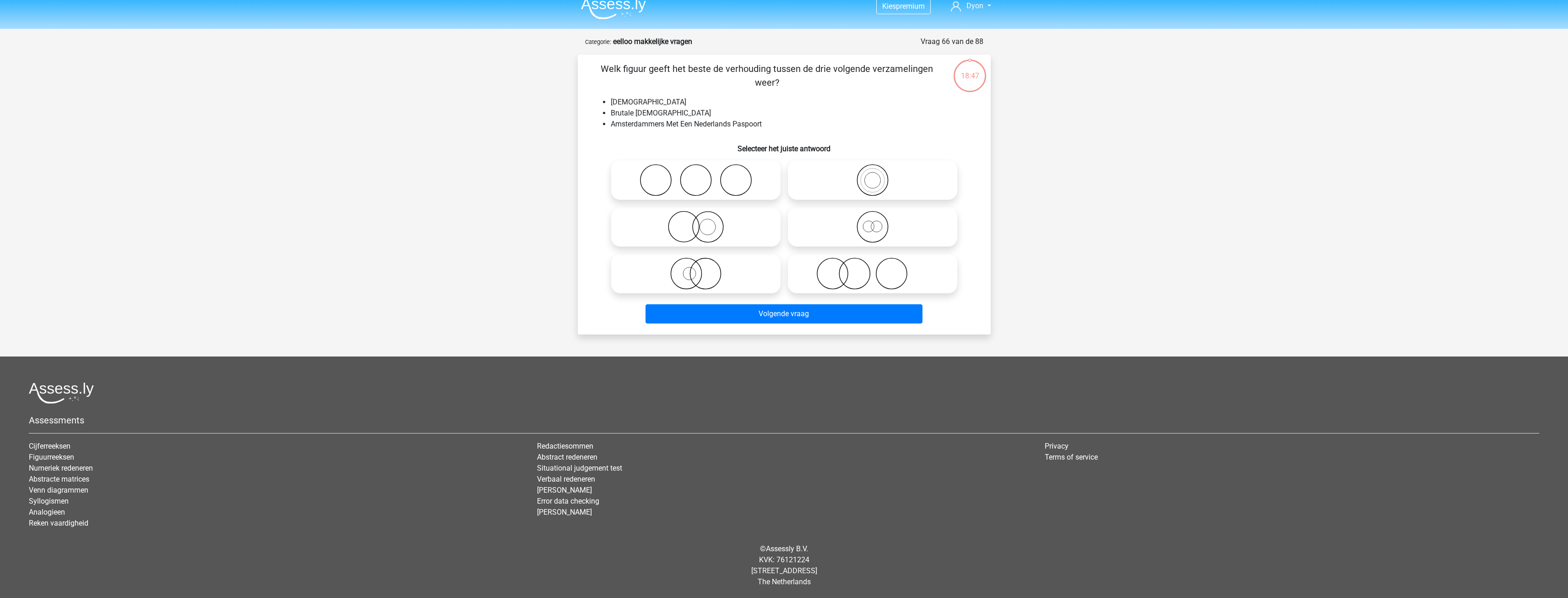
scroll to position [10, 0]
click at [772, 280] on icon at bounding box center [696, 273] width 162 height 32
click at [702, 268] on input "radio" at bounding box center [698, 265] width 6 height 6
radio input "true"
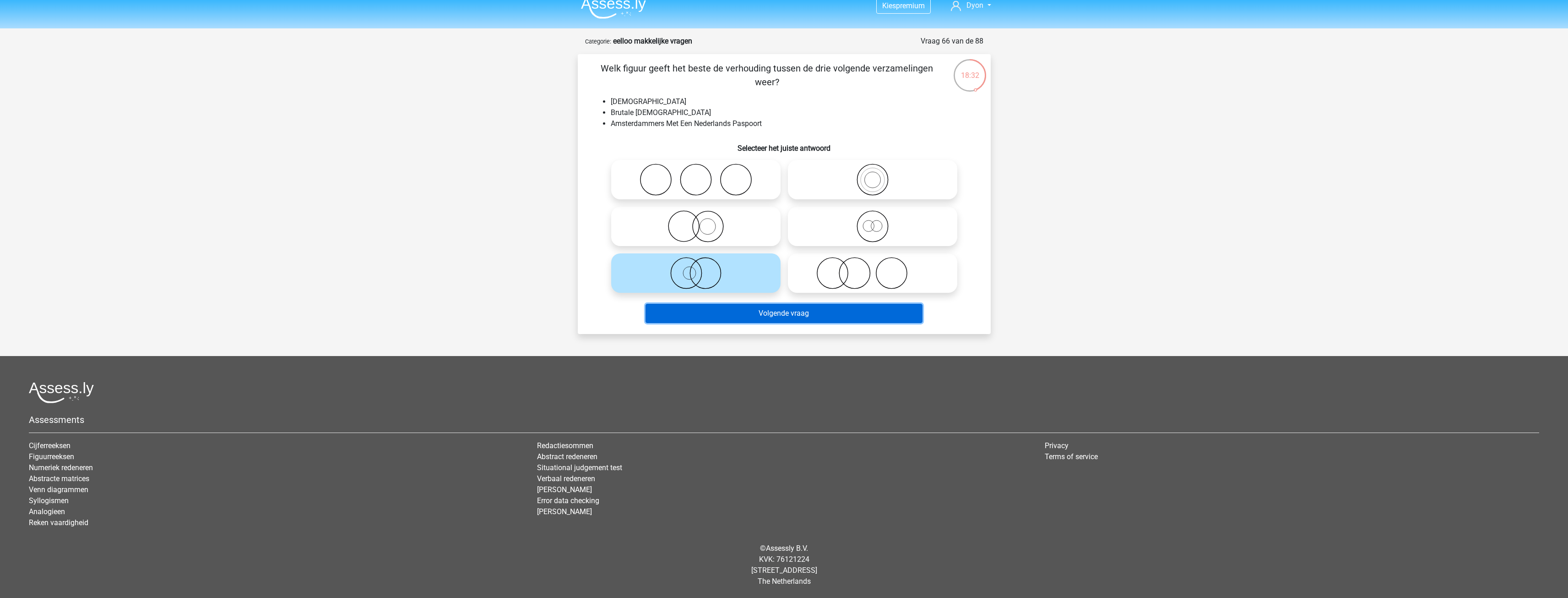
click at [735, 314] on button "Volgende vraag" at bounding box center [784, 313] width 277 height 19
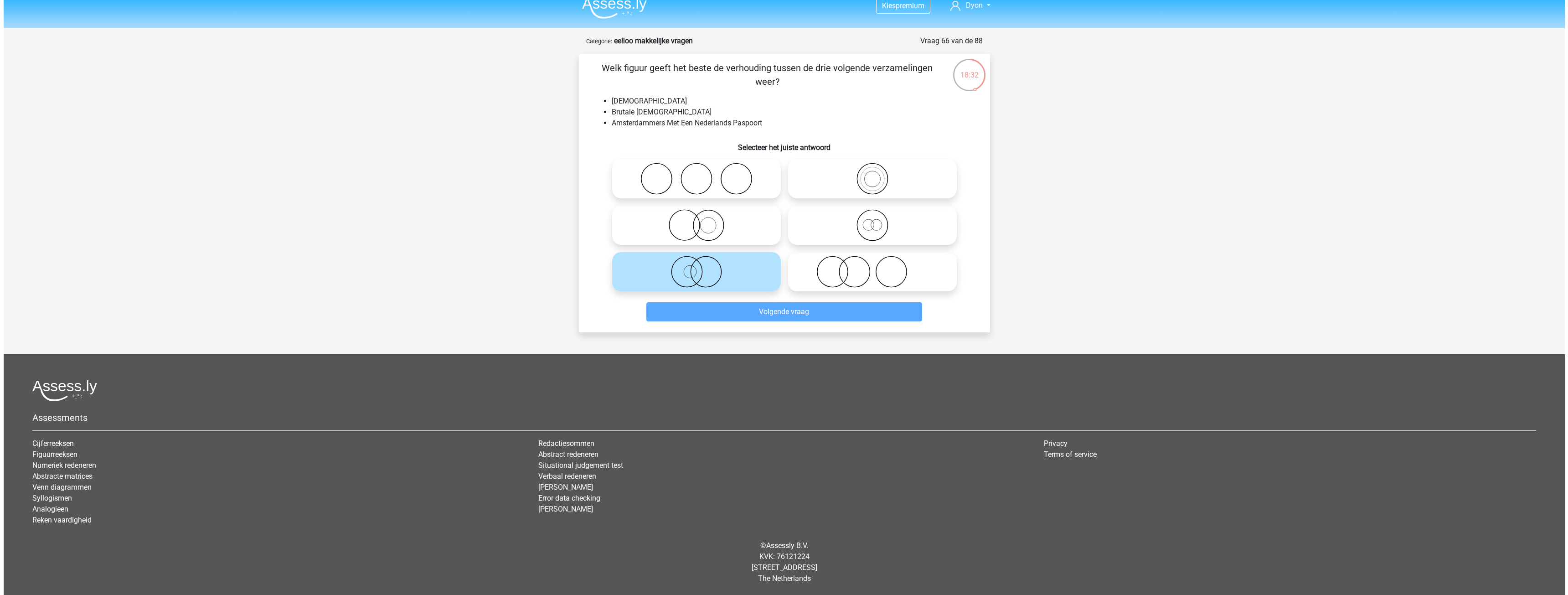
scroll to position [0, 0]
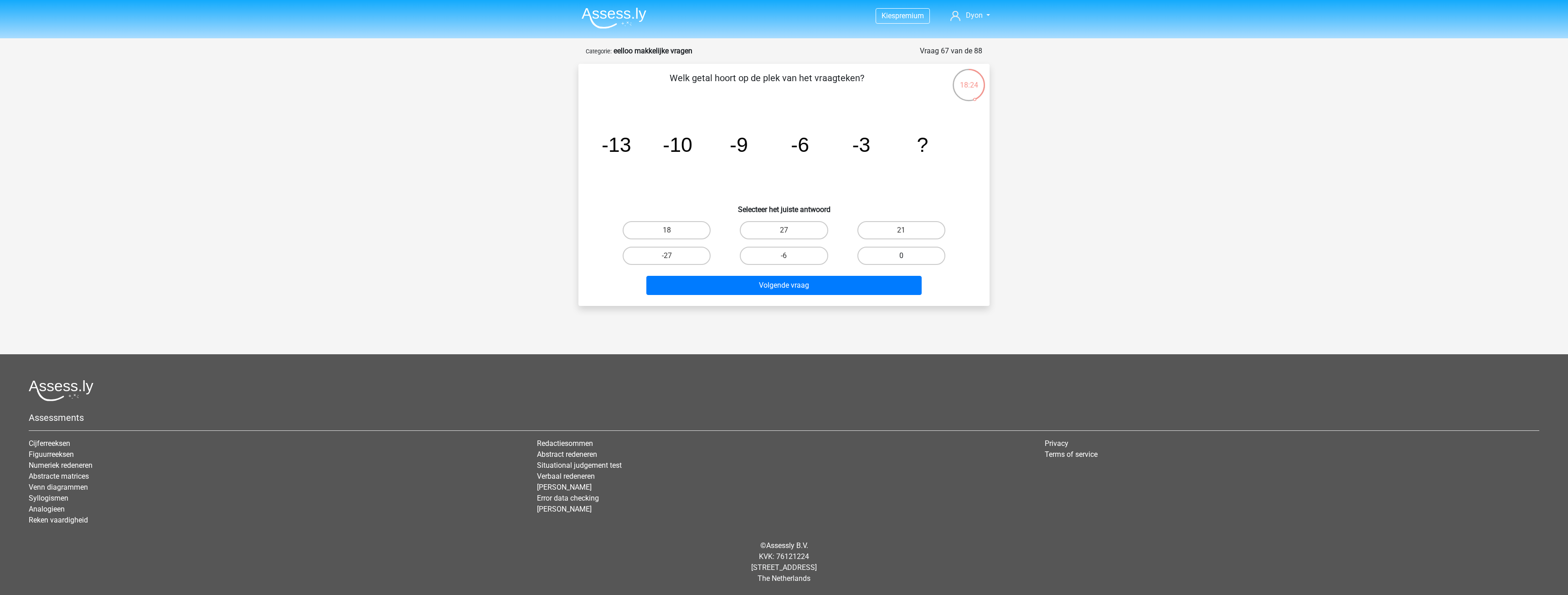
click at [911, 248] on label "0" at bounding box center [902, 256] width 88 height 18
click at [907, 256] on input "0" at bounding box center [904, 259] width 6 height 6
radio input "true"
click at [898, 274] on div "Volgende vraag" at bounding box center [784, 283] width 382 height 30
click at [894, 284] on button "Volgende vraag" at bounding box center [784, 285] width 276 height 19
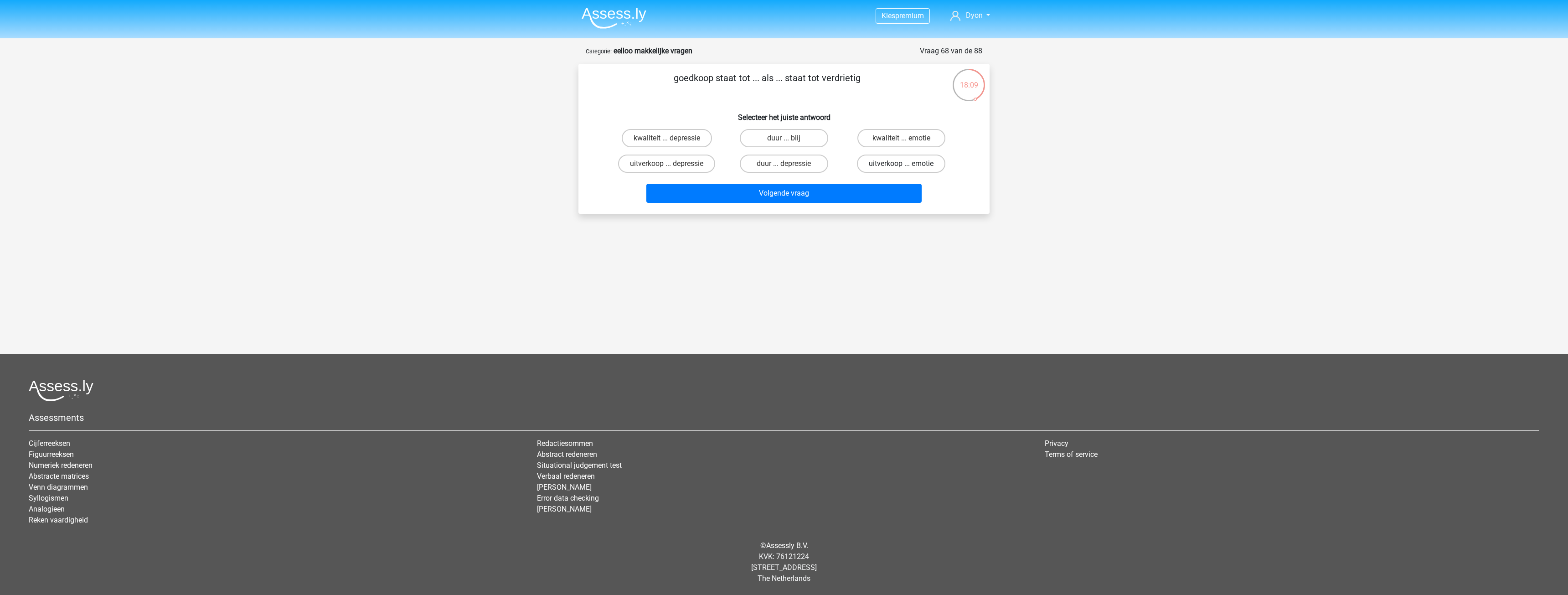
click at [882, 166] on label "uitverkoop ... emotie" at bounding box center [901, 163] width 89 height 18
click at [902, 166] on input "uitverkoop ... emotie" at bounding box center [904, 166] width 6 height 6
radio input "true"
click at [880, 186] on button "Volgende vraag" at bounding box center [784, 193] width 276 height 19
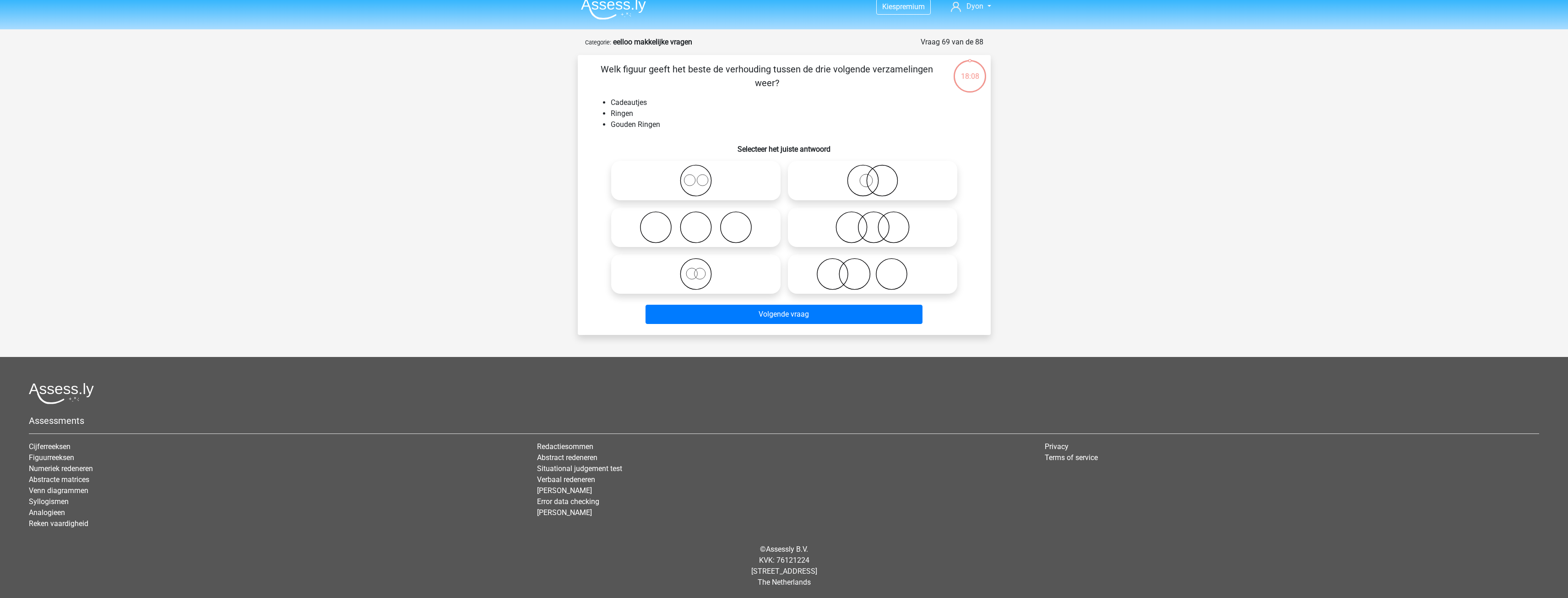
scroll to position [10, 0]
click at [817, 222] on icon at bounding box center [872, 227] width 162 height 32
click at [873, 222] on input "radio" at bounding box center [876, 218] width 6 height 6
radio input "true"
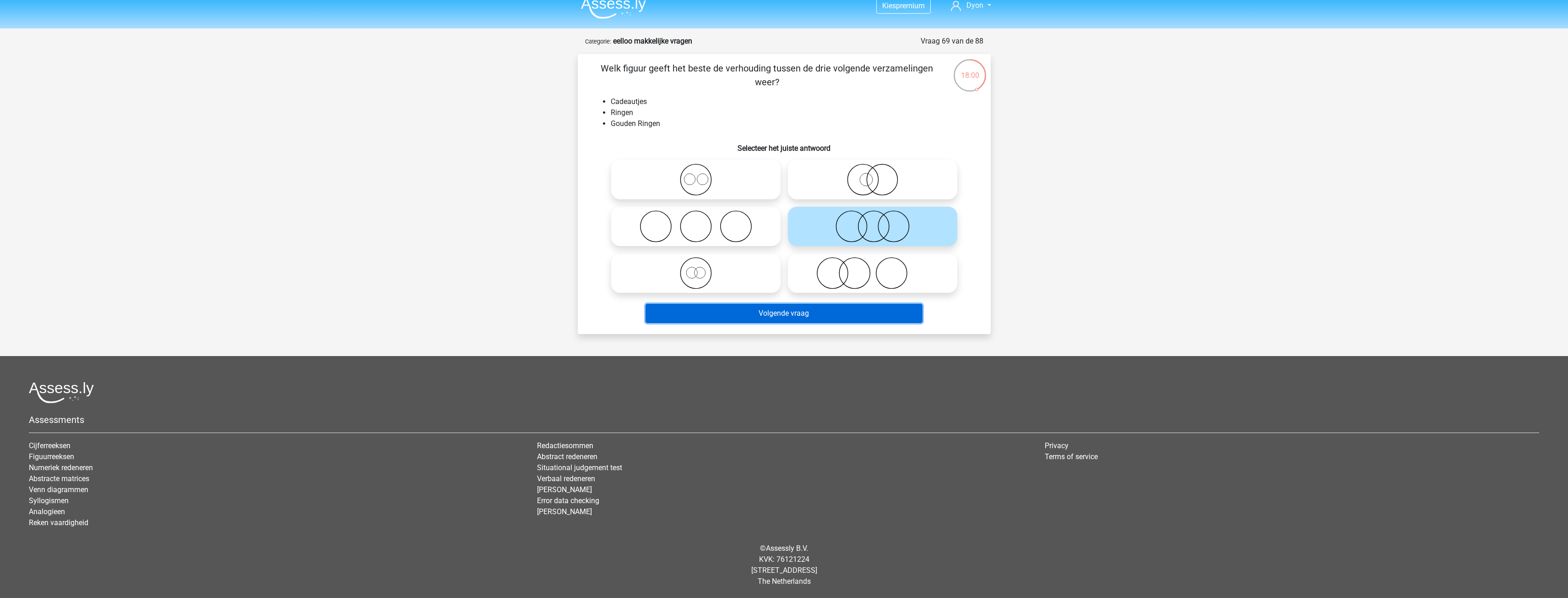
click at [798, 311] on button "Volgende vraag" at bounding box center [784, 313] width 277 height 19
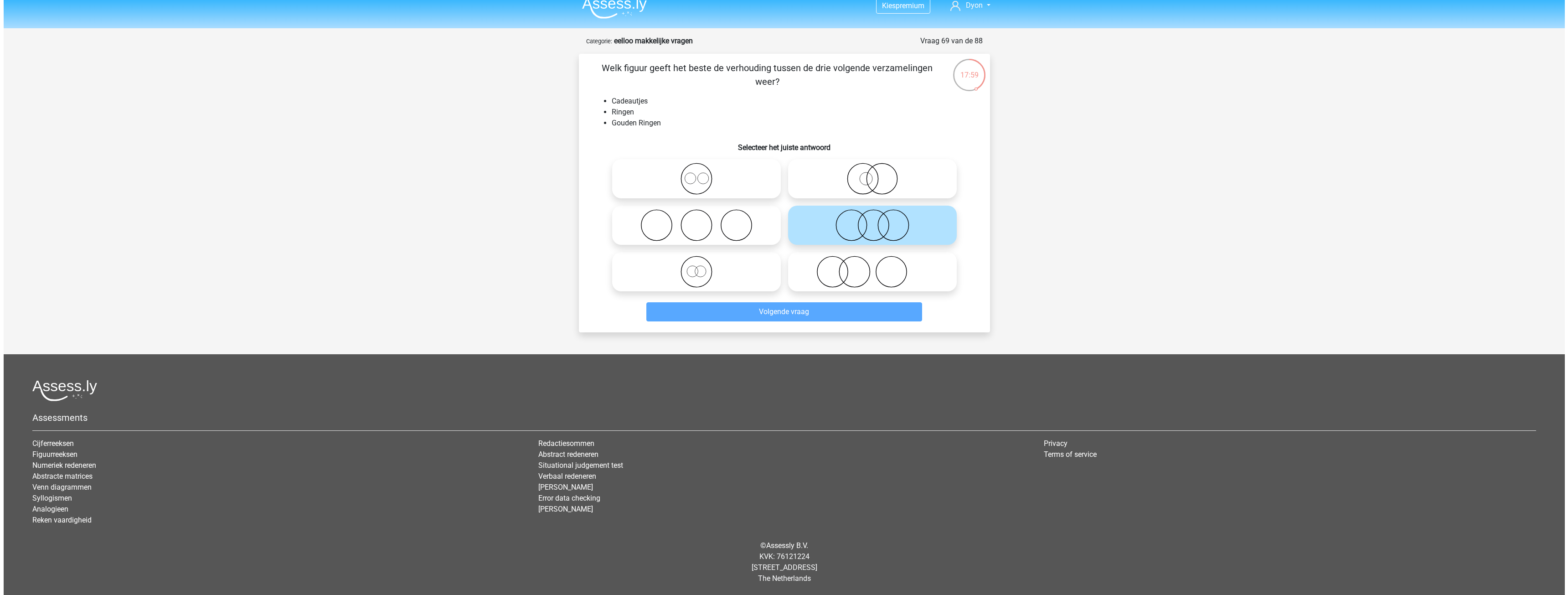
scroll to position [0, 0]
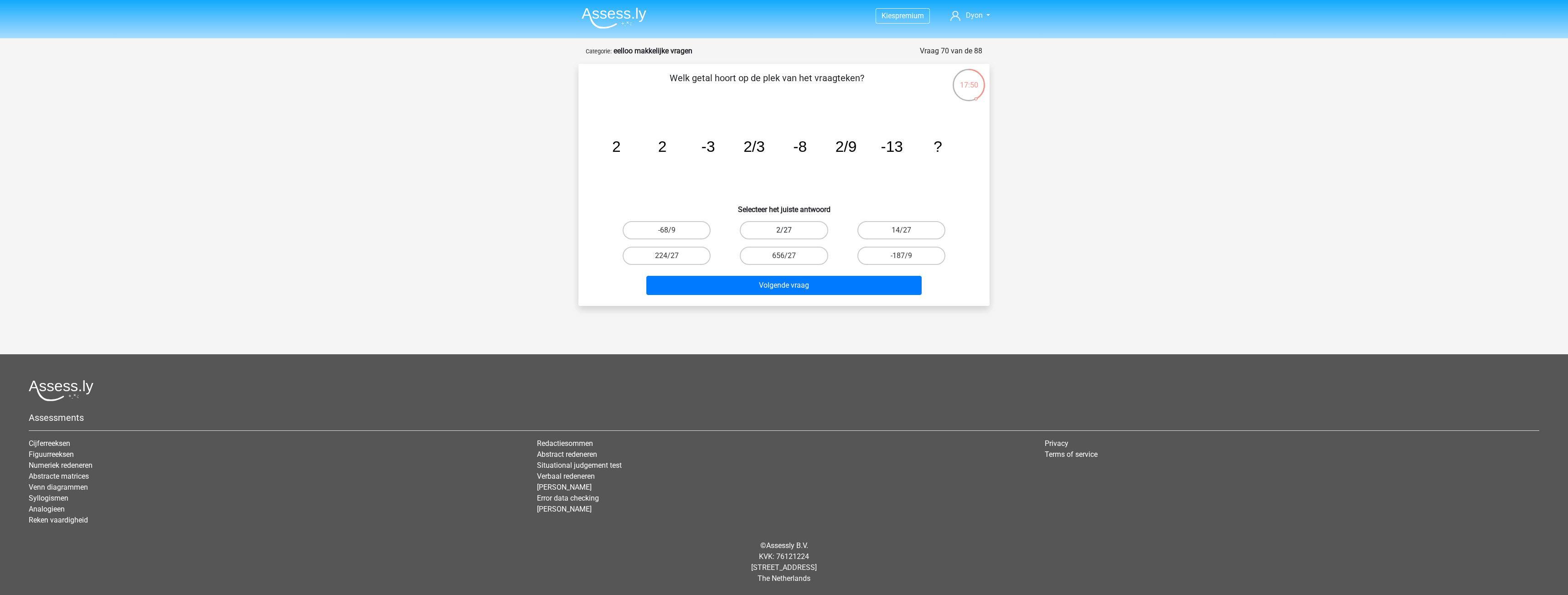
click at [821, 225] on label "2/27" at bounding box center [784, 230] width 88 height 18
click at [790, 230] on input "2/27" at bounding box center [786, 233] width 6 height 6
radio input "true"
click at [829, 273] on div "Volgende vraag" at bounding box center [784, 283] width 382 height 30
click at [827, 283] on button "Volgende vraag" at bounding box center [784, 285] width 276 height 19
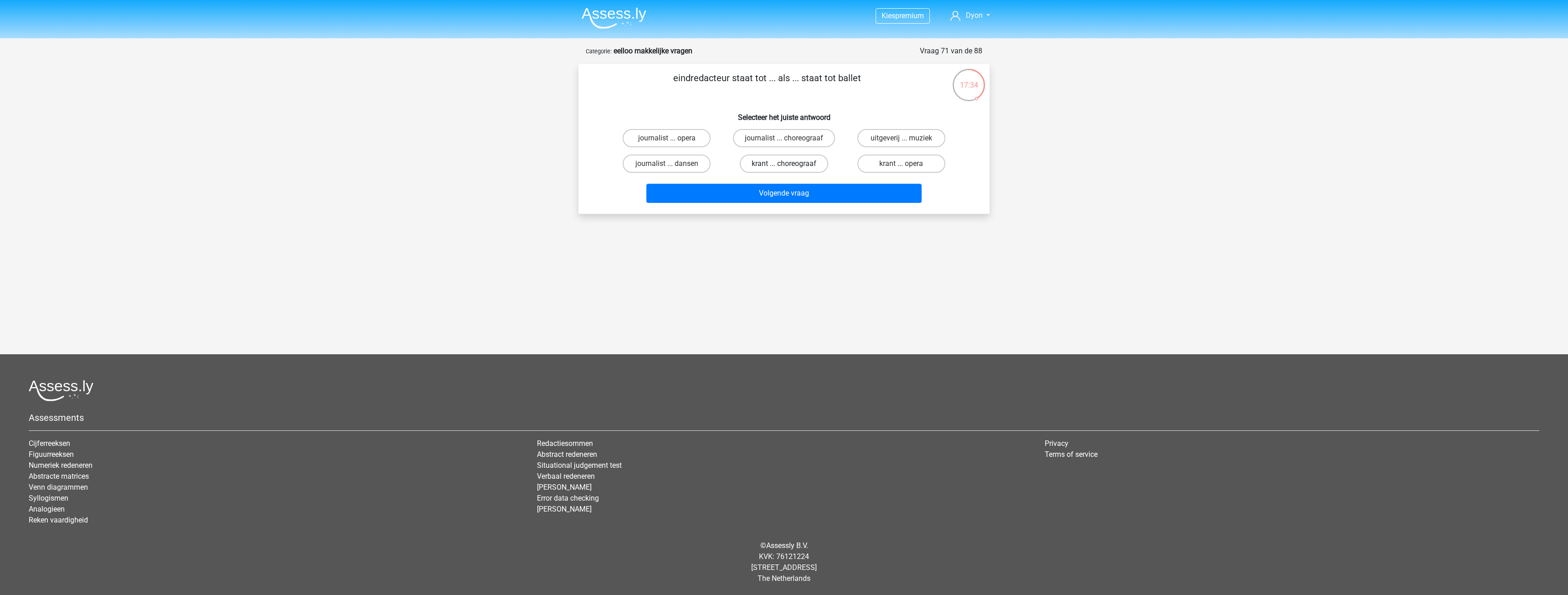
click at [824, 160] on label "krant ... choreograaf" at bounding box center [784, 163] width 89 height 18
click at [790, 163] on input "krant ... choreograaf" at bounding box center [786, 166] width 6 height 6
radio input "true"
click at [862, 188] on button "Volgende vraag" at bounding box center [784, 193] width 276 height 19
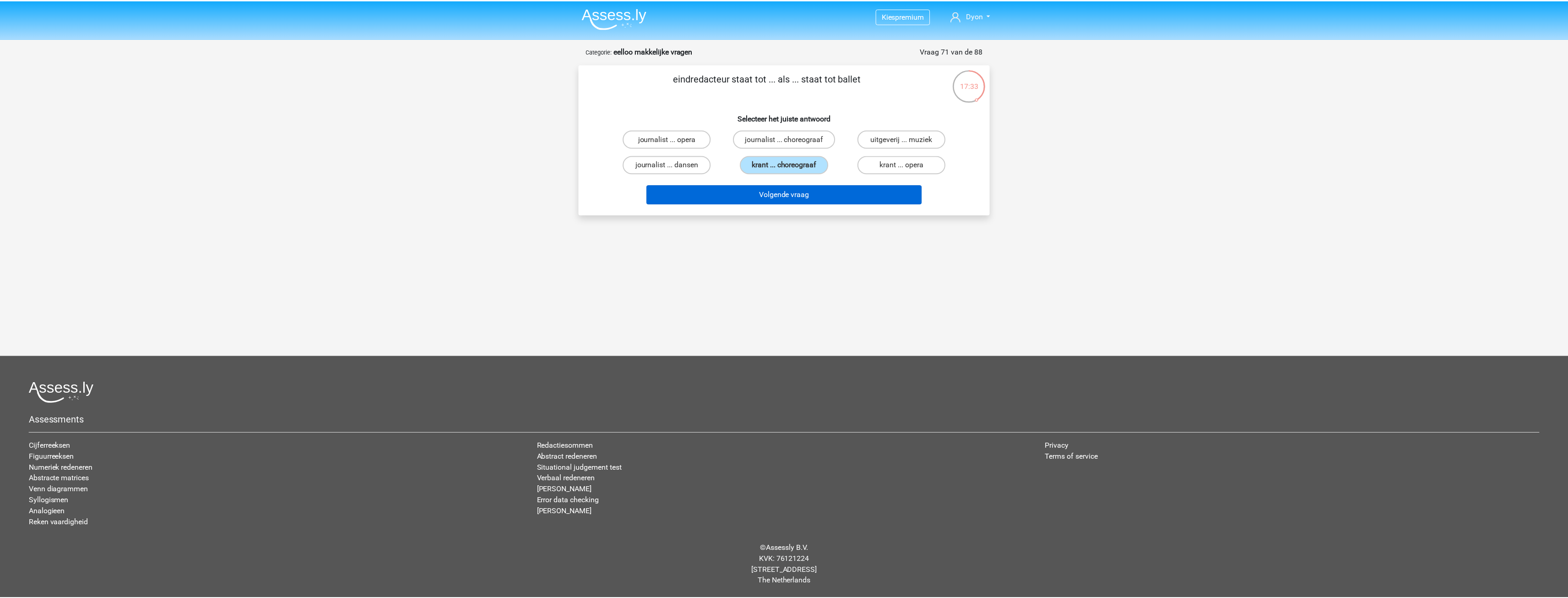
scroll to position [10, 0]
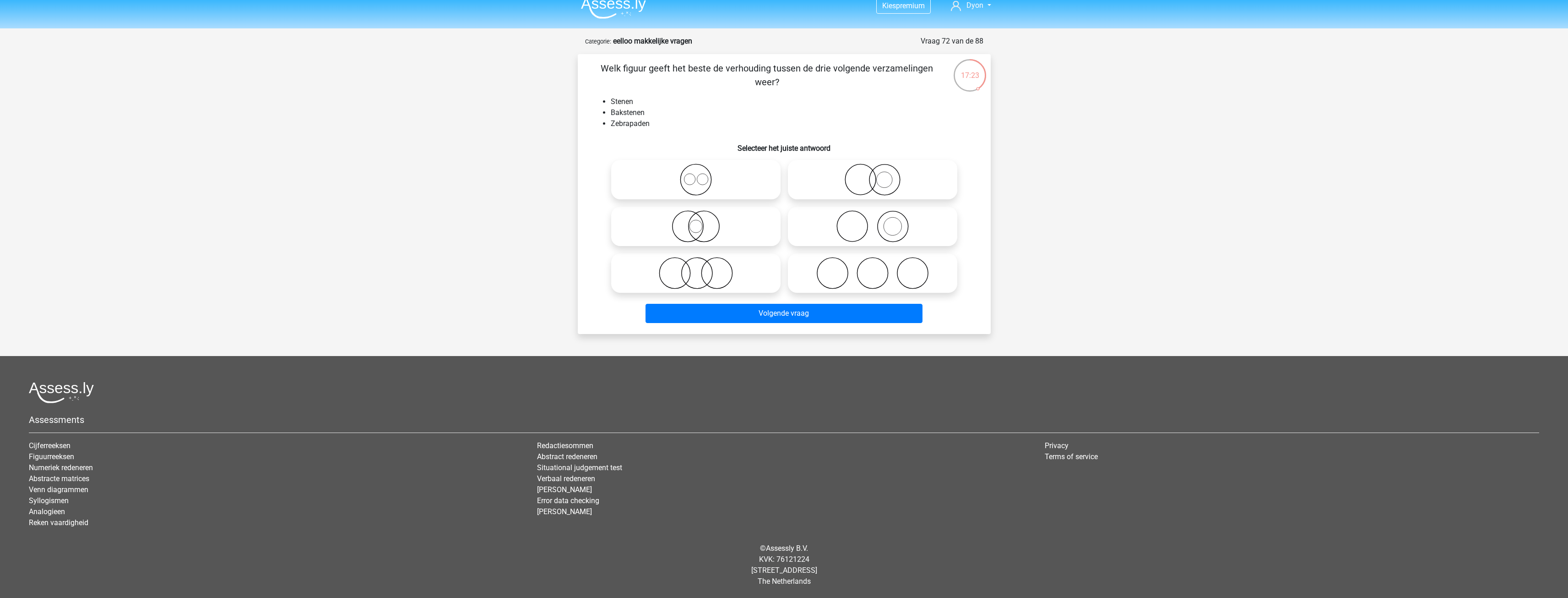
click at [743, 269] on icon at bounding box center [696, 273] width 162 height 32
click at [702, 268] on input "radio" at bounding box center [698, 265] width 6 height 6
radio input "true"
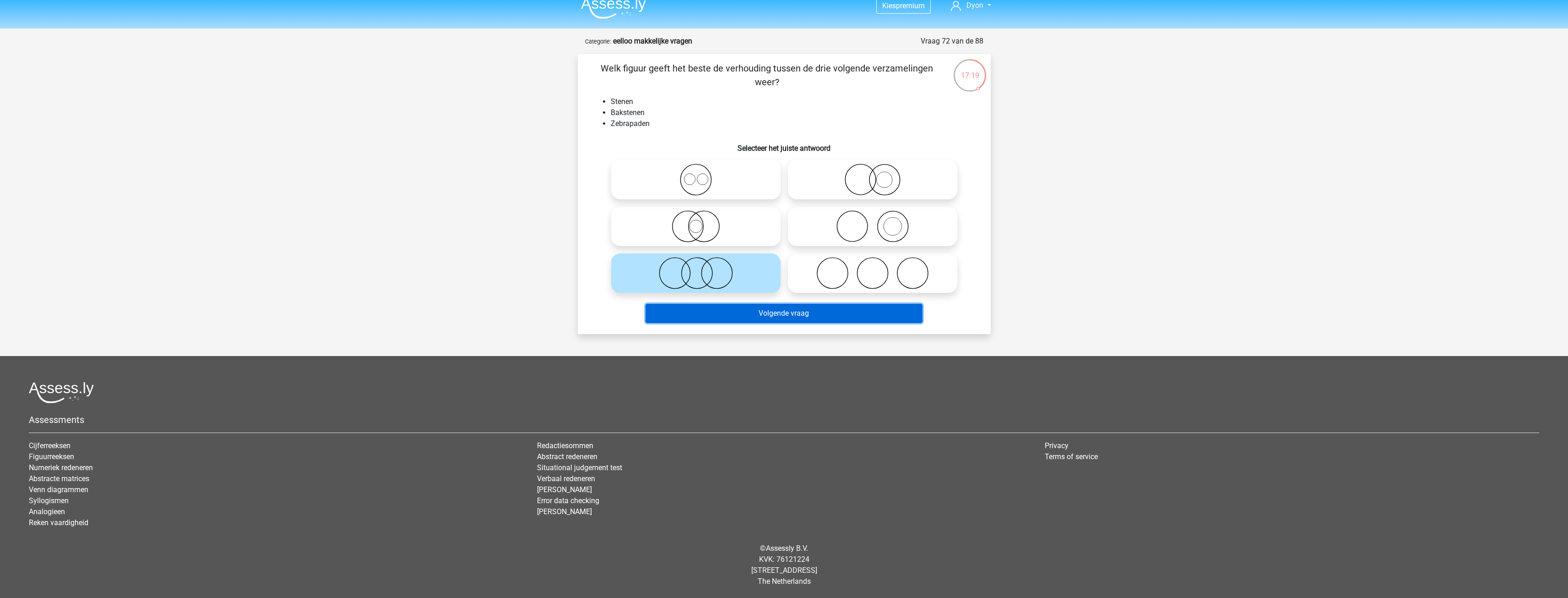
click at [784, 307] on button "Volgende vraag" at bounding box center [784, 313] width 277 height 19
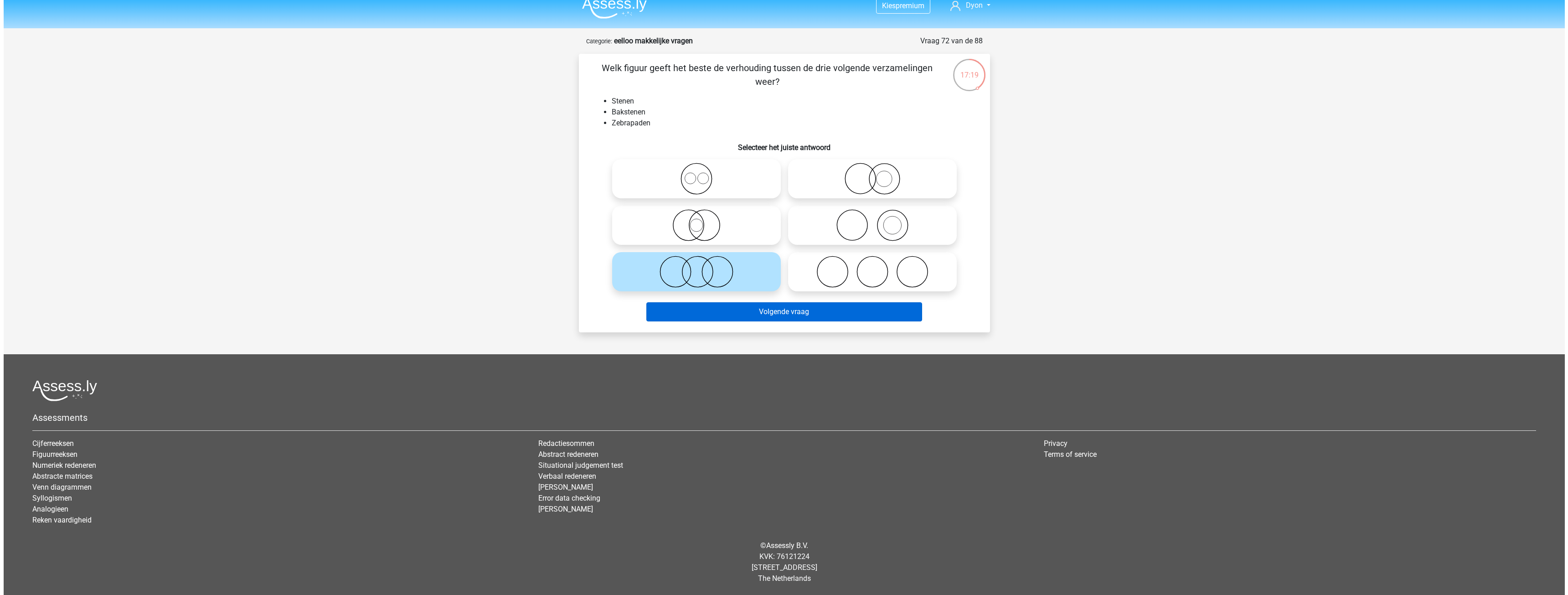
scroll to position [0, 0]
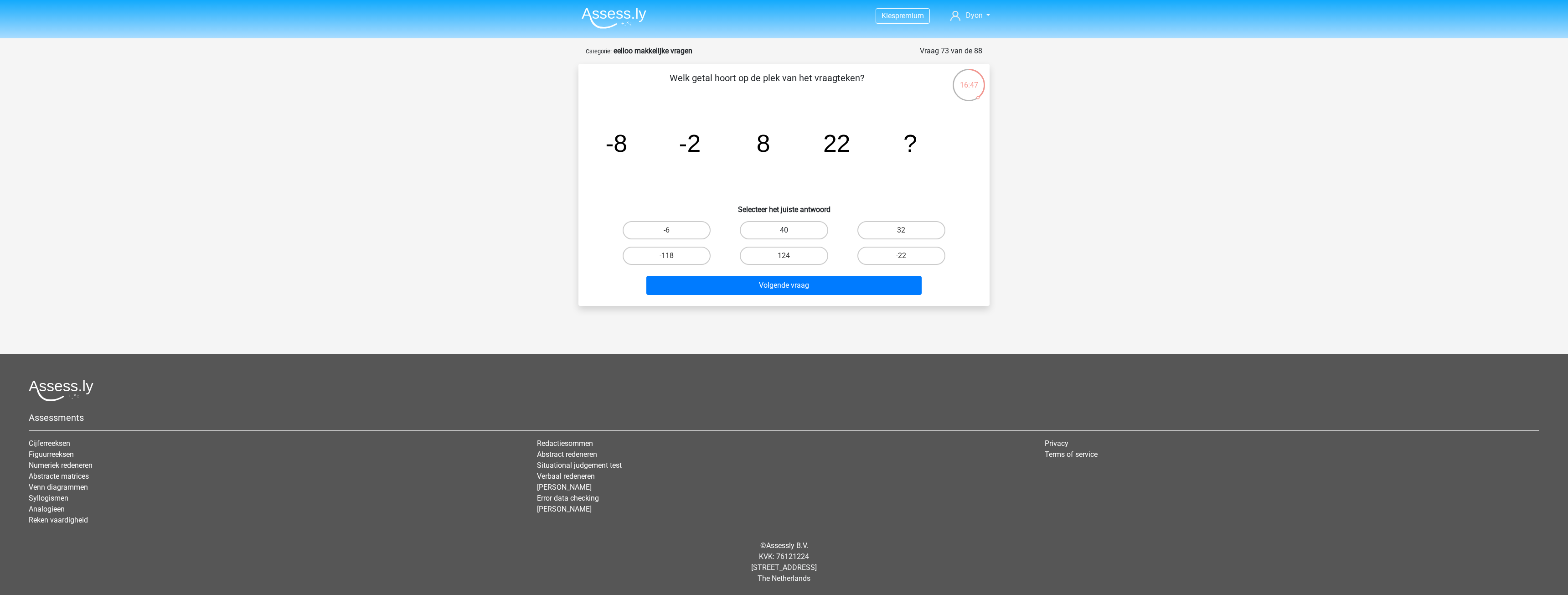
click at [809, 224] on label "40" at bounding box center [784, 230] width 88 height 18
click at [790, 230] on input "40" at bounding box center [786, 233] width 6 height 6
radio input "true"
click at [825, 284] on button "Volgende vraag" at bounding box center [784, 285] width 276 height 19
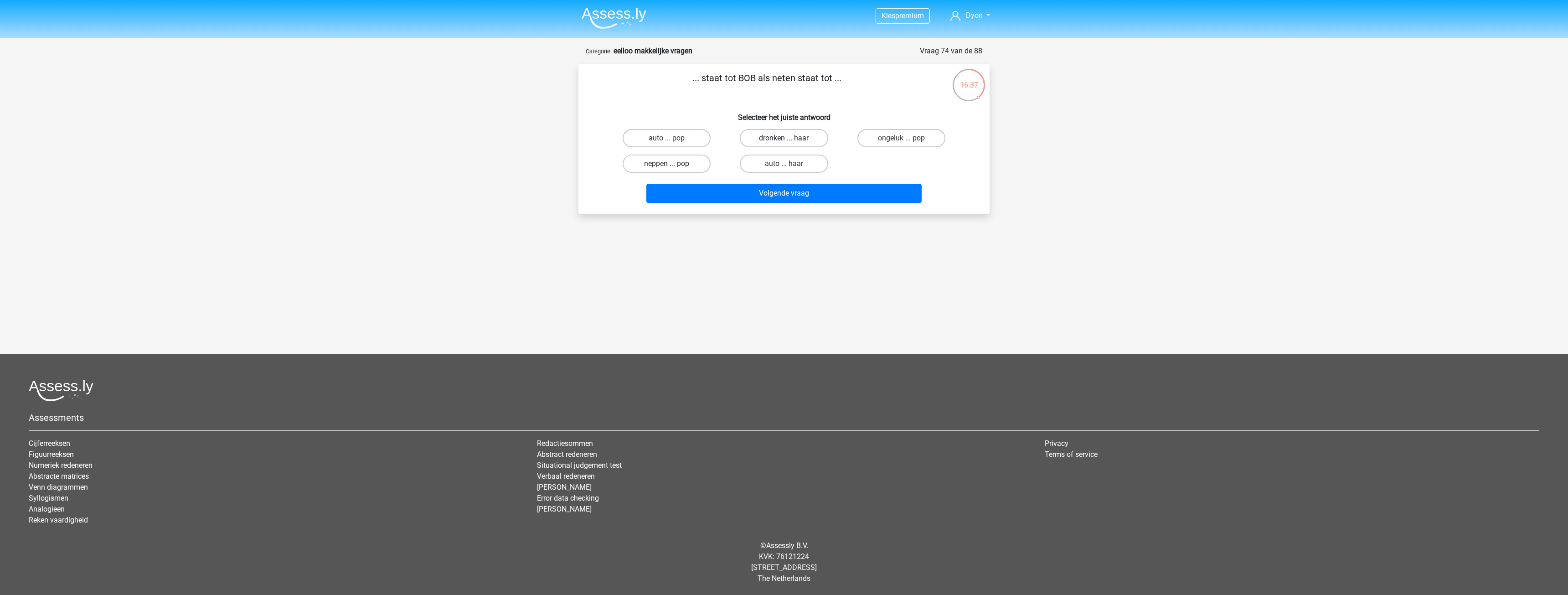
click at [748, 138] on label "dronken ... haar" at bounding box center [784, 138] width 88 height 18
click at [784, 138] on input "dronken ... haar" at bounding box center [786, 141] width 6 height 6
radio input "true"
click at [757, 190] on button "Volgende vraag" at bounding box center [784, 193] width 276 height 19
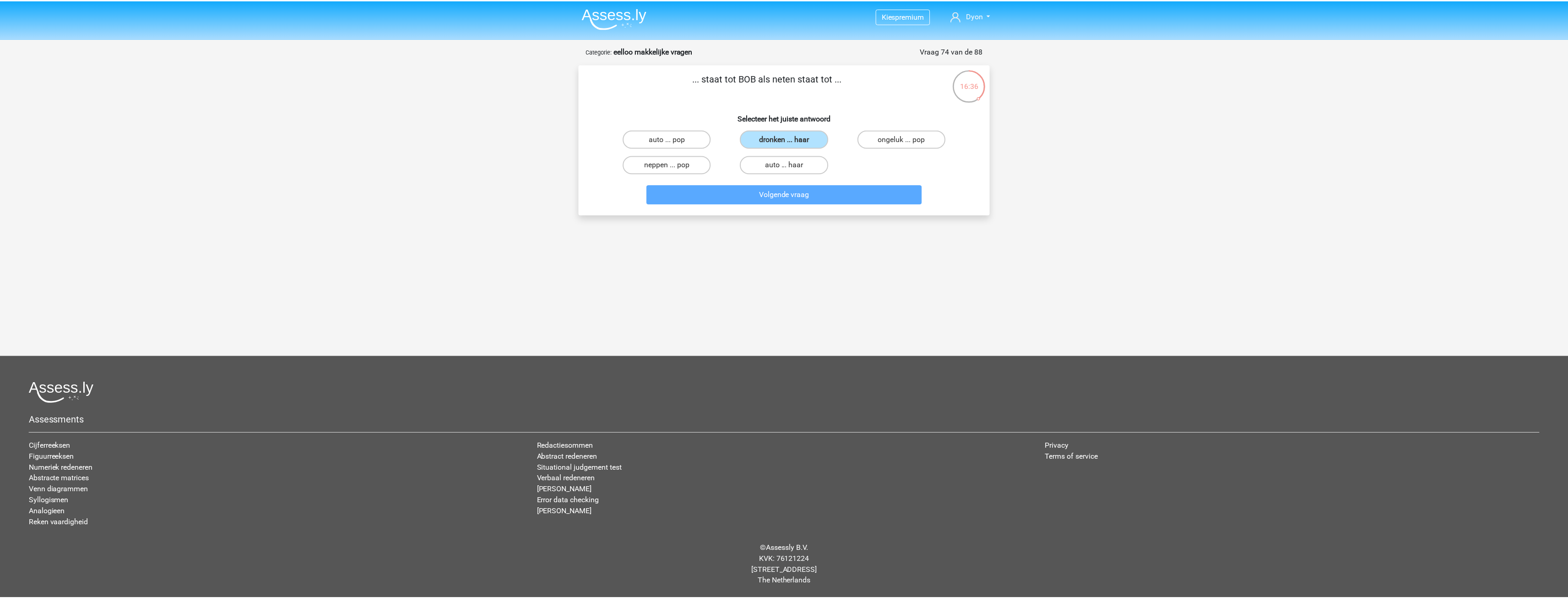
scroll to position [10, 0]
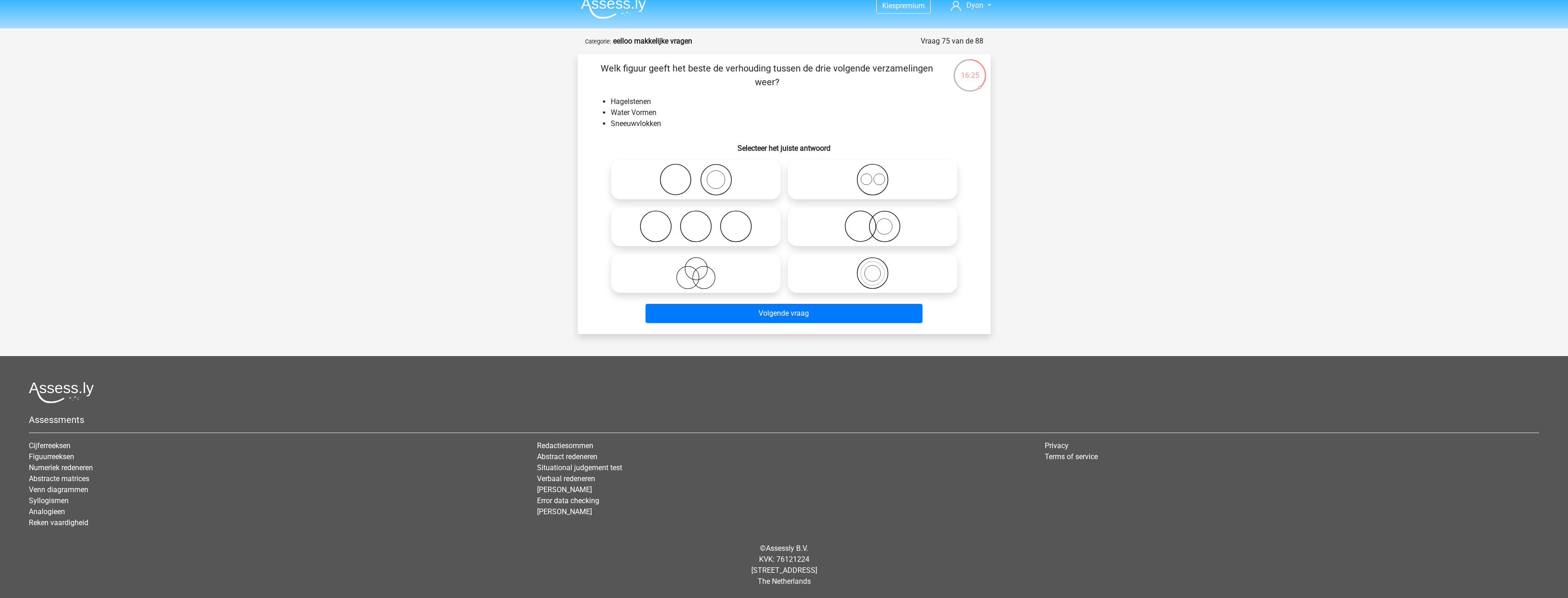
click at [801, 179] on icon at bounding box center [872, 179] width 162 height 32
click at [873, 175] on input "radio" at bounding box center [876, 172] width 6 height 6
radio input "true"
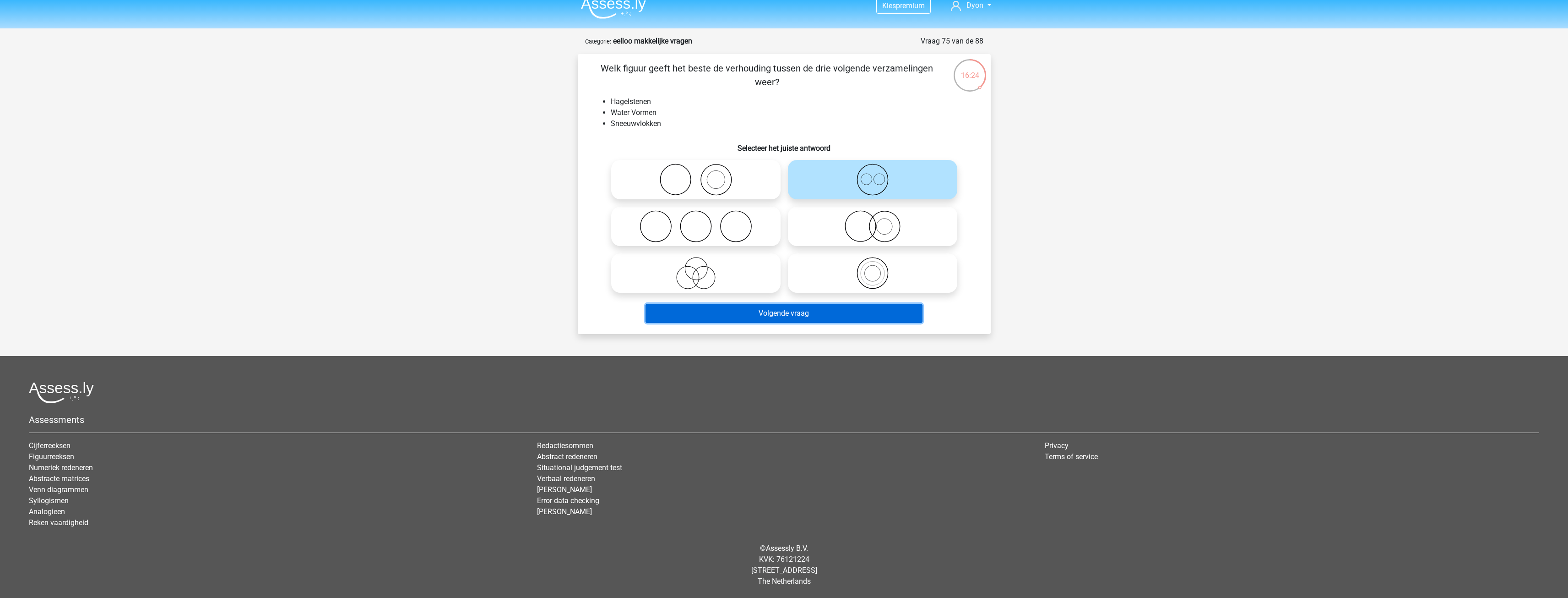
click at [797, 317] on button "Volgende vraag" at bounding box center [784, 313] width 277 height 19
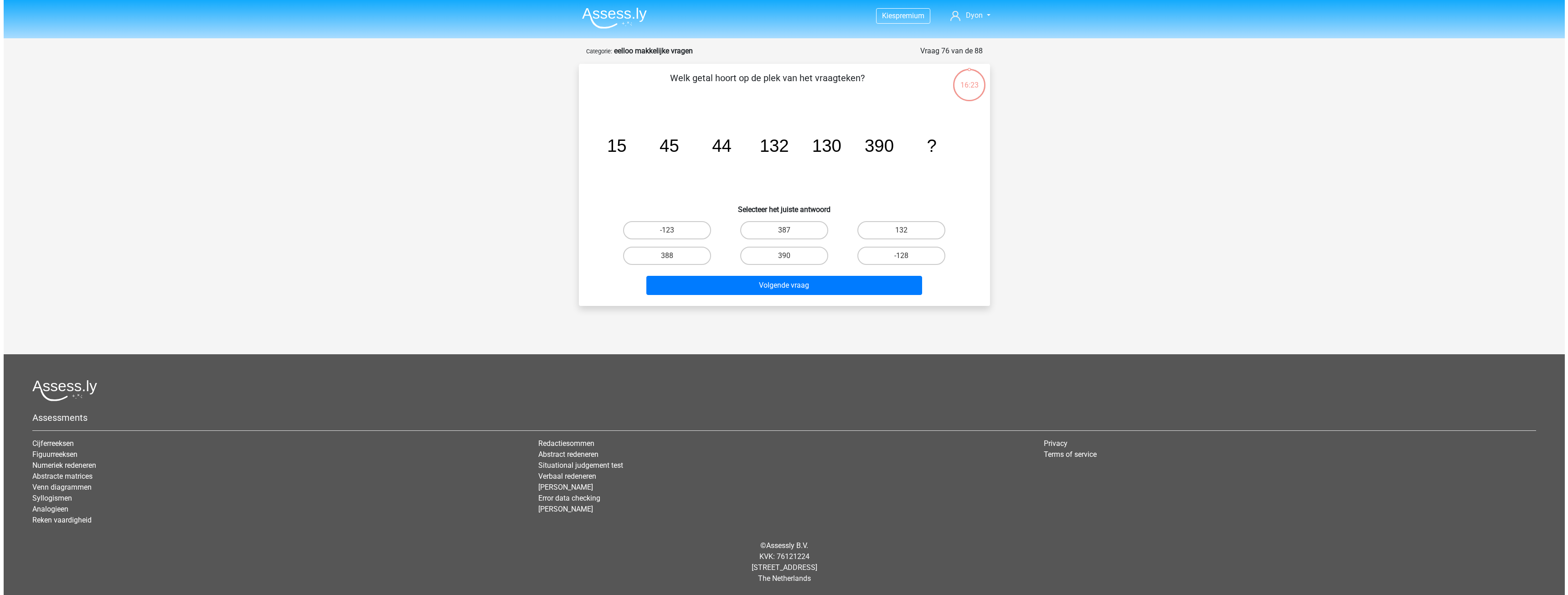
scroll to position [0, 0]
click at [808, 237] on label "387" at bounding box center [784, 230] width 88 height 18
click at [790, 236] on input "387" at bounding box center [786, 233] width 6 height 6
radio input "true"
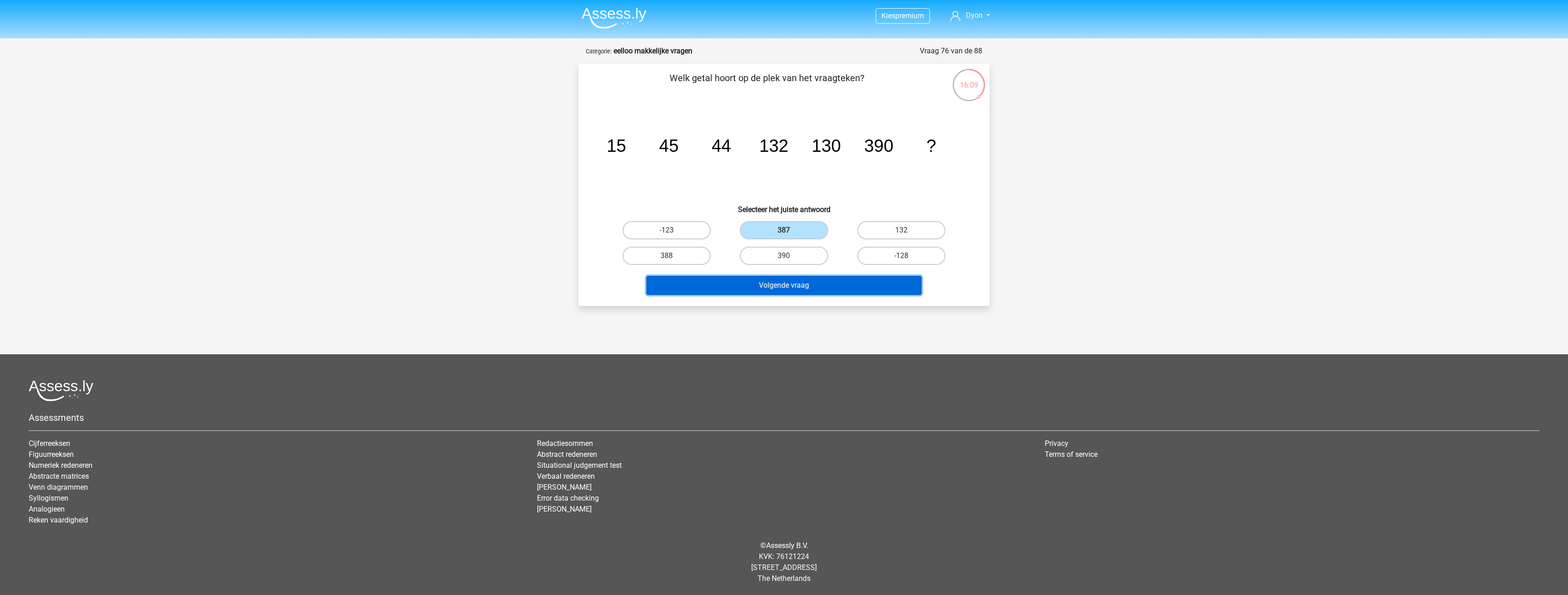
click at [820, 280] on button "Volgende vraag" at bounding box center [784, 285] width 276 height 19
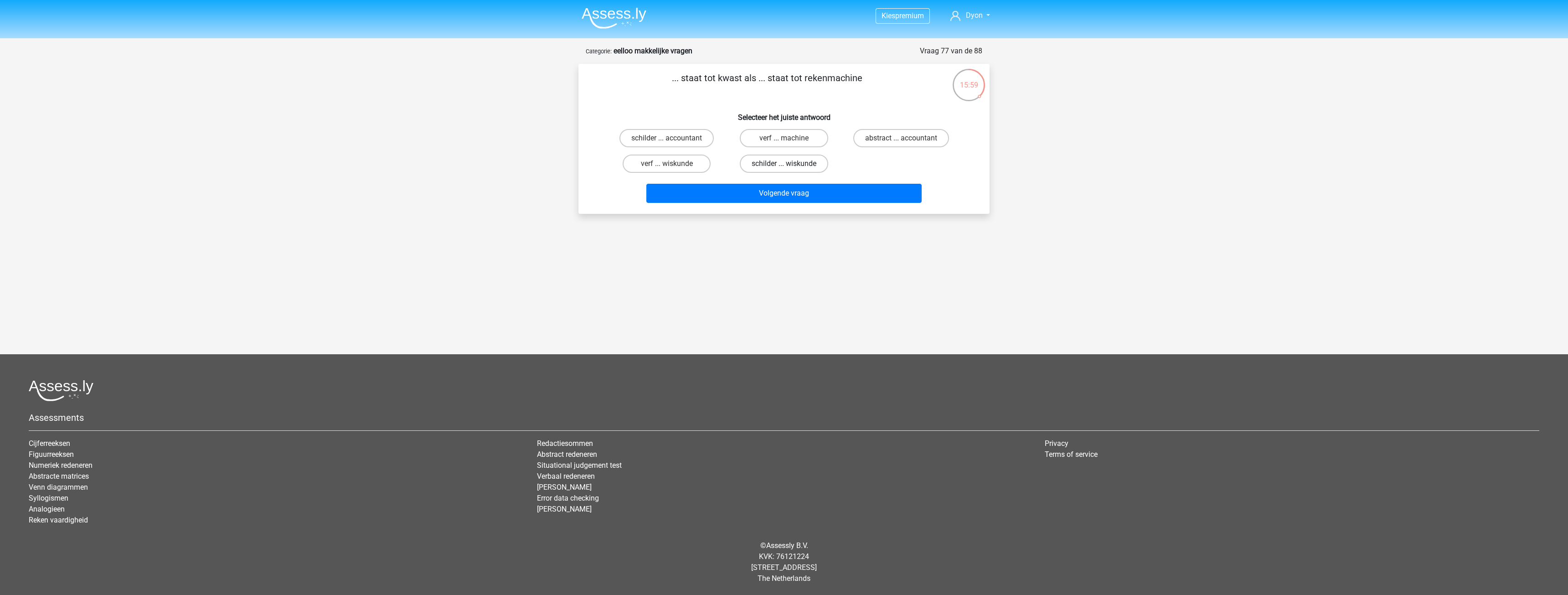
click at [807, 167] on label "schilder ... wiskunde" at bounding box center [784, 163] width 89 height 18
click at [790, 167] on input "schilder ... wiskunde" at bounding box center [786, 166] width 6 height 6
radio input "true"
click at [744, 192] on button "Volgende vraag" at bounding box center [784, 193] width 276 height 19
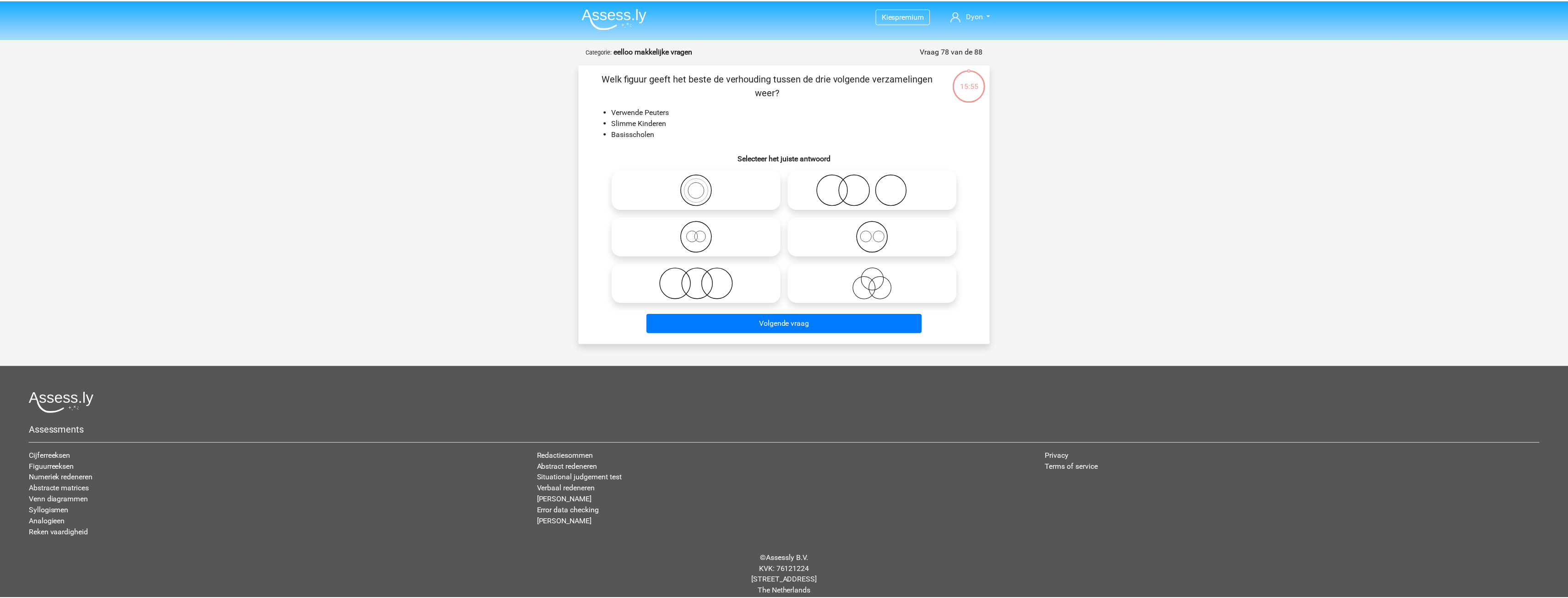
scroll to position [10, 0]
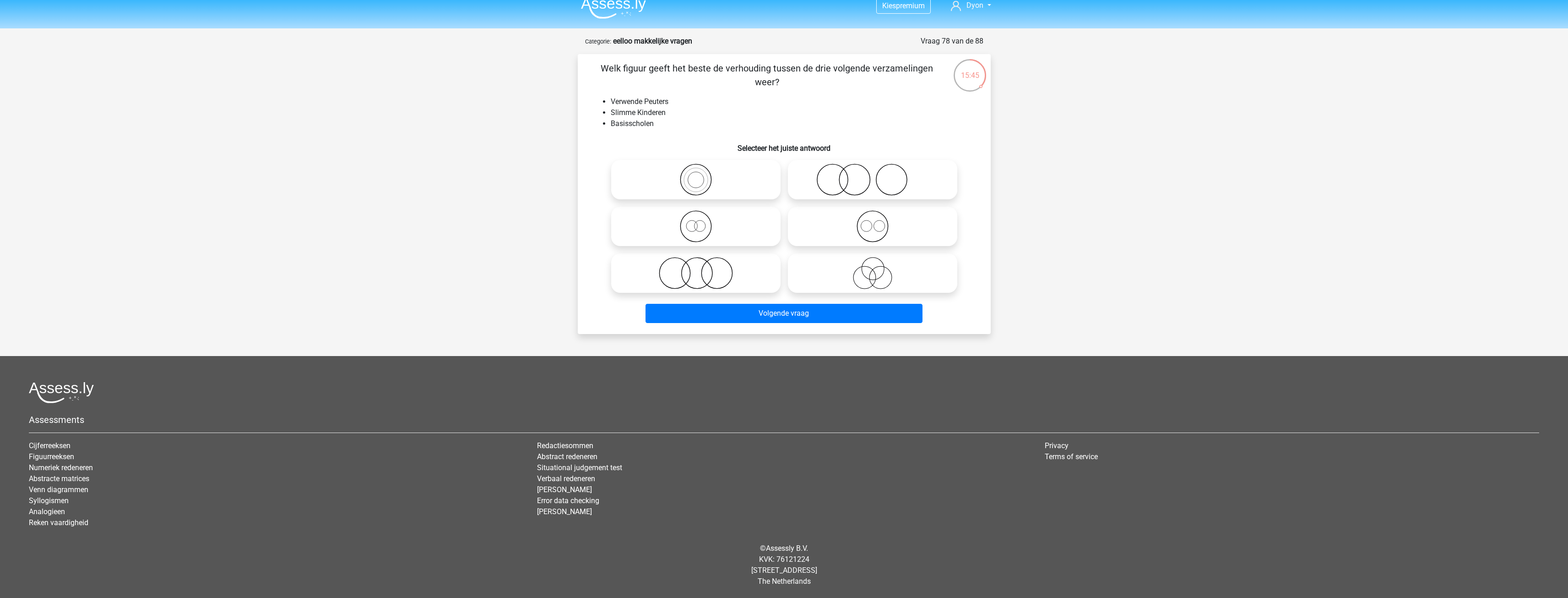
click at [737, 278] on icon at bounding box center [696, 273] width 162 height 32
click at [702, 268] on input "radio" at bounding box center [698, 265] width 6 height 6
radio input "true"
click at [814, 284] on icon at bounding box center [872, 273] width 162 height 32
click at [873, 268] on input "radio" at bounding box center [876, 265] width 6 height 6
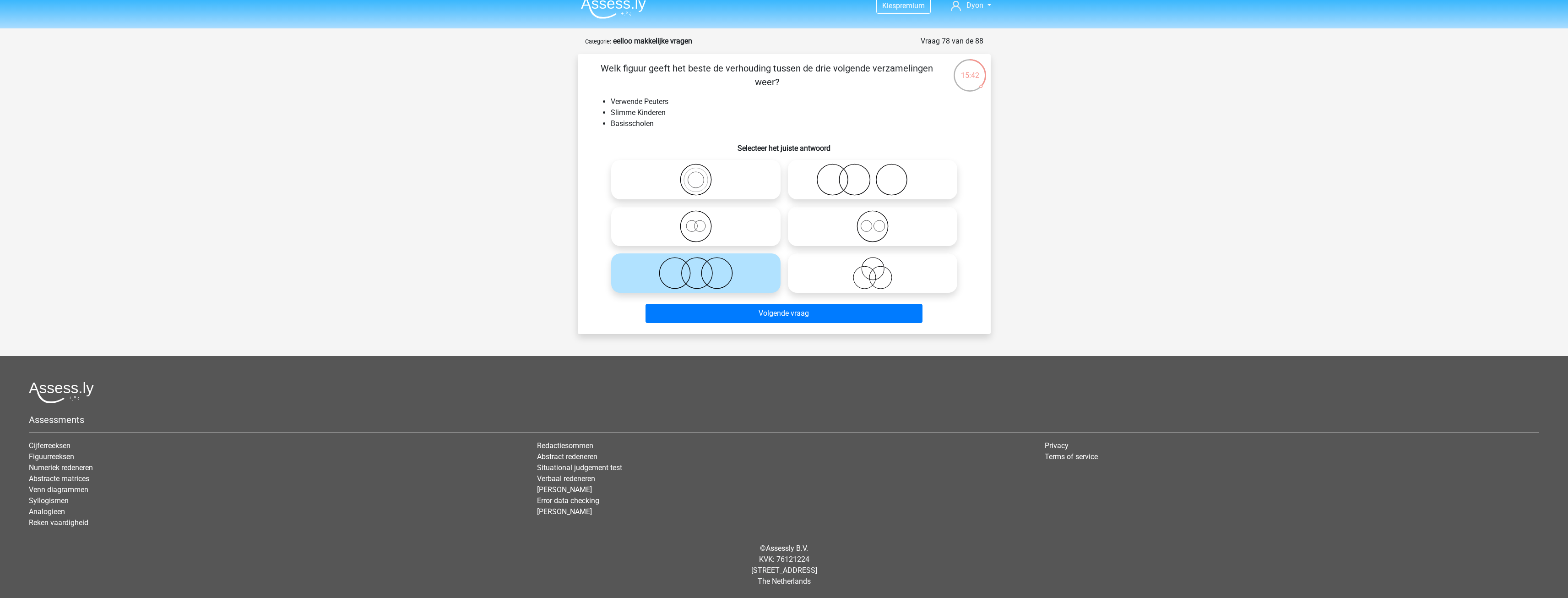
radio input "true"
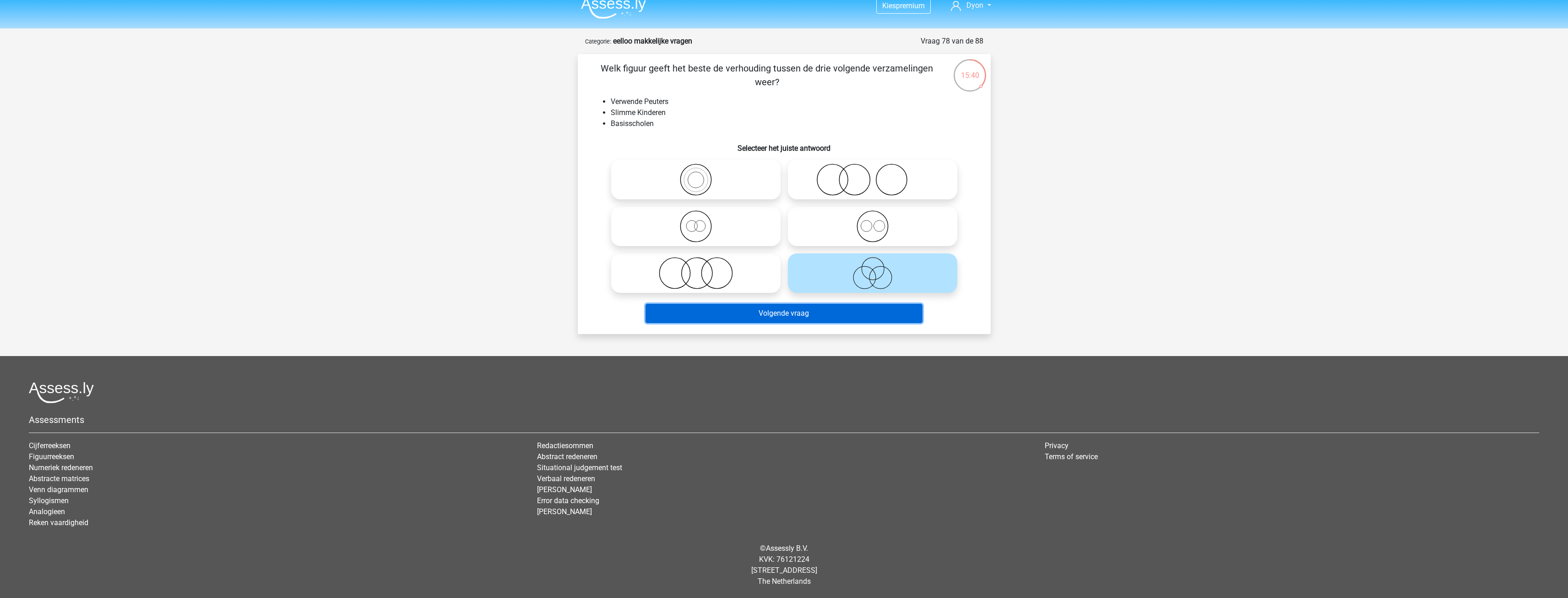
click at [791, 321] on button "Volgende vraag" at bounding box center [784, 313] width 277 height 19
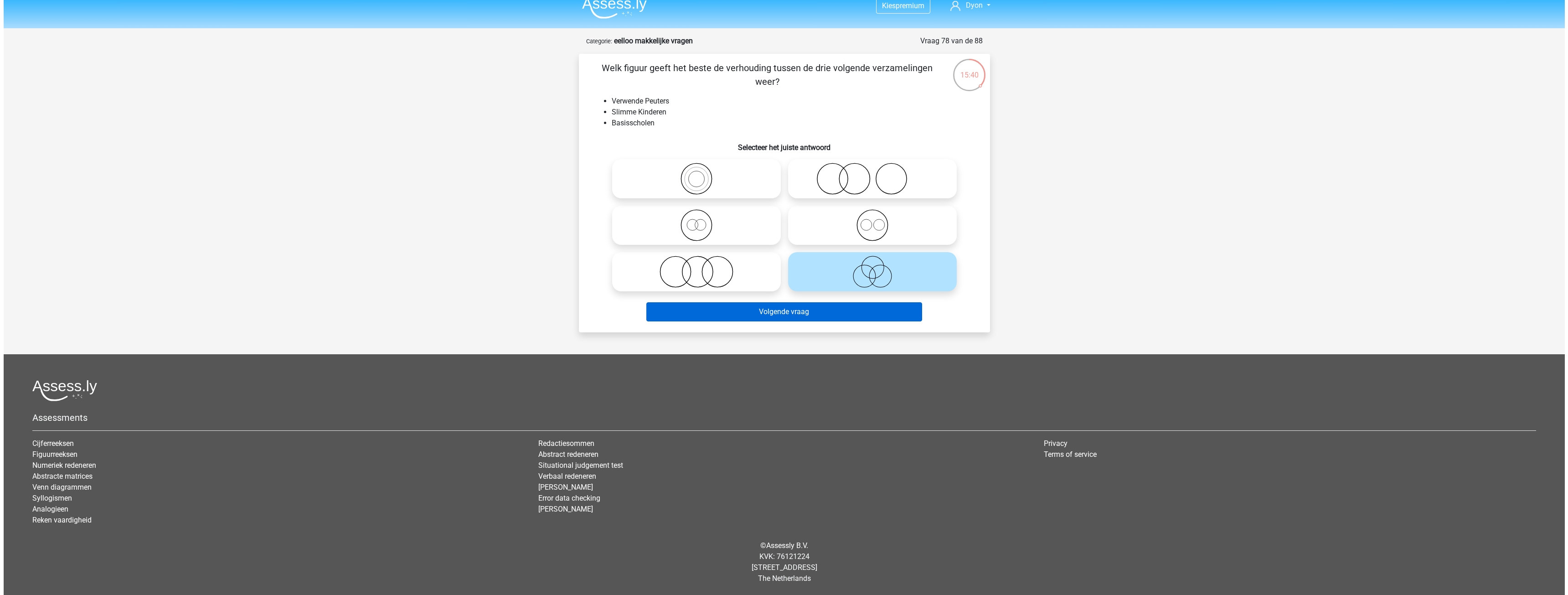
scroll to position [0, 0]
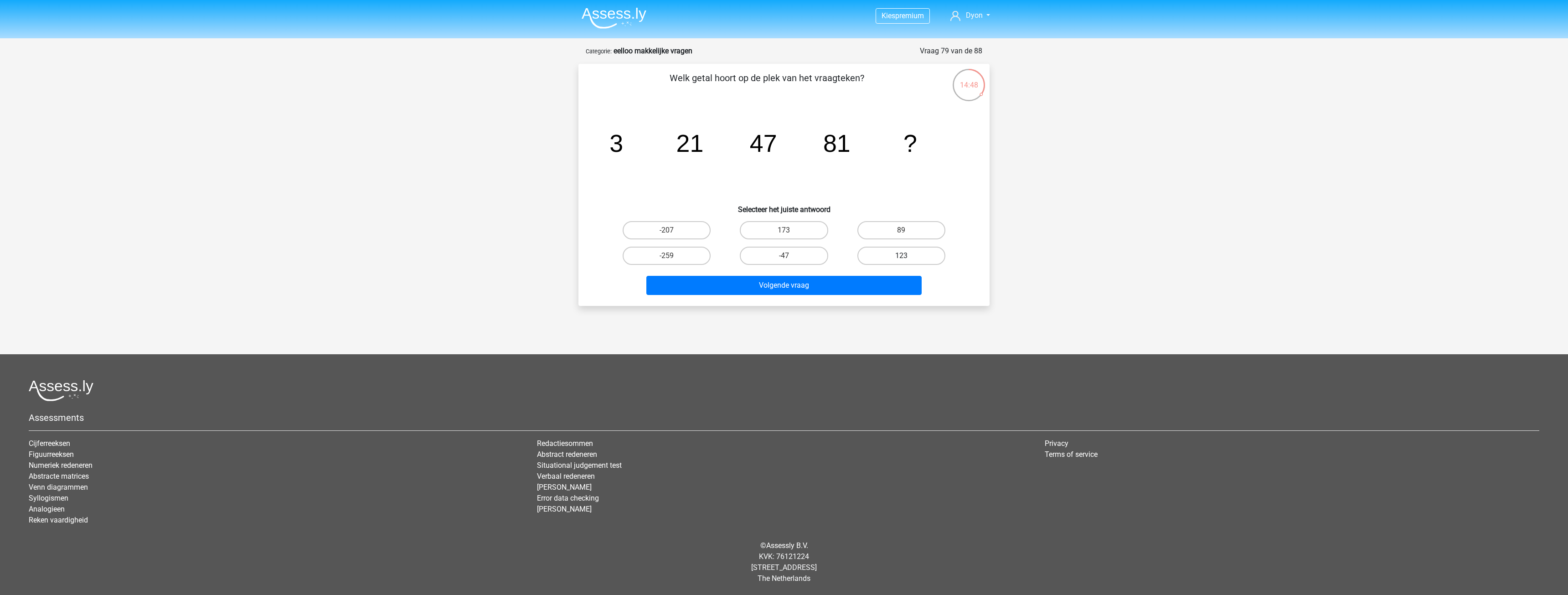
click at [872, 254] on label "123" at bounding box center [902, 256] width 88 height 18
click at [902, 256] on input "123" at bounding box center [904, 259] width 6 height 6
radio input "true"
click at [829, 281] on button "Volgende vraag" at bounding box center [784, 285] width 276 height 19
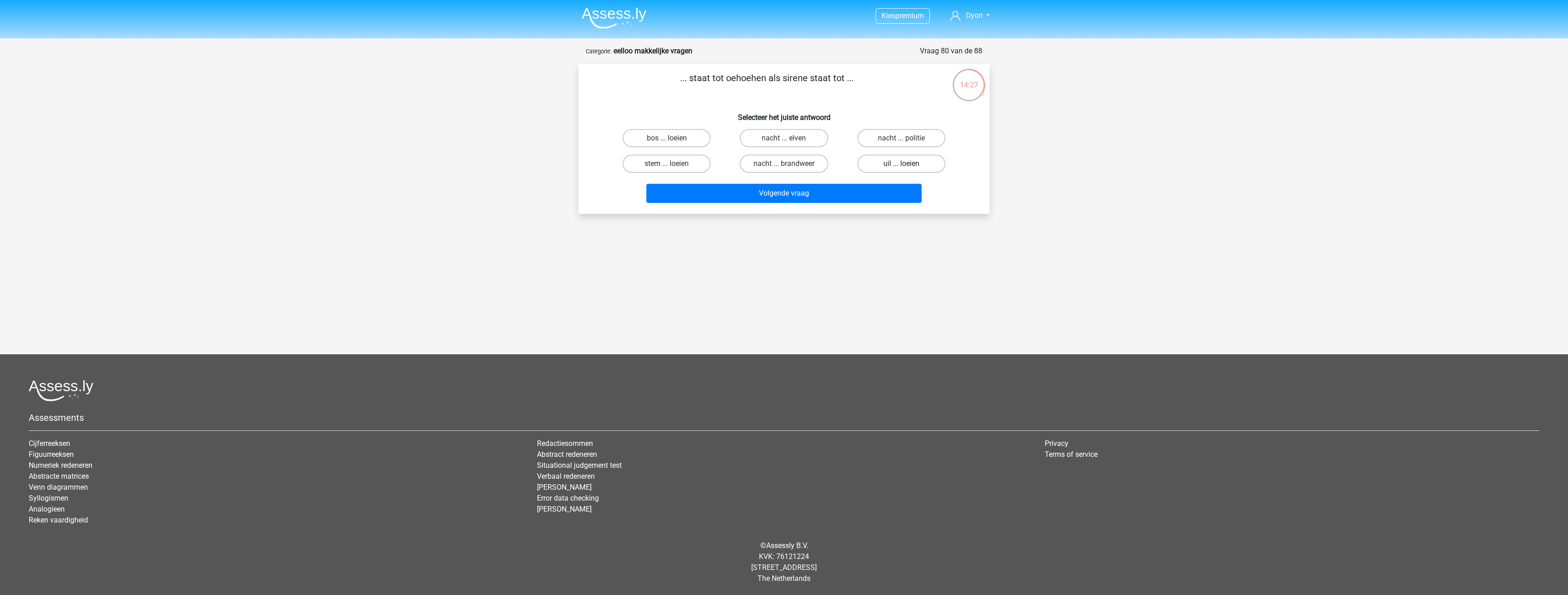
click at [864, 167] on label "uil ... loeien" at bounding box center [902, 163] width 88 height 18
click at [902, 167] on input "uil ... loeien" at bounding box center [904, 166] width 6 height 6
radio input "true"
click at [849, 192] on button "Volgende vraag" at bounding box center [784, 193] width 276 height 19
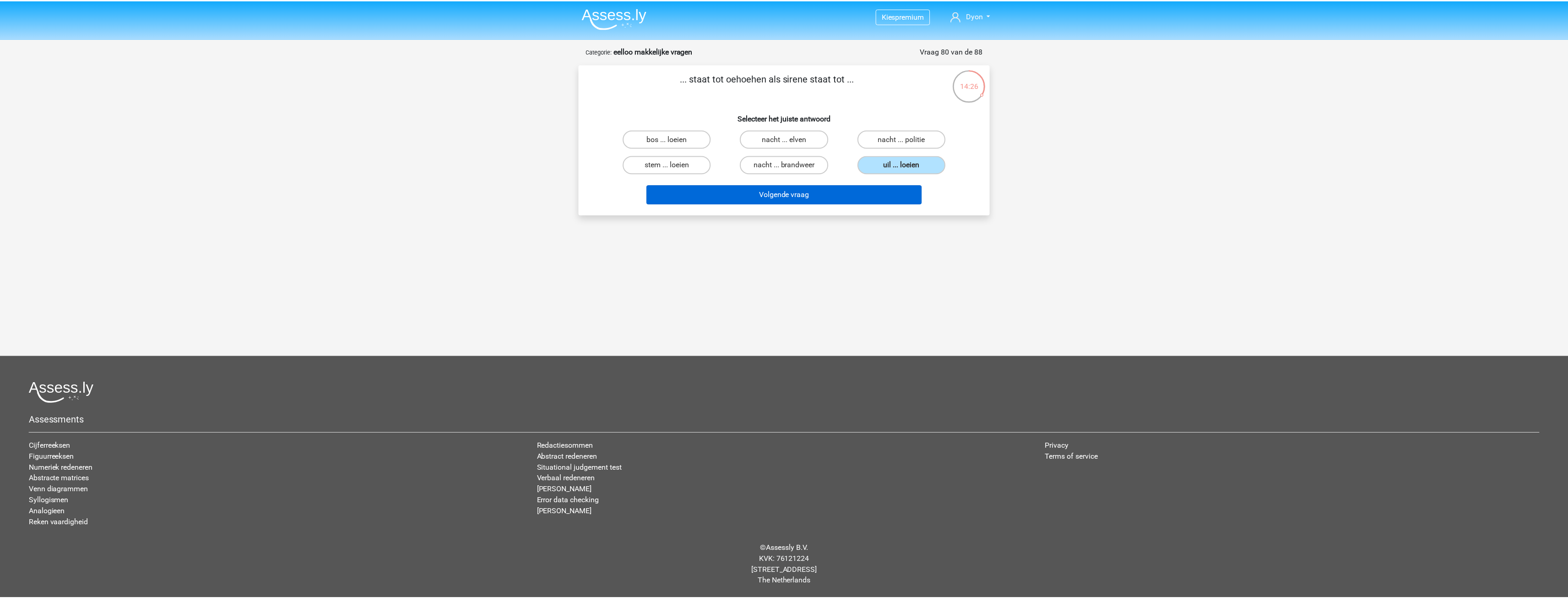
scroll to position [10, 0]
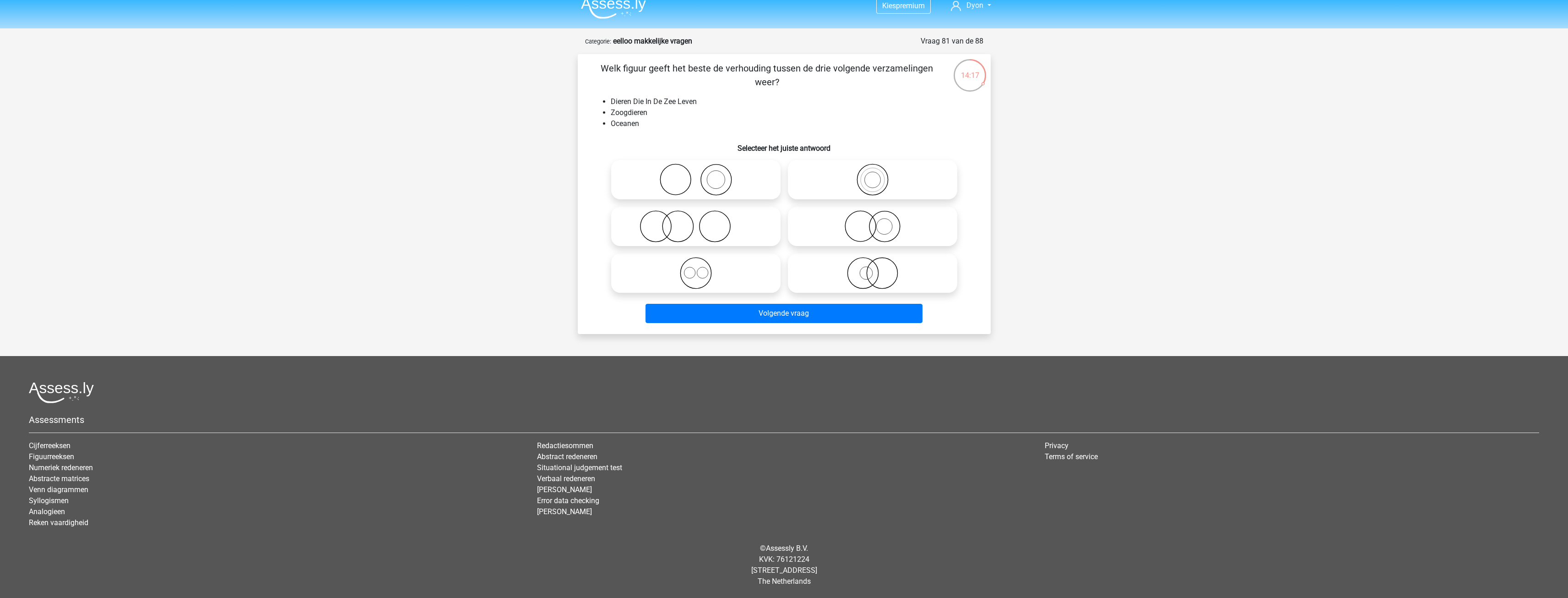
click at [815, 279] on icon at bounding box center [872, 273] width 162 height 32
click at [873, 268] on input "radio" at bounding box center [876, 265] width 6 height 6
radio input "true"
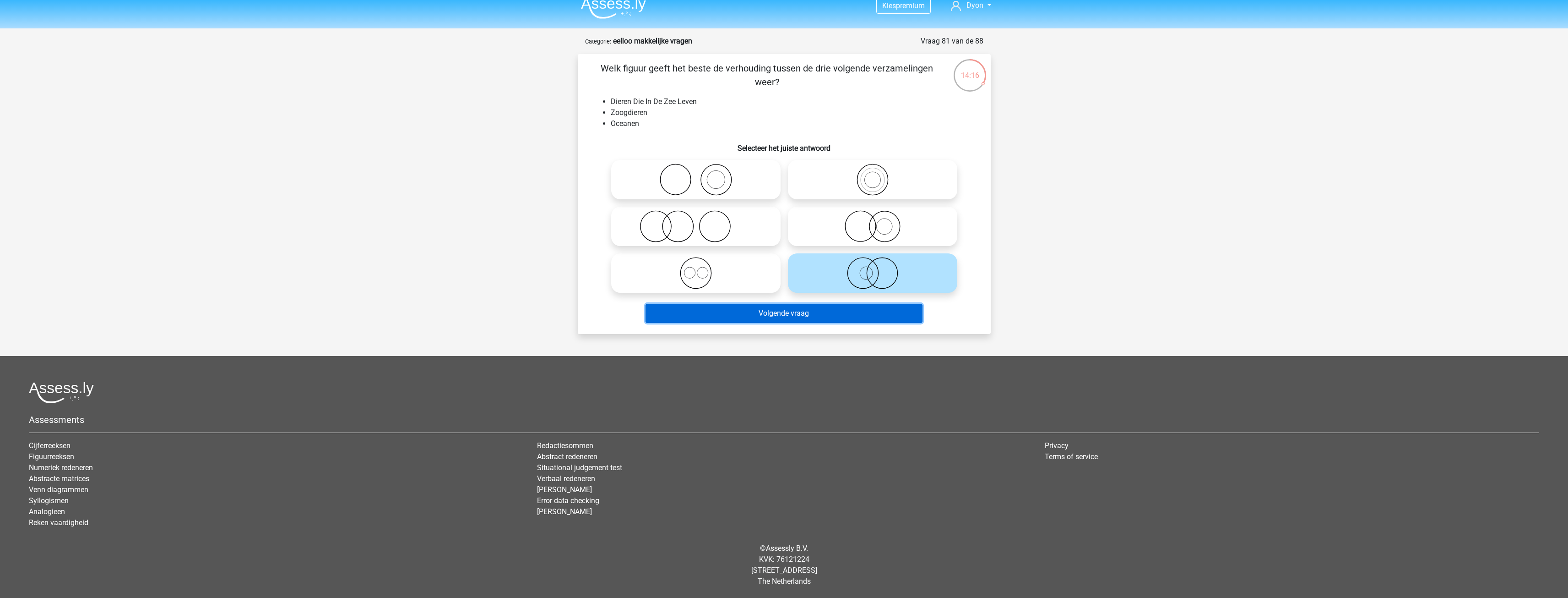
click at [826, 318] on button "Volgende vraag" at bounding box center [784, 313] width 277 height 19
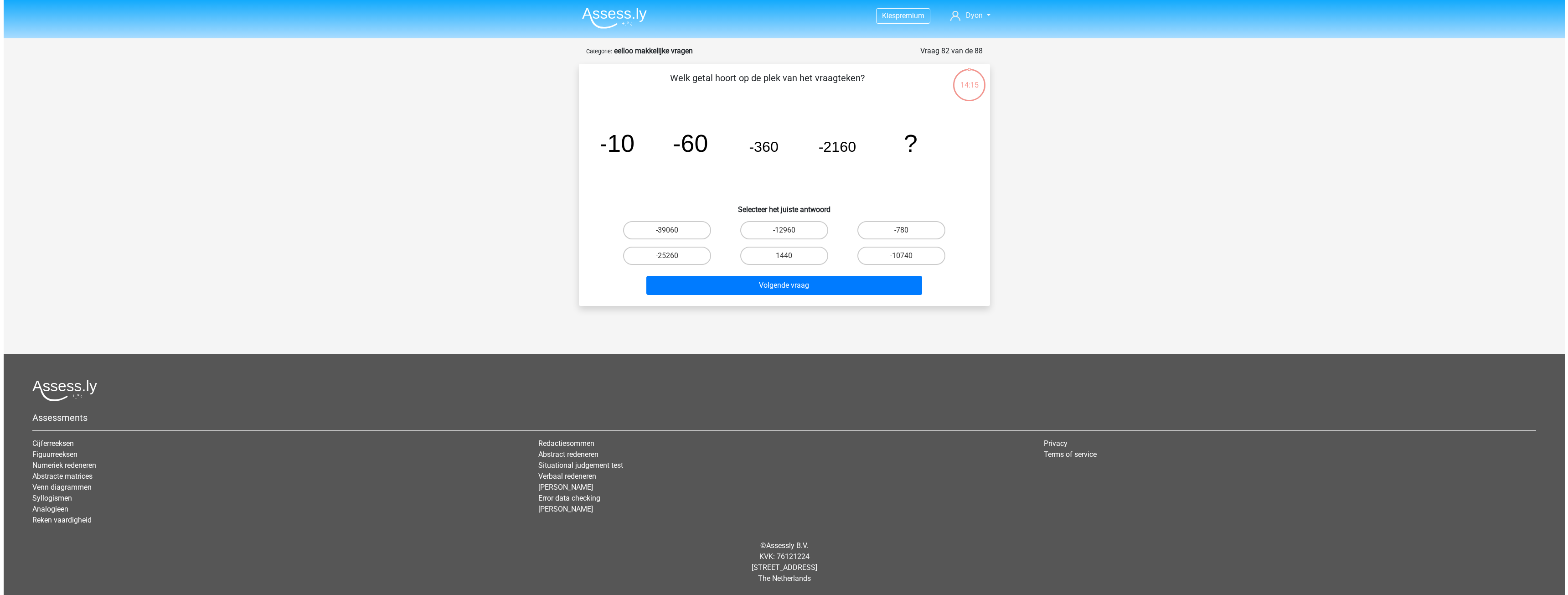
scroll to position [0, 0]
click at [795, 233] on label "-12960" at bounding box center [784, 230] width 88 height 18
click at [790, 233] on input "-12960" at bounding box center [786, 233] width 6 height 6
radio input "true"
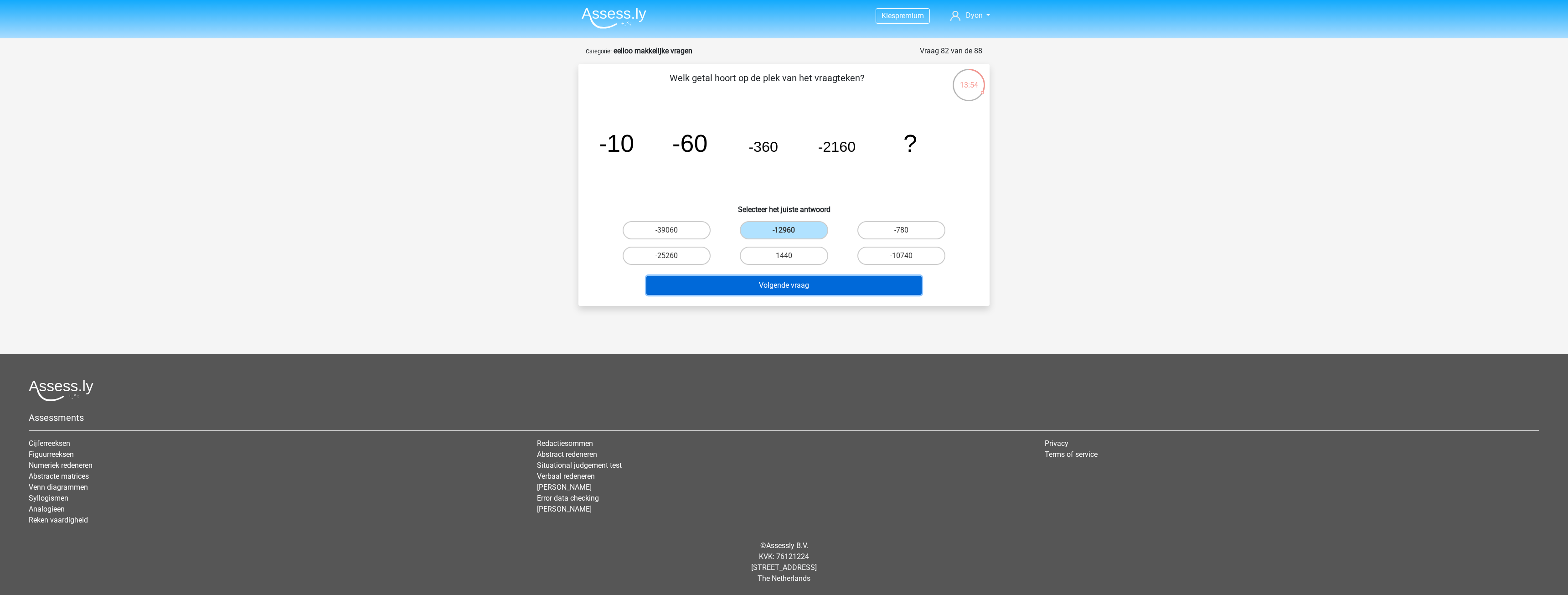
click at [852, 280] on button "Volgende vraag" at bounding box center [784, 285] width 276 height 19
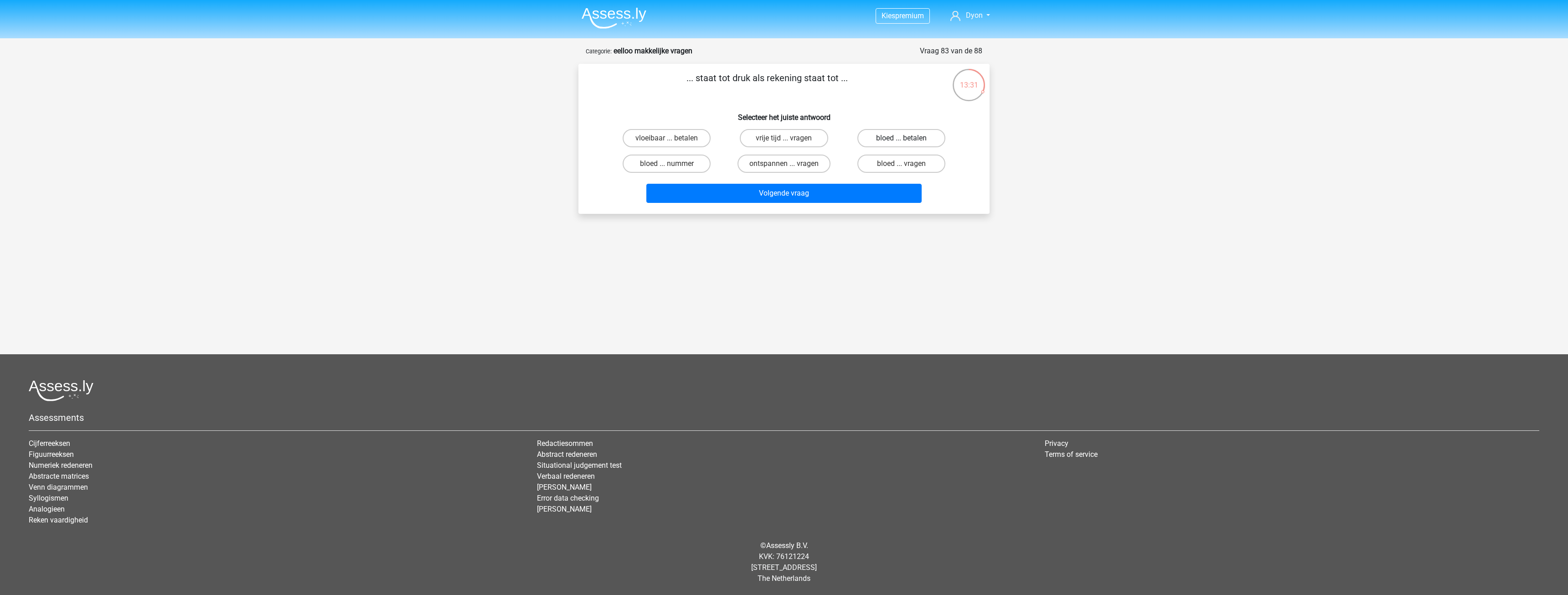
click at [874, 143] on label "bloed ... betalen" at bounding box center [902, 138] width 88 height 18
click at [902, 143] on input "bloed ... betalen" at bounding box center [904, 141] width 6 height 6
radio input "true"
click at [857, 191] on button "Volgende vraag" at bounding box center [784, 193] width 276 height 19
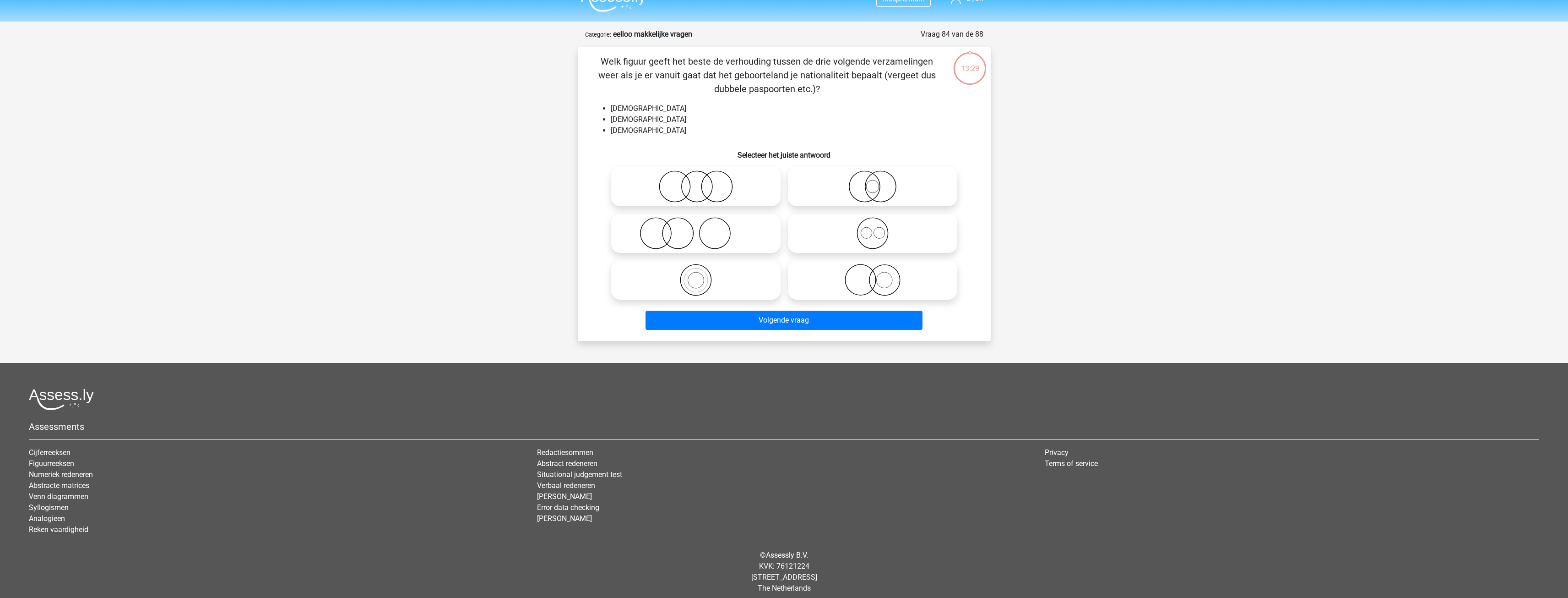
scroll to position [24, 0]
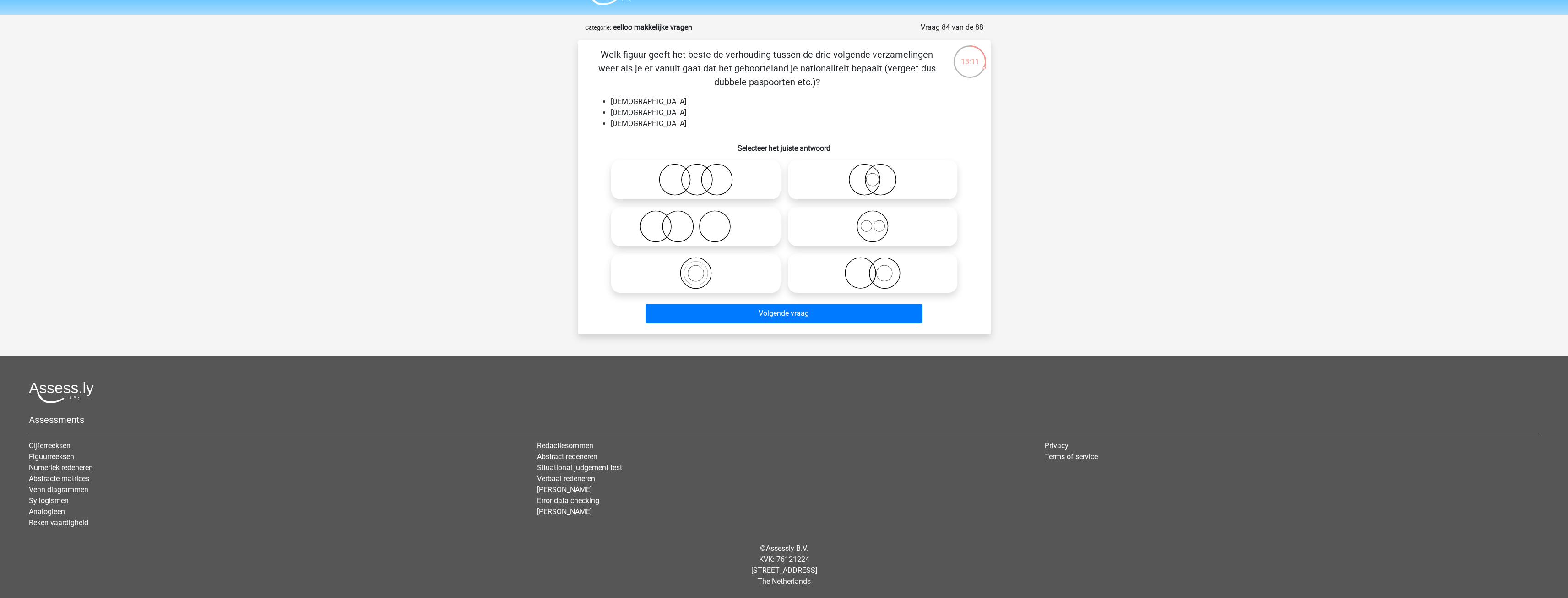
click at [801, 236] on icon at bounding box center [872, 227] width 162 height 32
click at [873, 222] on input "radio" at bounding box center [876, 218] width 6 height 6
radio input "true"
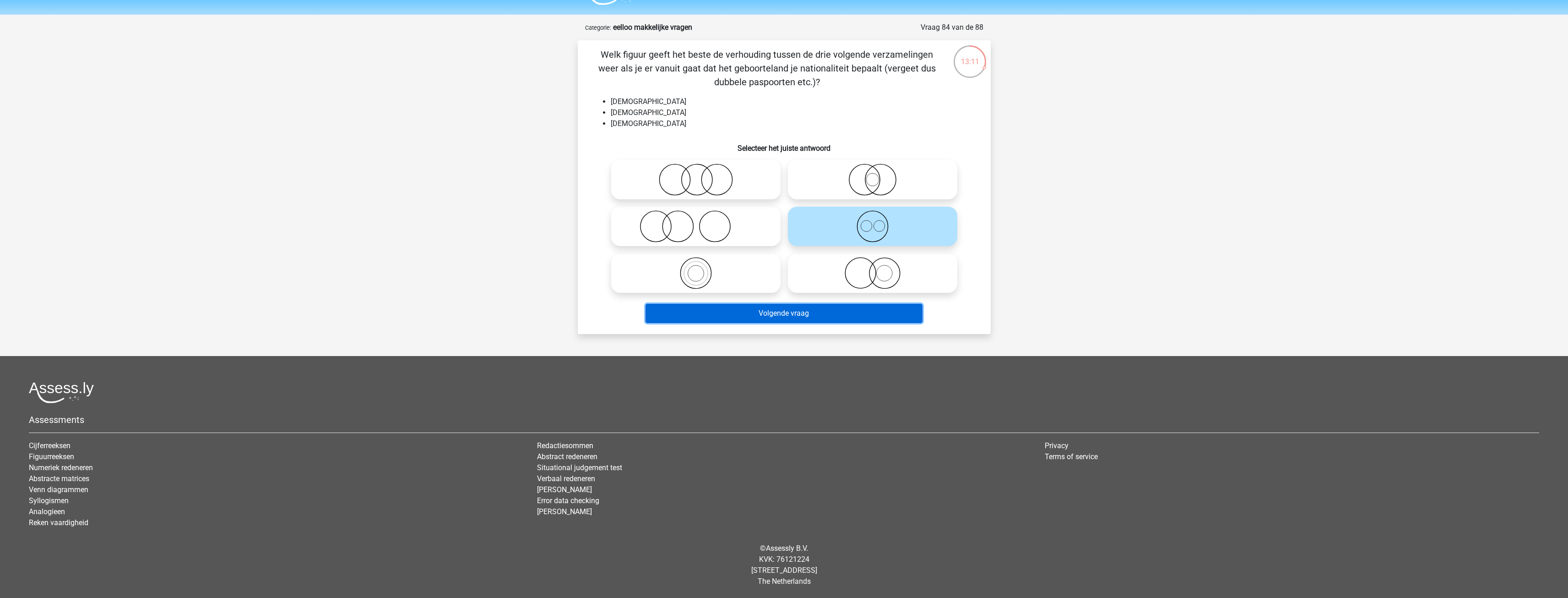
click at [813, 316] on button "Volgende vraag" at bounding box center [784, 313] width 277 height 19
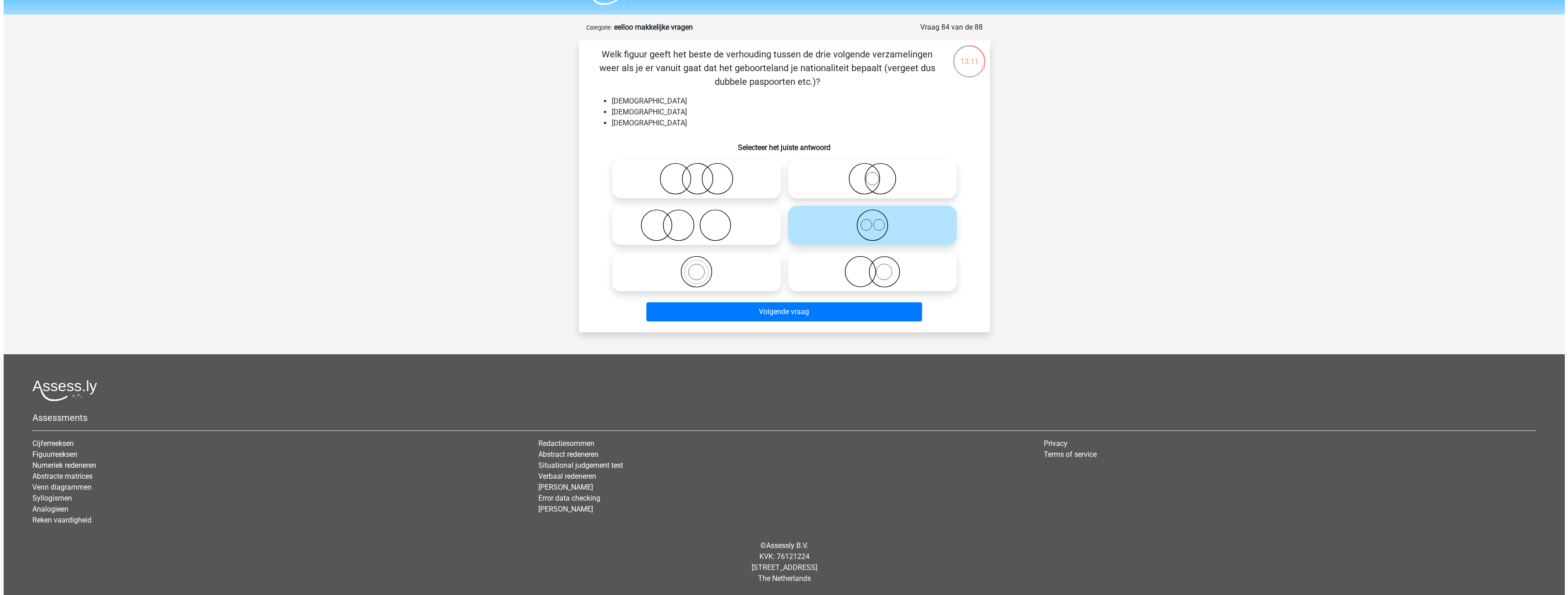
scroll to position [0, 0]
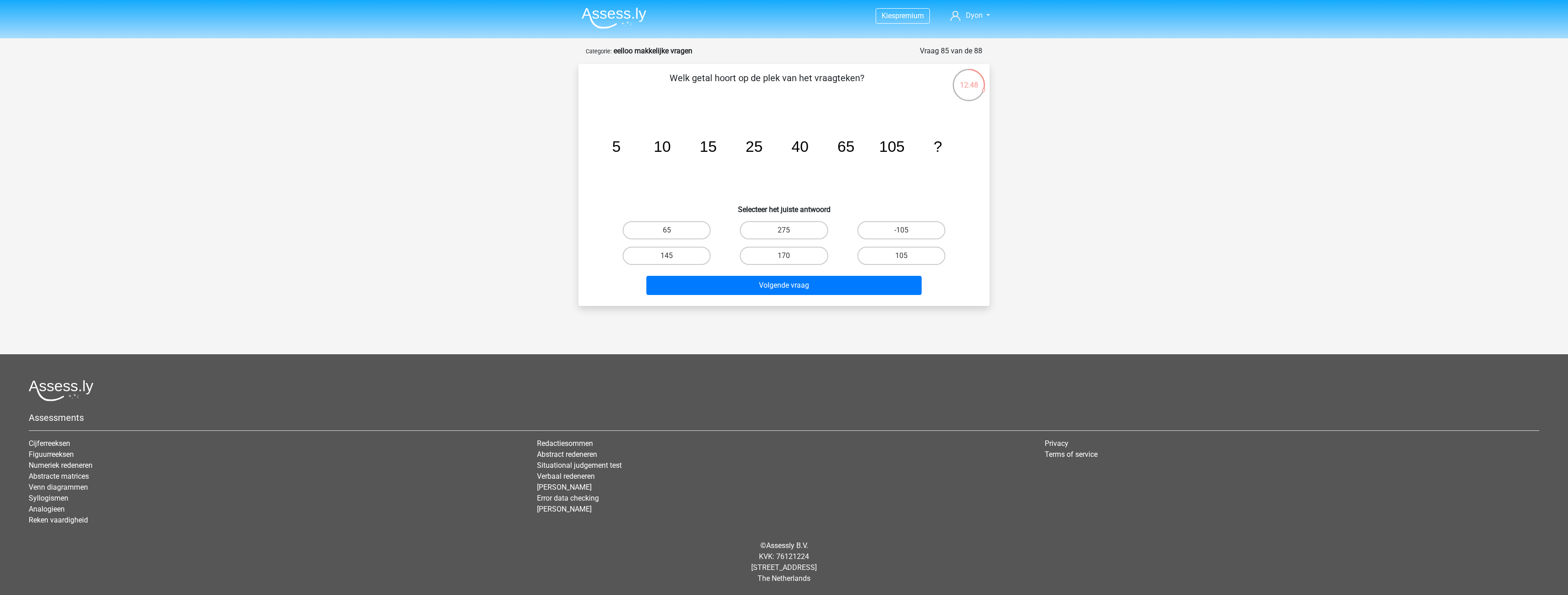
drag, startPoint x: 766, startPoint y: 254, endPoint x: 772, endPoint y: 273, distance: 19.9
click at [766, 254] on label "170" at bounding box center [784, 256] width 88 height 18
click at [784, 256] on input "170" at bounding box center [786, 259] width 6 height 6
radio input "true"
click at [774, 278] on button "Volgende vraag" at bounding box center [784, 285] width 276 height 19
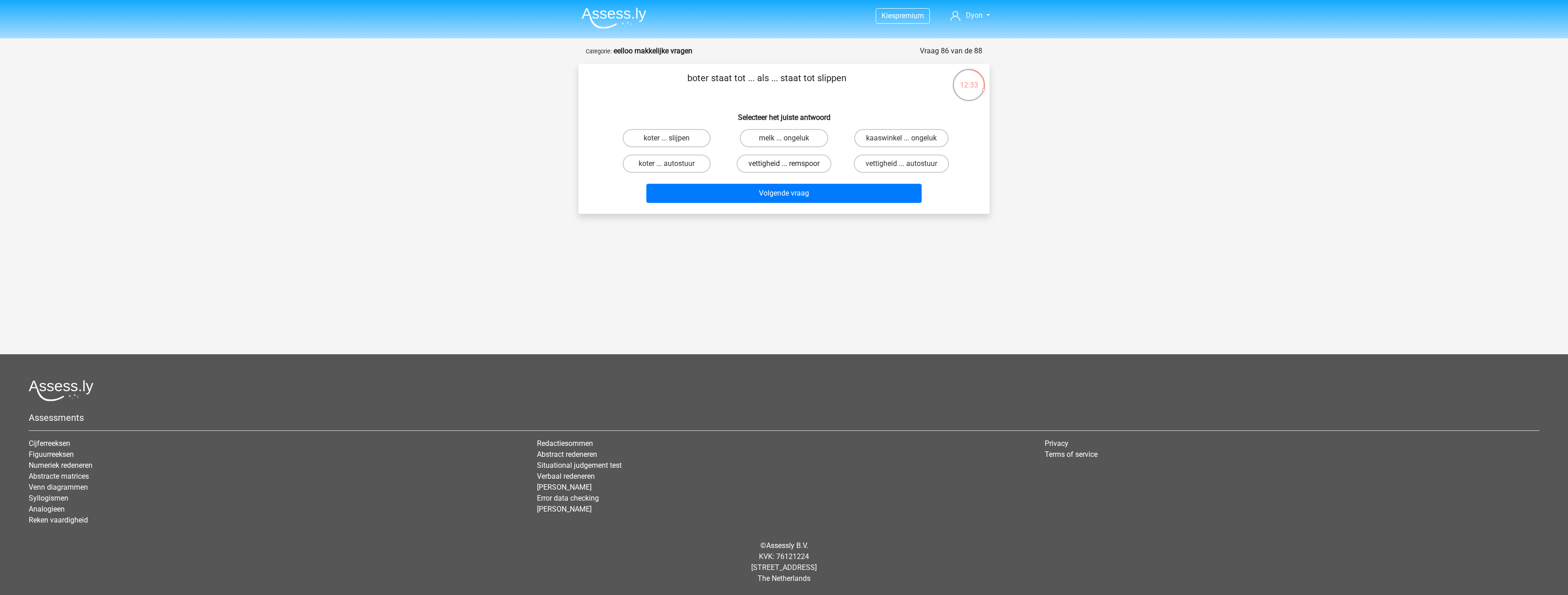
click at [813, 160] on label "vettigheid ... remspoor" at bounding box center [784, 163] width 94 height 18
click at [790, 163] on input "vettigheid ... remspoor" at bounding box center [786, 166] width 6 height 6
radio input "true"
click at [829, 180] on div "Volgende vraag" at bounding box center [784, 191] width 382 height 30
click at [832, 186] on button "Volgende vraag" at bounding box center [784, 193] width 276 height 19
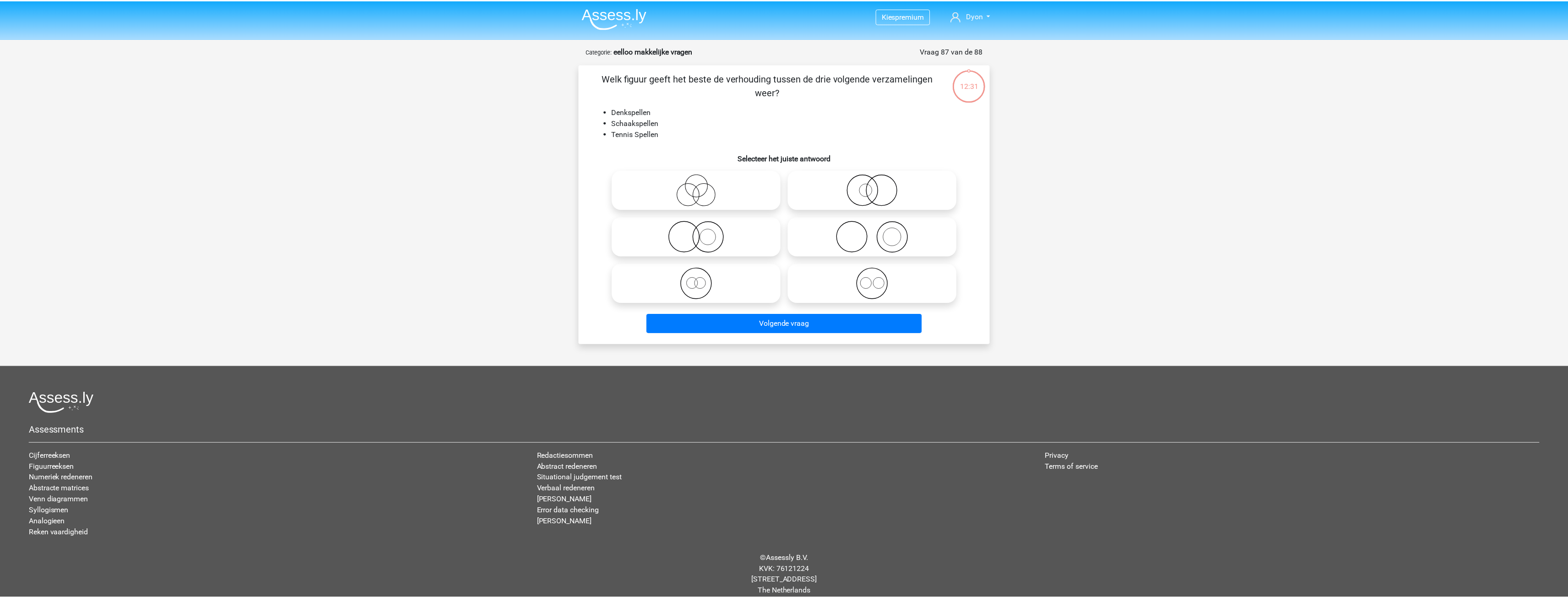
scroll to position [10, 0]
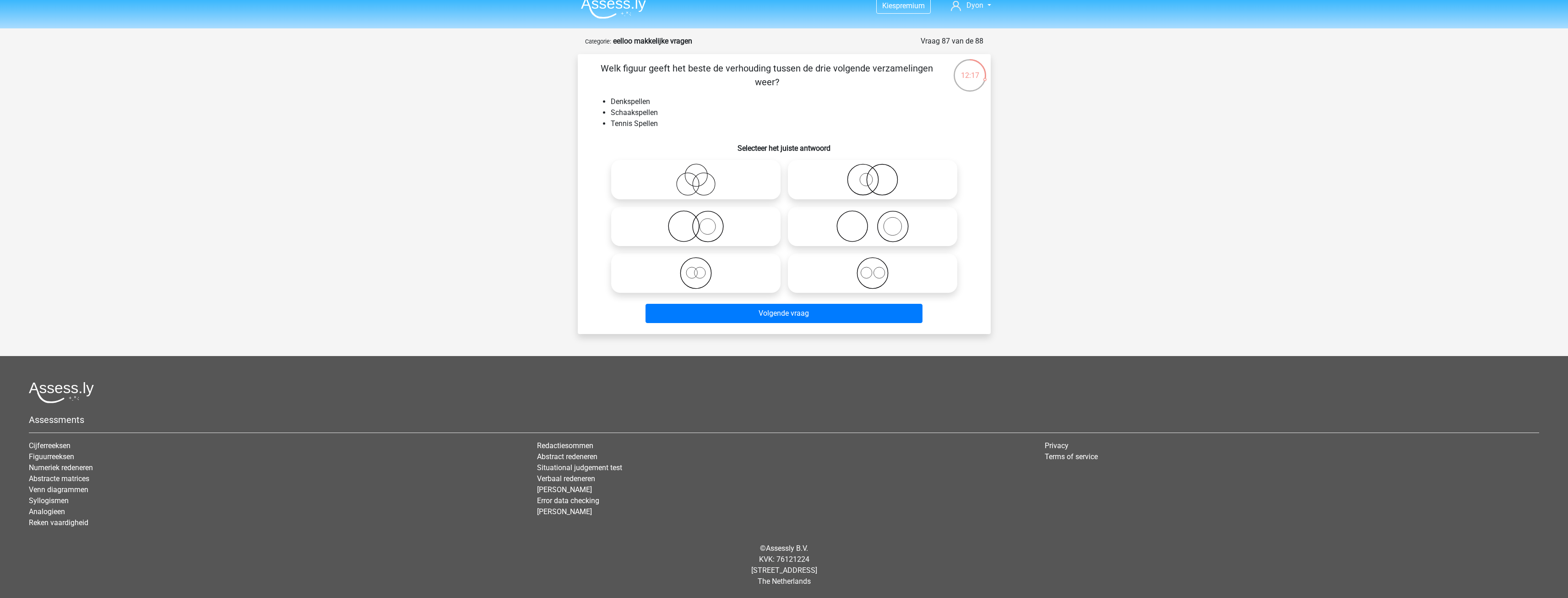
click at [828, 227] on icon at bounding box center [872, 227] width 162 height 32
click at [873, 222] on input "radio" at bounding box center [876, 218] width 6 height 6
radio input "true"
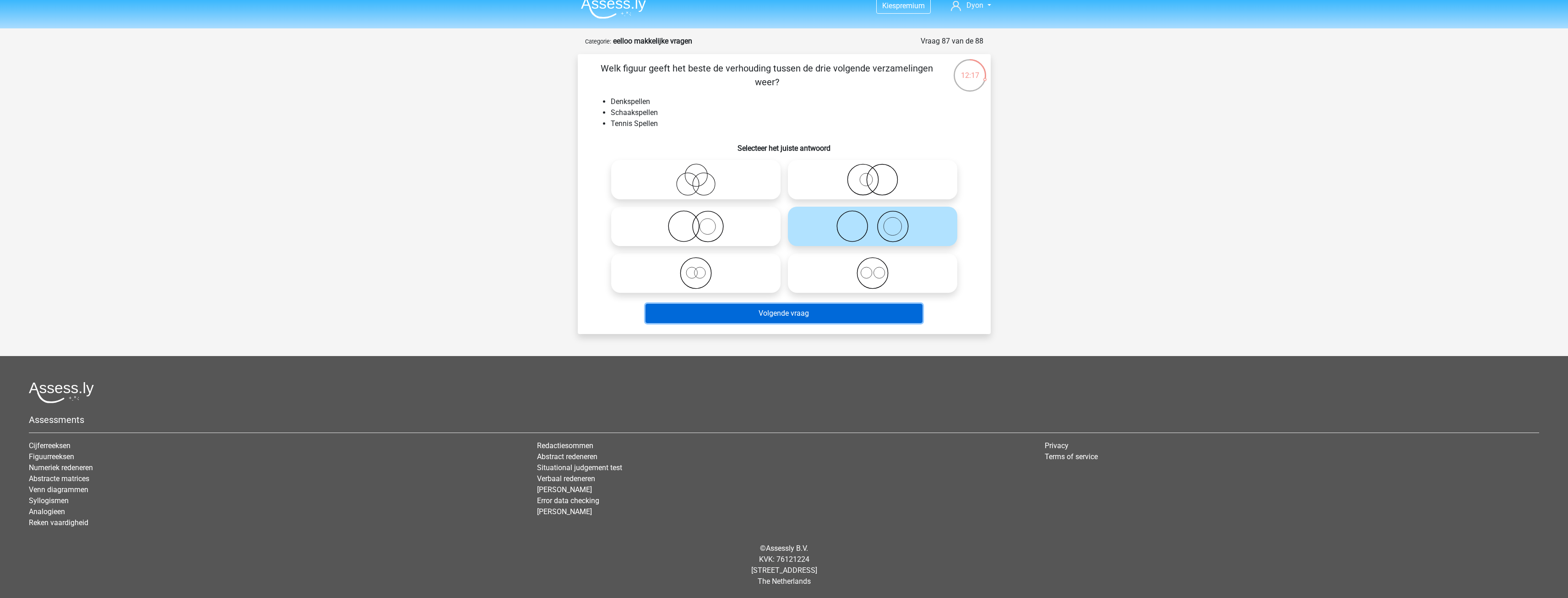
click at [786, 313] on button "Volgende vraag" at bounding box center [784, 313] width 277 height 19
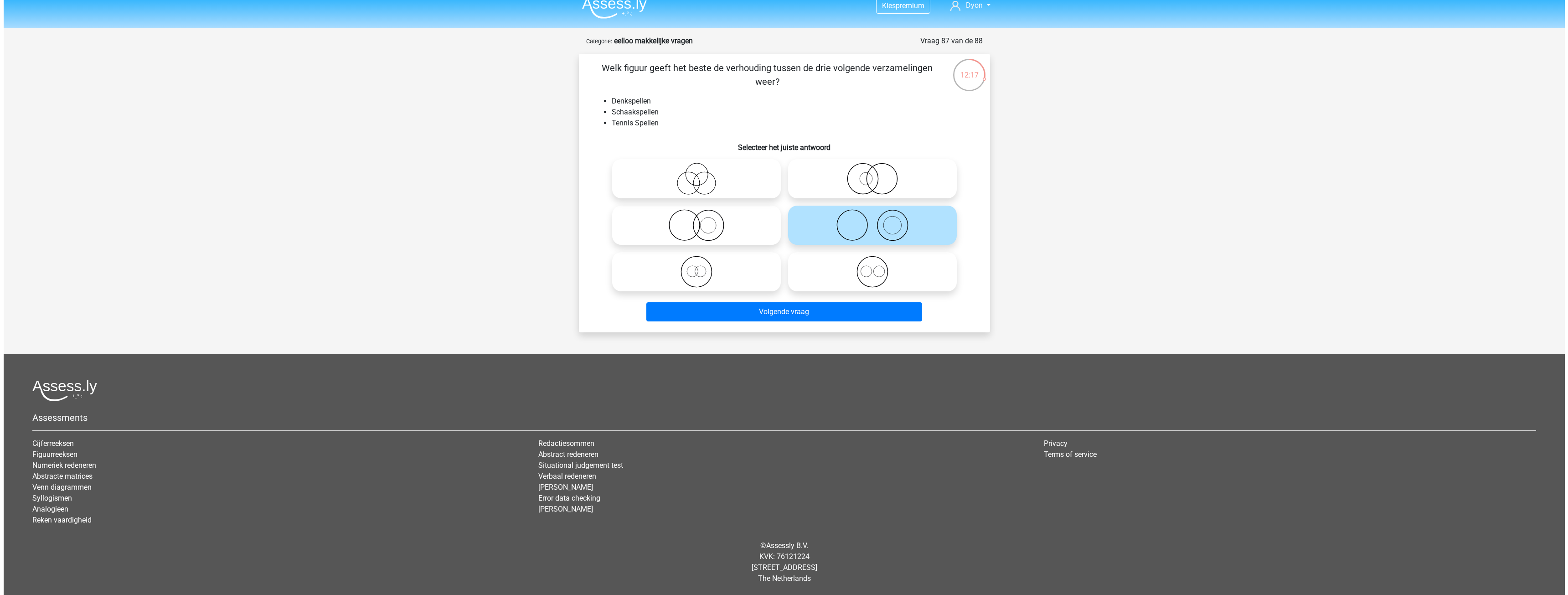
scroll to position [0, 0]
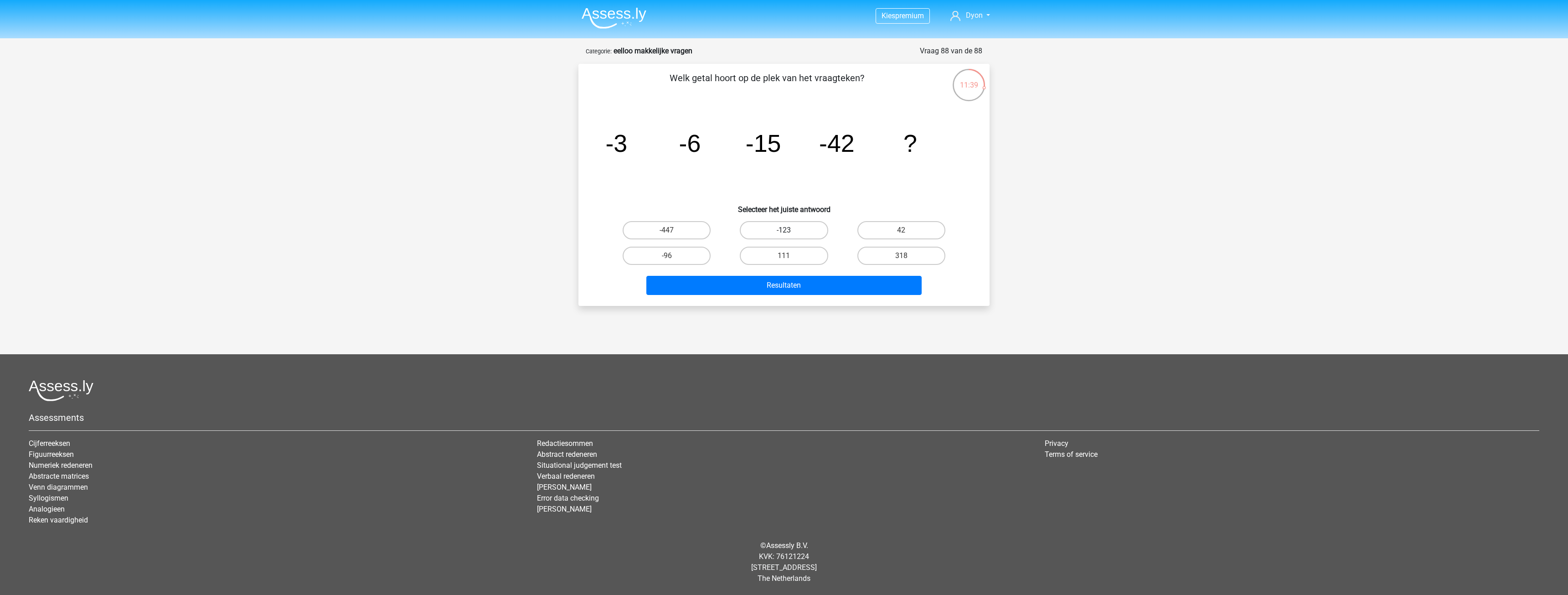
click at [806, 232] on label "-123" at bounding box center [784, 230] width 88 height 18
click at [790, 232] on input "-123" at bounding box center [786, 233] width 6 height 6
radio input "true"
click at [840, 278] on button "Resultaten" at bounding box center [784, 285] width 276 height 19
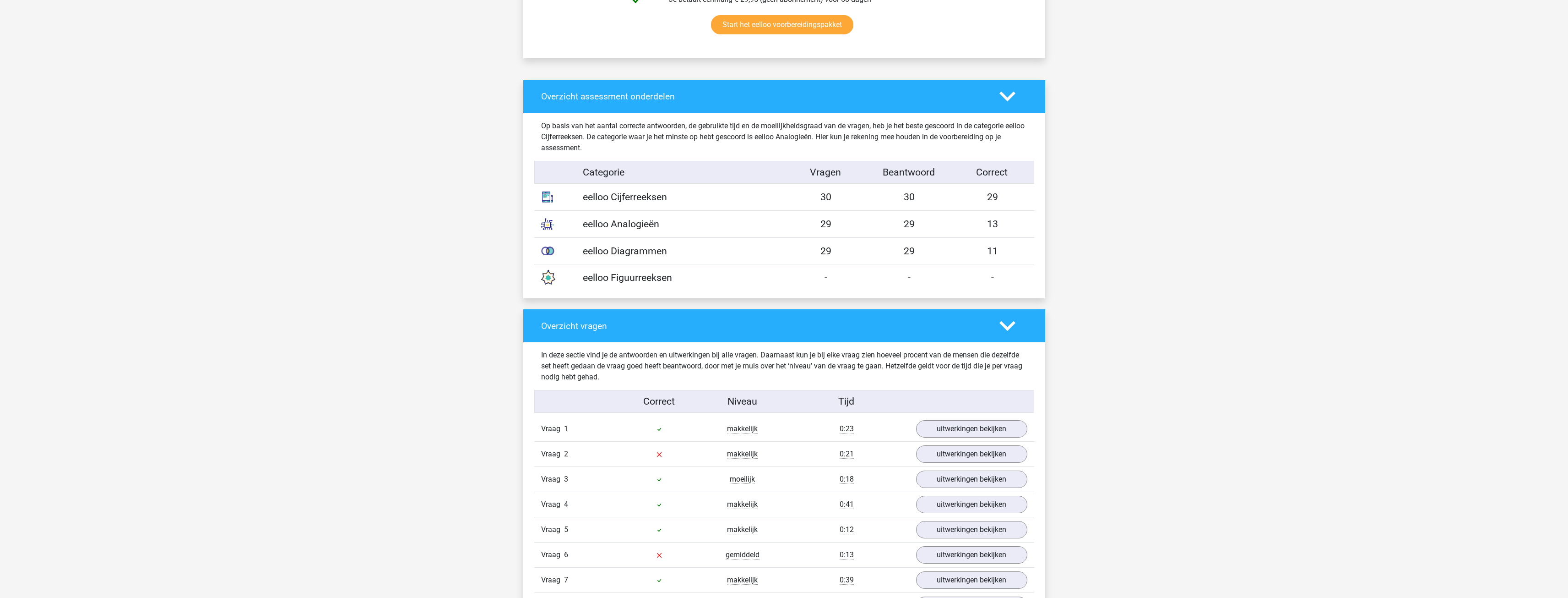
scroll to position [641, 0]
